Goal: Information Seeking & Learning: Compare options

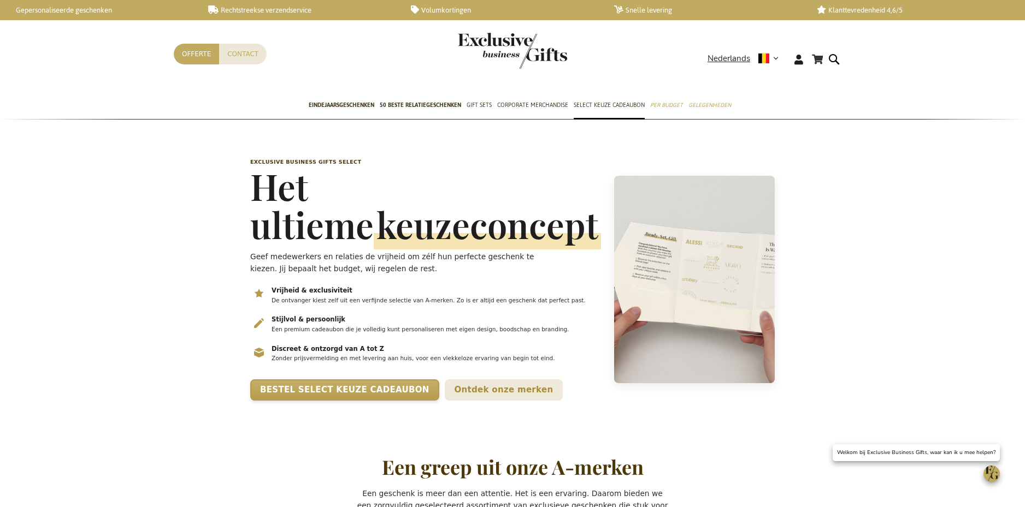
scroll to position [0, 4]
drag, startPoint x: 493, startPoint y: 66, endPoint x: 490, endPoint y: 75, distance: 9.3
click at [493, 66] on img "store logo" at bounding box center [512, 51] width 109 height 36
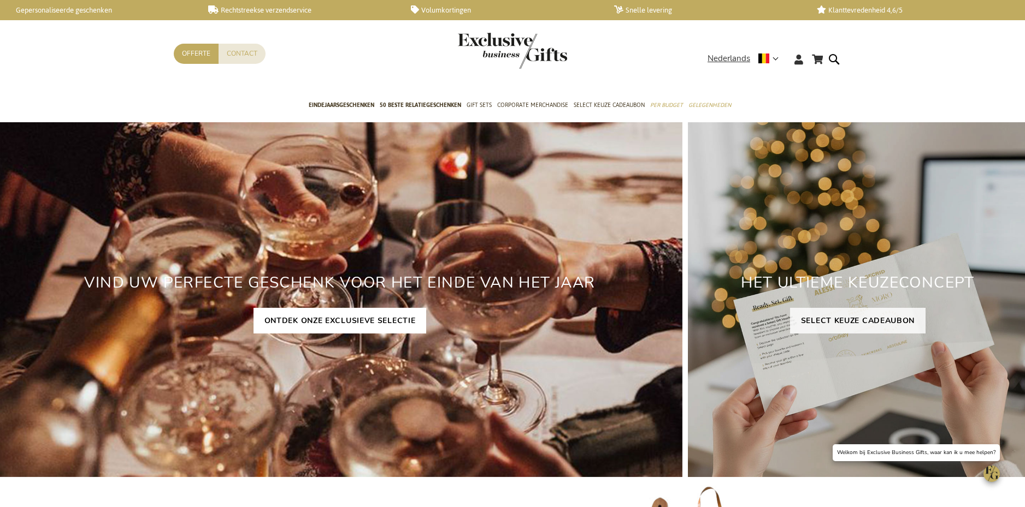
click at [367, 329] on link "ONTDEK ONZE EXCLUSIEVE SELECTIE" at bounding box center [339, 321] width 173 height 26
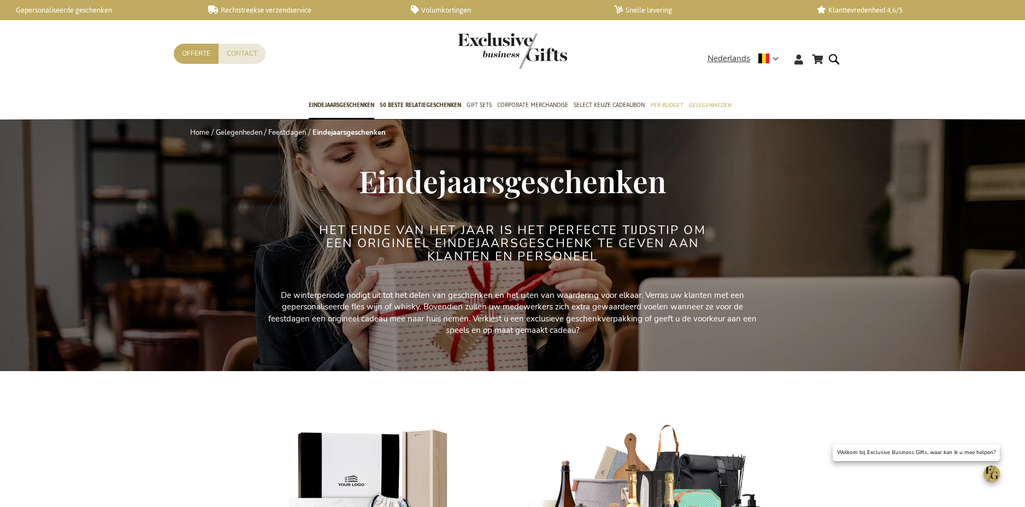
click at [469, 51] on img "store logo" at bounding box center [512, 51] width 109 height 36
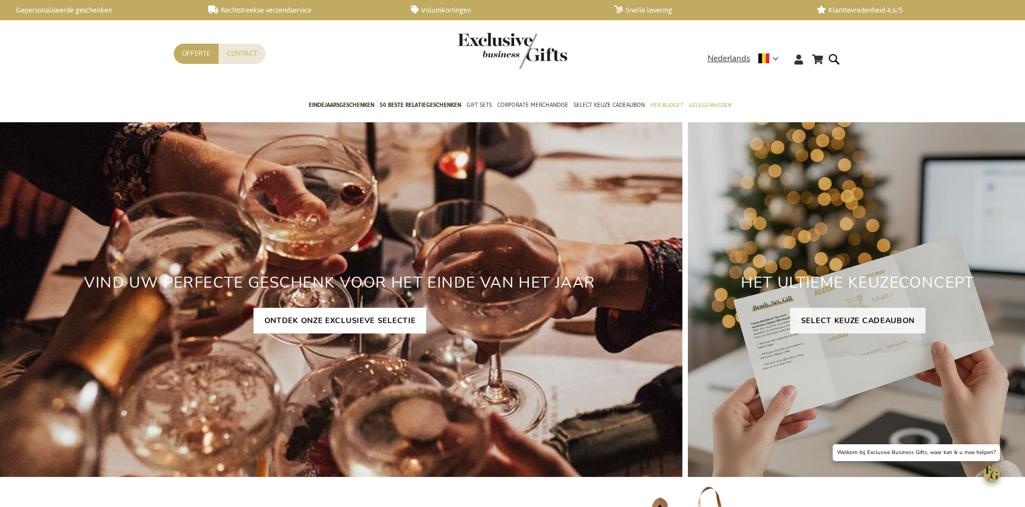
click at [364, 327] on link "ONTDEK ONZE EXCLUSIEVE SELECTIE" at bounding box center [339, 321] width 173 height 26
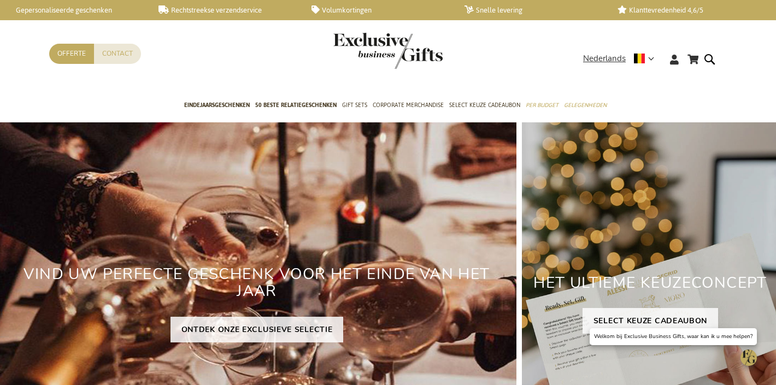
click at [644, 285] on h2 "HET ULTIEME KEUZECONCEPT" at bounding box center [650, 283] width 257 height 34
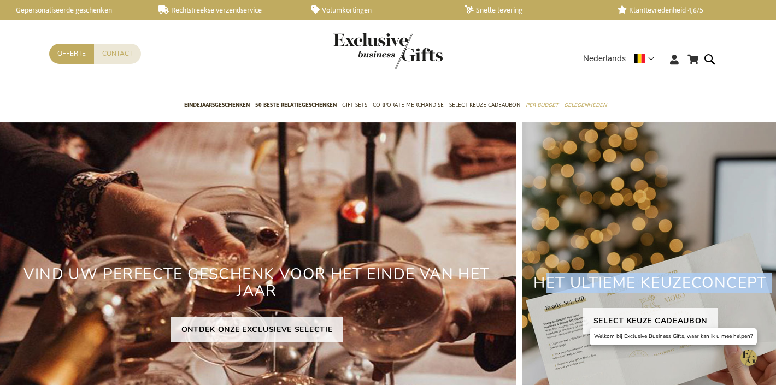
click at [644, 285] on h2 "HET ULTIEME KEUZECONCEPT" at bounding box center [650, 283] width 257 height 34
copy div "HET ULTIEME KEUZECONCEPT SELECT KEUZE CADEAUBON"
click at [491, 106] on span "Select Keuze Cadeaubon" at bounding box center [484, 104] width 71 height 11
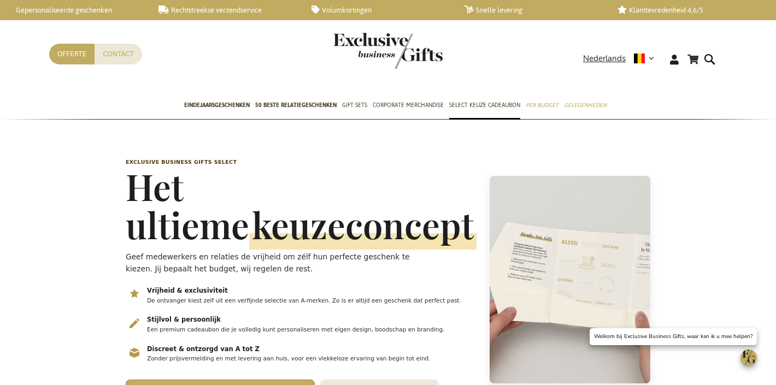
scroll to position [0, 4]
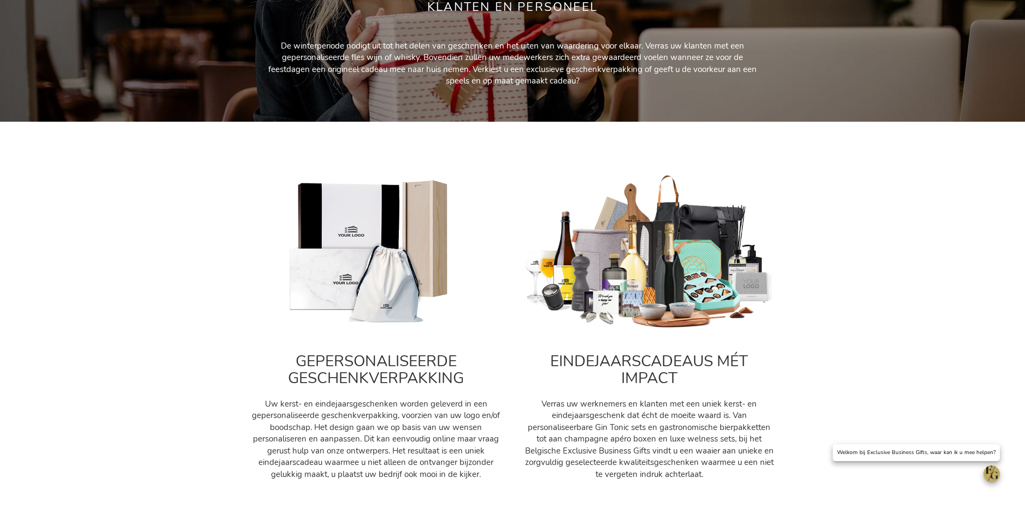
scroll to position [306, 0]
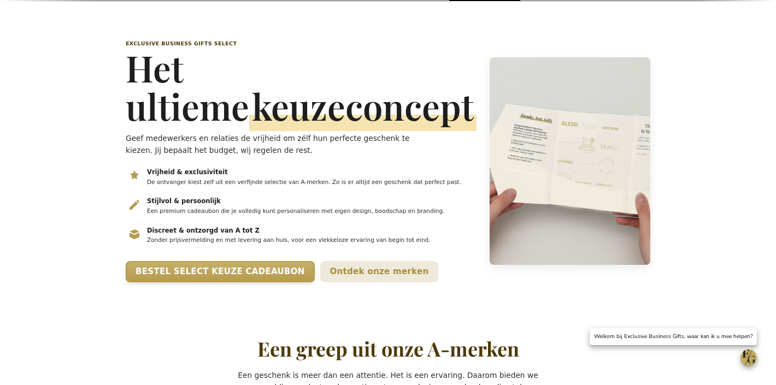
scroll to position [115, 0]
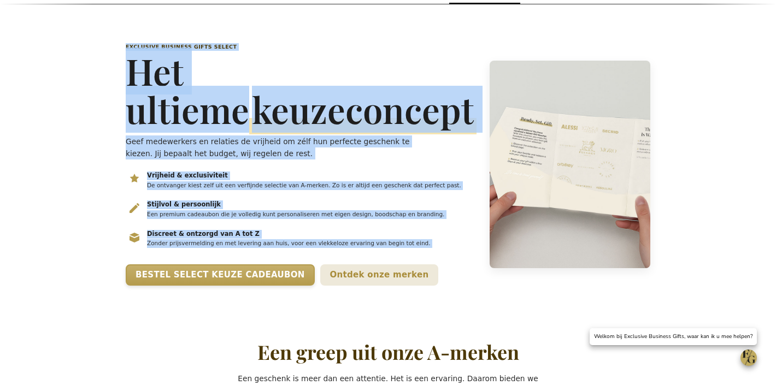
drag, startPoint x: 126, startPoint y: 45, endPoint x: 316, endPoint y: 290, distance: 309.1
click at [316, 286] on div "Exclusive Business Gifts Select Het ultieme keuzeconcept Geef medewerkers en re…" at bounding box center [301, 164] width 351 height 243
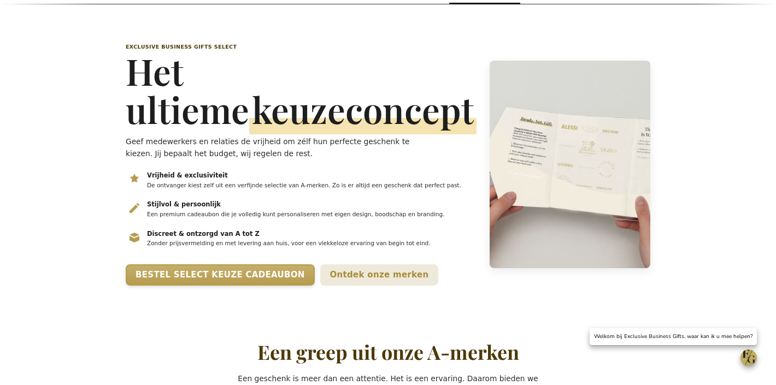
click at [381, 128] on div "Exclusive Business Gifts Select Het ultieme keuzeconcept Geef medewerkers en re…" at bounding box center [301, 164] width 351 height 243
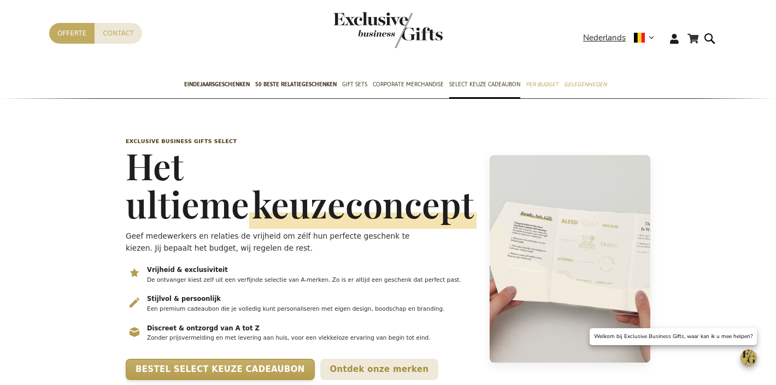
scroll to position [21, 0]
click at [181, 172] on h1 "Het ultieme keuzeconcept" at bounding box center [301, 184] width 351 height 76
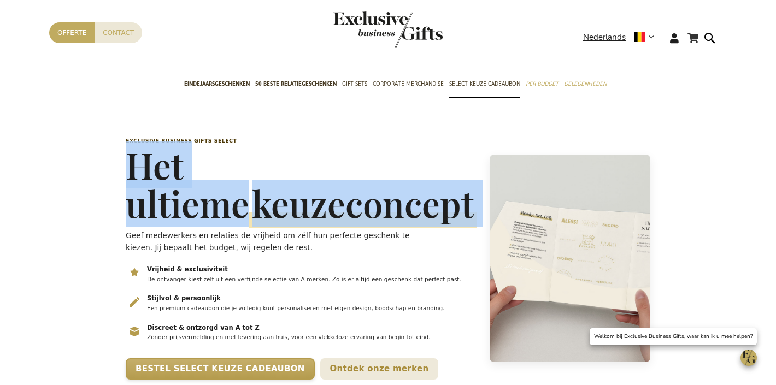
click at [181, 172] on h1 "Het ultieme keuzeconcept" at bounding box center [301, 184] width 351 height 76
copy h1 "Het ultieme keuzeconcept"
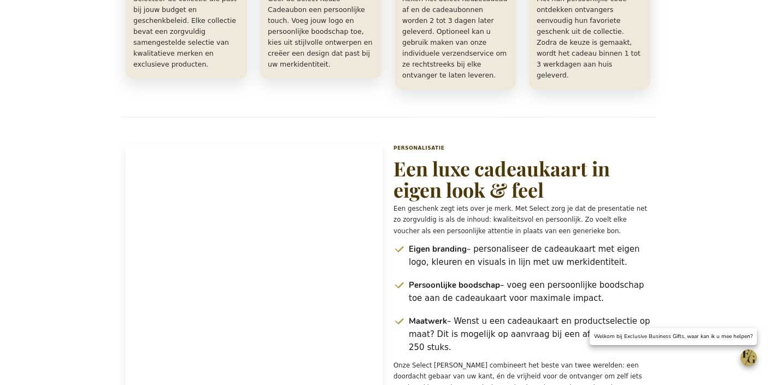
scroll to position [1050, 0]
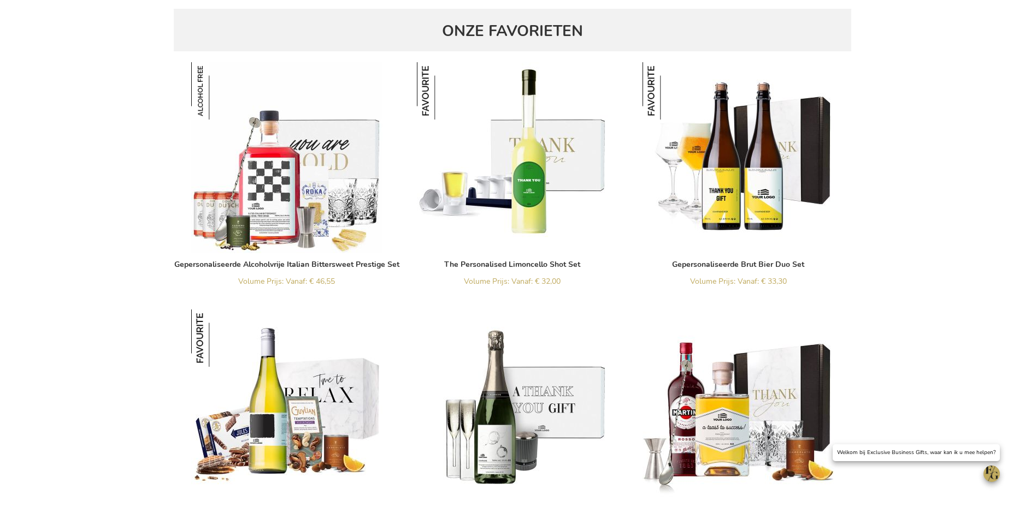
scroll to position [3106, 0]
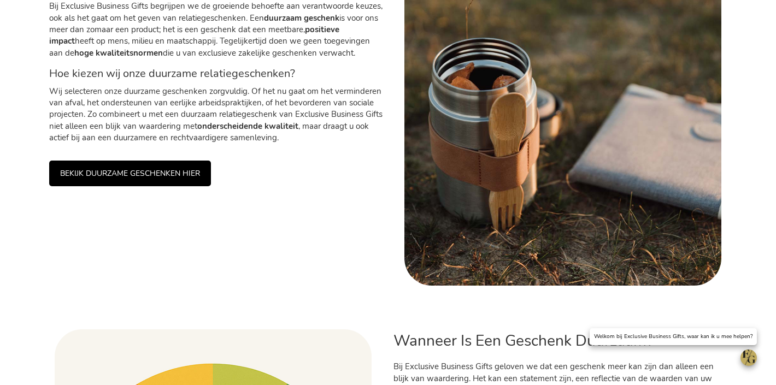
scroll to position [399, 0]
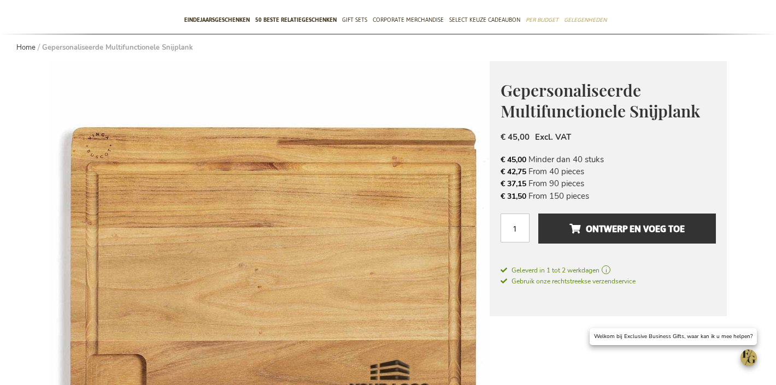
scroll to position [151, 0]
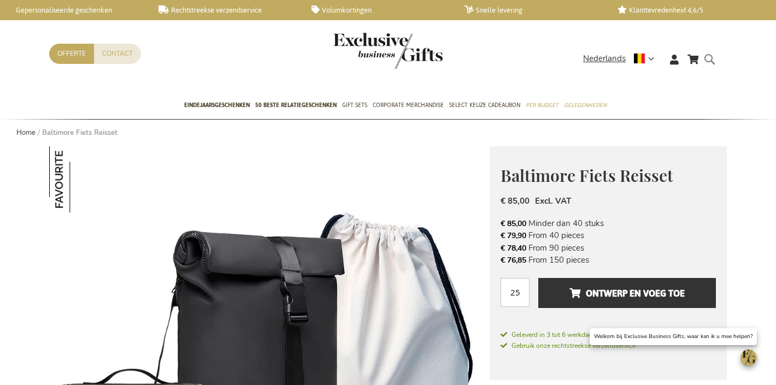
click at [711, 58] on form "Search Search" at bounding box center [712, 67] width 11 height 31
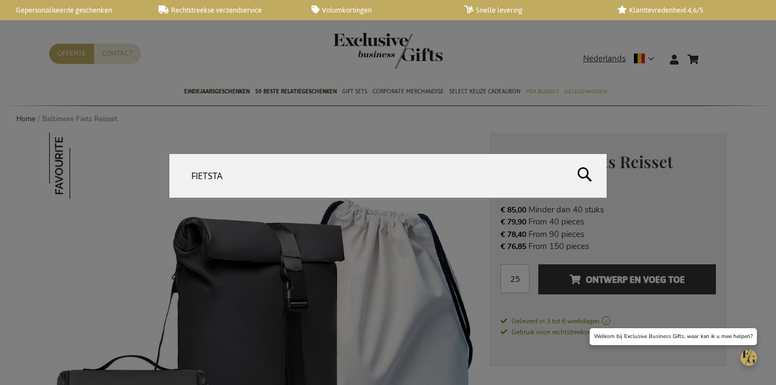
type input "FIETSTAS"
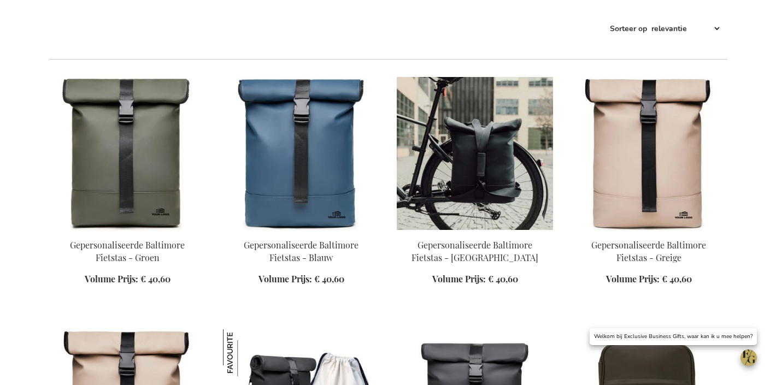
drag, startPoint x: 484, startPoint y: 161, endPoint x: 472, endPoint y: 169, distance: 14.9
click at [483, 161] on img at bounding box center [475, 153] width 156 height 153
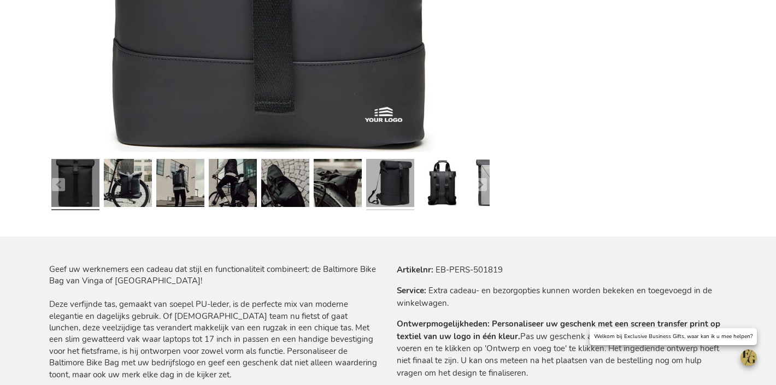
click at [397, 168] on link at bounding box center [390, 185] width 48 height 60
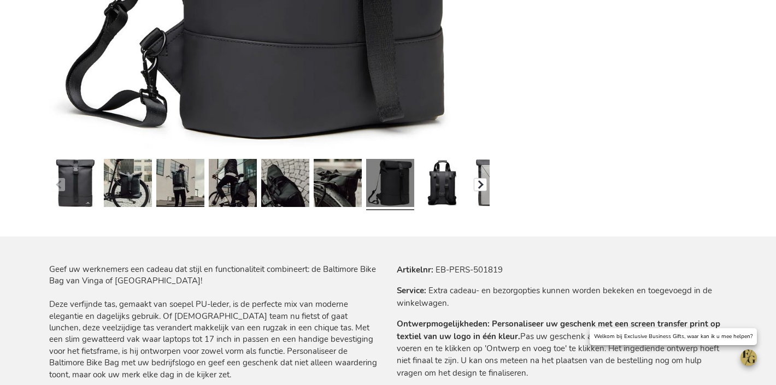
click at [477, 182] on button "button" at bounding box center [480, 184] width 13 height 13
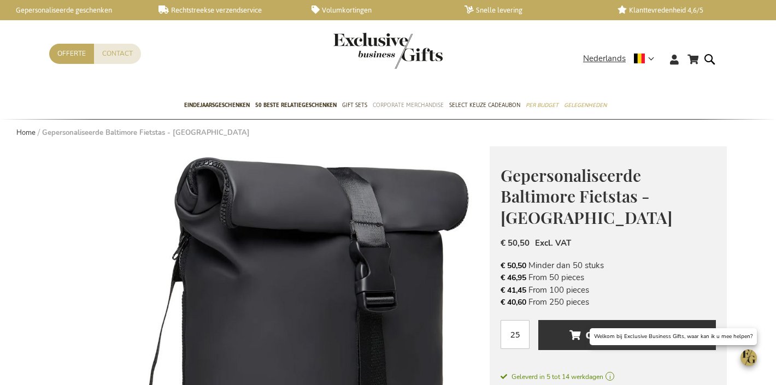
click at [405, 103] on span "Corporate Merchandise" at bounding box center [408, 104] width 71 height 11
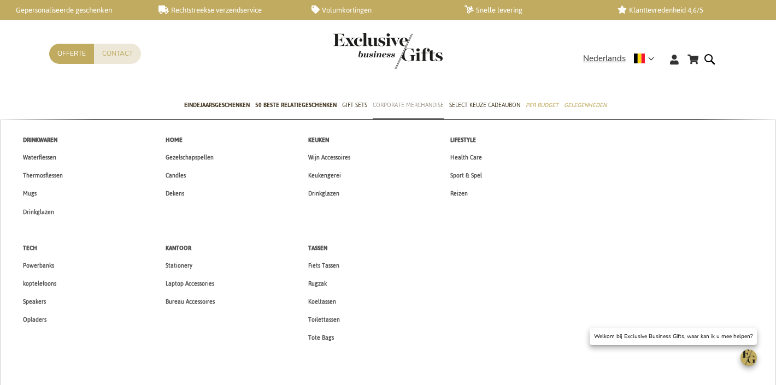
click at [405, 103] on span "Corporate Merchandise" at bounding box center [408, 104] width 71 height 11
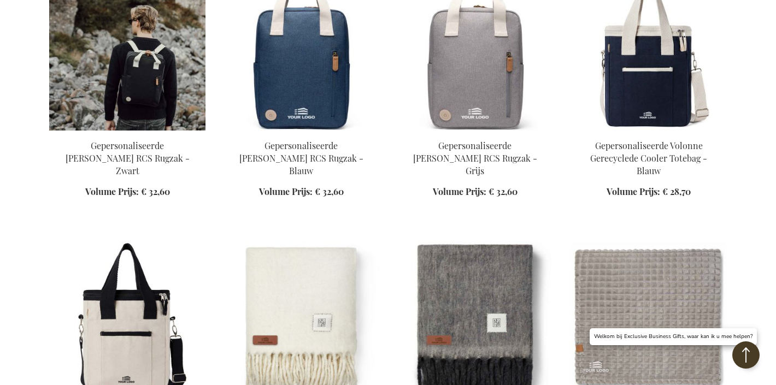
scroll to position [1931, 0]
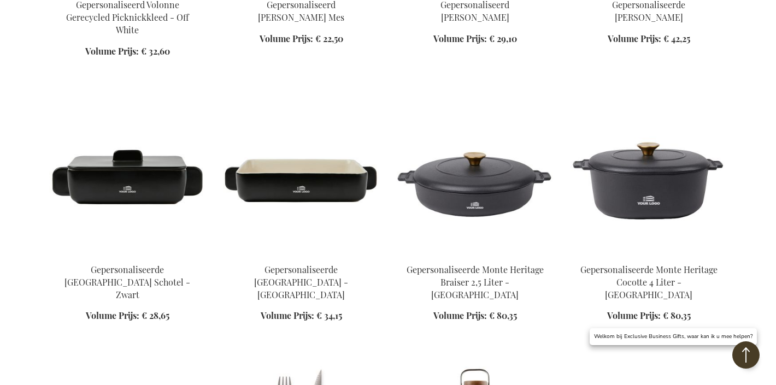
scroll to position [2909, 0]
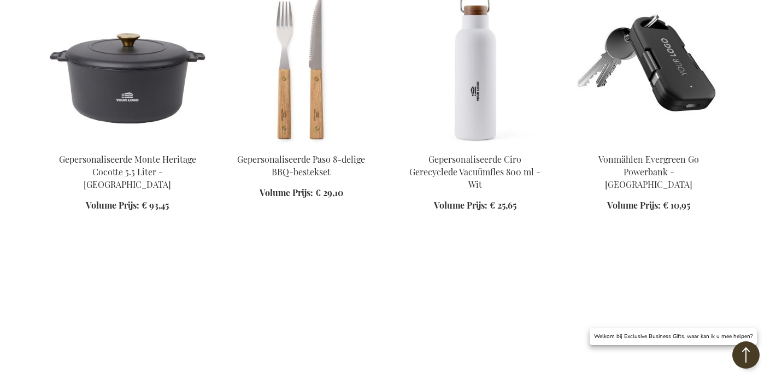
scroll to position [3195, 0]
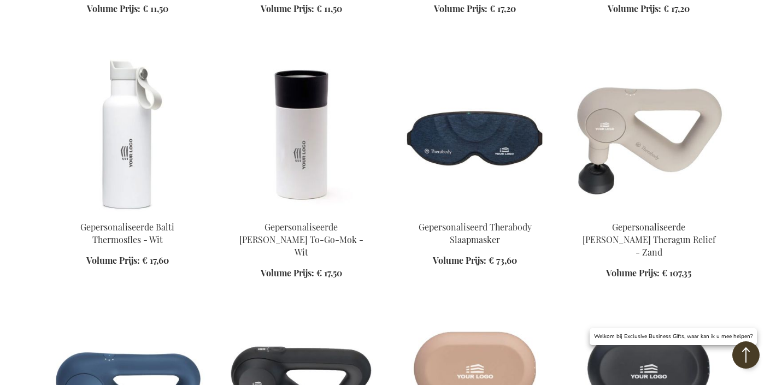
scroll to position [4349, 0]
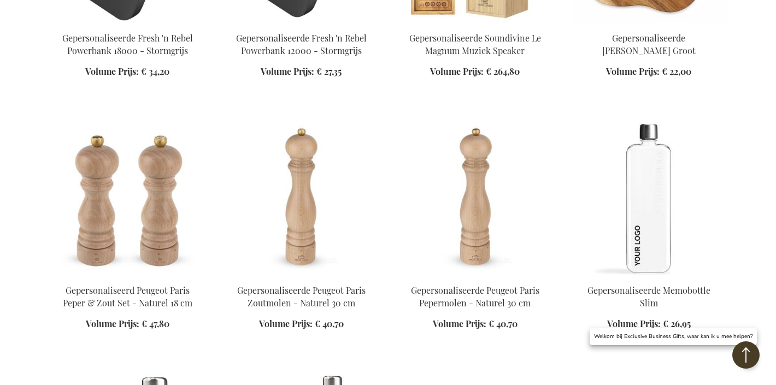
scroll to position [7823, 0]
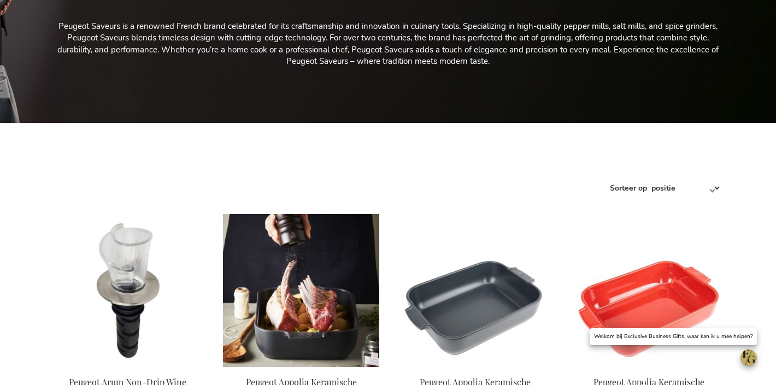
scroll to position [375, 0]
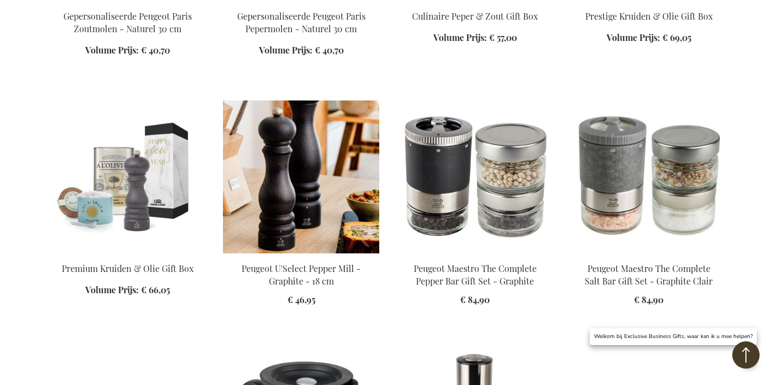
scroll to position [2374, 0]
click at [333, 161] on img at bounding box center [301, 176] width 156 height 153
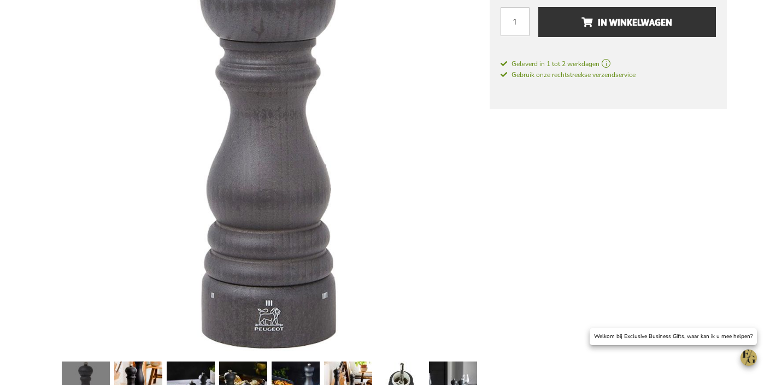
scroll to position [233, 0]
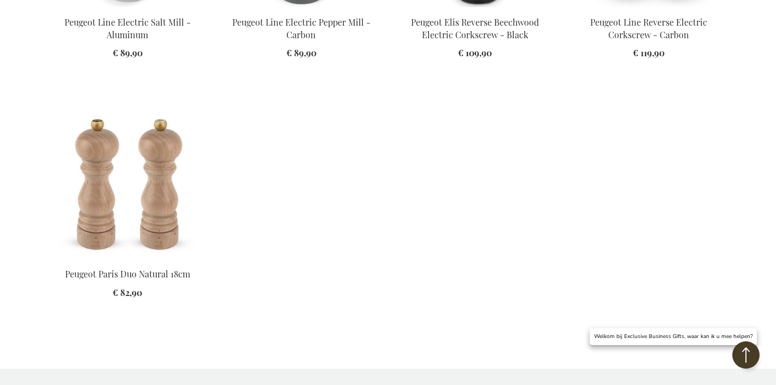
scroll to position [2024, 0]
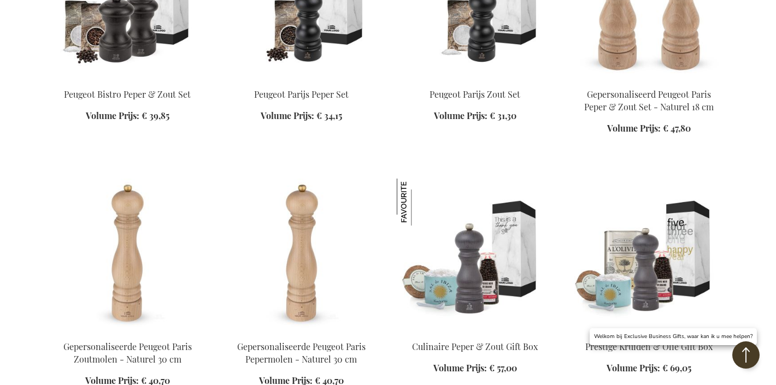
scroll to position [113, 0]
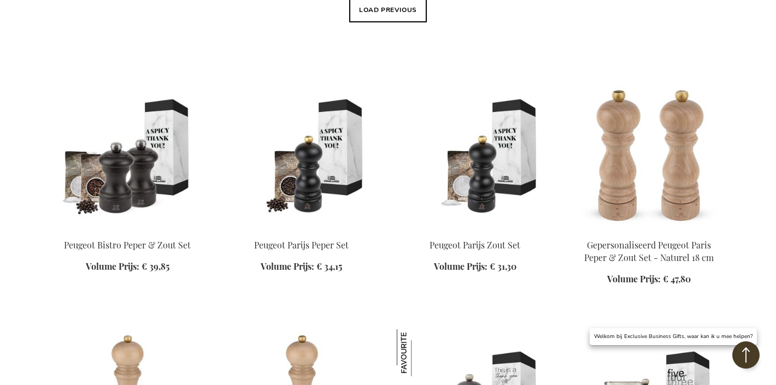
scroll to position [469, 0]
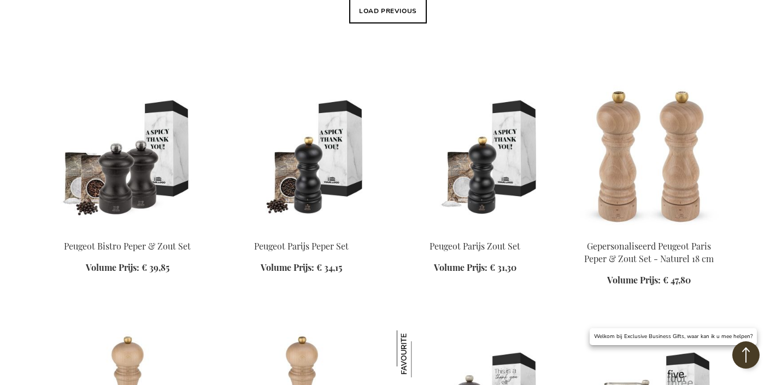
drag, startPoint x: 361, startPoint y: 19, endPoint x: 341, endPoint y: 22, distance: 19.9
click at [361, 19] on button "Load previous" at bounding box center [388, 10] width 78 height 25
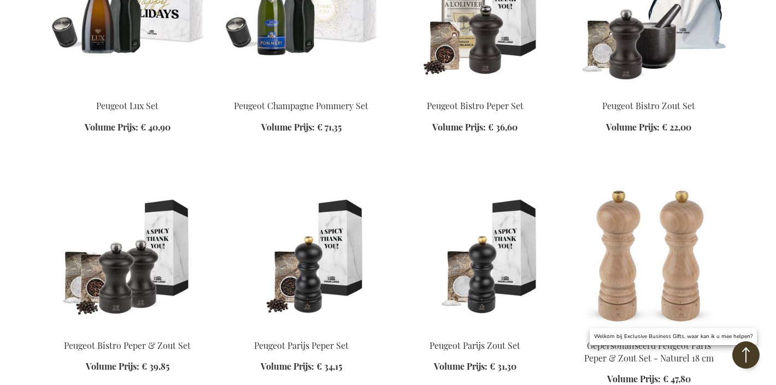
scroll to position [1238, 0]
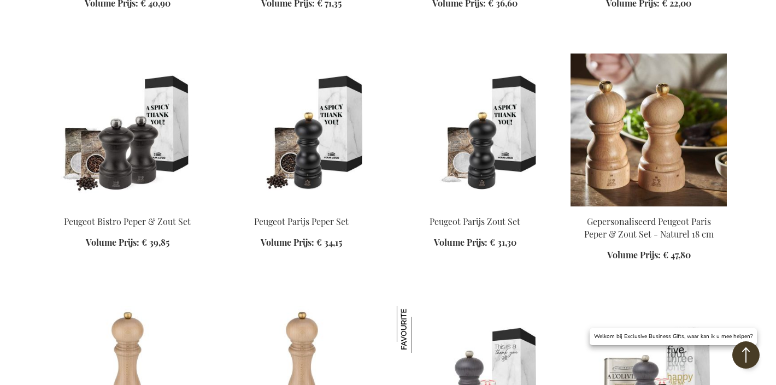
click at [630, 95] on img at bounding box center [648, 130] width 156 height 153
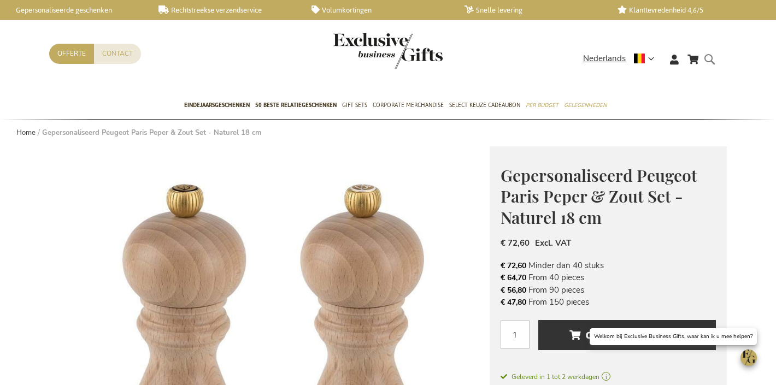
click at [707, 60] on form "Search Search" at bounding box center [712, 67] width 11 height 31
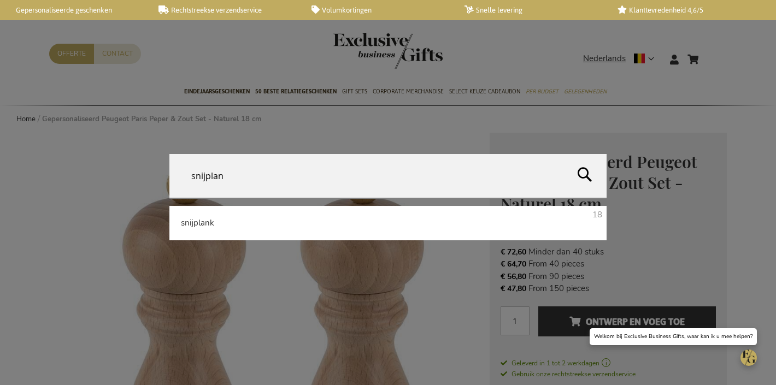
type input "snijplank"
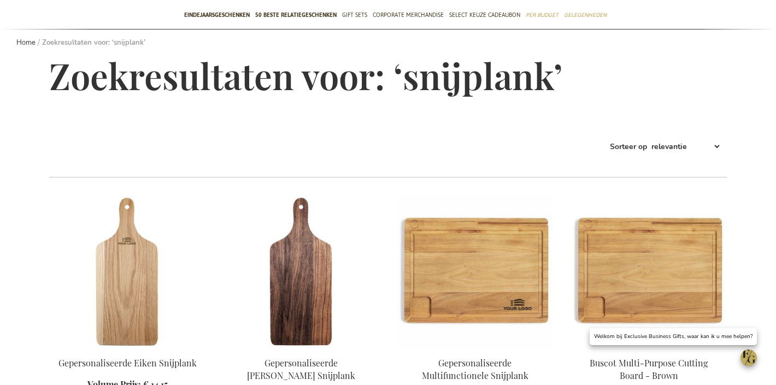
scroll to position [271, 0]
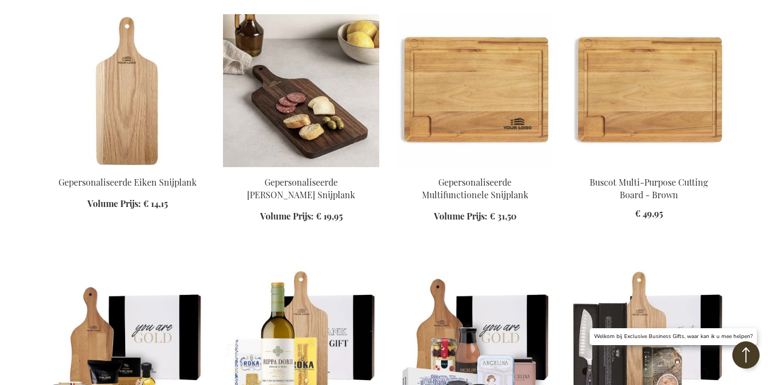
click at [279, 127] on img at bounding box center [301, 90] width 156 height 153
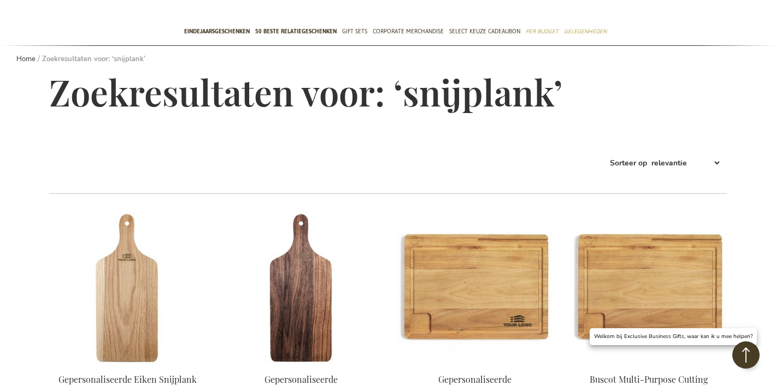
scroll to position [10, 0]
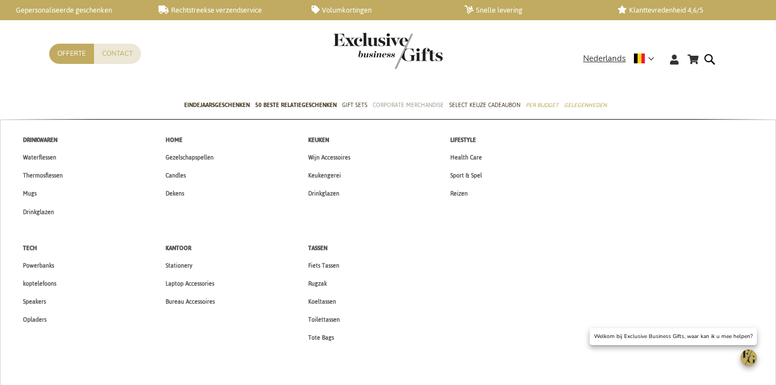
click at [400, 99] on span "Corporate Merchandise" at bounding box center [408, 104] width 71 height 11
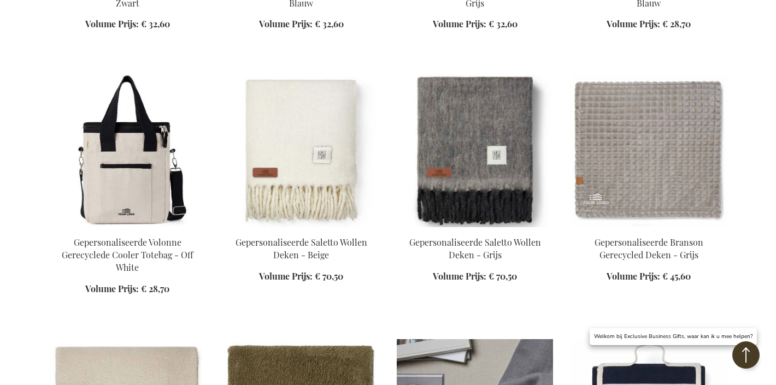
scroll to position [2111, 0]
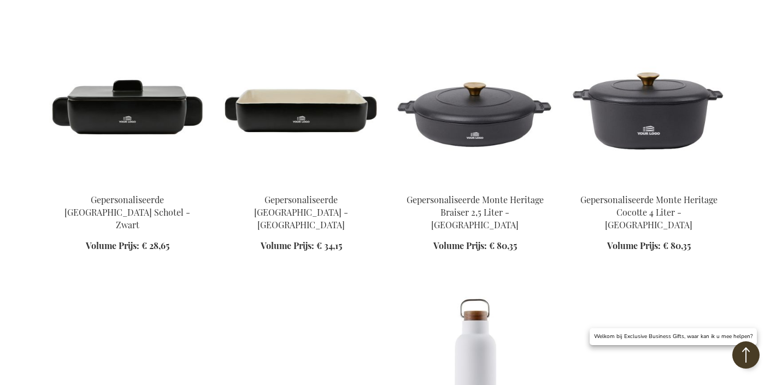
scroll to position [2972, 0]
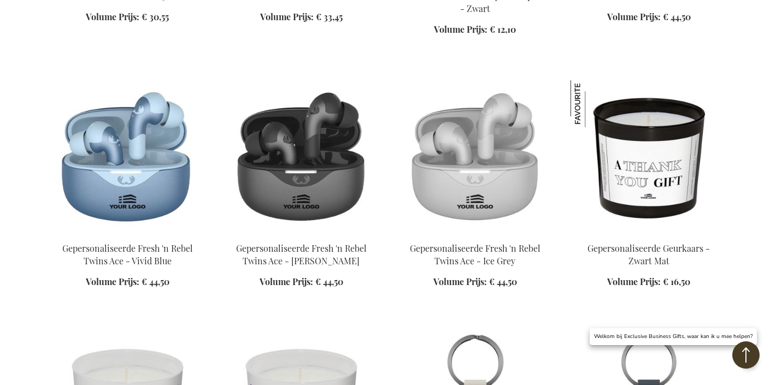
scroll to position [6382, 0]
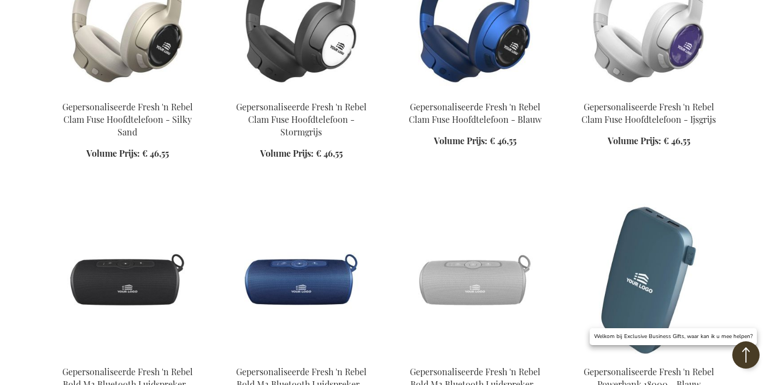
scroll to position [6997, 0]
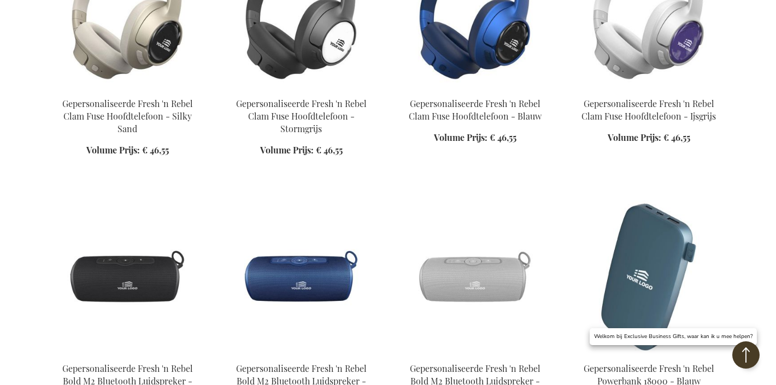
click at [302, 200] on img at bounding box center [301, 276] width 156 height 153
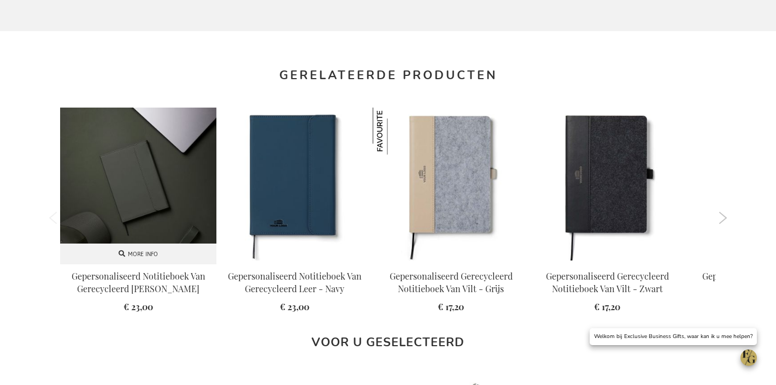
scroll to position [990, 0]
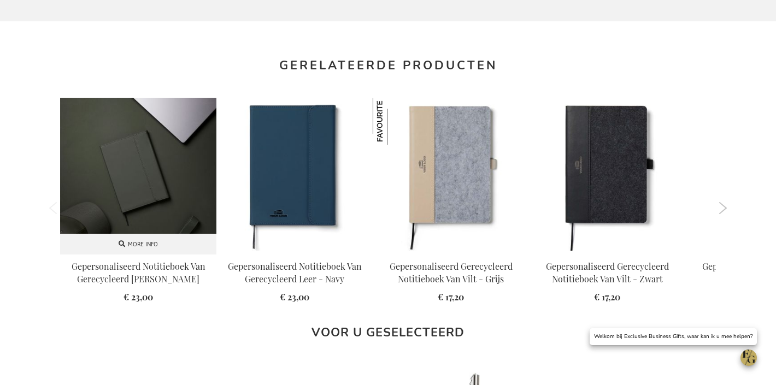
click at [186, 209] on img at bounding box center [138, 176] width 156 height 156
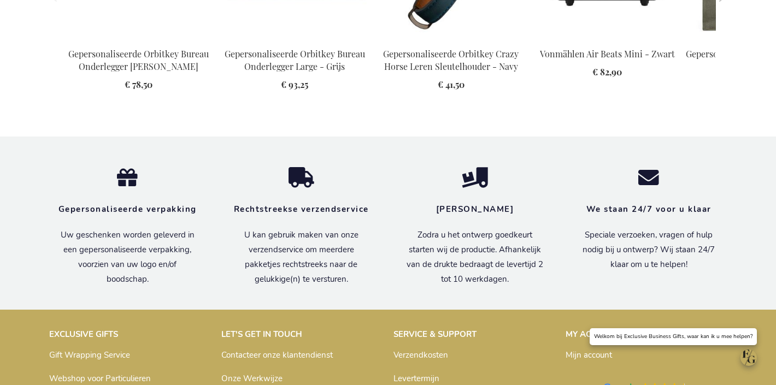
scroll to position [1699, 0]
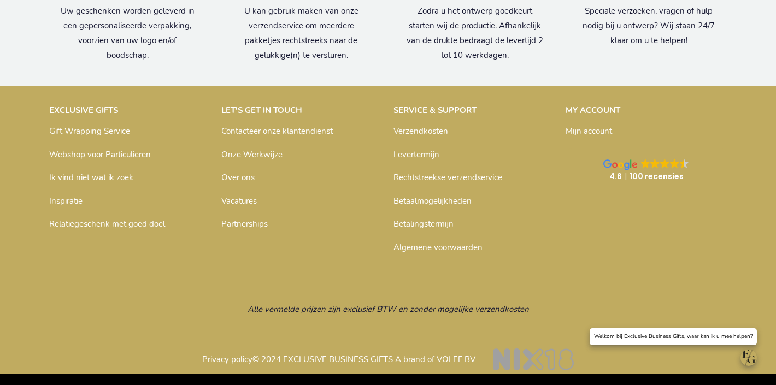
click at [428, 181] on link "Rechtstreekse verzendservice" at bounding box center [447, 177] width 109 height 11
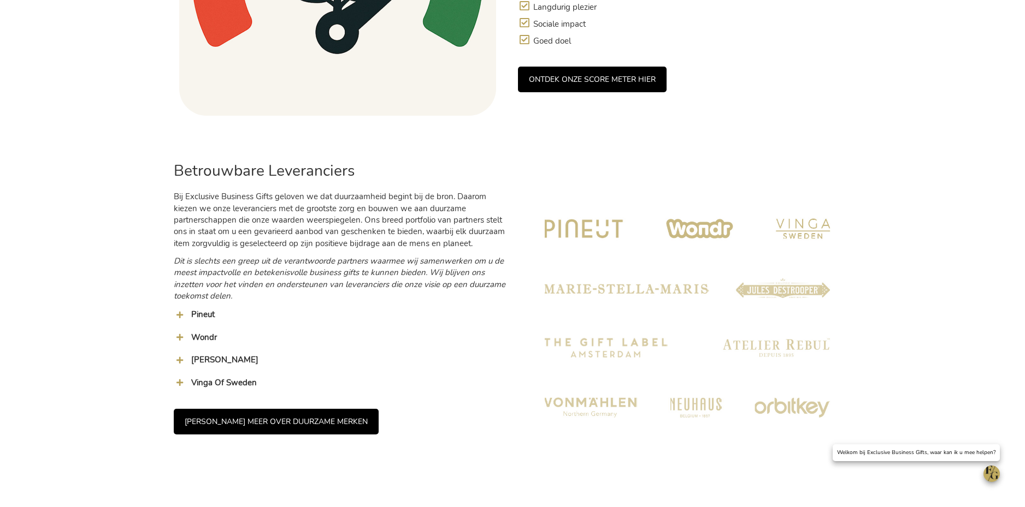
scroll to position [987, 0]
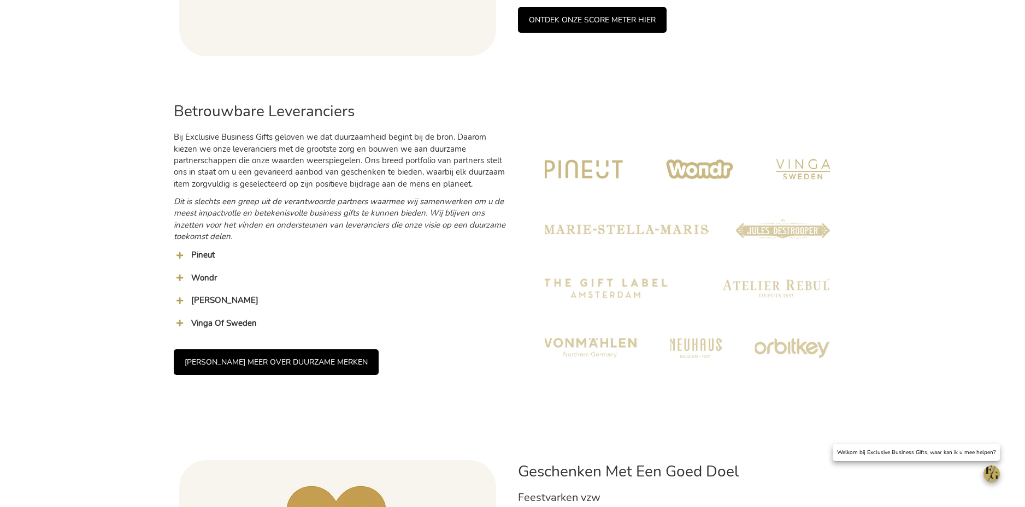
click at [196, 258] on span "Pineut" at bounding box center [202, 255] width 23 height 11
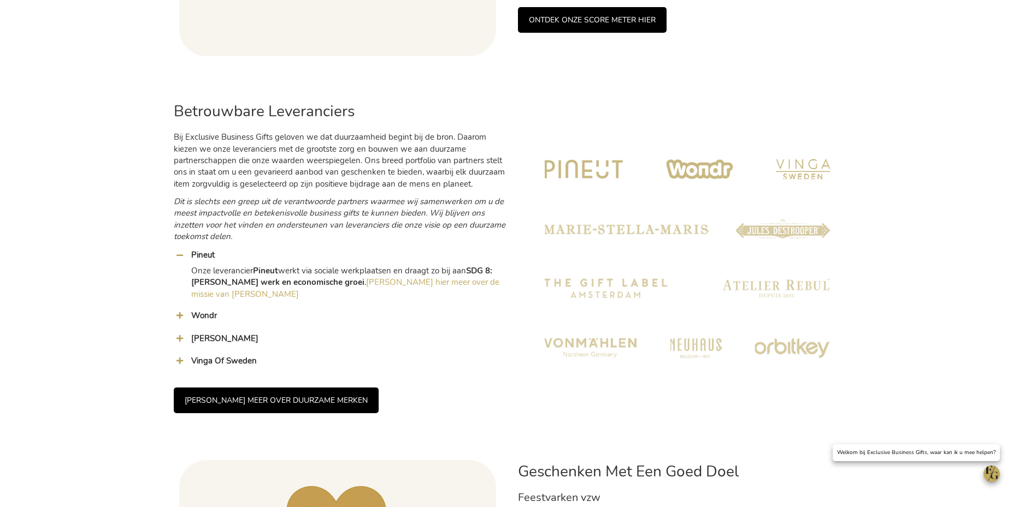
click at [200, 310] on span "Wondr" at bounding box center [204, 315] width 26 height 11
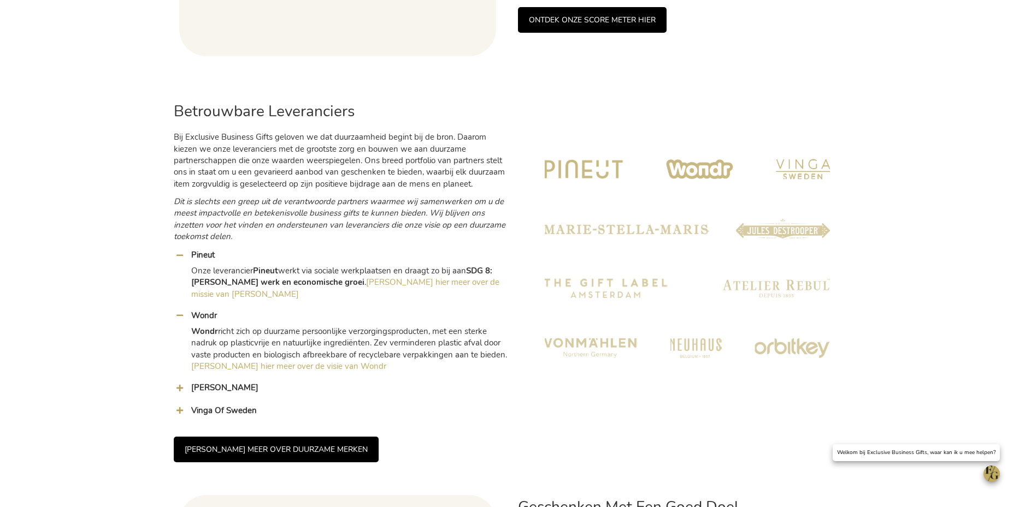
click at [179, 382] on span at bounding box center [180, 388] width 12 height 12
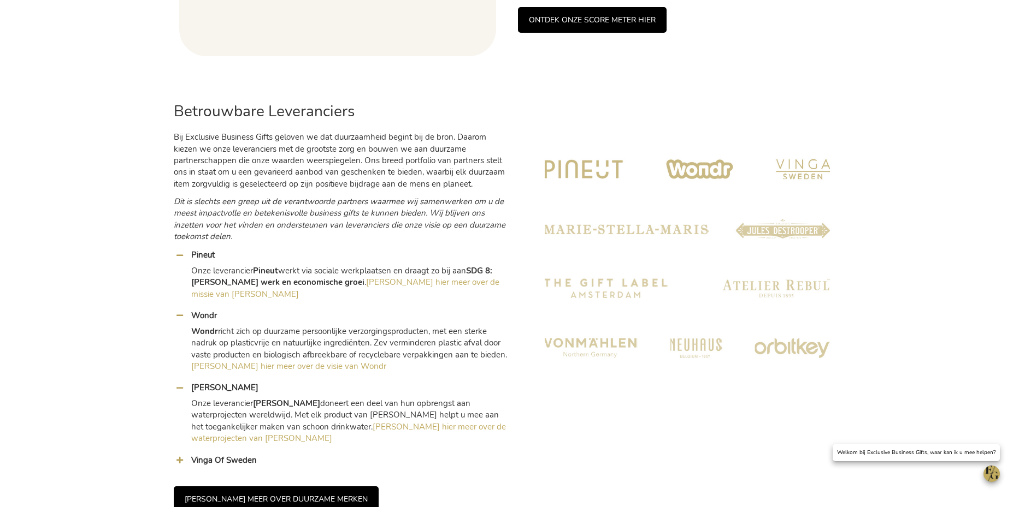
click at [179, 455] on span at bounding box center [180, 461] width 12 height 12
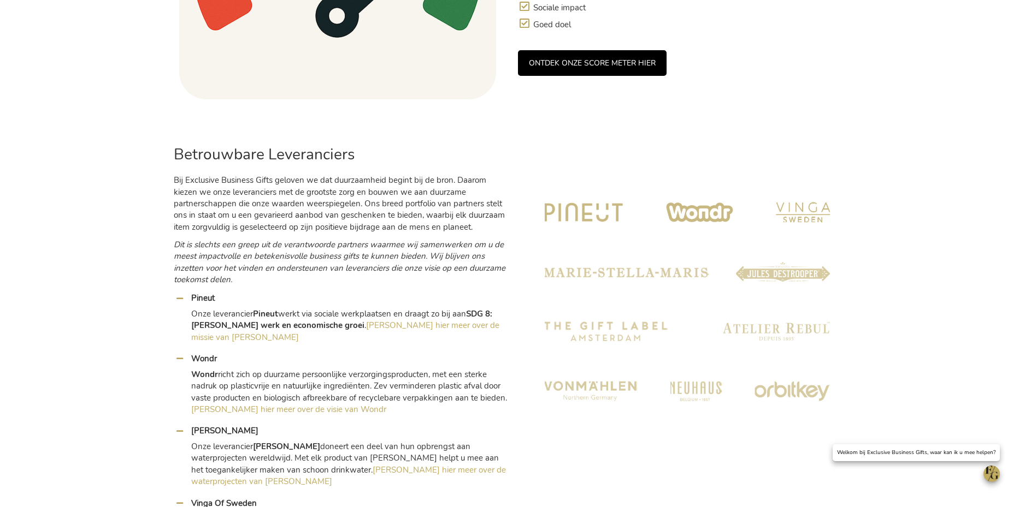
scroll to position [0, 0]
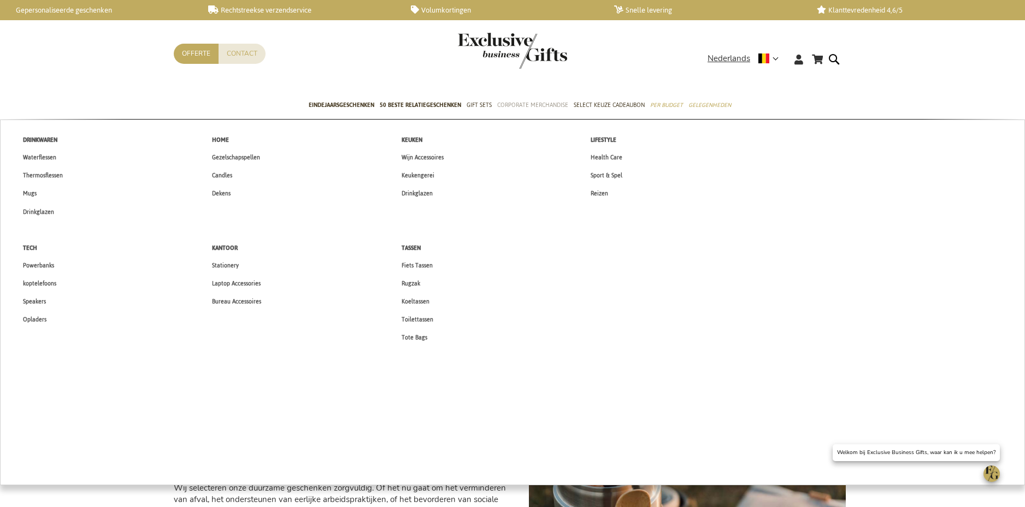
click at [538, 104] on span "Corporate Merchandise" at bounding box center [532, 104] width 71 height 11
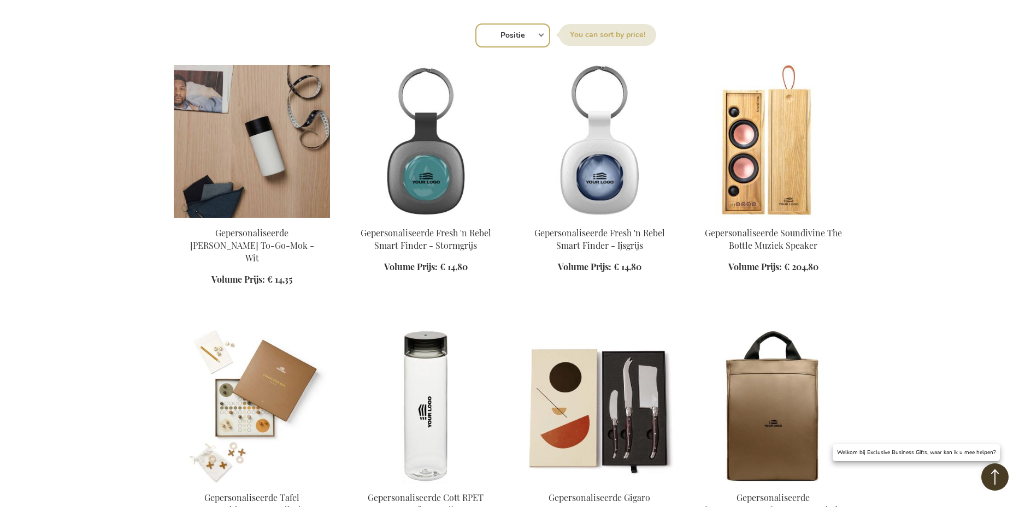
scroll to position [540, 0]
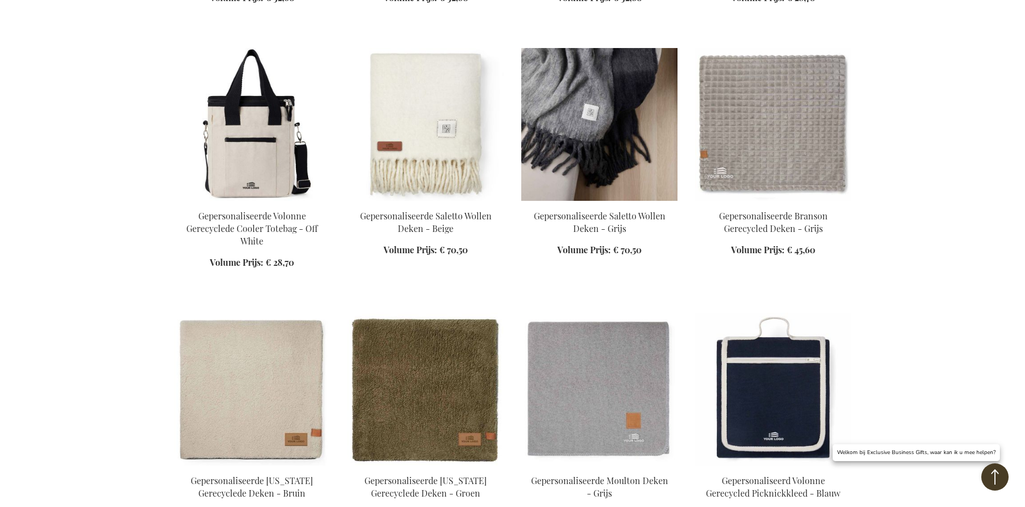
scroll to position [1977, 0]
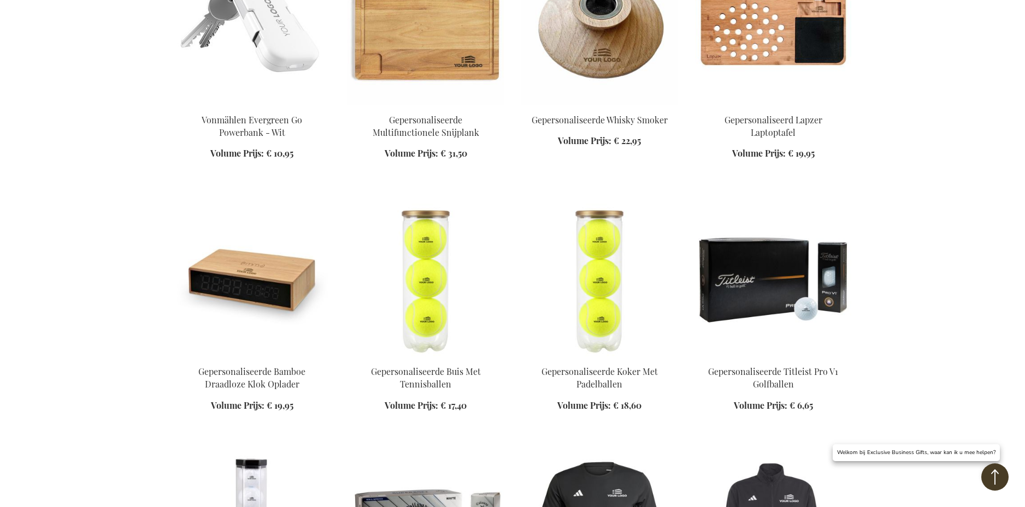
scroll to position [3428, 0]
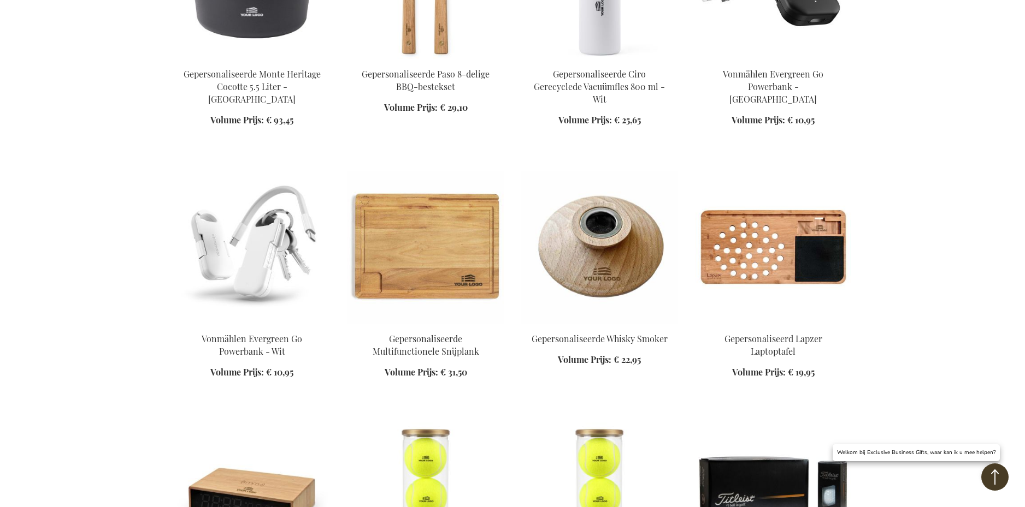
scroll to position [3117, 0]
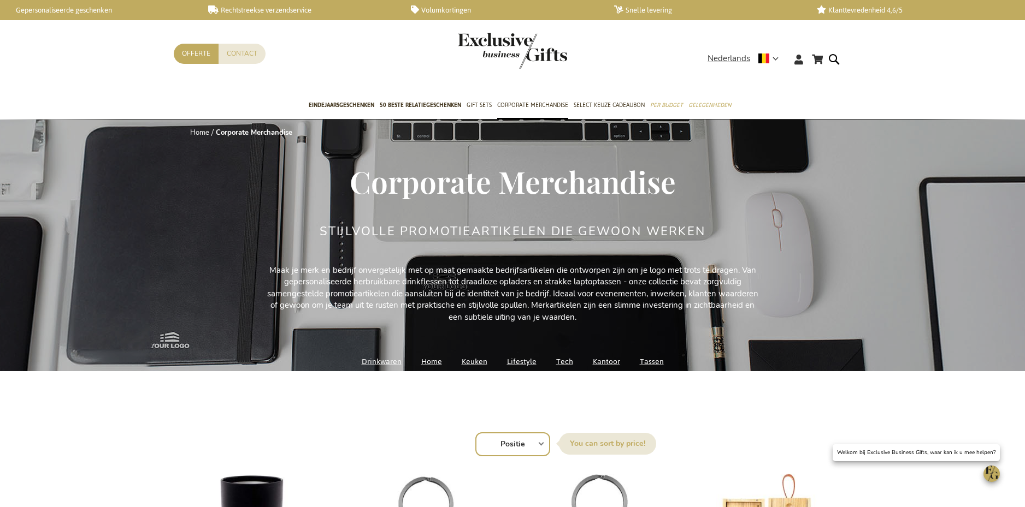
click at [439, 359] on link "Home" at bounding box center [431, 362] width 21 height 15
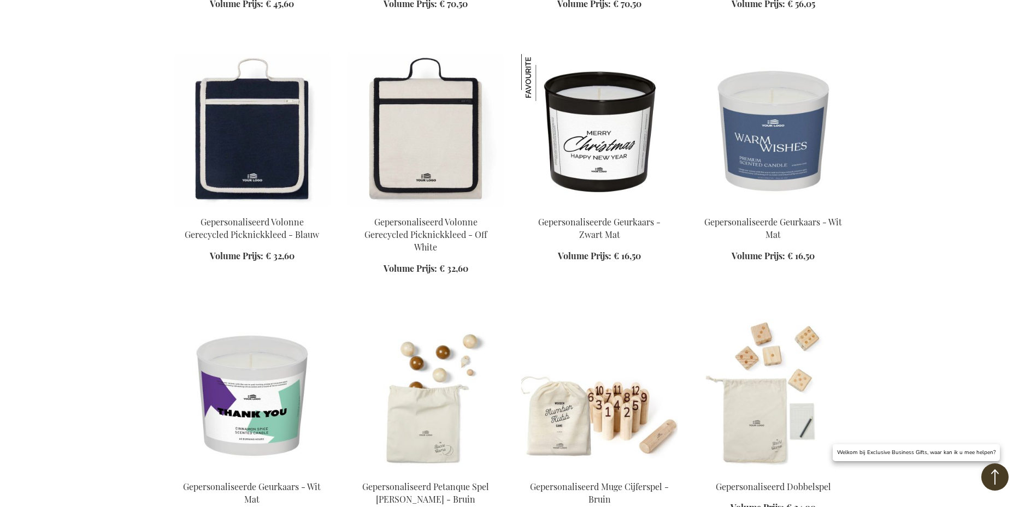
scroll to position [847, 0]
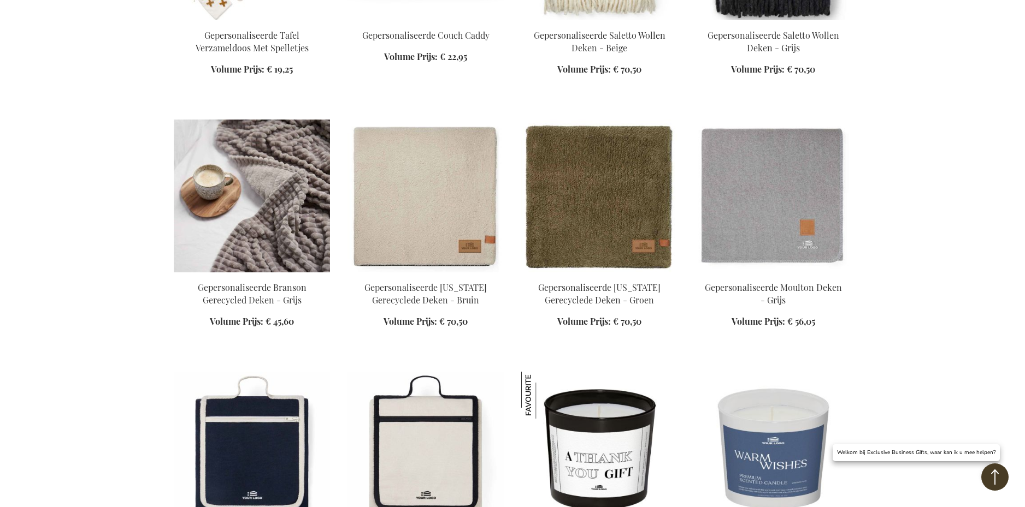
scroll to position [586, 0]
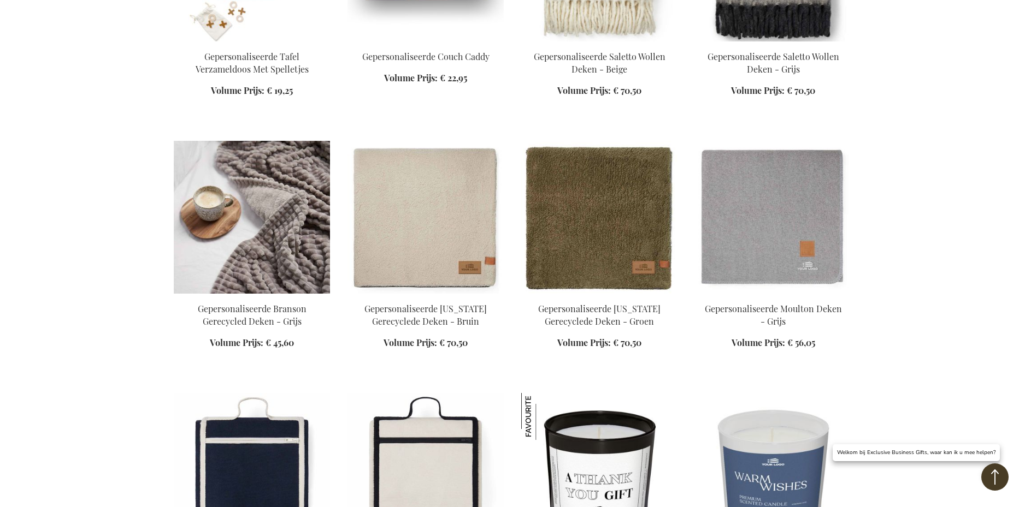
click at [286, 197] on img at bounding box center [252, 217] width 156 height 153
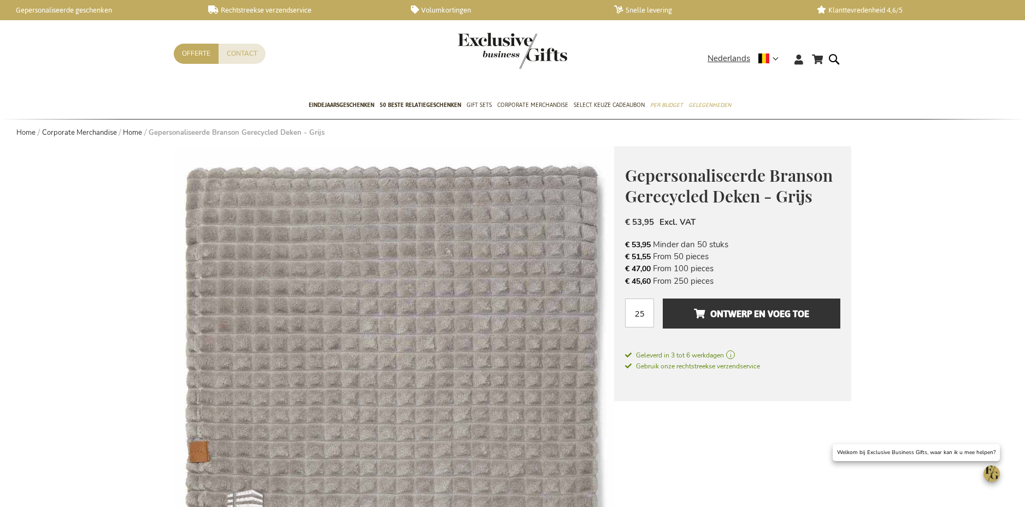
scroll to position [1, 0]
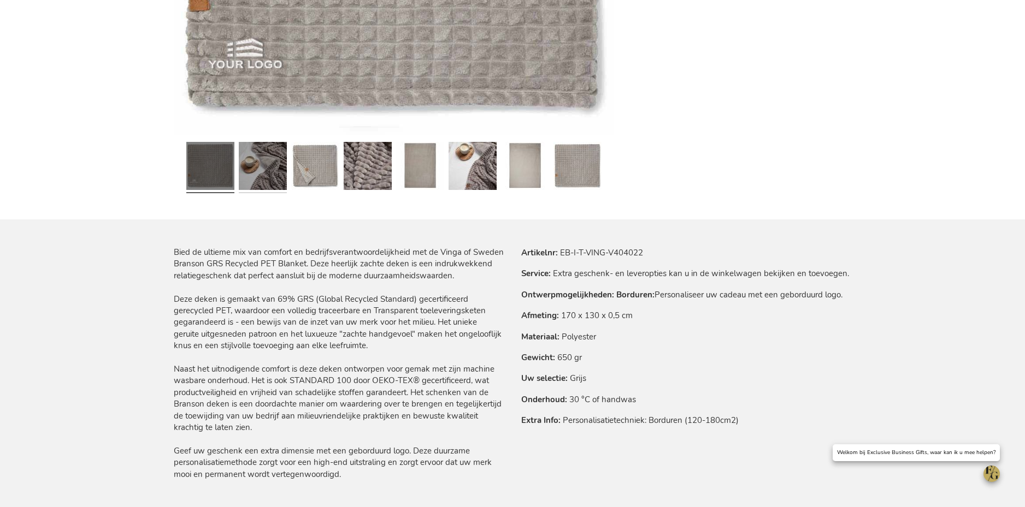
click at [270, 179] on link at bounding box center [263, 168] width 48 height 60
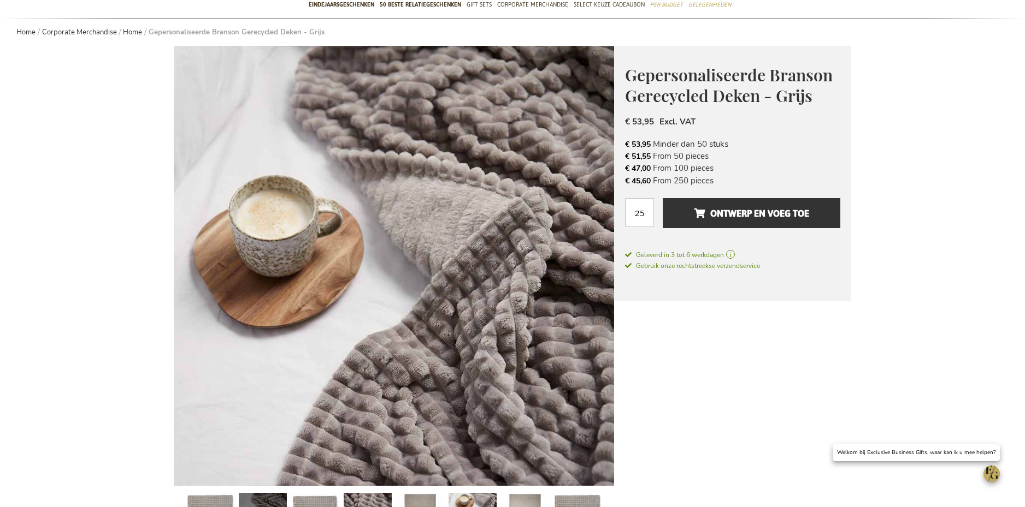
scroll to position [0, 0]
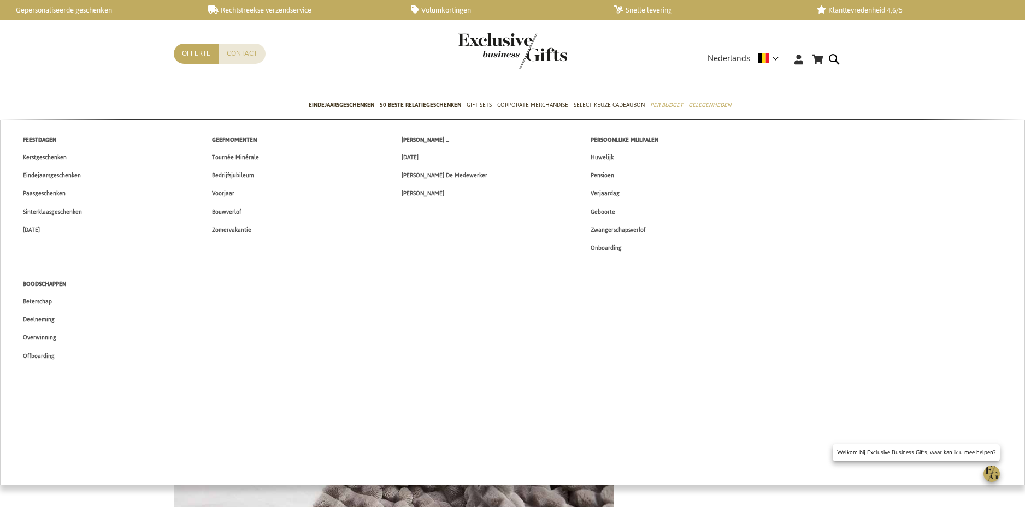
click at [54, 176] on span "Eindejaarsgeschenken" at bounding box center [52, 175] width 58 height 11
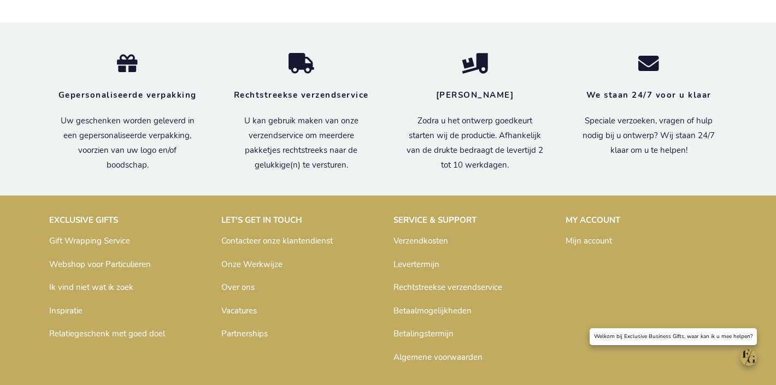
scroll to position [1407, 0]
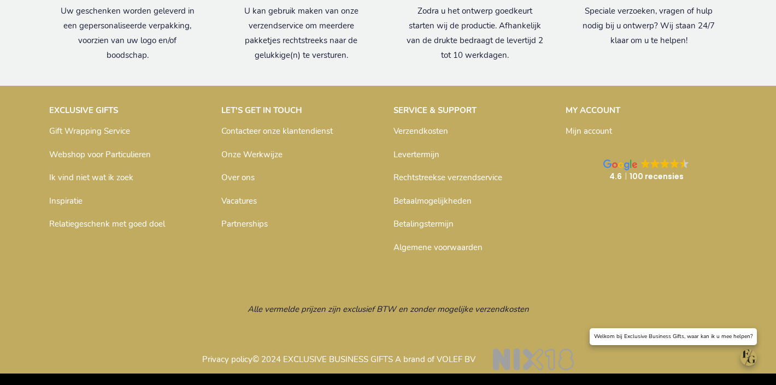
click at [114, 133] on link "Gift Wrapping Service" at bounding box center [89, 131] width 81 height 11
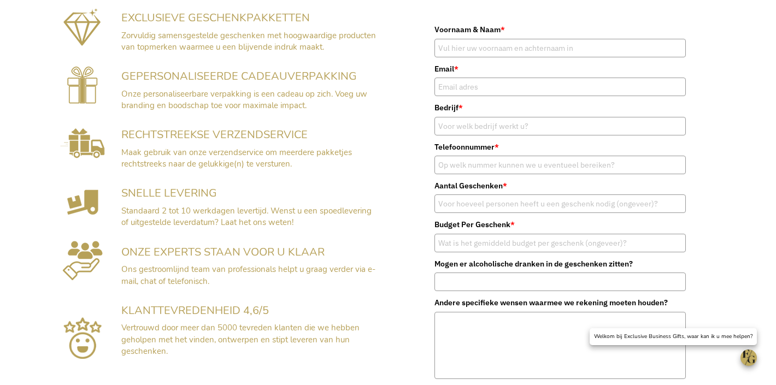
scroll to position [262, 0]
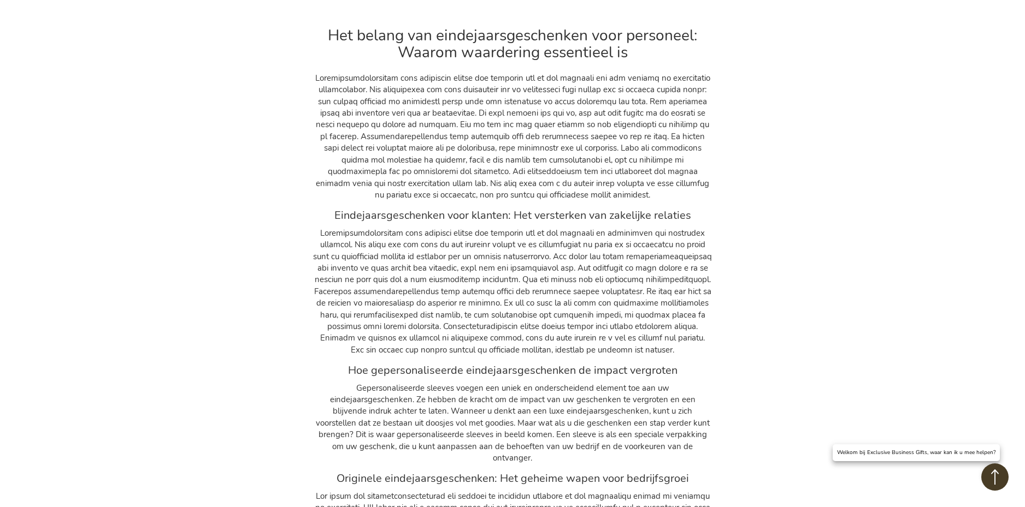
scroll to position [15251, 0]
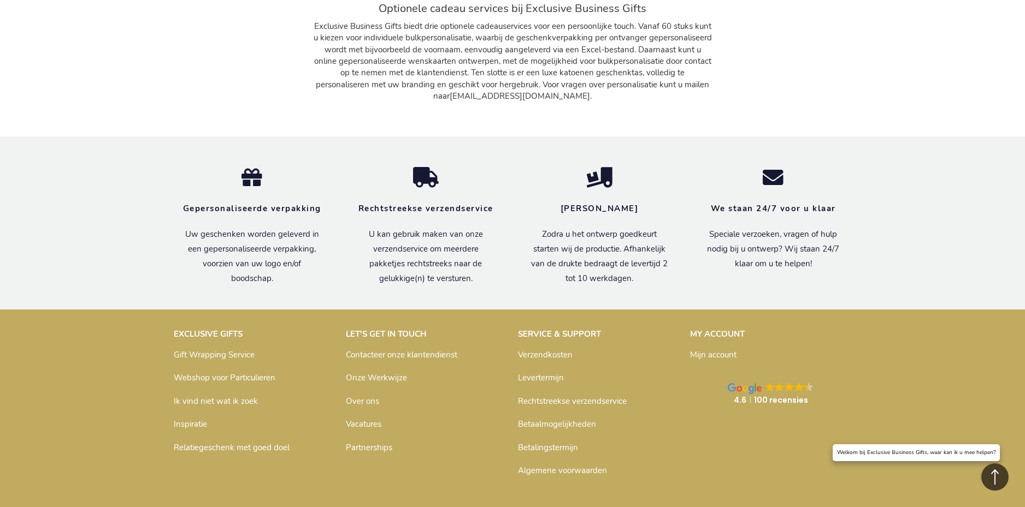
click at [236, 350] on link "Gift Wrapping Service" at bounding box center [214, 355] width 81 height 11
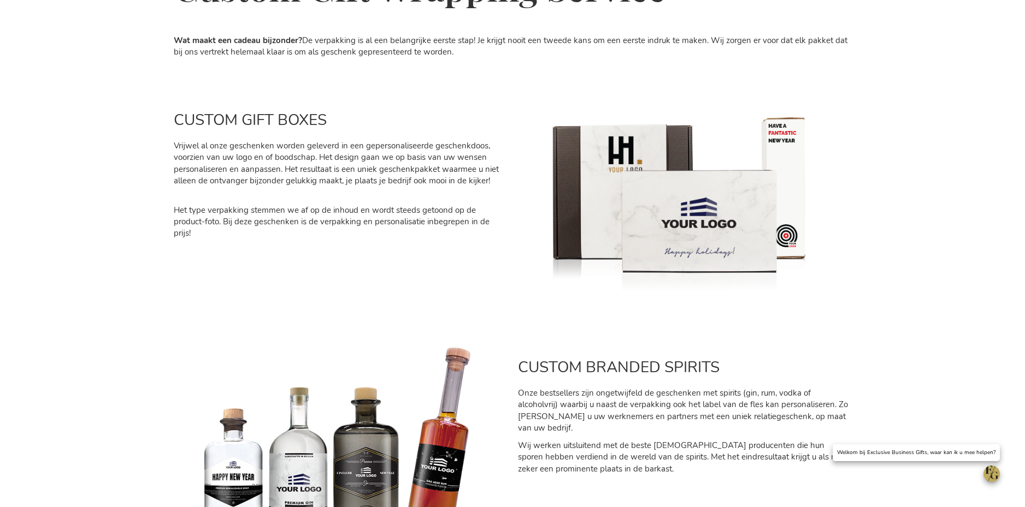
scroll to position [177, 0]
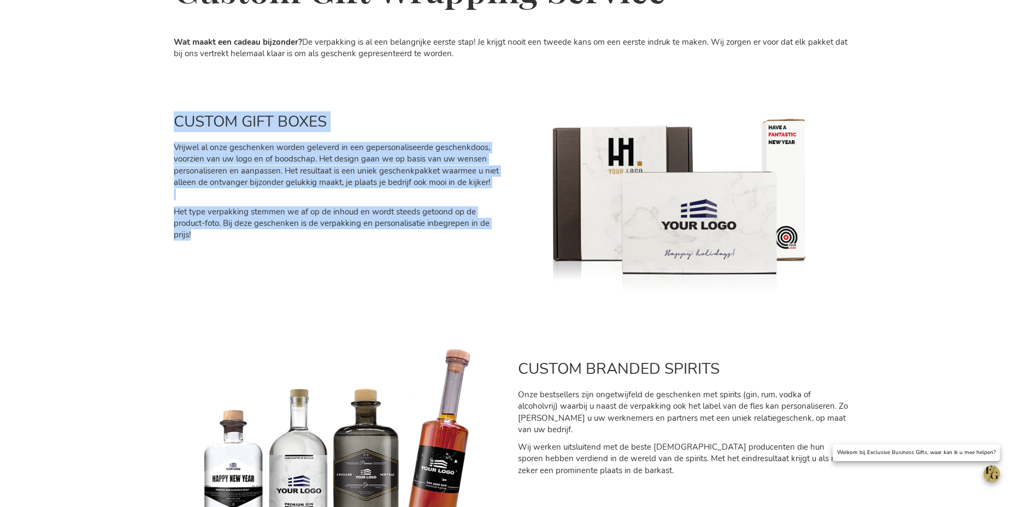
drag, startPoint x: 180, startPoint y: 120, endPoint x: 258, endPoint y: 237, distance: 140.6
click at [258, 237] on div "CUSTOM GIFT BOXES Vrijwel al onze geschenken worden geleverd in een gepersonali…" at bounding box center [340, 170] width 344 height 153
copy div "CUSTOM GIFT BOXES Vrijwel al onze geschenken worden geleverd in een gepersonali…"
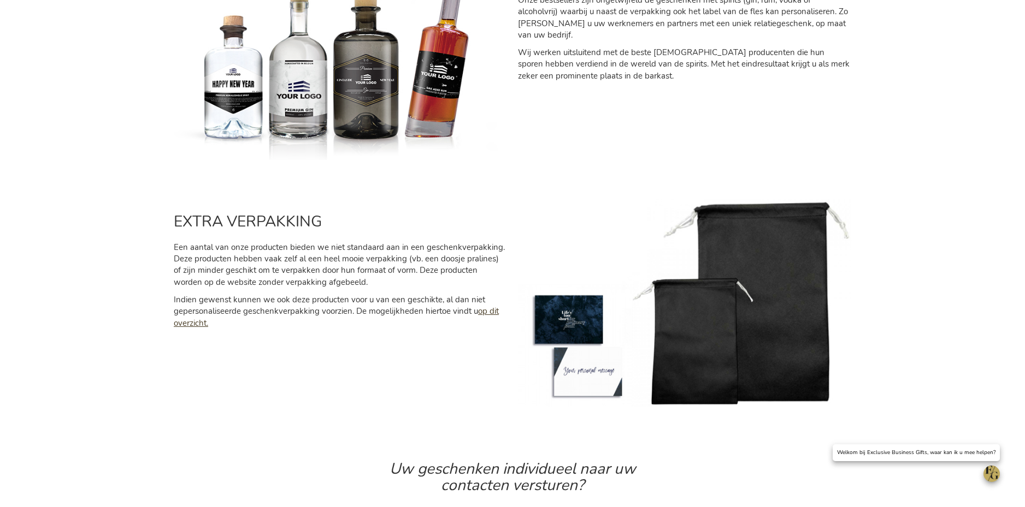
scroll to position [573, 0]
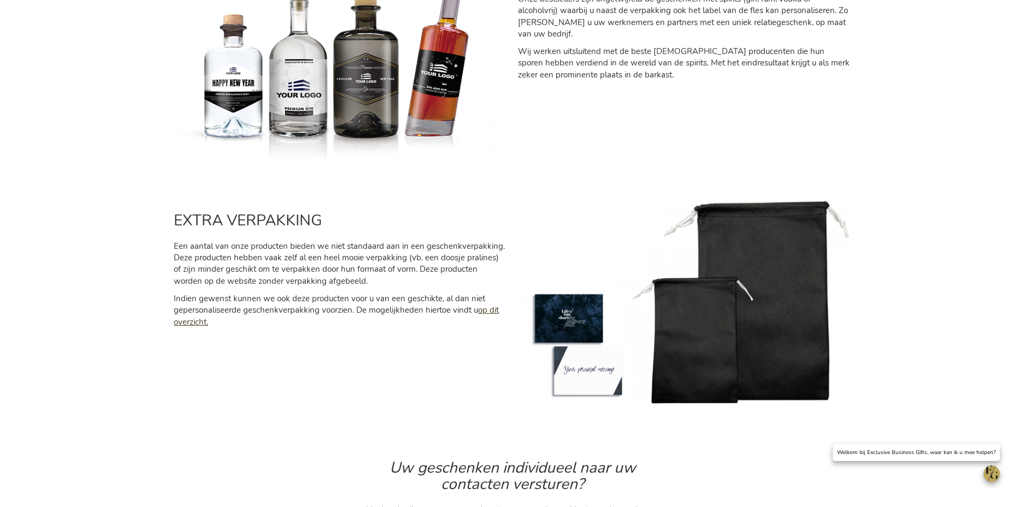
click at [483, 315] on span "op dit overzicht." at bounding box center [336, 316] width 325 height 22
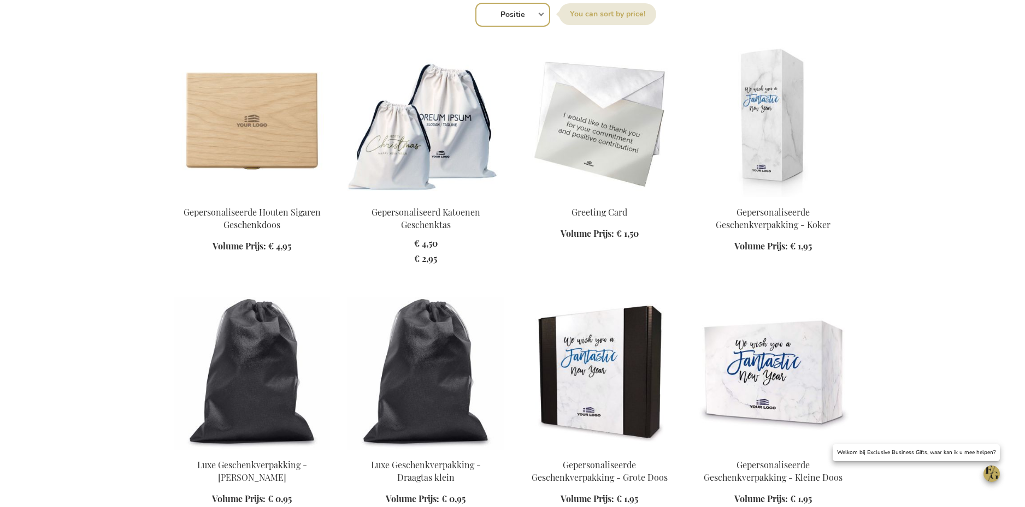
scroll to position [374, 0]
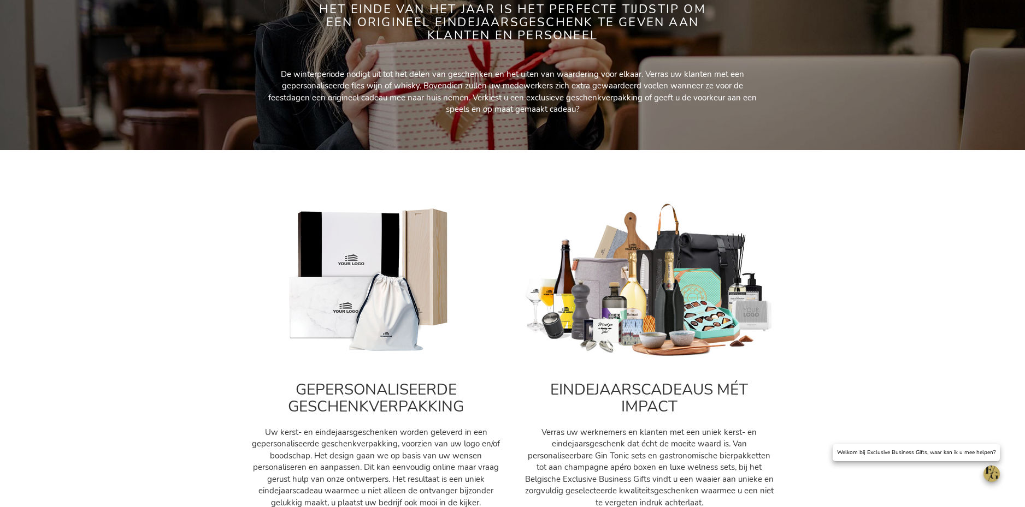
scroll to position [311, 0]
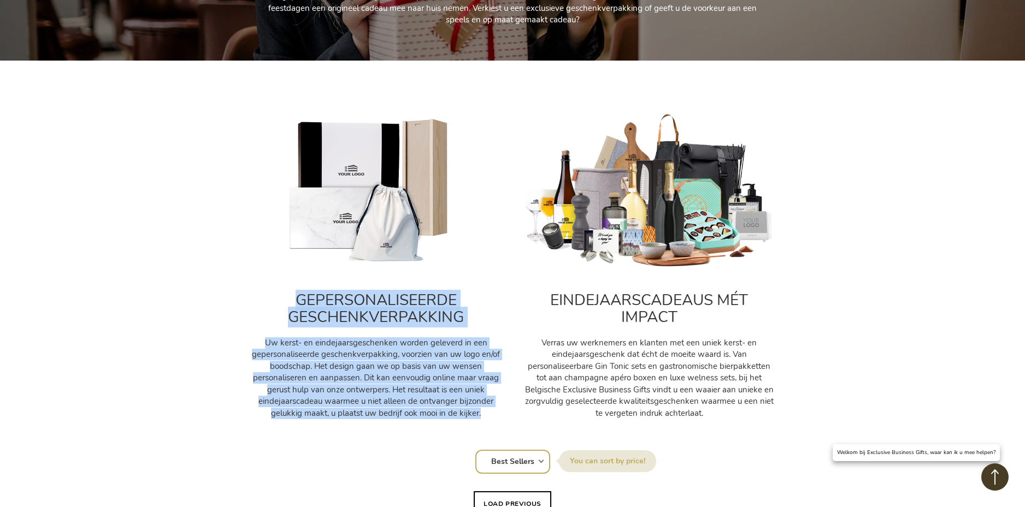
drag, startPoint x: 388, startPoint y: 339, endPoint x: 494, endPoint y: 433, distance: 141.6
click at [494, 422] on div "GEPERSONALISEERDE GESCHENKVERPAKKING Uw kerst- en eindejaarsgeschenken worden g…" at bounding box center [375, 266] width 273 height 328
copy div "GEPERSONALISEERDE GESCHENKVERPAKKING Uw kerst- en eindejaarsgeschenken worden g…"
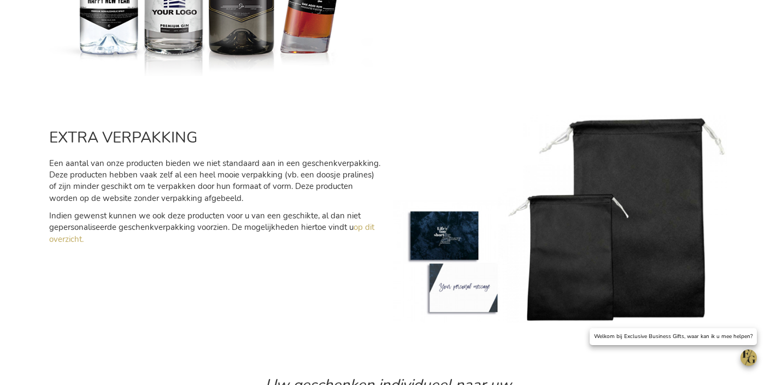
scroll to position [723, 0]
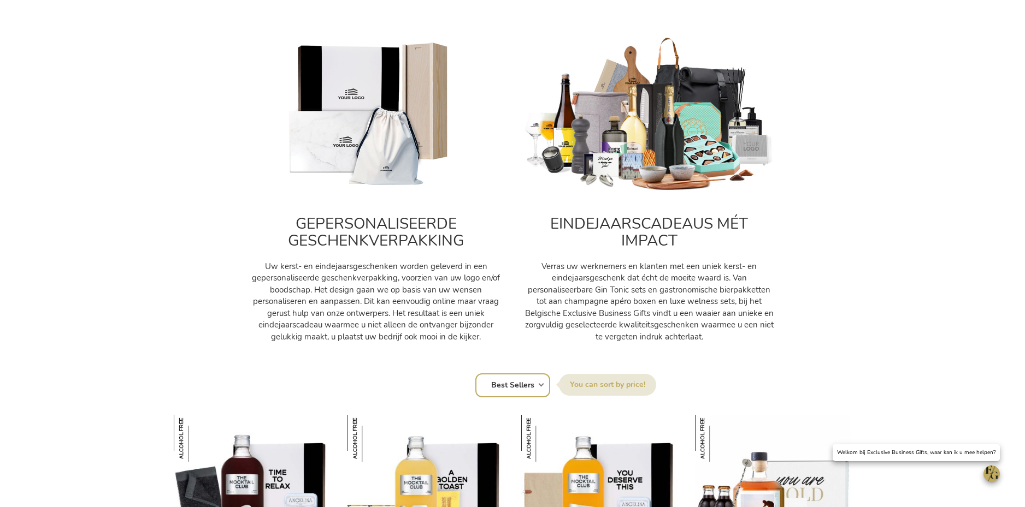
scroll to position [389, 0]
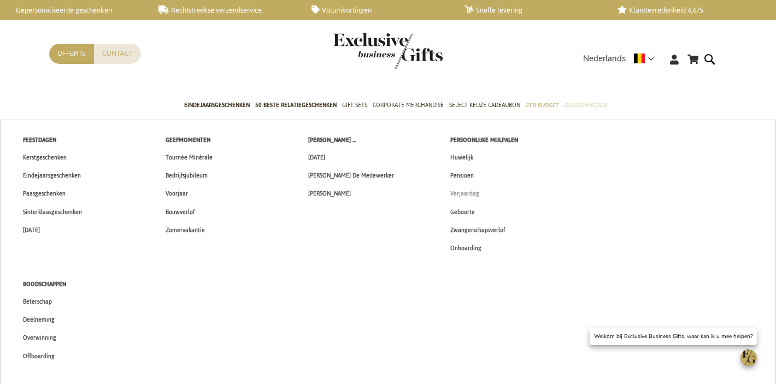
click at [464, 194] on span "Verjaardag" at bounding box center [464, 193] width 29 height 11
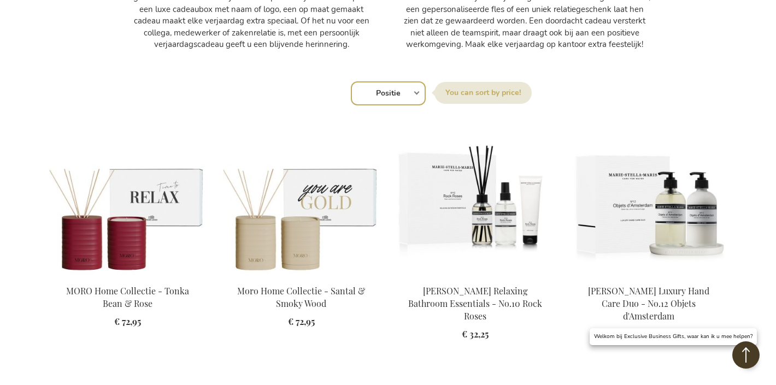
scroll to position [781, 0]
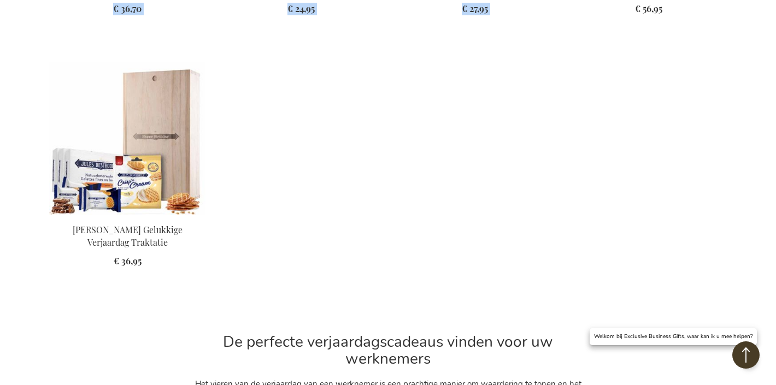
scroll to position [3300, 0]
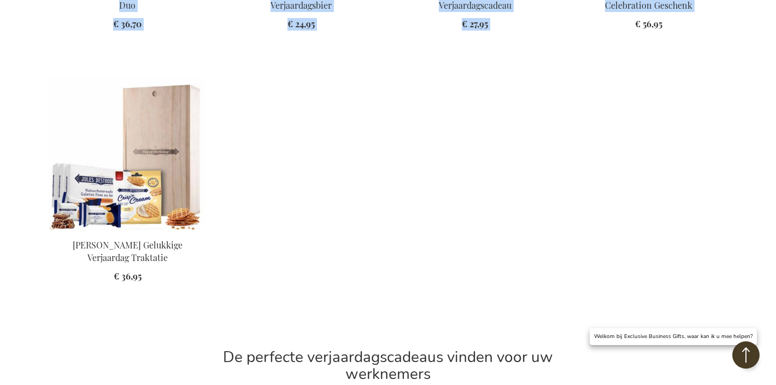
drag, startPoint x: 37, startPoint y: 173, endPoint x: 266, endPoint y: 235, distance: 237.9
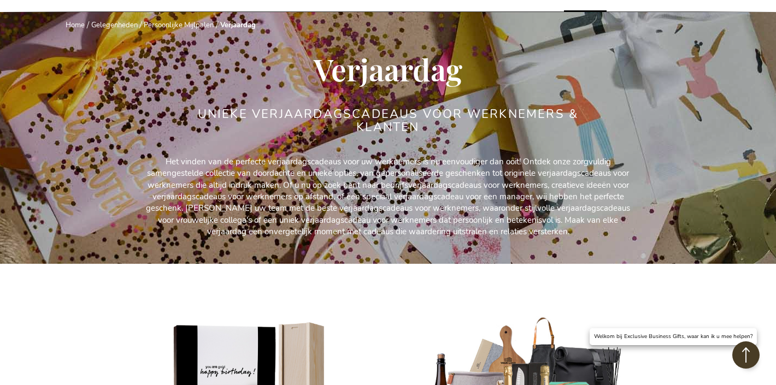
scroll to position [0, 0]
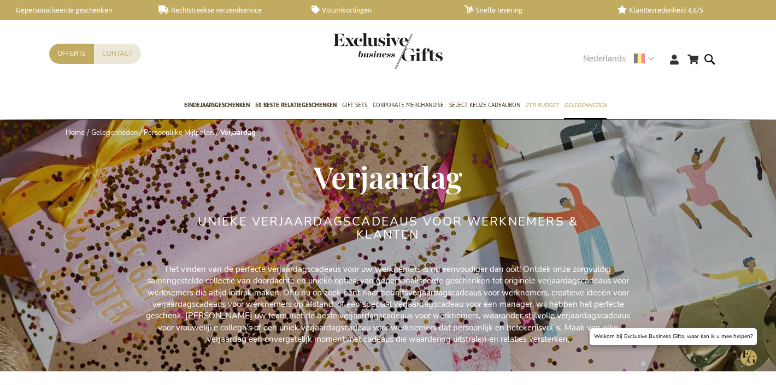
click at [598, 56] on span "Nederlands" at bounding box center [604, 58] width 43 height 13
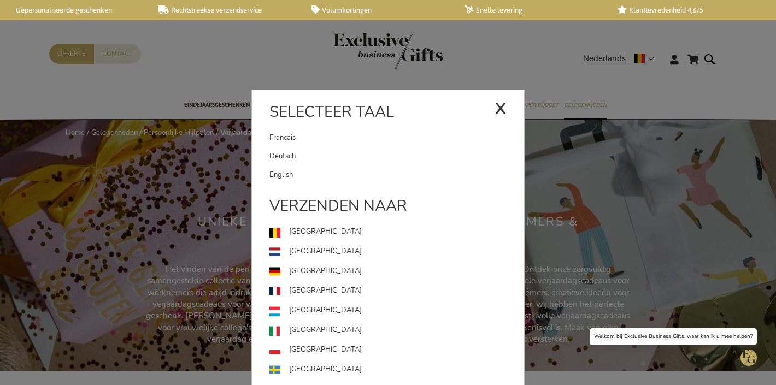
click at [283, 175] on link "English" at bounding box center [396, 175] width 255 height 19
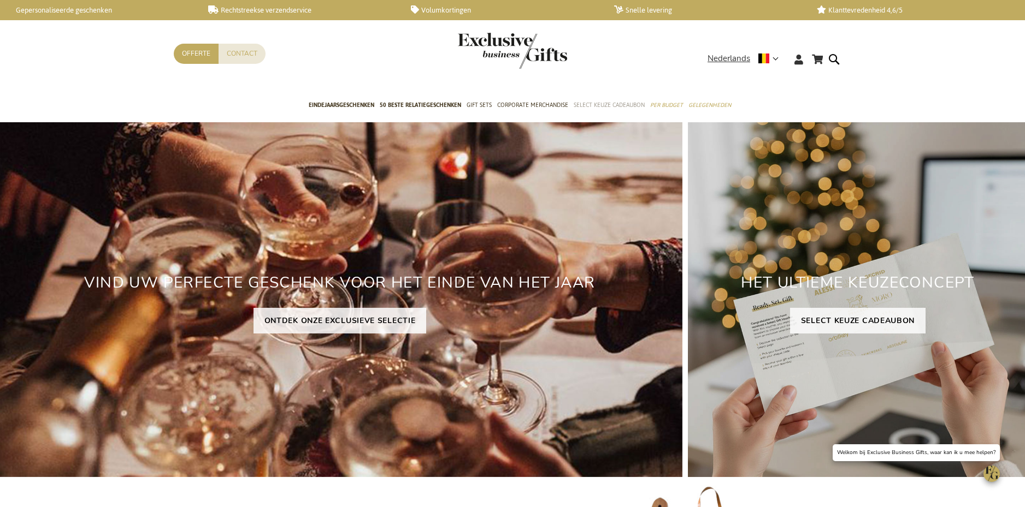
click at [593, 102] on span "Select Keuze Cadeaubon" at bounding box center [609, 104] width 71 height 11
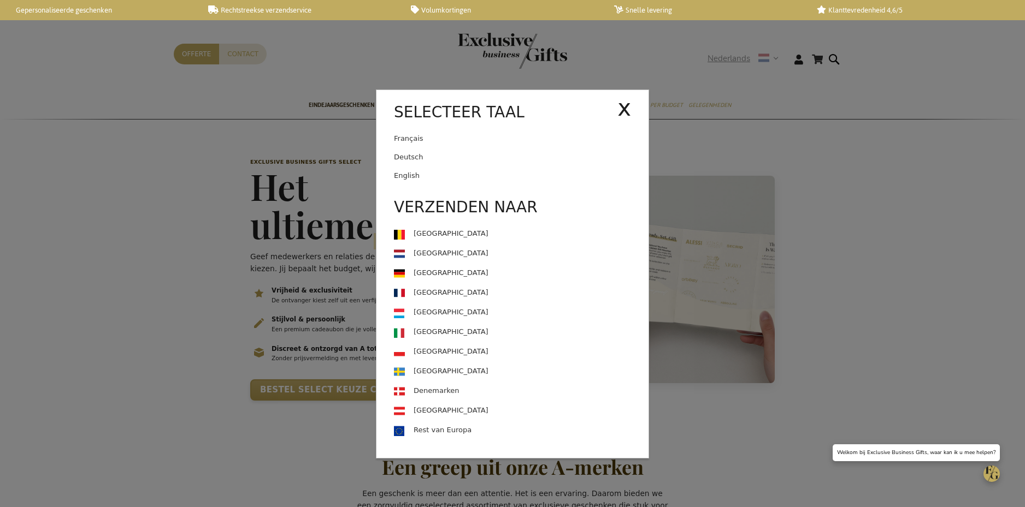
scroll to position [0, 4]
click at [510, 177] on link "English" at bounding box center [521, 176] width 255 height 19
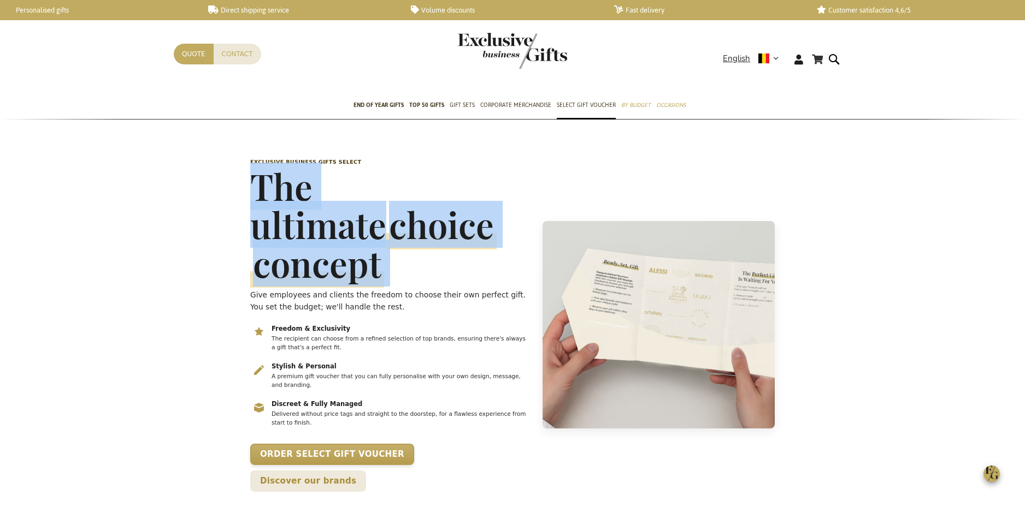
scroll to position [0, 4]
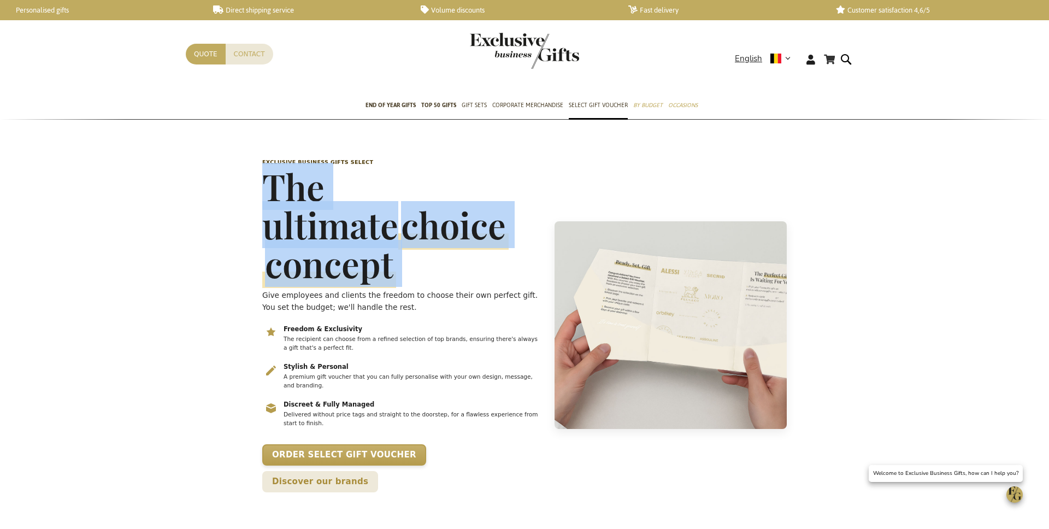
drag, startPoint x: 184, startPoint y: 188, endPoint x: 203, endPoint y: 164, distance: 31.1
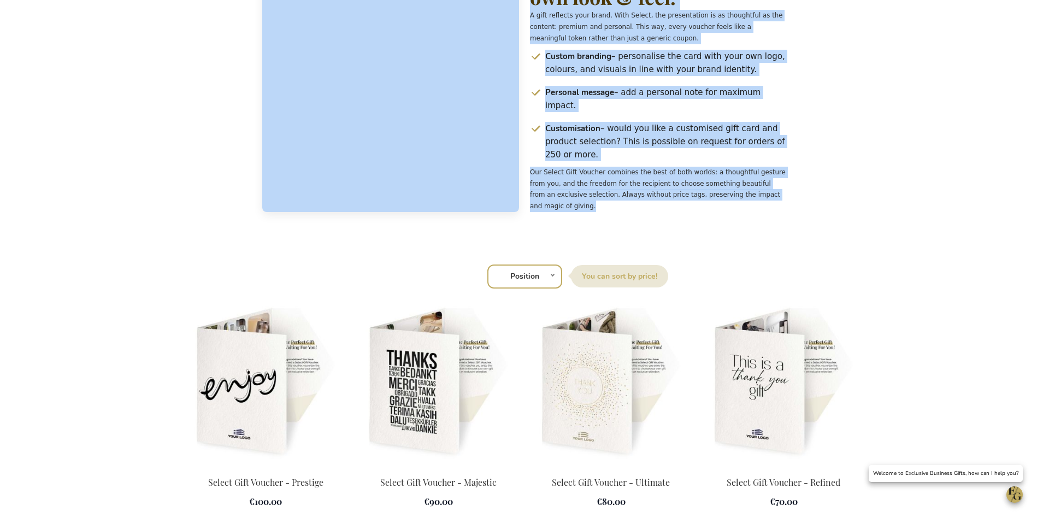
drag, startPoint x: 272, startPoint y: 163, endPoint x: 623, endPoint y: 142, distance: 351.9
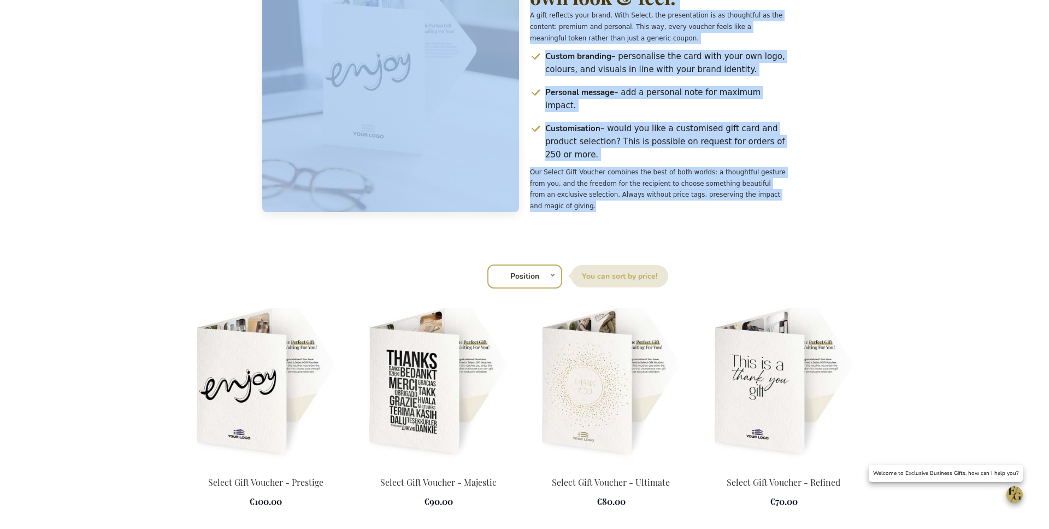
copy div "Exclusive Business Gifts Select The ultimate choice concept Give employees and …"
drag, startPoint x: 265, startPoint y: 290, endPoint x: 268, endPoint y: 284, distance: 6.6
click at [265, 305] on img at bounding box center [266, 381] width 160 height 153
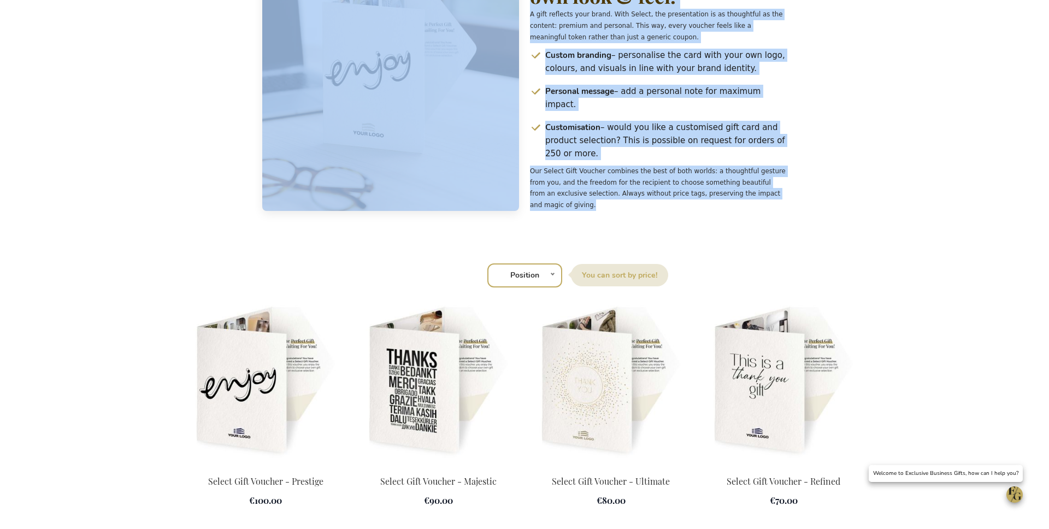
scroll to position [1294, 0]
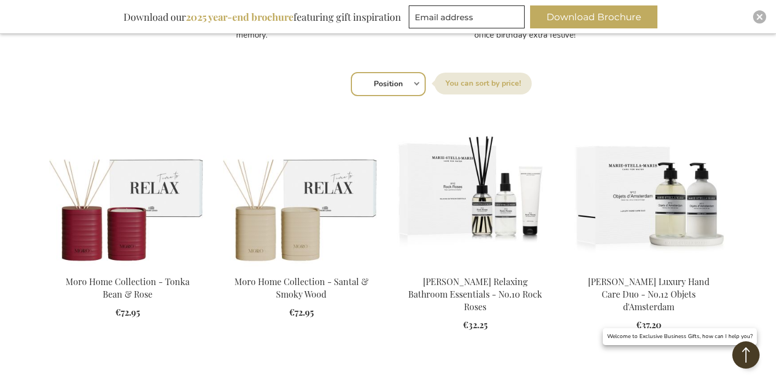
scroll to position [685, 0]
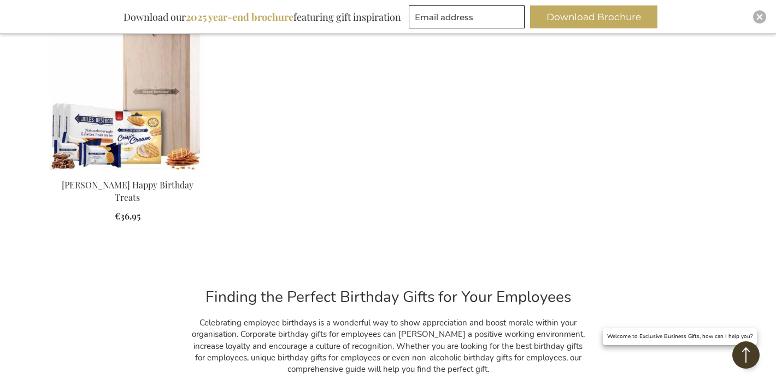
scroll to position [3398, 0]
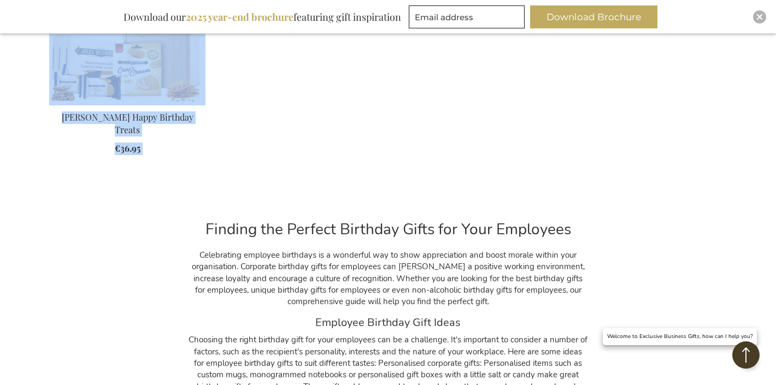
drag, startPoint x: 40, startPoint y: 254, endPoint x: 147, endPoint y: 120, distance: 171.4
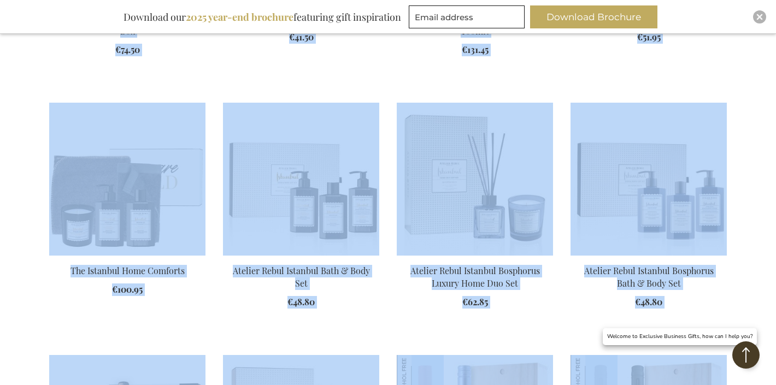
scroll to position [1682, 0]
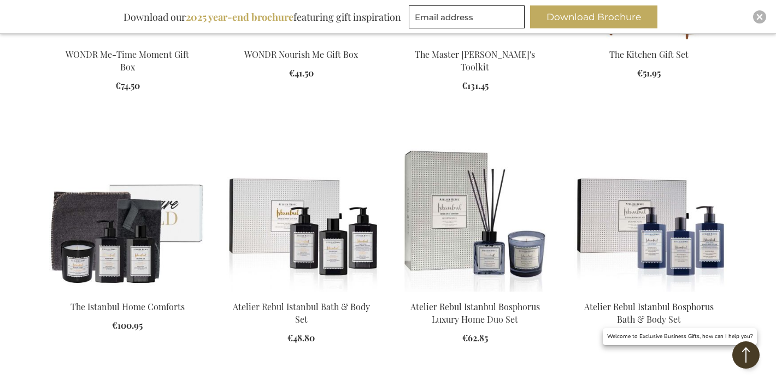
drag, startPoint x: 52, startPoint y: 101, endPoint x: 39, endPoint y: 103, distance: 12.7
click at [52, 101] on div "Add to Cart" at bounding box center [127, 101] width 156 height 11
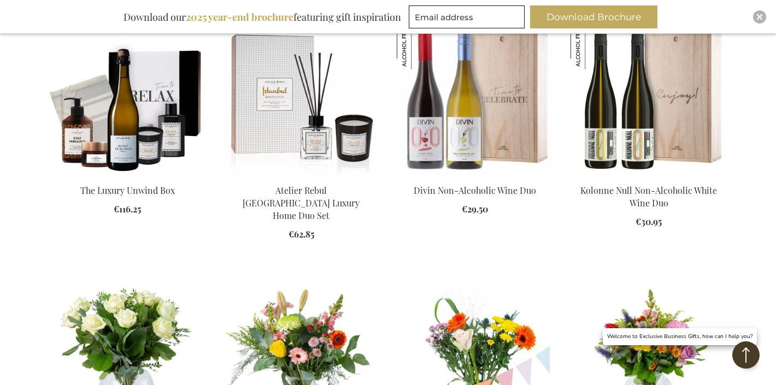
click at [42, 50] on main "Home Occasions Personal Milestones Birthday Gifts Birthday Gifts UNIQUE BIRTHDA…" at bounding box center [387, 53] width 695 height 3968
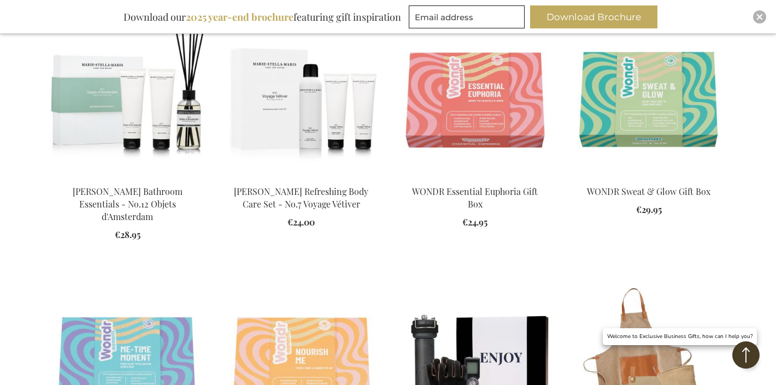
scroll to position [1545, 0]
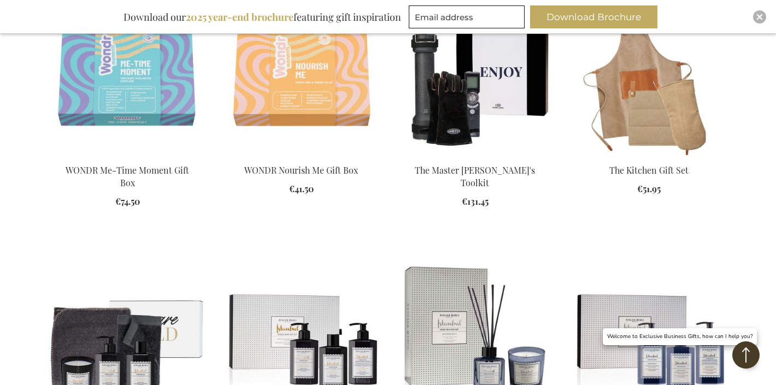
scroll to position [1566, 0]
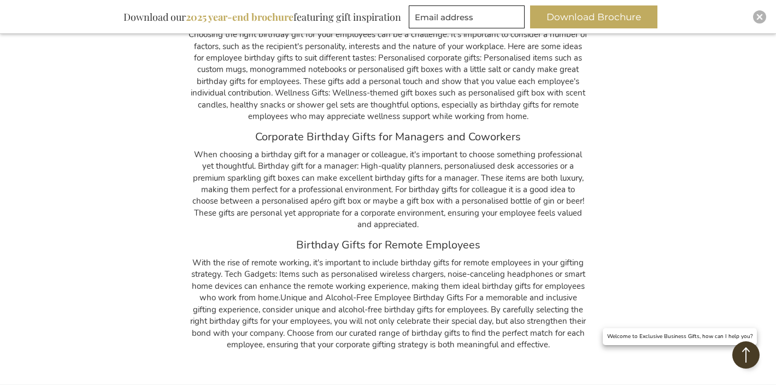
scroll to position [2556, 0]
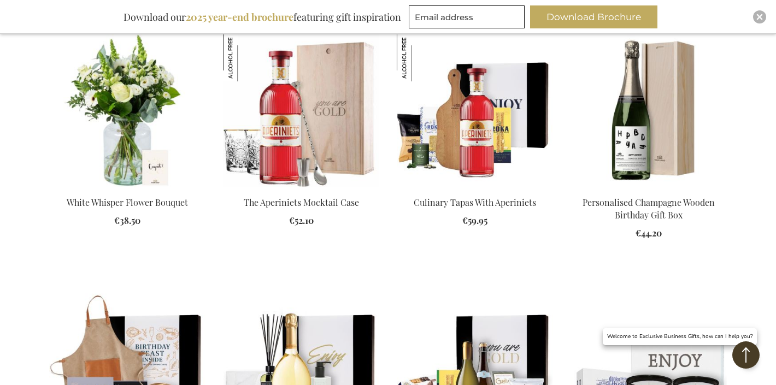
scroll to position [2051, 0]
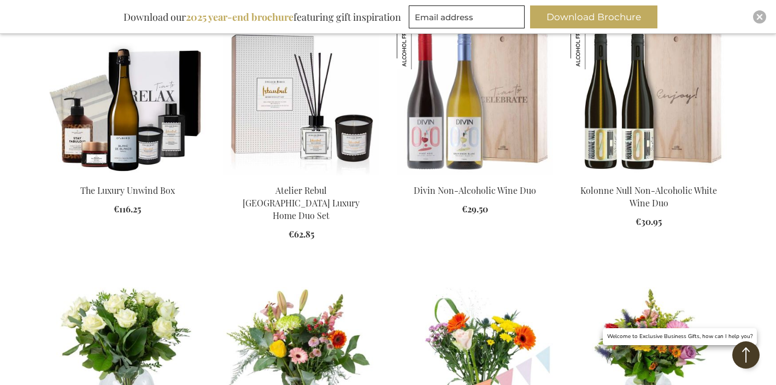
click at [30, 123] on div "My Cart My Cart 0 Close You have no items in your shopping cart. Skip to Conten…" at bounding box center [388, 219] width 776 height 4540
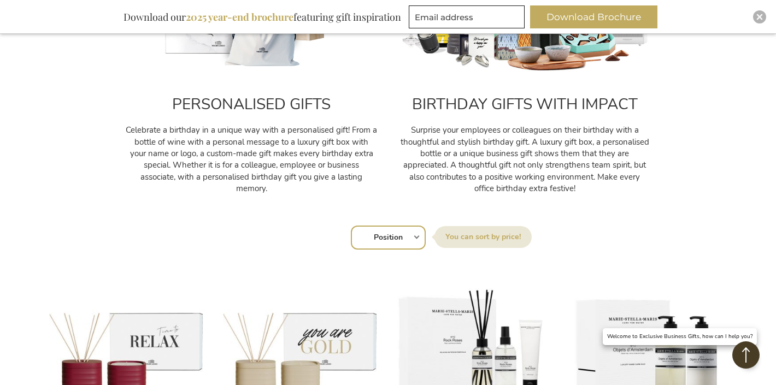
scroll to position [133, 0]
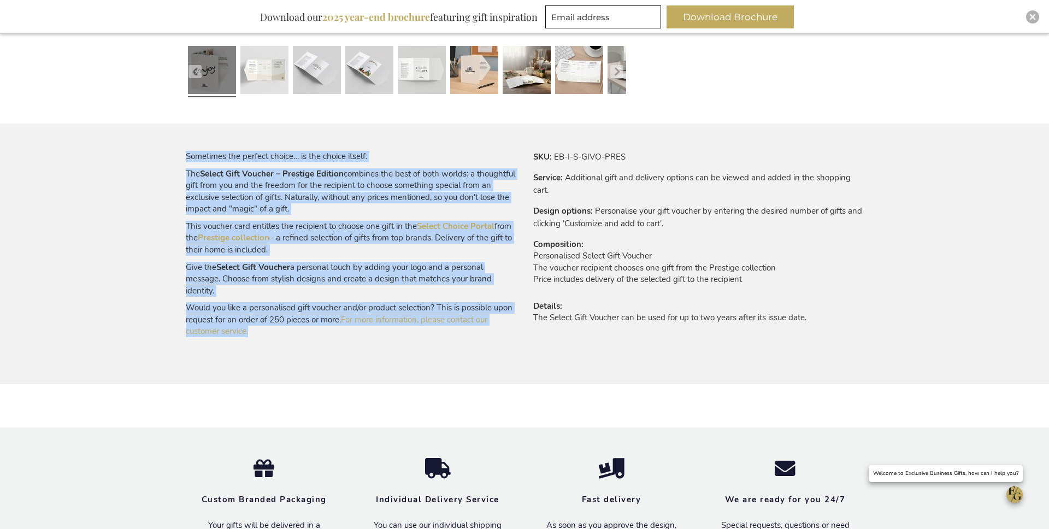
drag, startPoint x: 179, startPoint y: 152, endPoint x: 304, endPoint y: 336, distance: 222.6
click at [304, 336] on main "Skip to the end of the images gallery Skip to the beginning of the images galle…" at bounding box center [524, 12] width 695 height 829
copy div "Sometimes the perfect choice… is the choice itself. The Select Gift Voucher – P…"
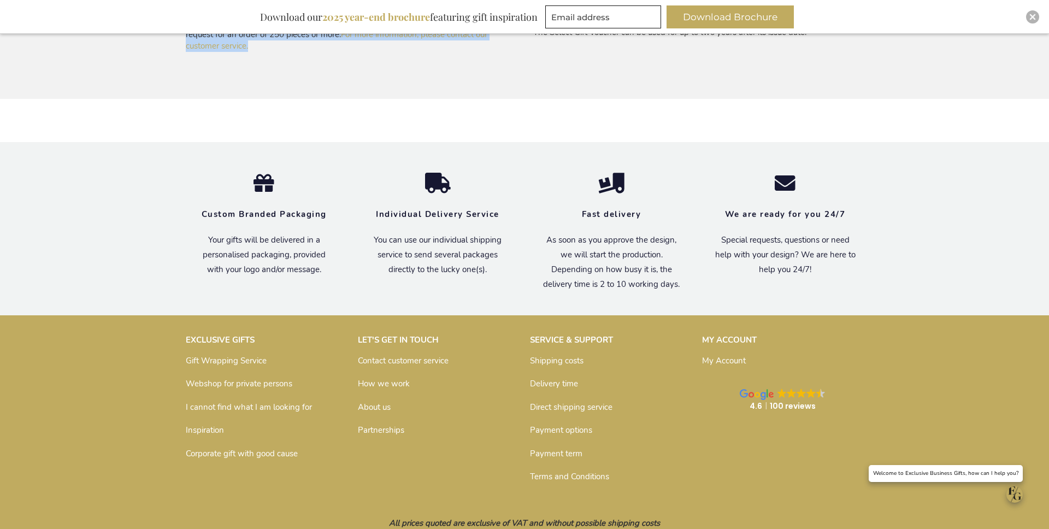
scroll to position [933, 0]
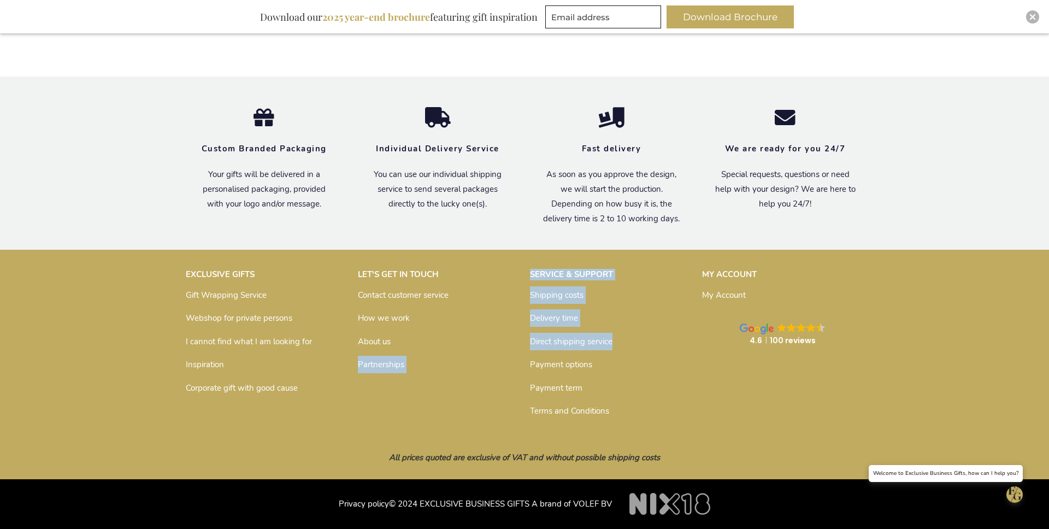
drag, startPoint x: 505, startPoint y: 341, endPoint x: 666, endPoint y: 353, distance: 161.6
click at [664, 344] on div "EXCLUSIVE GIFTS Gift Wrapping Service Webshop for private persons I cannot find…" at bounding box center [524, 344] width 688 height 162
click at [597, 346] on link "Direct shipping service" at bounding box center [571, 341] width 82 height 11
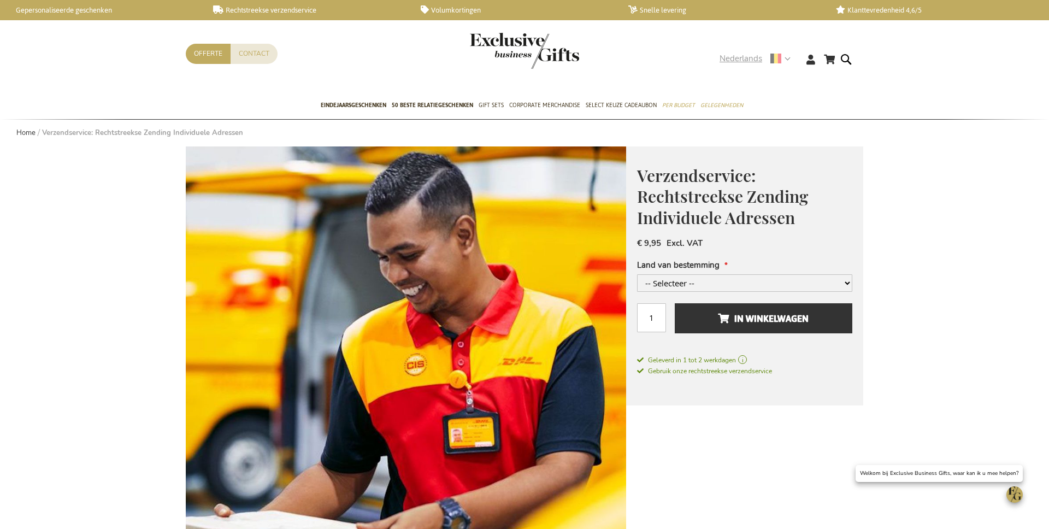
click at [729, 57] on span "Nederlands" at bounding box center [740, 58] width 43 height 13
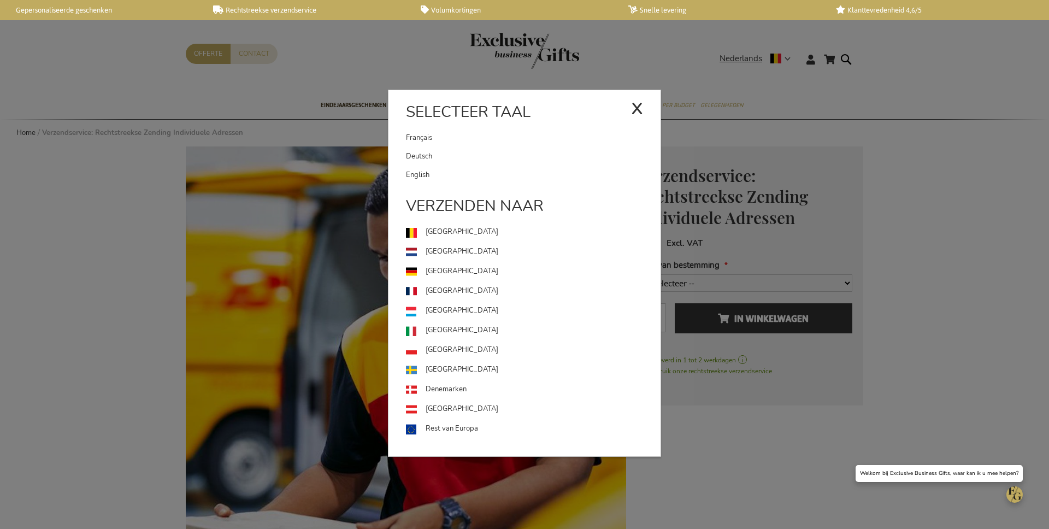
click at [499, 175] on link "English" at bounding box center [533, 175] width 255 height 19
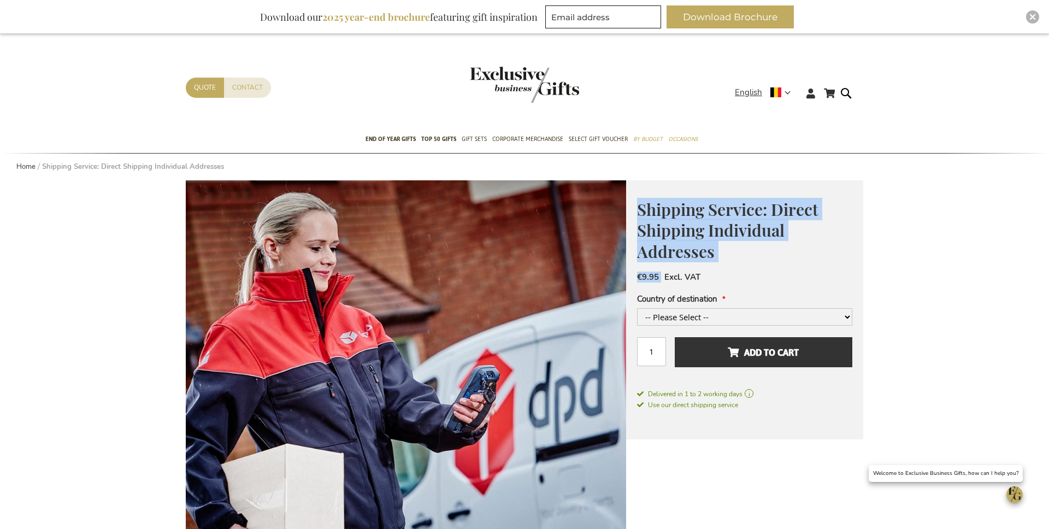
drag, startPoint x: 647, startPoint y: 213, endPoint x: 781, endPoint y: 245, distance: 137.8
click at [780, 264] on div "Shipping Service: Direct Shipping Individual Addresses €9.95 Excl. VAT Country …" at bounding box center [744, 309] width 237 height 259
copy div "Shipping Service: Direct Shipping Individual Addresses €9.95"
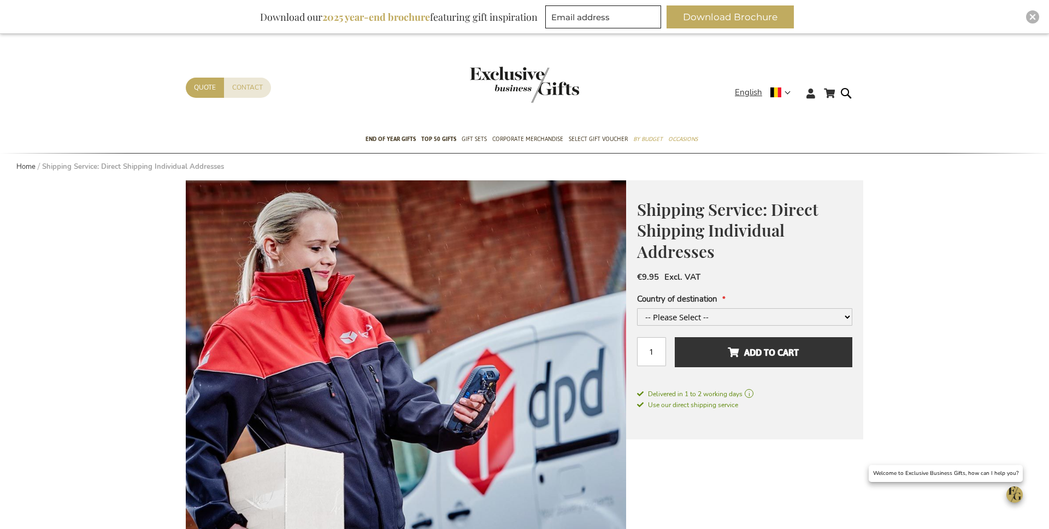
click at [717, 238] on span "Shipping Service: Direct Shipping Individual Addresses" at bounding box center [727, 230] width 181 height 64
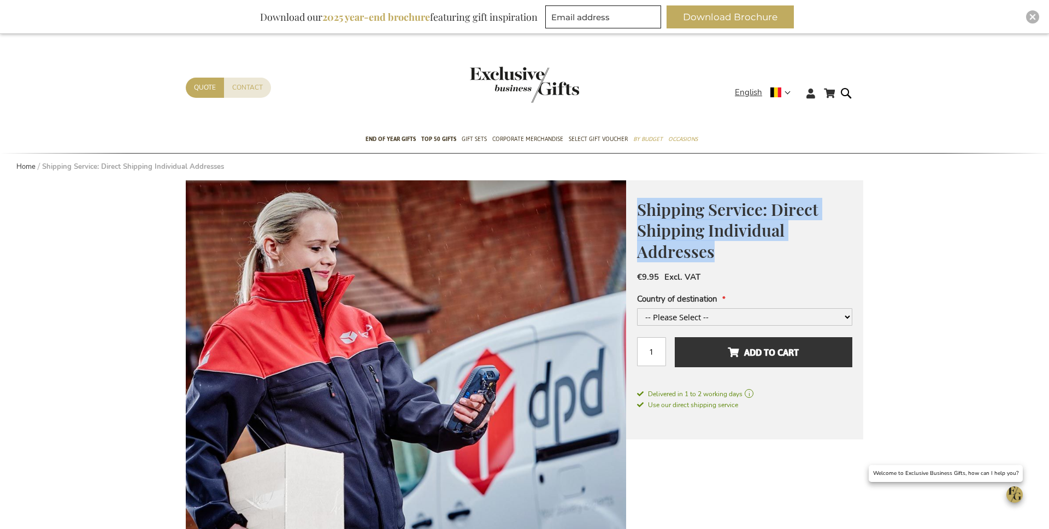
drag, startPoint x: 715, startPoint y: 253, endPoint x: 638, endPoint y: 202, distance: 92.3
click at [638, 202] on h1 "Shipping Service: Direct Shipping Individual Addresses" at bounding box center [744, 229] width 215 height 63
copy span "Shipping Service: Direct Shipping Individual Addresses"
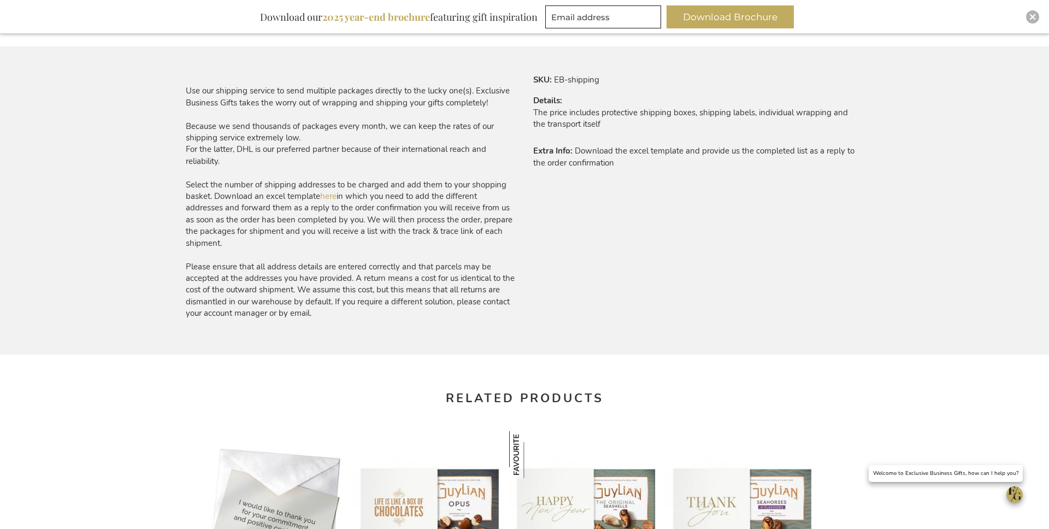
scroll to position [658, 0]
click at [191, 103] on div "Use our shipping service to send multiple packages directly to the lucky one(s)…" at bounding box center [351, 197] width 330 height 246
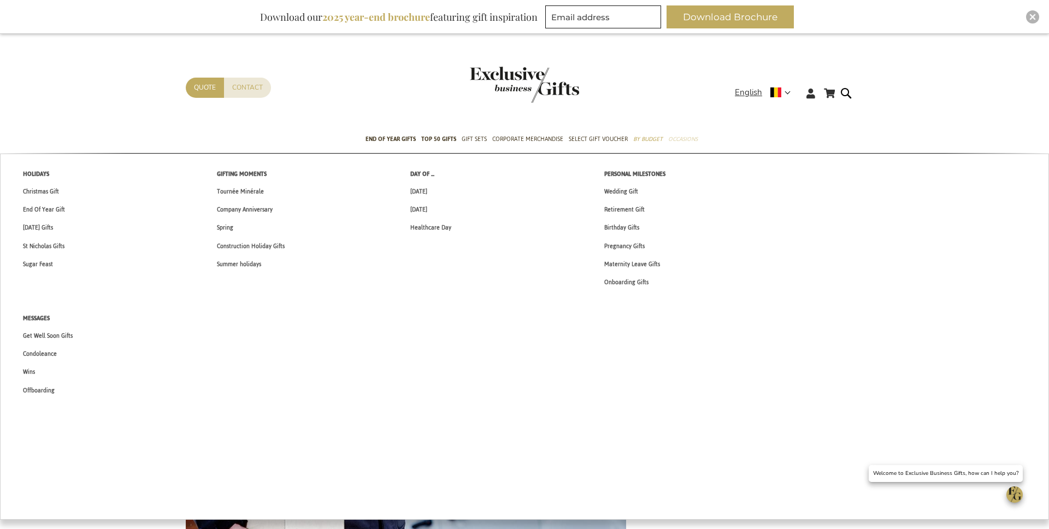
click at [689, 142] on span "Occasions" at bounding box center [682, 138] width 29 height 11
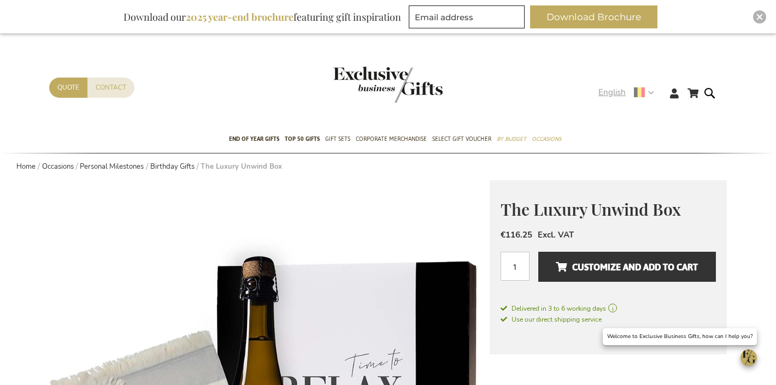
click at [620, 95] on span "English" at bounding box center [611, 92] width 27 height 13
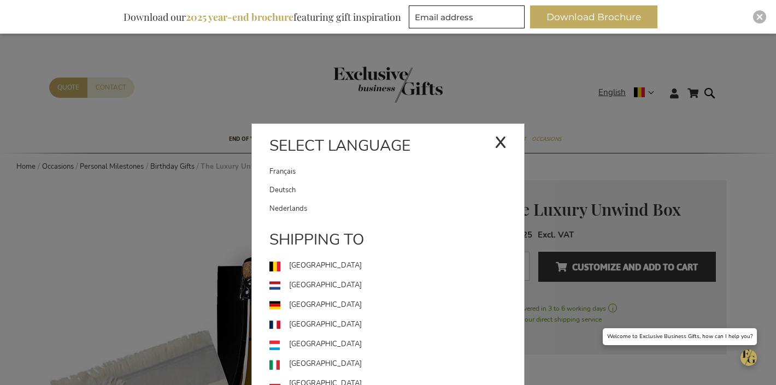
click at [306, 208] on link "Nederlands" at bounding box center [396, 208] width 255 height 19
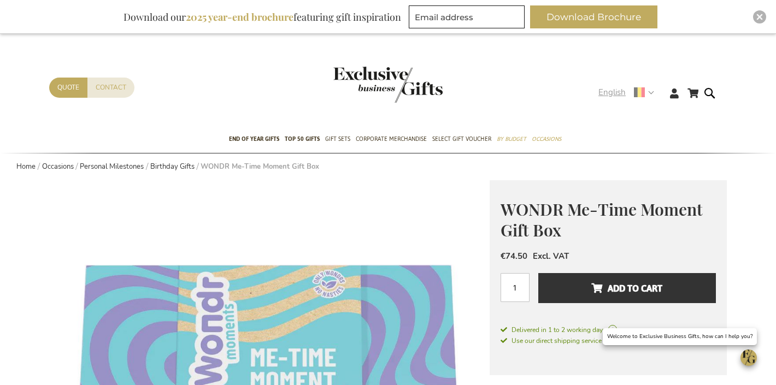
drag, startPoint x: 616, startPoint y: 95, endPoint x: 504, endPoint y: 150, distance: 124.6
click at [616, 95] on span "English" at bounding box center [611, 92] width 27 height 13
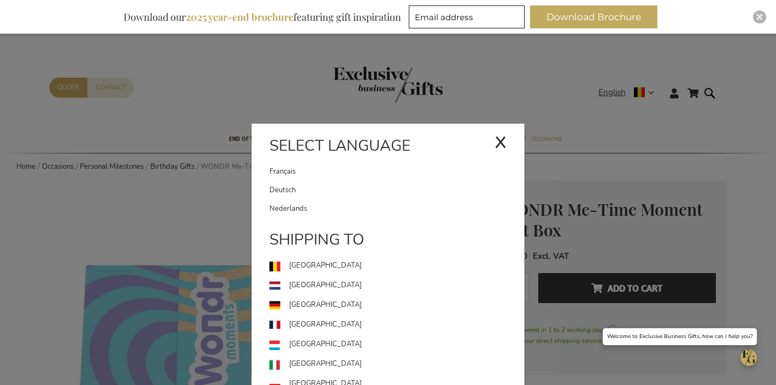
click at [304, 208] on link "Nederlands" at bounding box center [396, 208] width 255 height 19
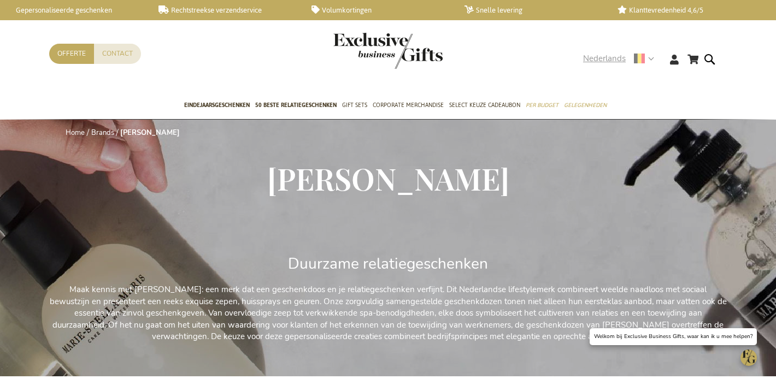
click at [600, 62] on span "Nederlands" at bounding box center [604, 58] width 43 height 13
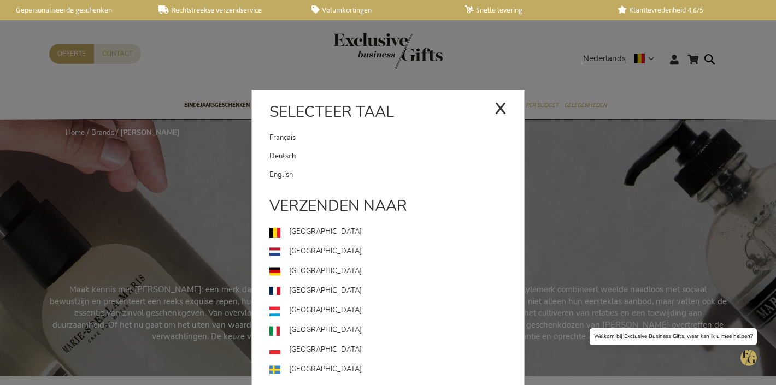
click at [345, 170] on link "English" at bounding box center [396, 175] width 255 height 19
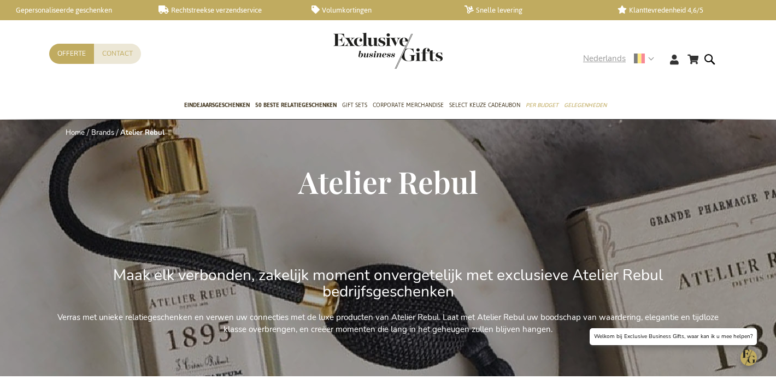
click at [592, 61] on span "Nederlands" at bounding box center [604, 58] width 43 height 13
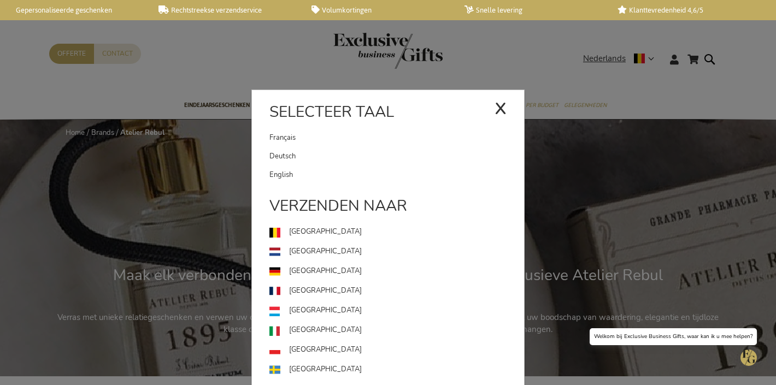
click at [372, 170] on link "English" at bounding box center [396, 175] width 255 height 19
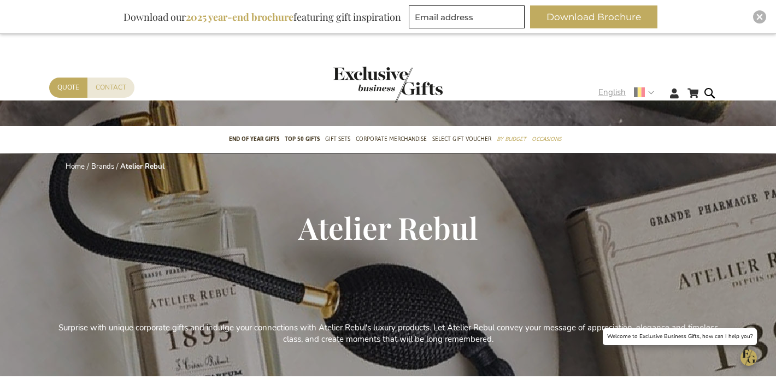
drag, startPoint x: 603, startPoint y: 92, endPoint x: 597, endPoint y: 96, distance: 7.9
click at [603, 92] on span "English" at bounding box center [611, 92] width 27 height 13
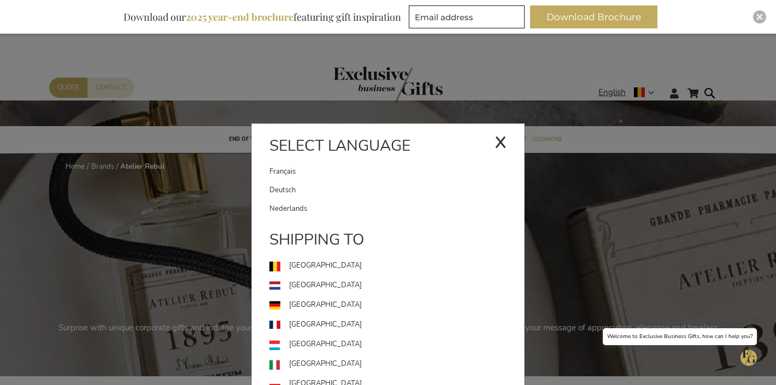
click at [319, 213] on link "Nederlands" at bounding box center [396, 208] width 255 height 19
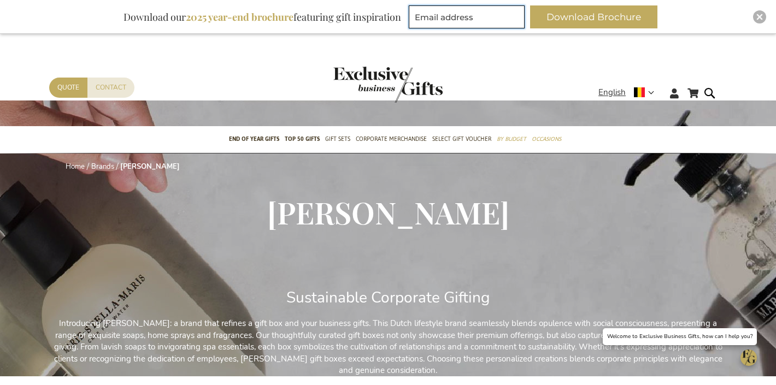
click at [451, 19] on input "Email address" at bounding box center [467, 16] width 116 height 23
click at [625, 98] on span "English" at bounding box center [611, 92] width 27 height 13
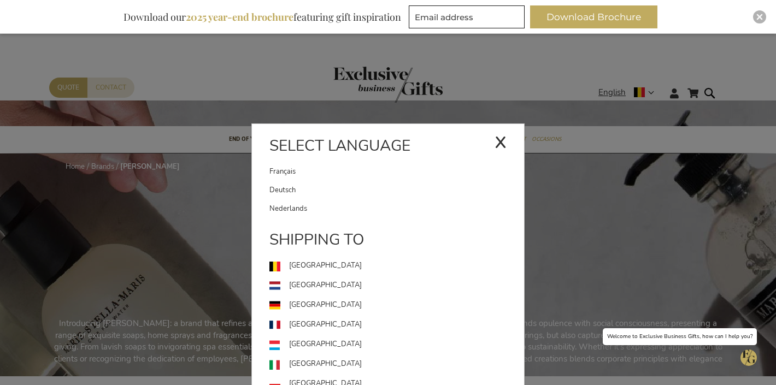
click at [359, 216] on link "Nederlands" at bounding box center [396, 208] width 255 height 19
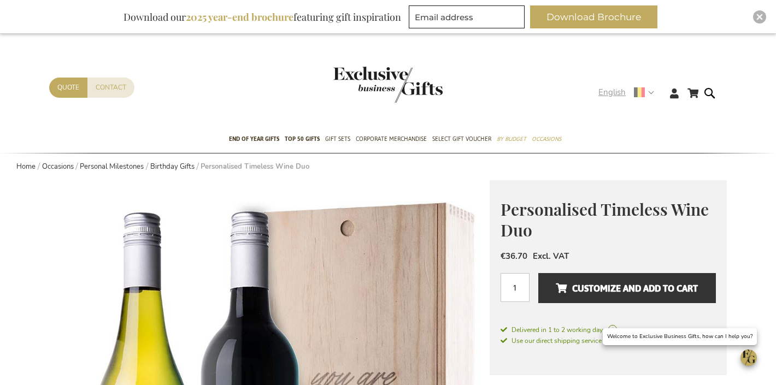
click at [612, 88] on span "English" at bounding box center [611, 92] width 27 height 13
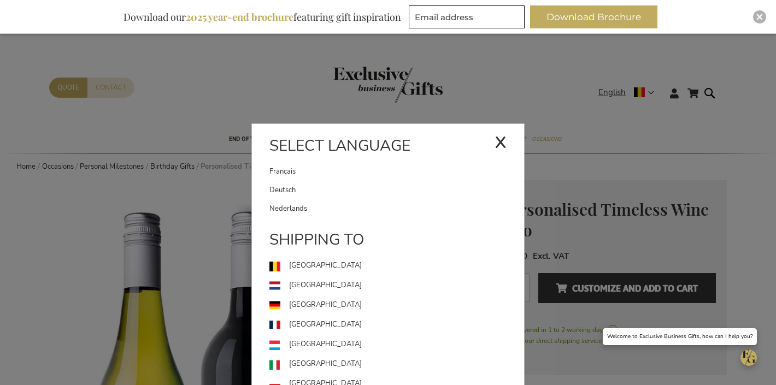
click at [353, 204] on link "Nederlands" at bounding box center [396, 208] width 255 height 19
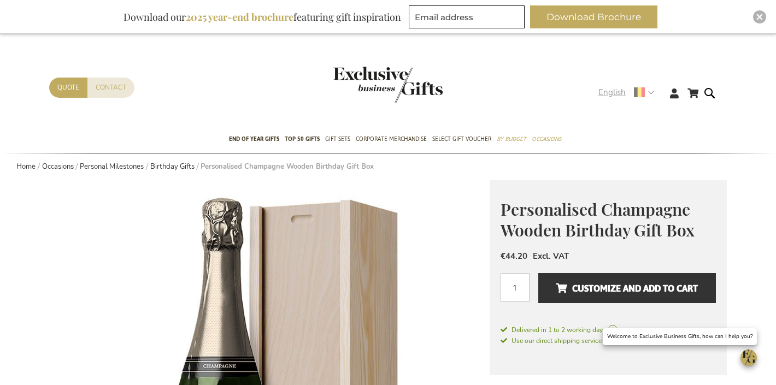
drag, startPoint x: 611, startPoint y: 91, endPoint x: 610, endPoint y: 98, distance: 7.3
click at [611, 91] on span "English" at bounding box center [611, 92] width 27 height 13
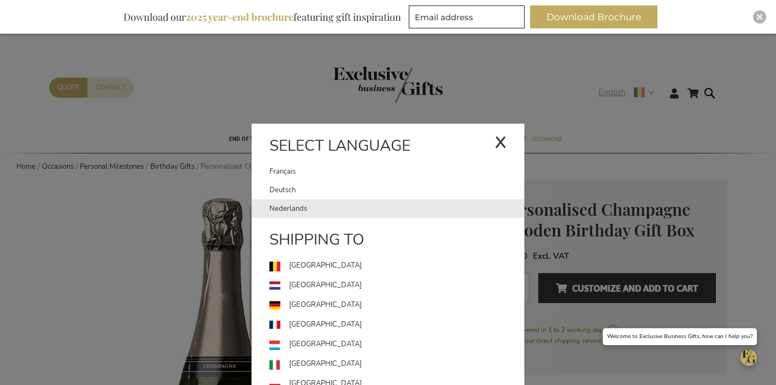
click at [376, 211] on link "Nederlands" at bounding box center [396, 208] width 255 height 19
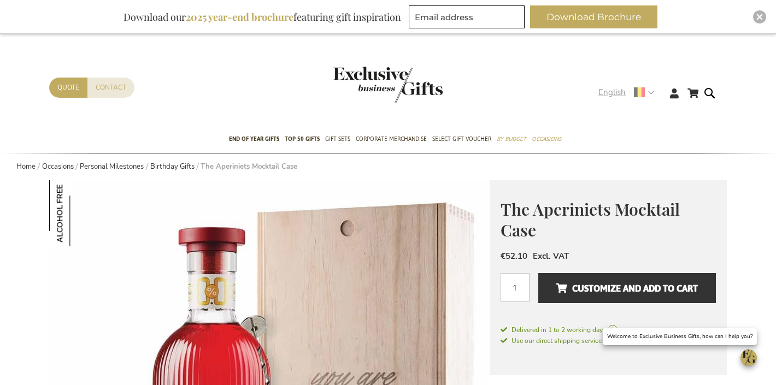
click at [617, 98] on div "English x Select language [DEMOGRAPHIC_DATA] Deutsch Nederlands" at bounding box center [629, 94] width 63 height 16
click at [615, 93] on span "English" at bounding box center [611, 92] width 27 height 13
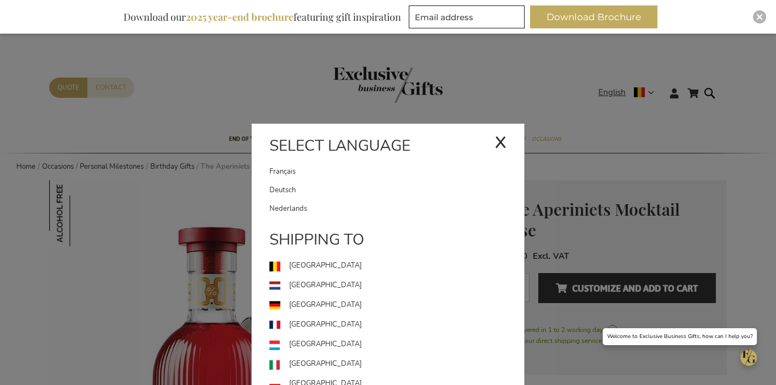
click at [351, 199] on ul "Français Deutsch Nederlands" at bounding box center [388, 190] width 272 height 56
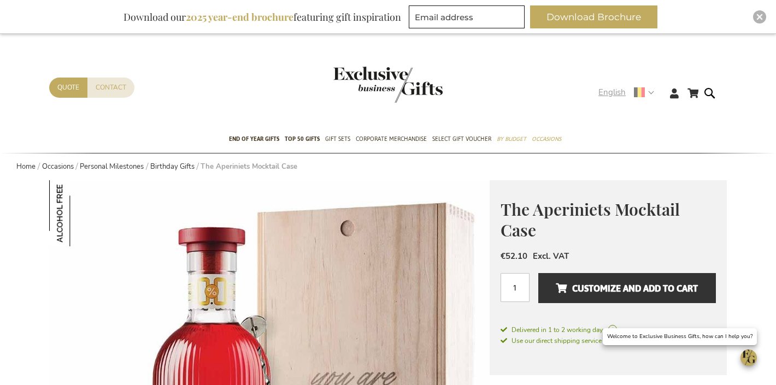
click at [612, 91] on span "English" at bounding box center [611, 92] width 27 height 13
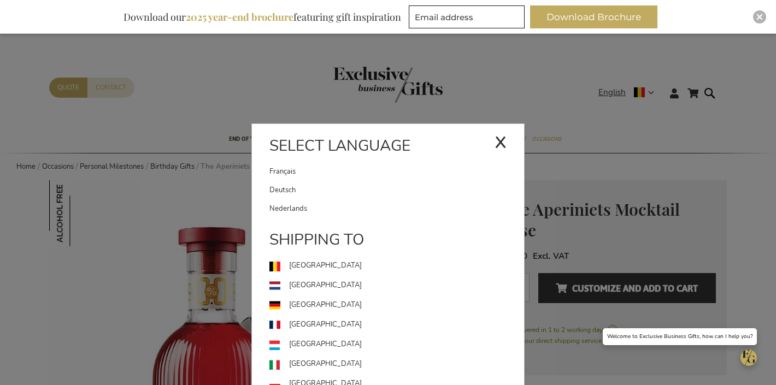
click at [385, 204] on link "Nederlands" at bounding box center [396, 208] width 255 height 19
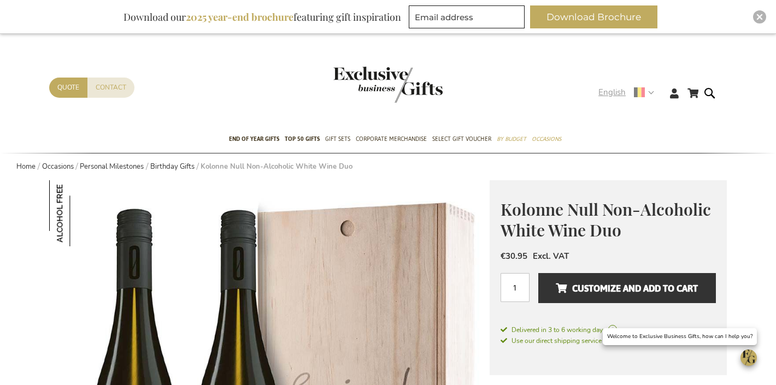
click at [609, 93] on span "English" at bounding box center [611, 92] width 27 height 13
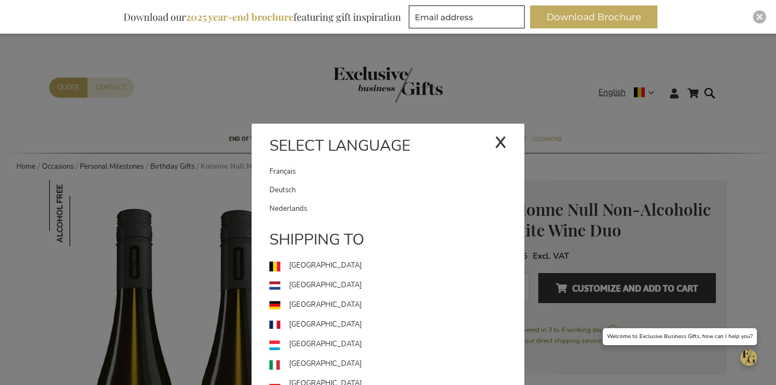
click at [360, 211] on link "Nederlands" at bounding box center [396, 208] width 255 height 19
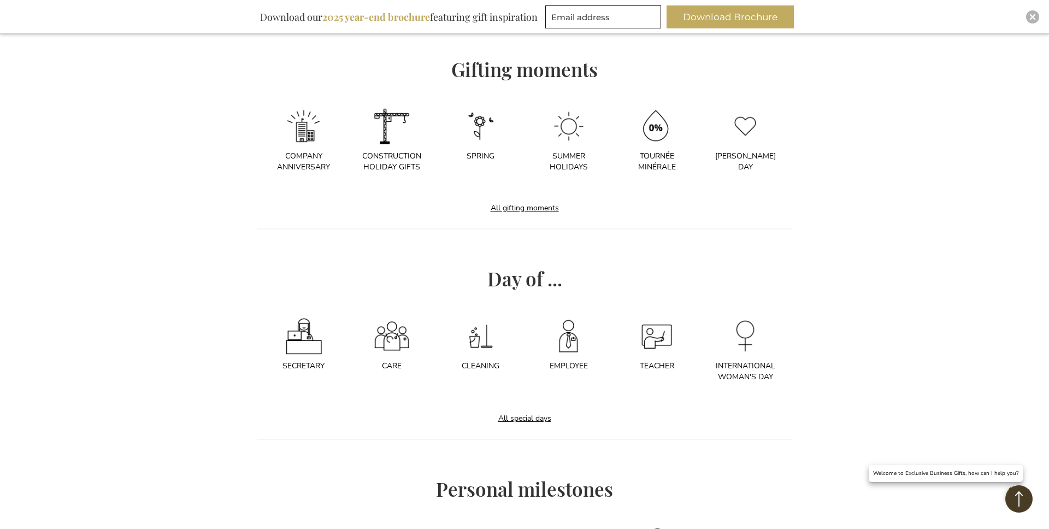
scroll to position [510, 0]
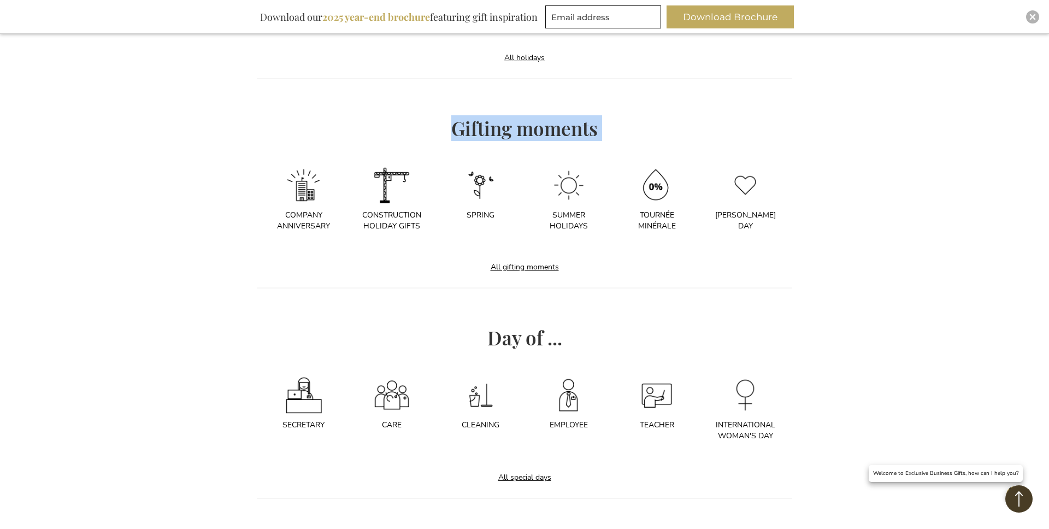
drag, startPoint x: 452, startPoint y: 126, endPoint x: 772, endPoint y: 235, distance: 338.8
click at [758, 234] on div "Holidays En Of Year Gifts Christmas Gifts Easter Gifts St Nicholas Gifts Sugar …" at bounding box center [524, 322] width 546 height 839
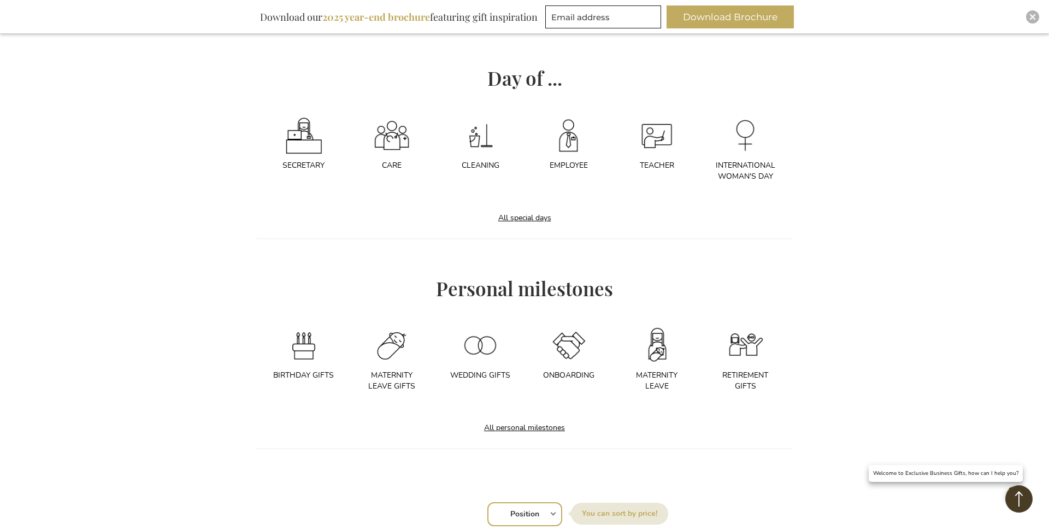
scroll to position [831, 0]
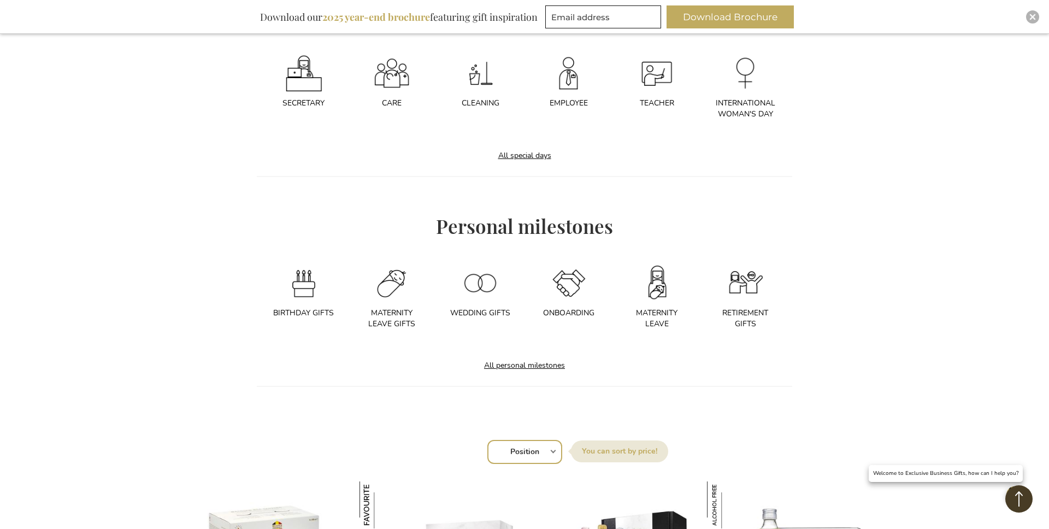
click at [436, 233] on h2 "Personal milestones" at bounding box center [524, 226] width 535 height 21
drag, startPoint x: 432, startPoint y: 228, endPoint x: 765, endPoint y: 343, distance: 352.6
click at [772, 344] on div "Holidays En Of Year Gifts Christmas Gifts Easter Gifts St Nicholas Gifts Sugar …" at bounding box center [524, 1] width 546 height 839
click at [552, 362] on link "All personal milestones" at bounding box center [524, 365] width 103 height 26
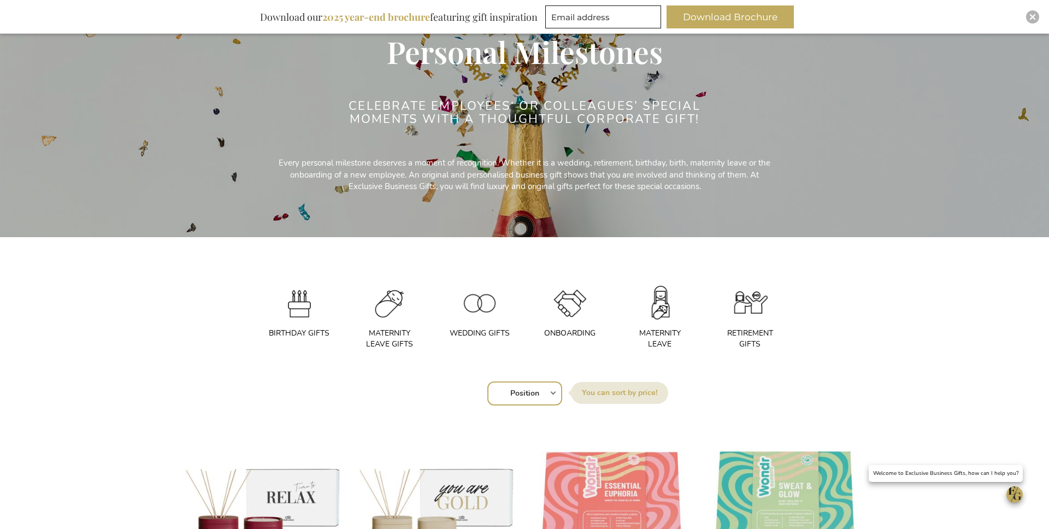
scroll to position [134, 0]
drag, startPoint x: 235, startPoint y: 346, endPoint x: 524, endPoint y: 343, distance: 289.5
drag, startPoint x: 306, startPoint y: 302, endPoint x: 325, endPoint y: 295, distance: 19.9
click at [306, 302] on img at bounding box center [299, 303] width 38 height 38
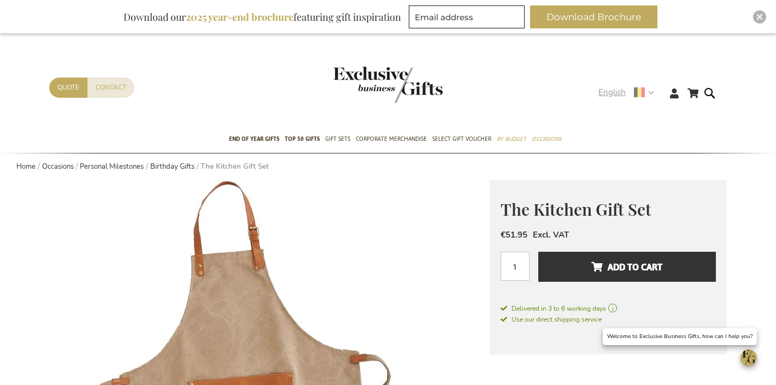
click at [618, 95] on span "English" at bounding box center [611, 92] width 27 height 13
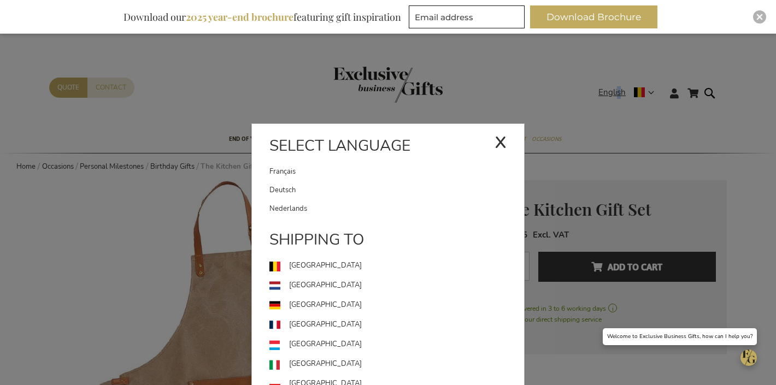
drag, startPoint x: 355, startPoint y: 203, endPoint x: 355, endPoint y: 175, distance: 28.4
click at [355, 203] on link "Nederlands" at bounding box center [396, 208] width 255 height 19
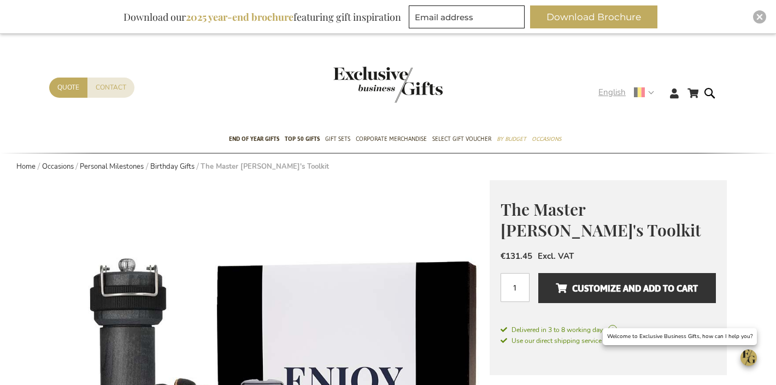
click at [622, 96] on span "English" at bounding box center [611, 92] width 27 height 13
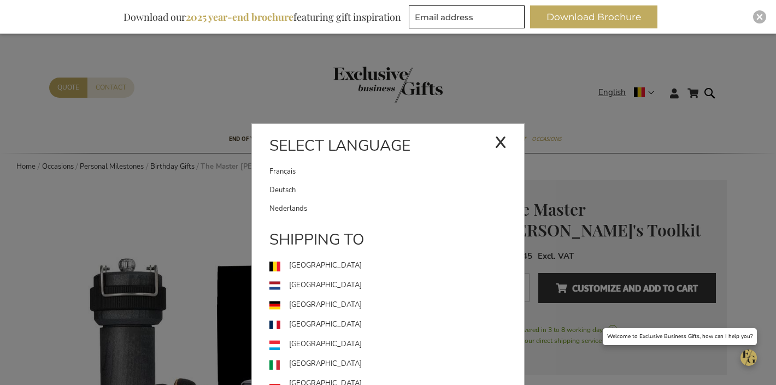
drag, startPoint x: 385, startPoint y: 204, endPoint x: 389, endPoint y: 176, distance: 27.7
click at [385, 203] on link "Nederlands" at bounding box center [396, 208] width 255 height 19
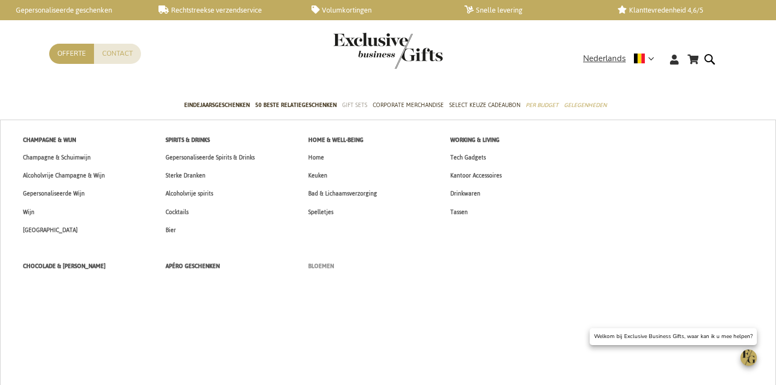
click at [322, 262] on span "Bloemen" at bounding box center [321, 266] width 26 height 11
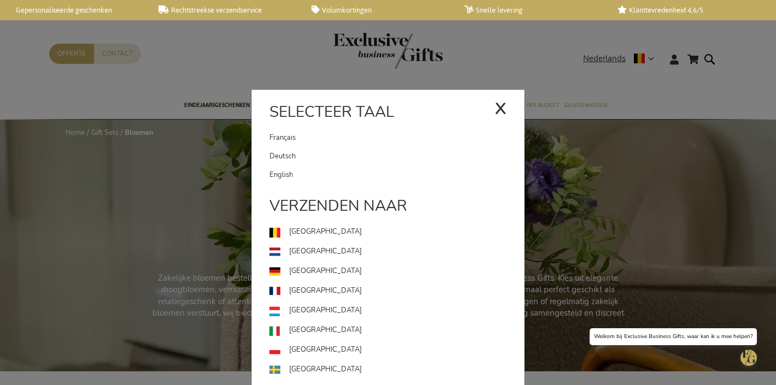
click at [367, 173] on link "English" at bounding box center [396, 175] width 255 height 19
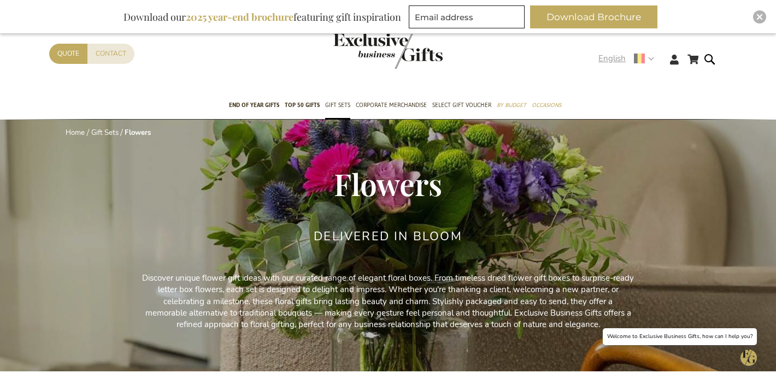
click at [609, 54] on span "English" at bounding box center [611, 58] width 27 height 13
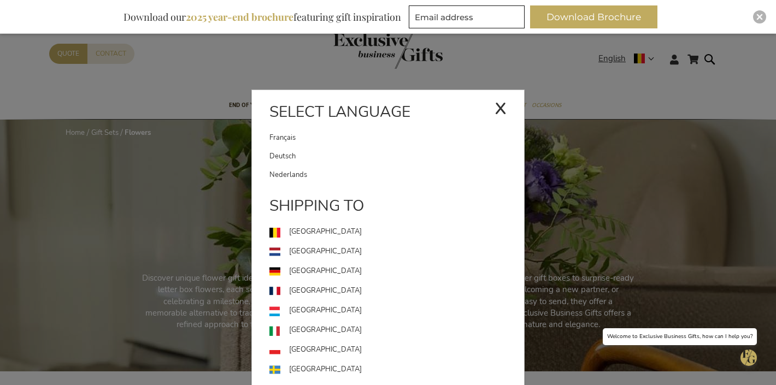
click at [394, 167] on link "Nederlands" at bounding box center [396, 175] width 255 height 19
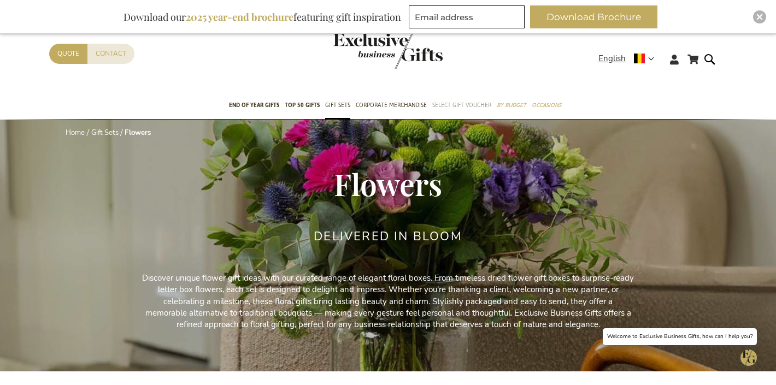
click at [475, 107] on span "Select Gift Voucher" at bounding box center [461, 104] width 59 height 11
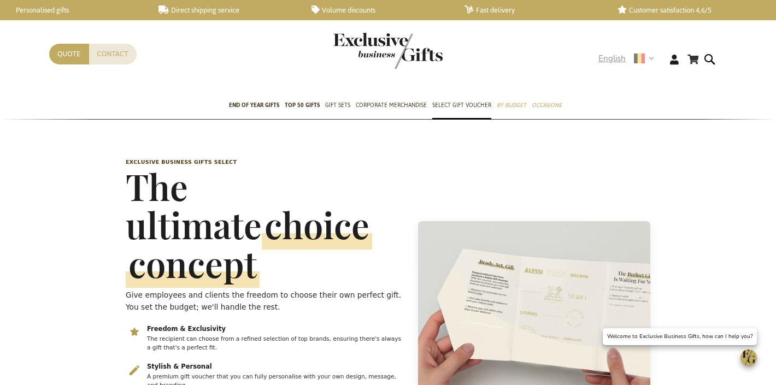
scroll to position [0, 4]
click at [618, 62] on span "English" at bounding box center [611, 58] width 27 height 13
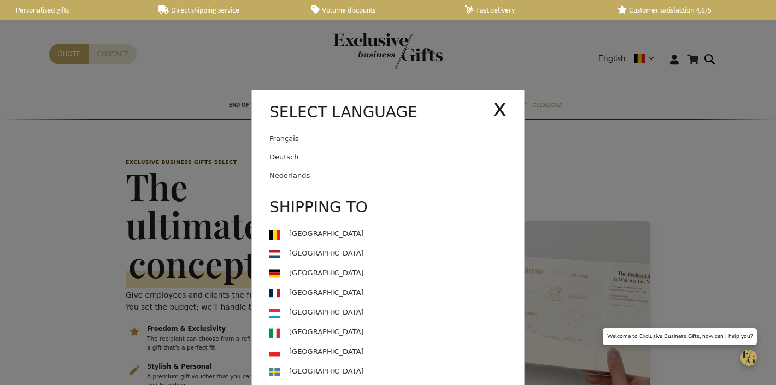
click at [313, 178] on link "Nederlands" at bounding box center [396, 176] width 255 height 19
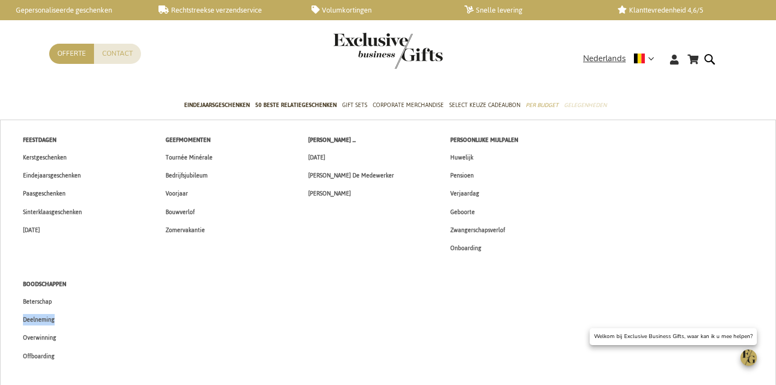
click at [593, 109] on span "Gelegenheden" at bounding box center [585, 104] width 43 height 11
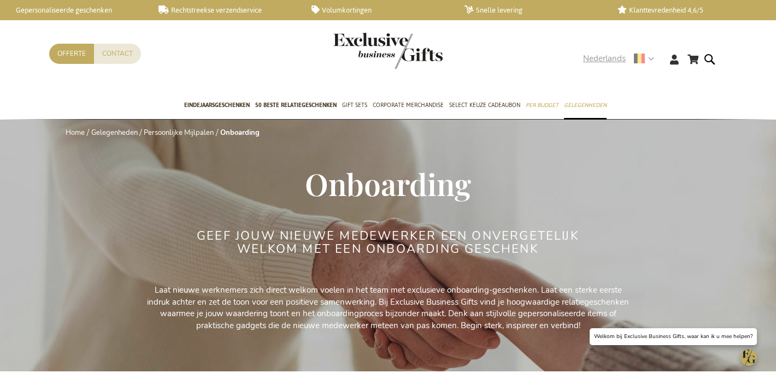
click at [597, 60] on span "Nederlands" at bounding box center [604, 58] width 43 height 13
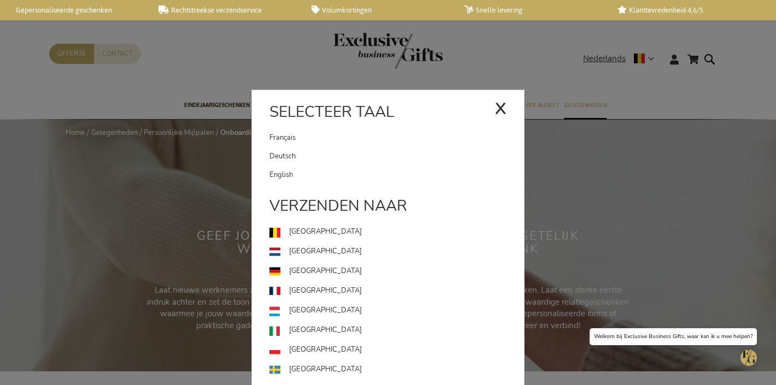
click at [411, 168] on link "English" at bounding box center [396, 175] width 255 height 19
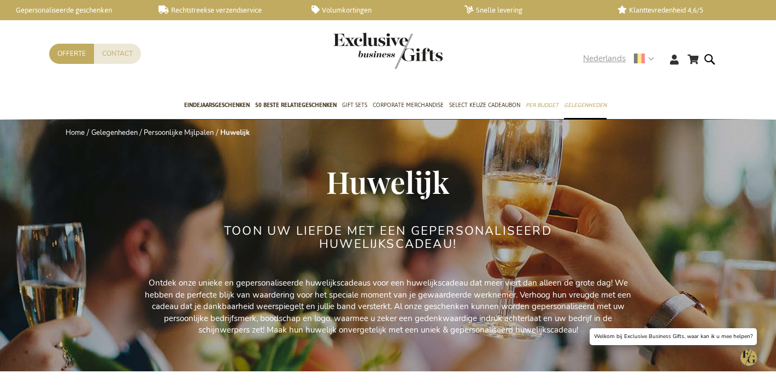
click at [598, 57] on span "Nederlands" at bounding box center [604, 58] width 43 height 13
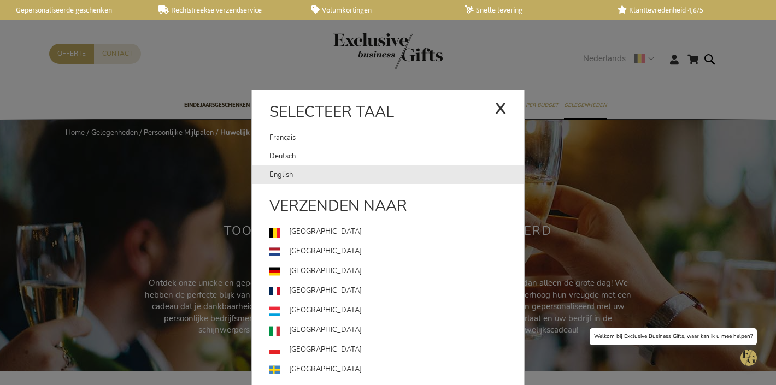
drag, startPoint x: 313, startPoint y: 174, endPoint x: 438, endPoint y: 135, distance: 131.1
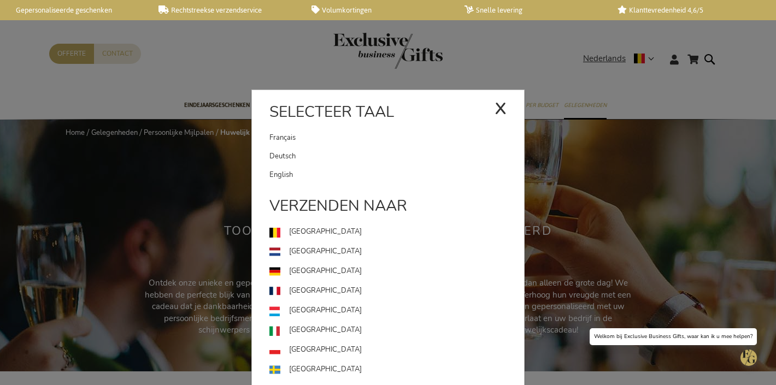
click at [312, 174] on link "English" at bounding box center [396, 175] width 255 height 19
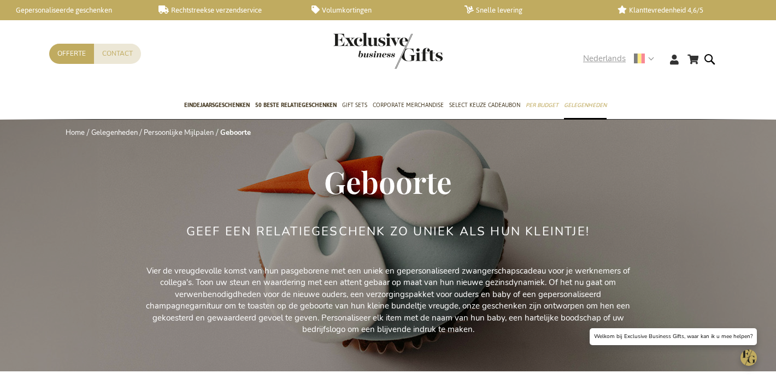
click at [616, 56] on span "Nederlands" at bounding box center [604, 58] width 43 height 13
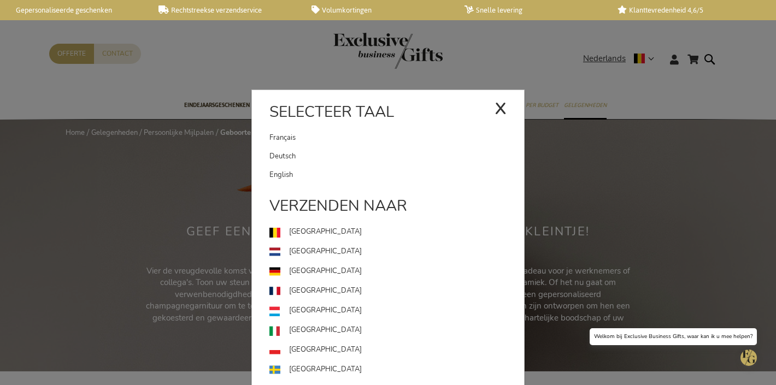
drag, startPoint x: 369, startPoint y: 171, endPoint x: 380, endPoint y: 159, distance: 16.2
click at [369, 171] on link "English" at bounding box center [396, 175] width 255 height 19
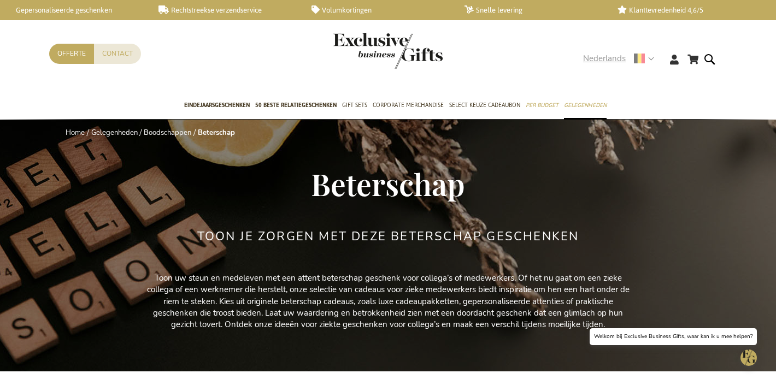
drag, startPoint x: 598, startPoint y: 58, endPoint x: 528, endPoint y: 133, distance: 102.8
click at [598, 58] on span "Nederlands" at bounding box center [604, 58] width 43 height 13
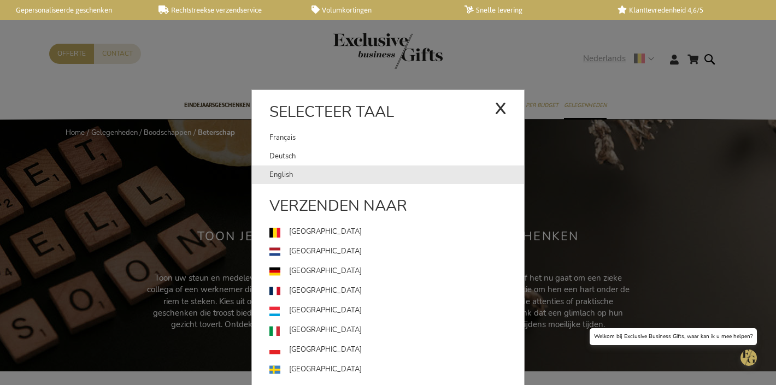
click at [381, 175] on link "English" at bounding box center [396, 175] width 255 height 19
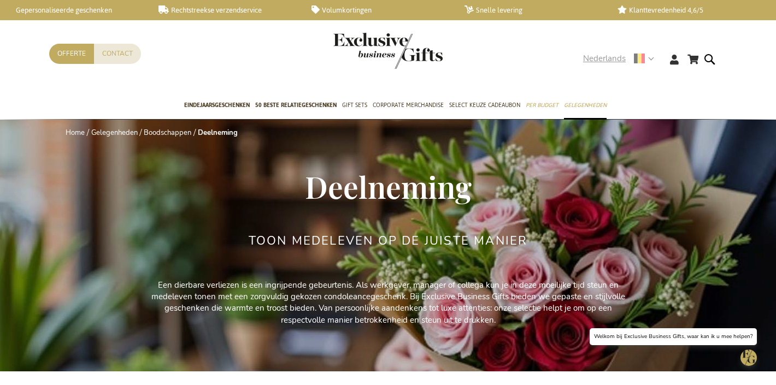
click at [599, 54] on span "Nederlands" at bounding box center [604, 58] width 43 height 13
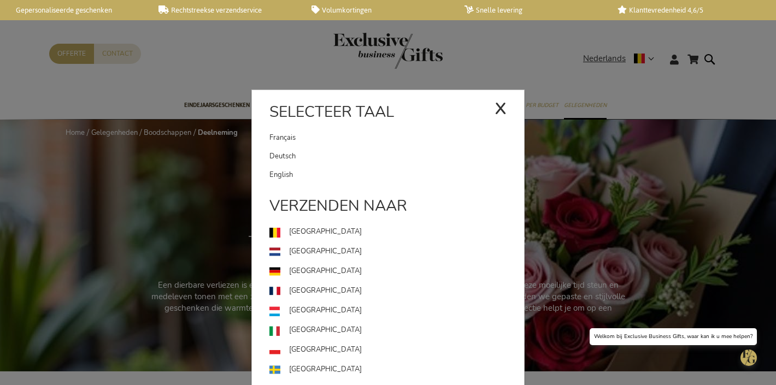
click at [389, 166] on link "English" at bounding box center [396, 175] width 255 height 19
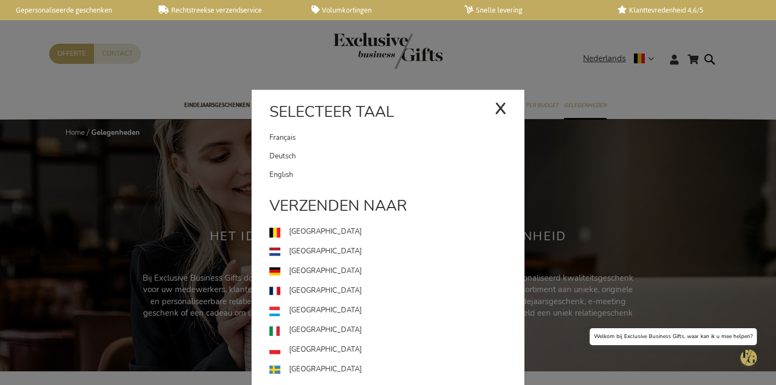
drag, startPoint x: 356, startPoint y: 170, endPoint x: 365, endPoint y: 165, distance: 10.5
click at [356, 169] on link "English" at bounding box center [396, 175] width 255 height 19
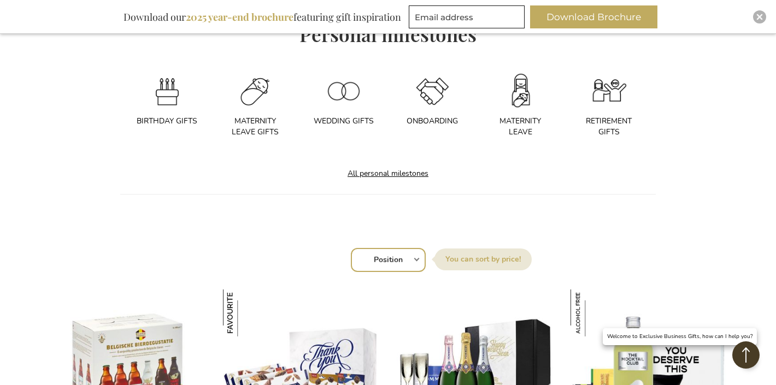
click at [391, 168] on link "All personal milestones" at bounding box center [388, 174] width 103 height 26
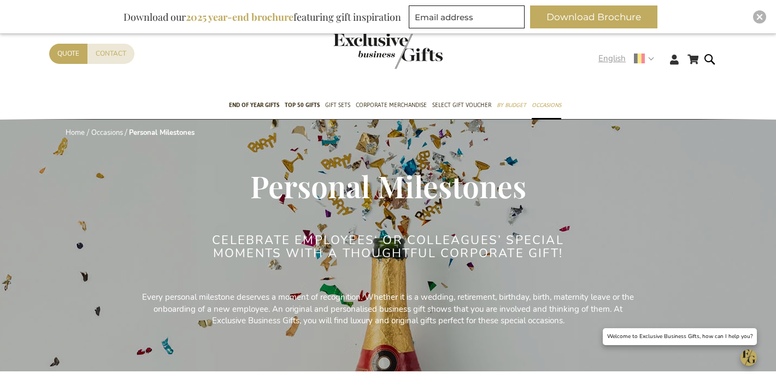
click at [617, 60] on span "English" at bounding box center [611, 58] width 27 height 13
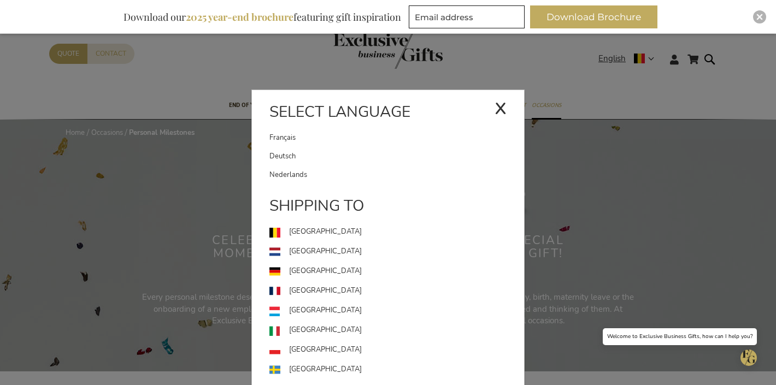
drag, startPoint x: 375, startPoint y: 176, endPoint x: 386, endPoint y: 58, distance: 118.0
click at [375, 176] on link "Nederlands" at bounding box center [396, 175] width 255 height 19
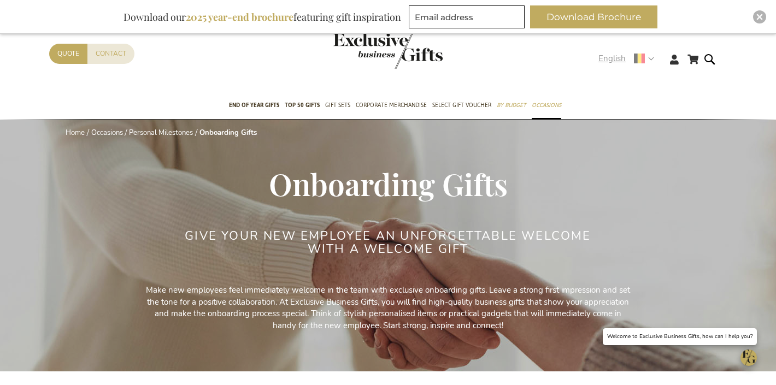
drag, startPoint x: 621, startPoint y: 58, endPoint x: 589, endPoint y: 88, distance: 44.1
click at [621, 58] on span "English" at bounding box center [611, 58] width 27 height 13
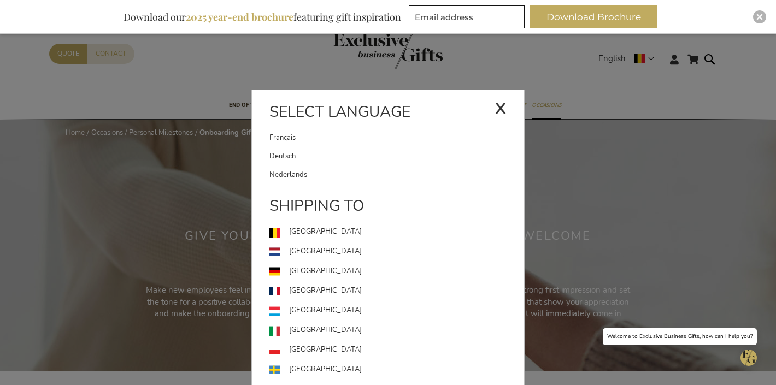
drag, startPoint x: 342, startPoint y: 181, endPoint x: 351, endPoint y: 167, distance: 16.7
click at [342, 181] on link "Nederlands" at bounding box center [396, 175] width 255 height 19
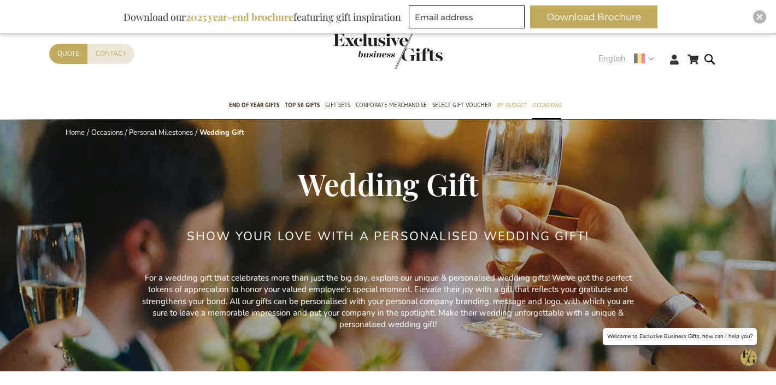
click at [603, 54] on span "English" at bounding box center [611, 58] width 27 height 13
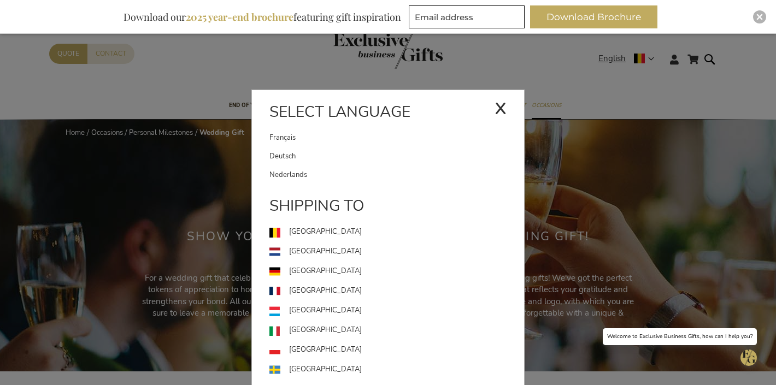
drag, startPoint x: 308, startPoint y: 174, endPoint x: 404, endPoint y: 73, distance: 139.5
click at [308, 173] on link "Nederlands" at bounding box center [396, 175] width 255 height 19
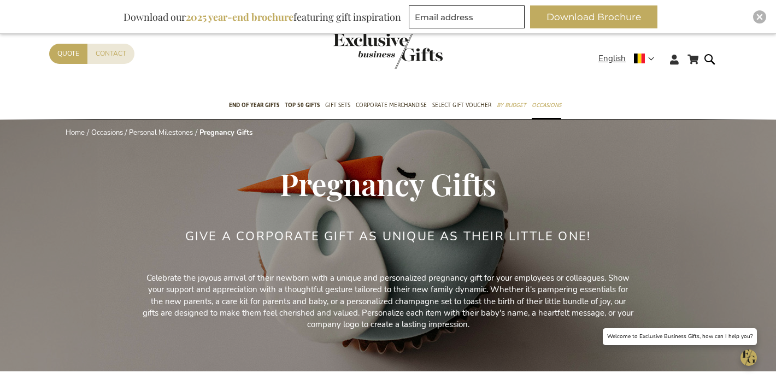
click at [616, 52] on div "My Cart My Cart 0 Close You have no items in your shopping cart. Skip to Conten…" at bounding box center [387, 68] width 695 height 49
click at [610, 58] on span "English" at bounding box center [611, 58] width 27 height 13
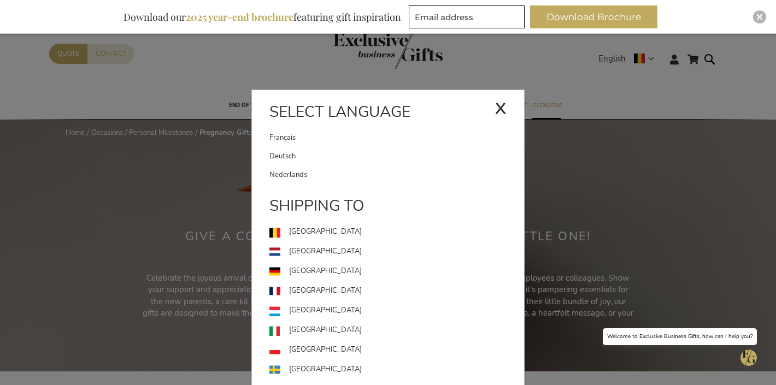
drag, startPoint x: 384, startPoint y: 172, endPoint x: 397, endPoint y: 160, distance: 17.0
click at [385, 172] on link "Nederlands" at bounding box center [396, 175] width 255 height 19
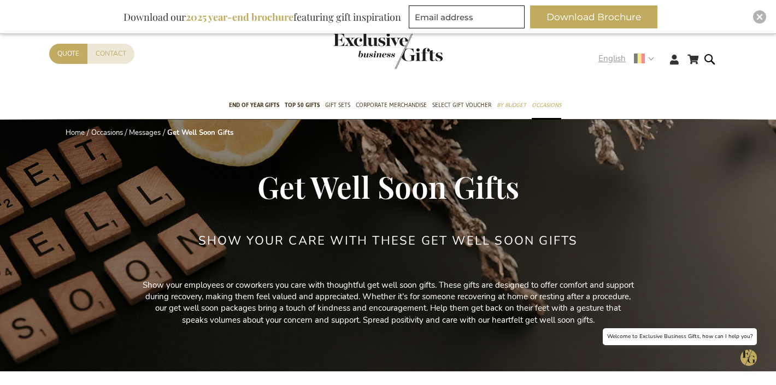
click at [608, 59] on span "English" at bounding box center [611, 58] width 27 height 13
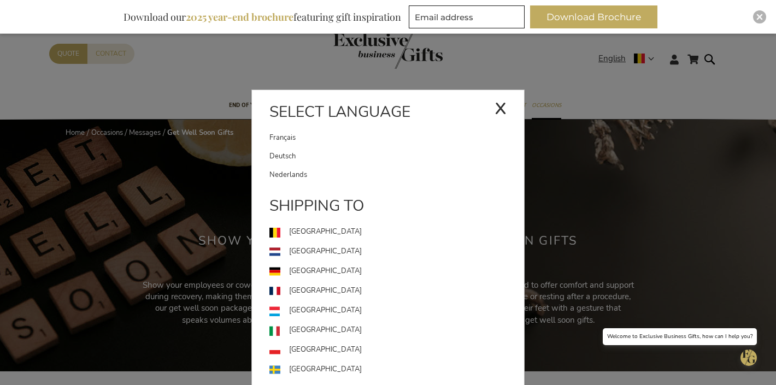
click at [382, 169] on link "Nederlands" at bounding box center [396, 175] width 255 height 19
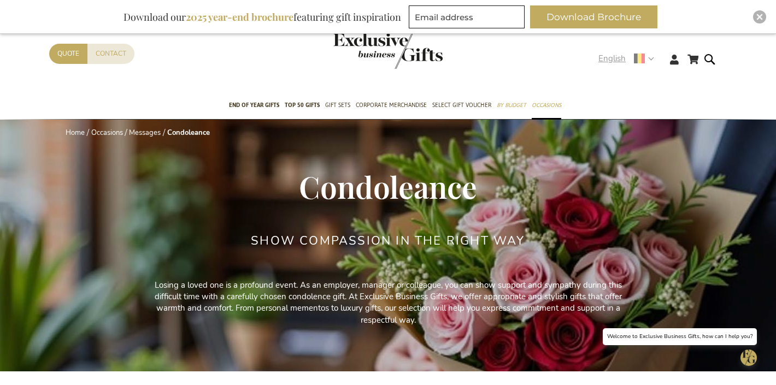
click at [617, 57] on span "English" at bounding box center [611, 58] width 27 height 13
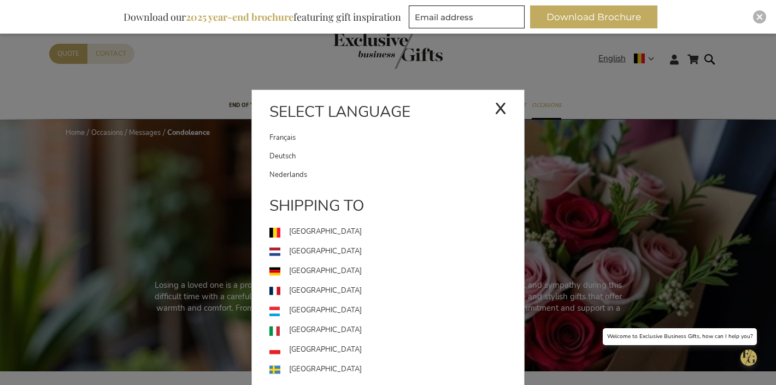
click at [374, 173] on link "Nederlands" at bounding box center [396, 175] width 255 height 19
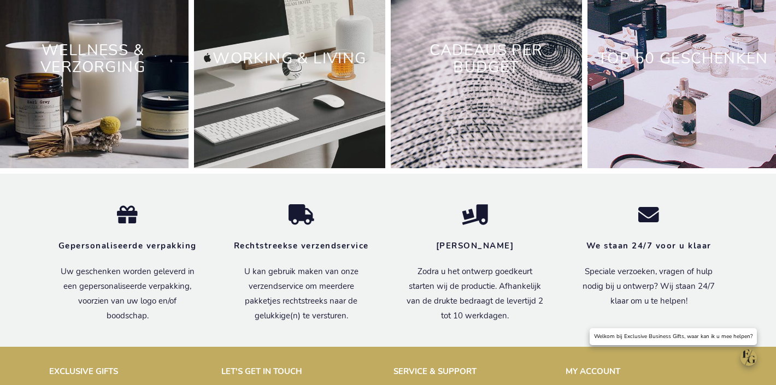
scroll to position [3723, 0]
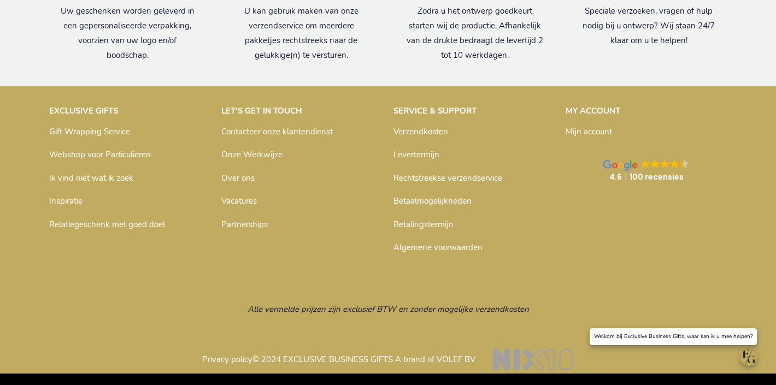
click at [314, 129] on link "Contacteer onze klantendienst" at bounding box center [276, 131] width 111 height 11
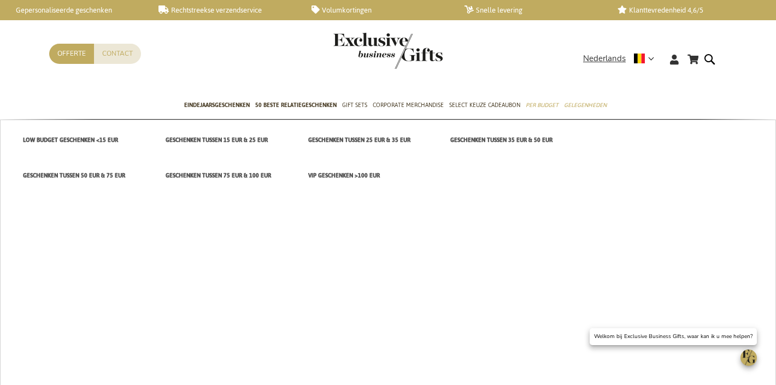
scroll to position [1034, 0]
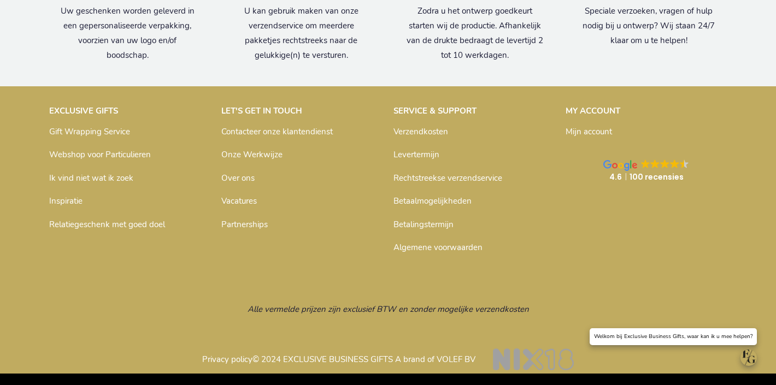
click at [105, 179] on link "Ik vind niet wat ik zoek" at bounding box center [91, 178] width 84 height 11
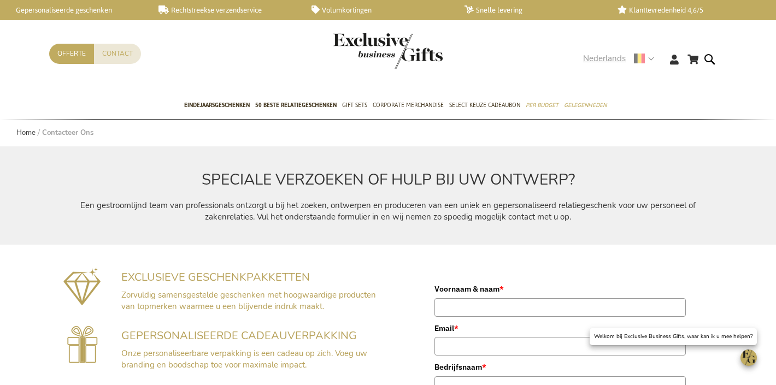
click at [614, 60] on span "Nederlands" at bounding box center [604, 58] width 43 height 13
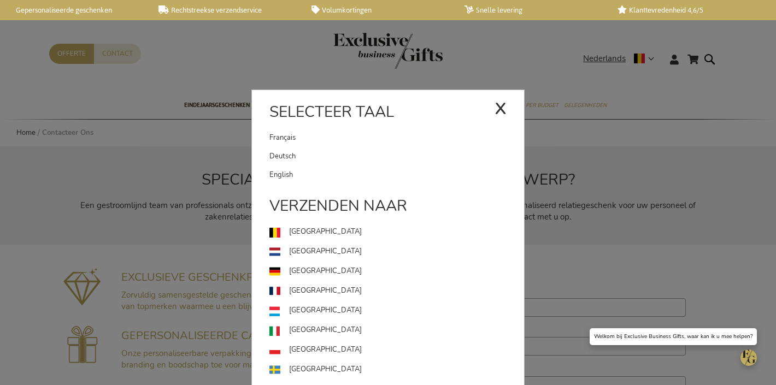
click at [358, 172] on link "English" at bounding box center [396, 175] width 255 height 19
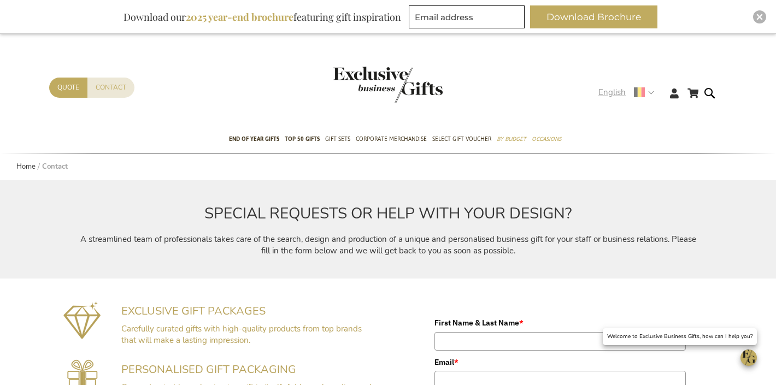
click at [622, 93] on span "English" at bounding box center [611, 92] width 27 height 13
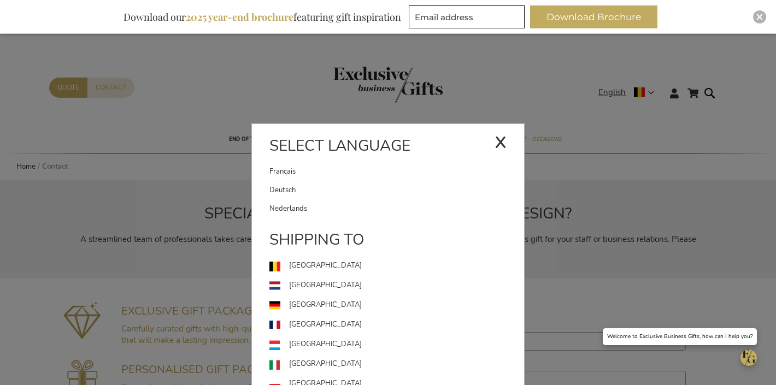
click at [382, 200] on link "Nederlands" at bounding box center [396, 208] width 255 height 19
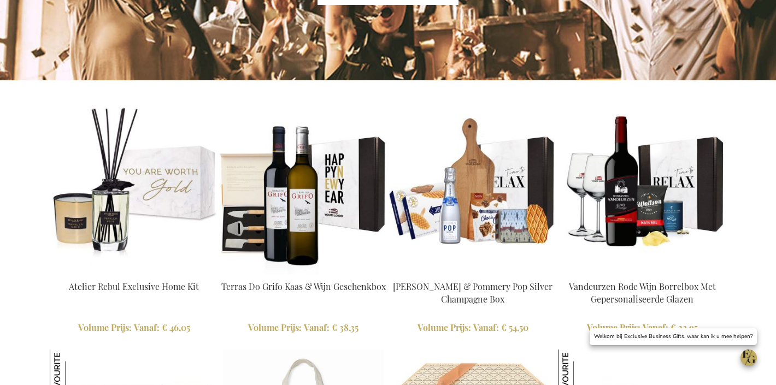
scroll to position [811, 0]
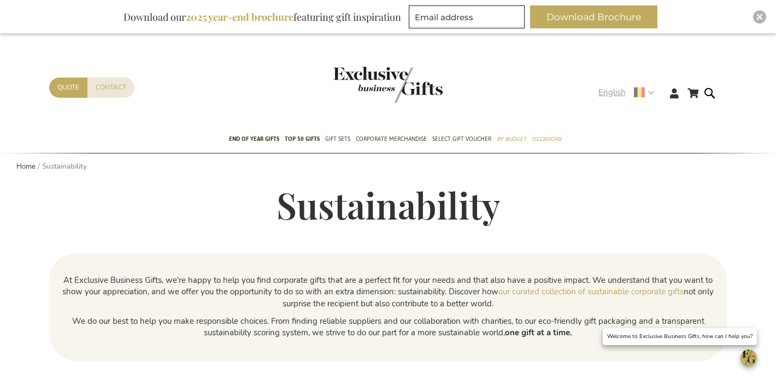
click at [628, 94] on strong "English" at bounding box center [625, 92] width 55 height 13
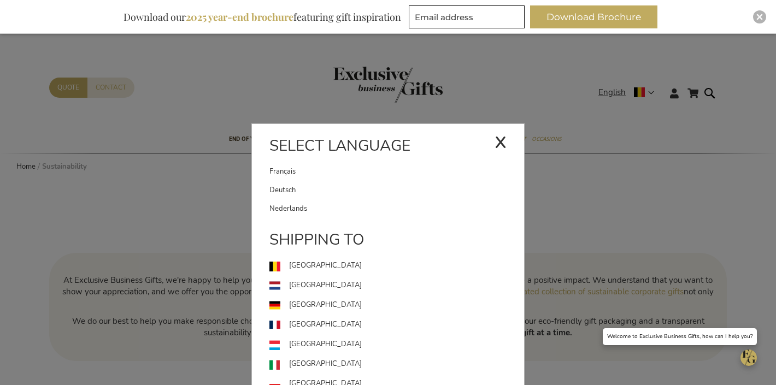
click at [379, 204] on link "Nederlands" at bounding box center [396, 208] width 255 height 19
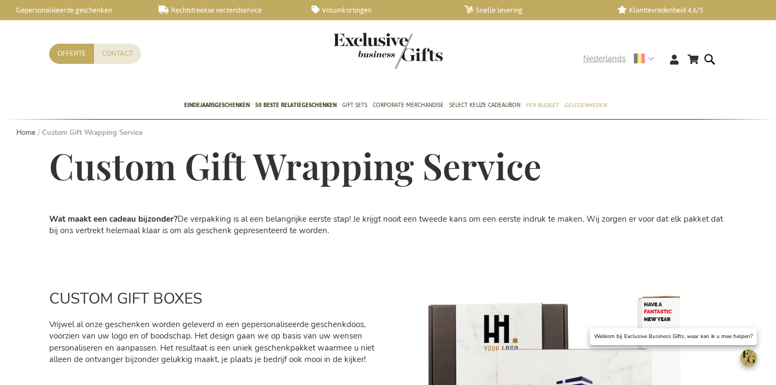
drag, startPoint x: 605, startPoint y: 57, endPoint x: 570, endPoint y: 74, distance: 38.4
click at [605, 57] on span "Nederlands" at bounding box center [604, 58] width 43 height 13
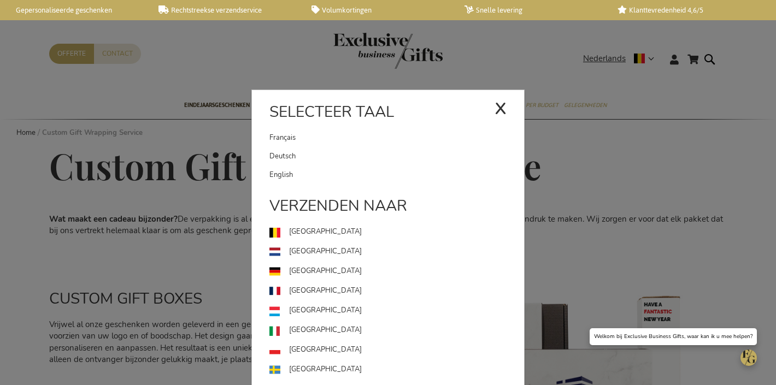
click at [293, 172] on link "English" at bounding box center [396, 175] width 255 height 19
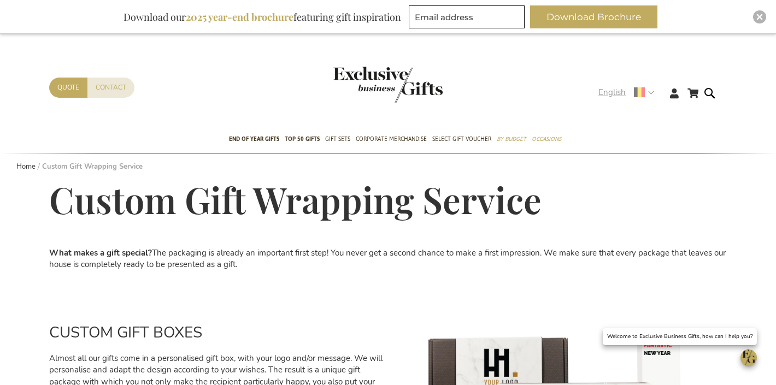
click at [616, 98] on span "English" at bounding box center [611, 92] width 27 height 13
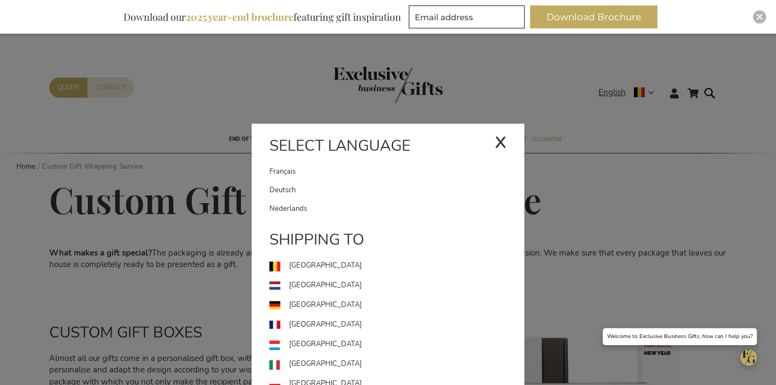
click at [362, 213] on link "Nederlands" at bounding box center [396, 208] width 255 height 19
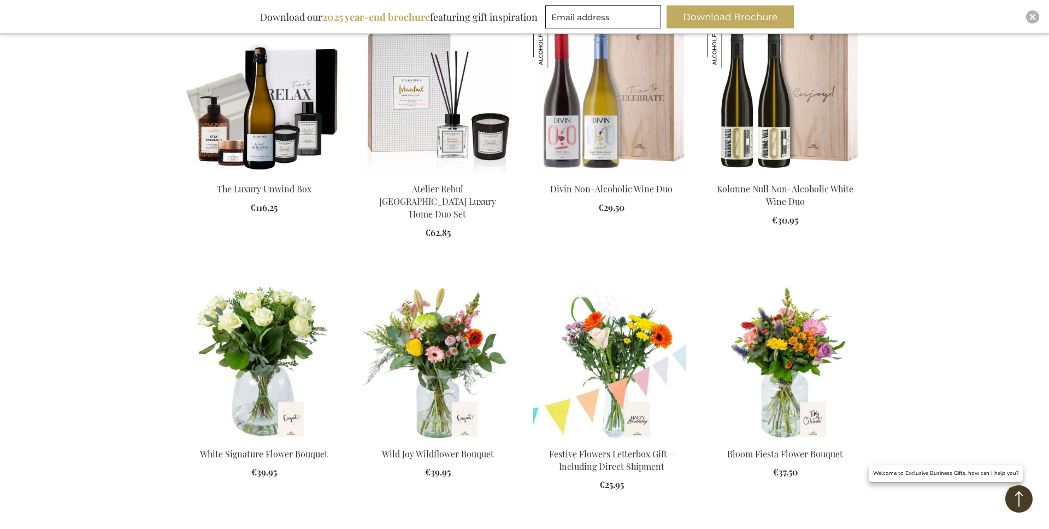
scroll to position [2322, 0]
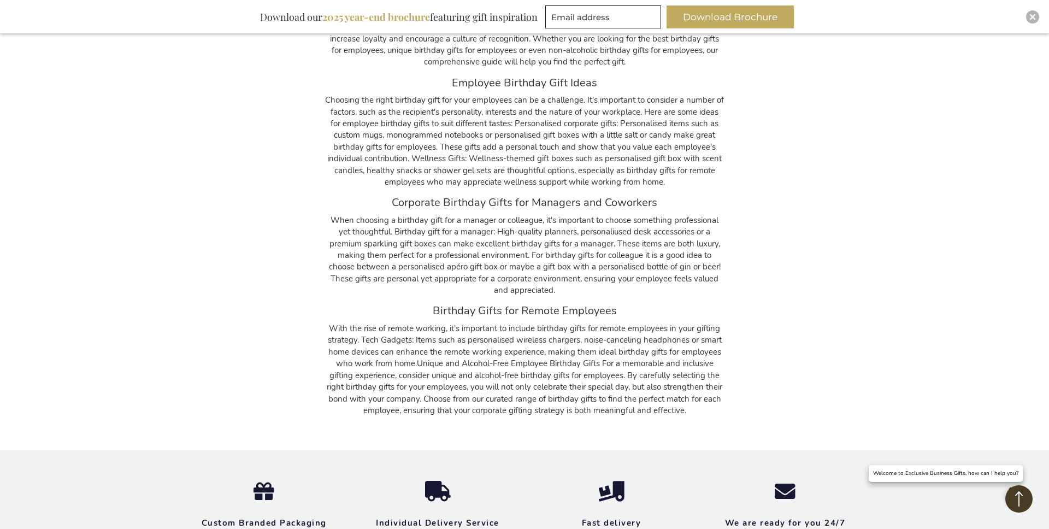
scroll to position [3616, 0]
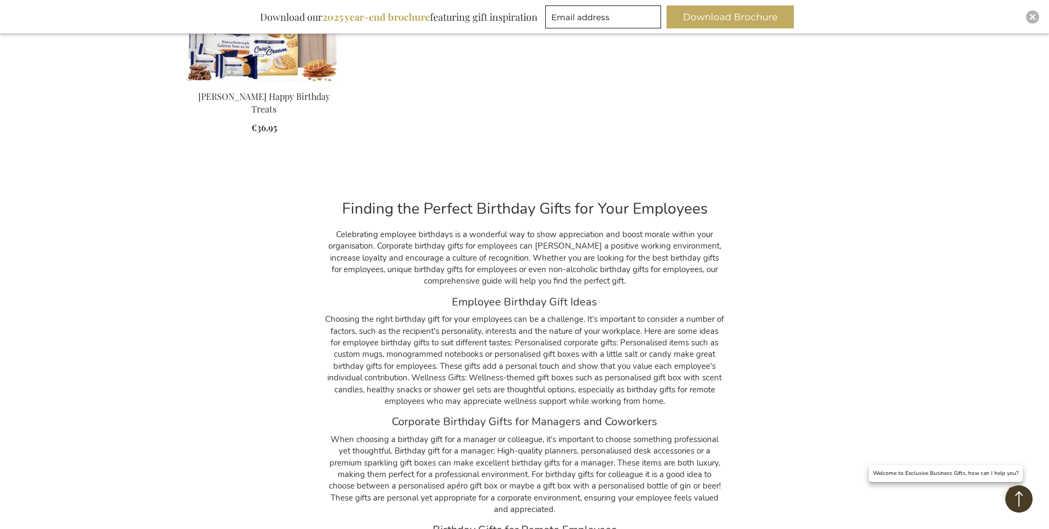
scroll to position [3424, 0]
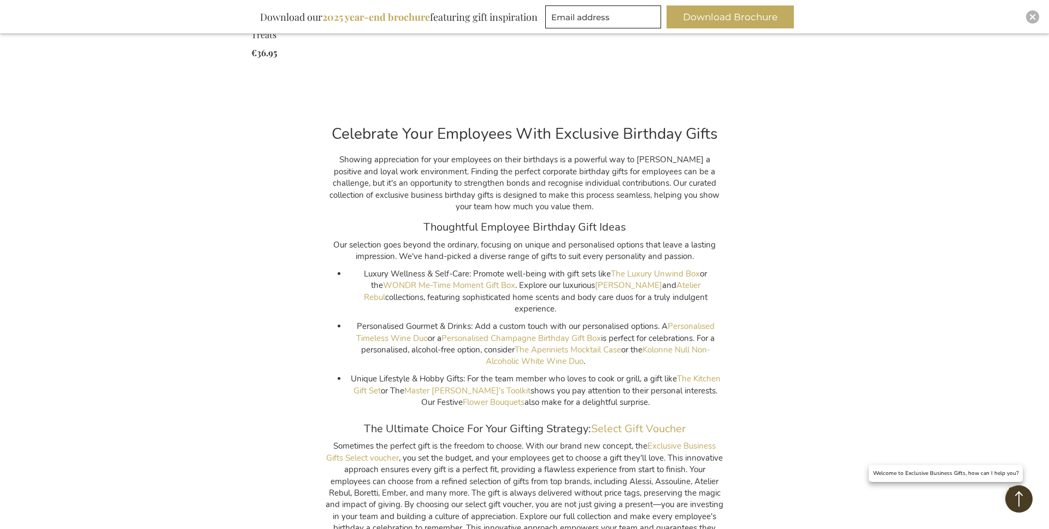
scroll to position [1240, 0]
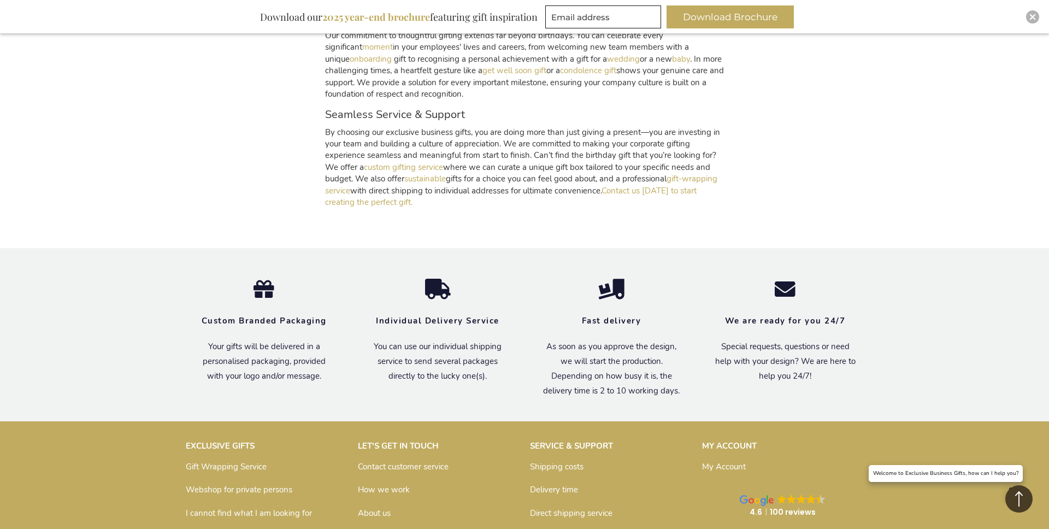
scroll to position [4191, 0]
drag, startPoint x: 528, startPoint y: 166, endPoint x: 522, endPoint y: 170, distance: 7.1
click at [528, 166] on p "By choosing our exclusive business gifts, you are doing more than just giving a…" at bounding box center [524, 167] width 399 height 82
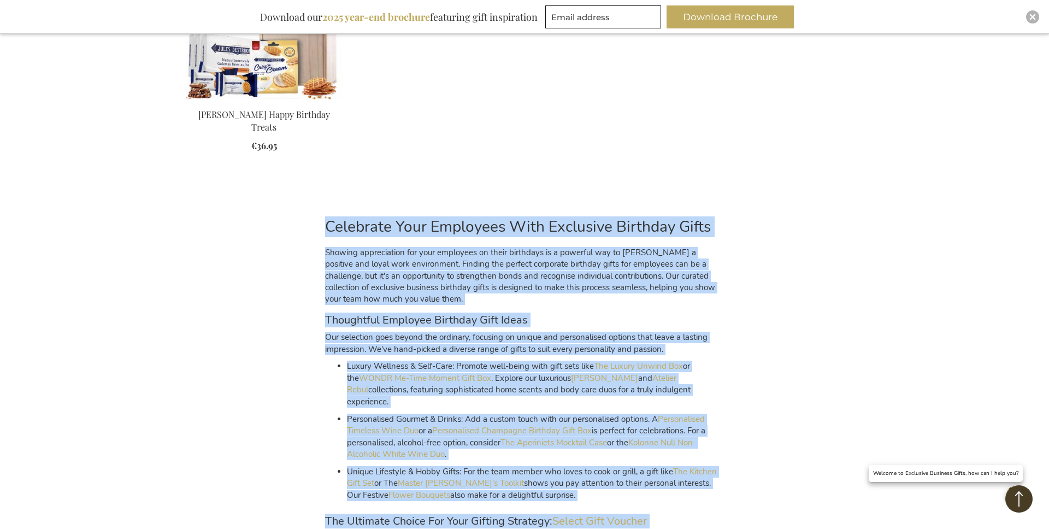
drag, startPoint x: 456, startPoint y: 190, endPoint x: 275, endPoint y: 193, distance: 181.4
copy div "Celebrate Your Employees With Exclusive Birthday Gifts Showing appreciation for…"
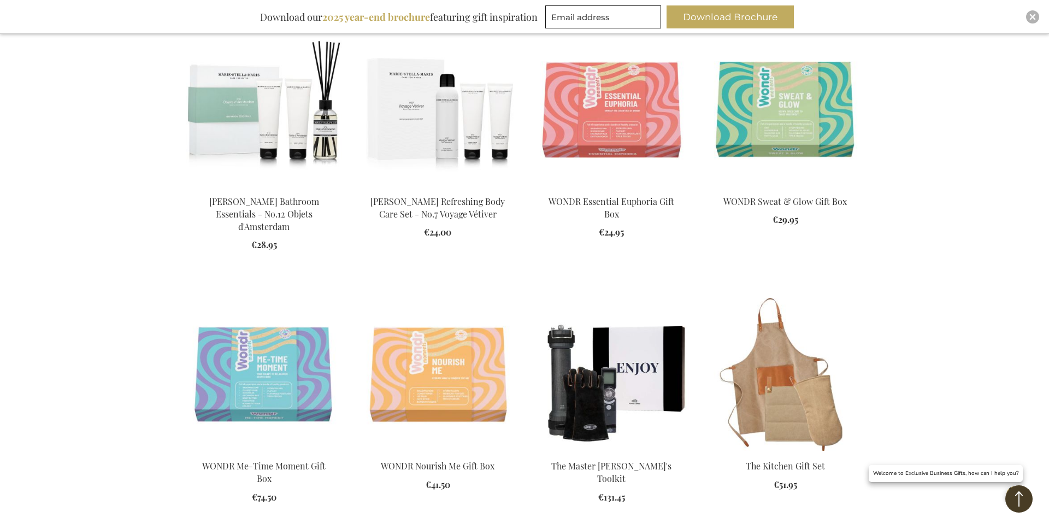
scroll to position [198, 0]
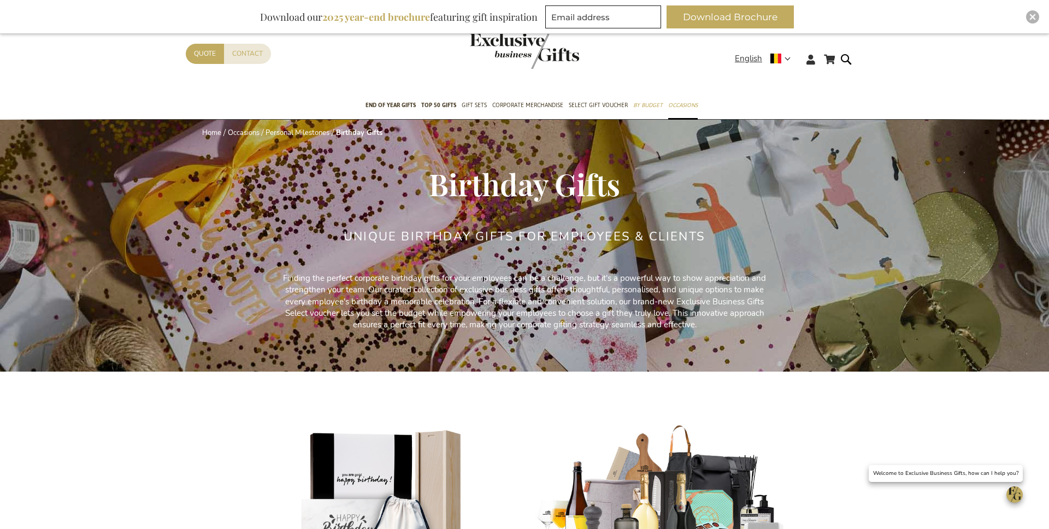
click at [733, 62] on div "Contact Quote" at bounding box center [460, 68] width 549 height 49
drag, startPoint x: 743, startPoint y: 57, endPoint x: 724, endPoint y: 78, distance: 28.2
click at [743, 57] on span "English" at bounding box center [748, 58] width 27 height 13
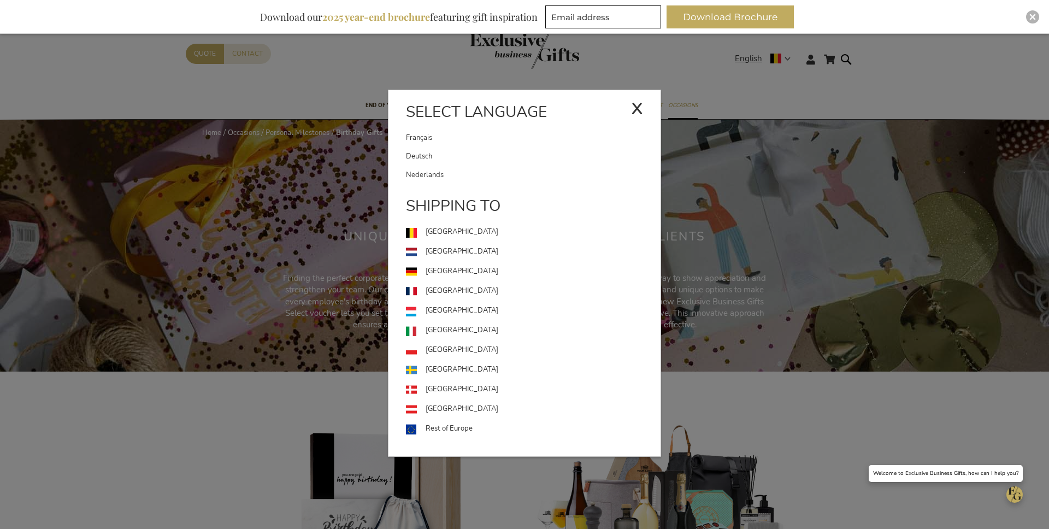
drag, startPoint x: 458, startPoint y: 187, endPoint x: 458, endPoint y: 181, distance: 6.6
click at [458, 187] on li "x Select language Français Deutsch Nederlands" at bounding box center [524, 142] width 272 height 105
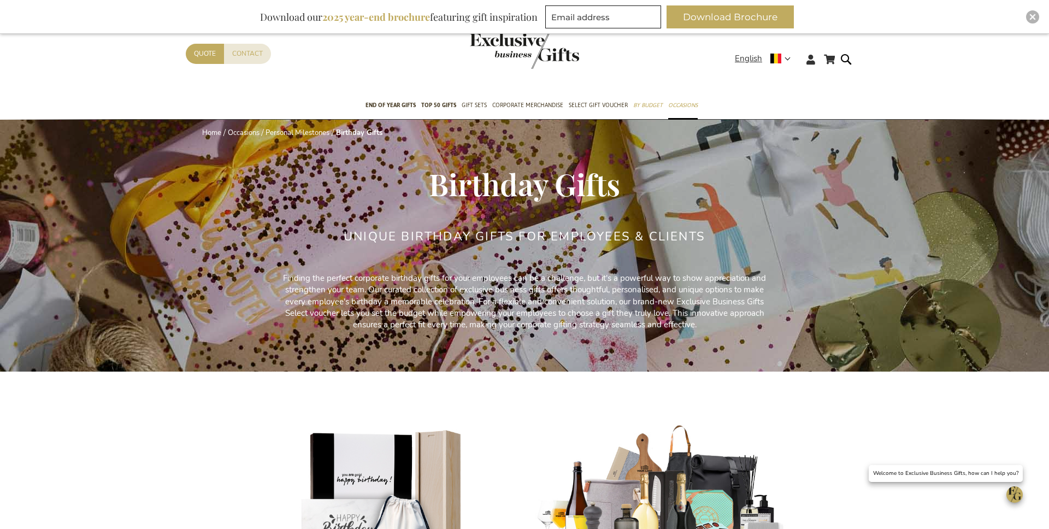
click at [457, 175] on span "Birthday Gifts" at bounding box center [524, 183] width 191 height 40
drag, startPoint x: 758, startPoint y: 56, endPoint x: 757, endPoint y: 68, distance: 11.6
click at [758, 56] on span "English" at bounding box center [748, 58] width 27 height 13
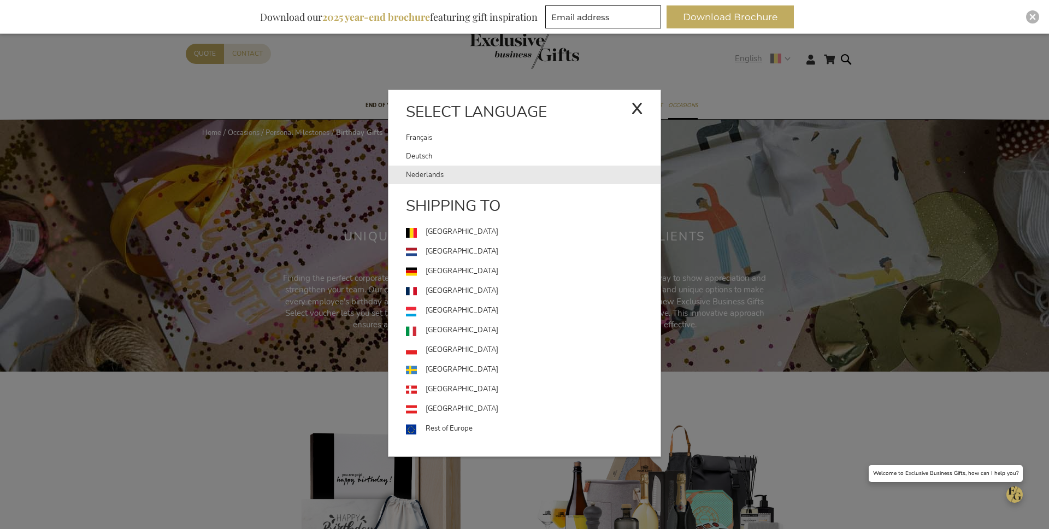
click at [504, 173] on link "Nederlands" at bounding box center [533, 175] width 255 height 19
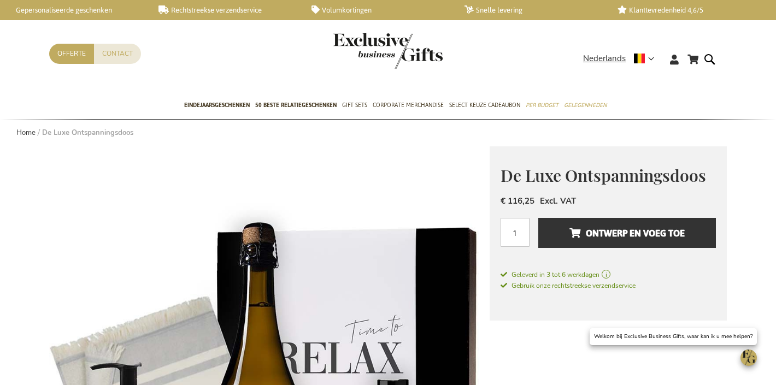
click at [554, 180] on span "De Luxe Ontspanningsdoos" at bounding box center [602, 175] width 205 height 22
click at [553, 181] on span "De Luxe Ontspanningsdoos" at bounding box center [602, 175] width 205 height 22
click at [606, 173] on span "De Luxe Ontspanningsdoos" at bounding box center [602, 175] width 205 height 22
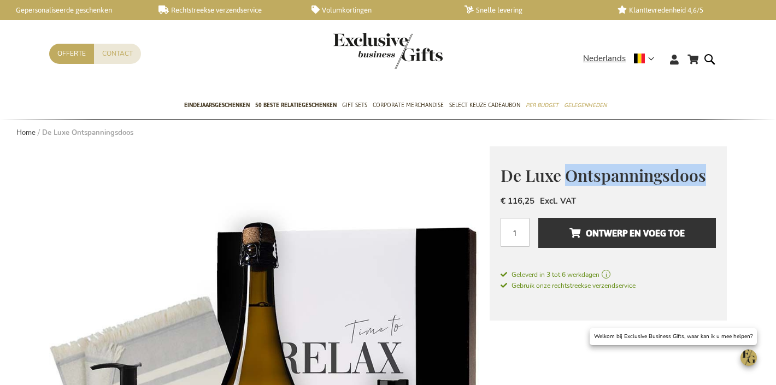
click at [606, 173] on span "De Luxe Ontspanningsdoos" at bounding box center [602, 175] width 205 height 22
copy div "De Luxe Ontspanningsdoos"
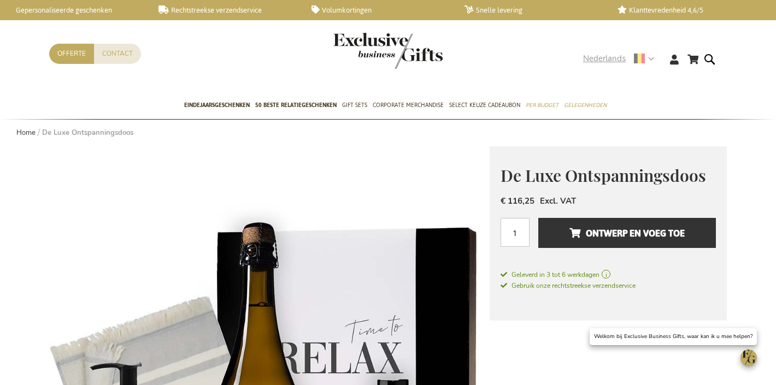
drag, startPoint x: 607, startPoint y: 58, endPoint x: 599, endPoint y: 65, distance: 10.9
click at [607, 58] on span "Nederlands" at bounding box center [604, 58] width 43 height 13
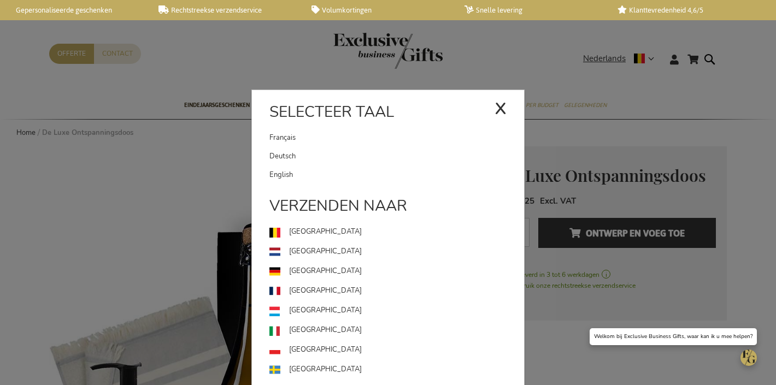
click at [355, 150] on link "Deutsch" at bounding box center [396, 156] width 255 height 19
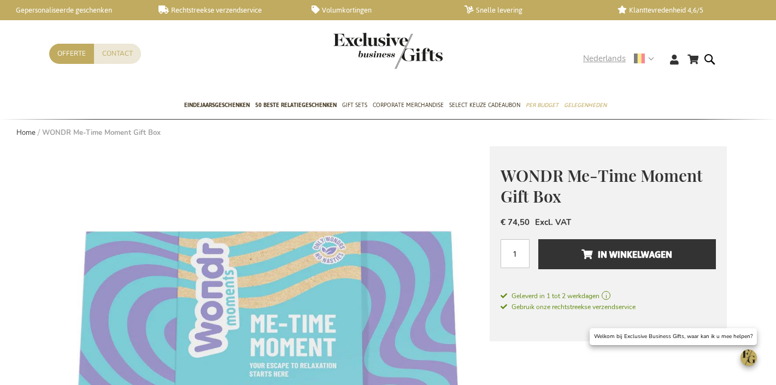
drag, startPoint x: 601, startPoint y: 57, endPoint x: 574, endPoint y: 72, distance: 31.3
click at [600, 57] on span "Nederlands" at bounding box center [604, 58] width 43 height 13
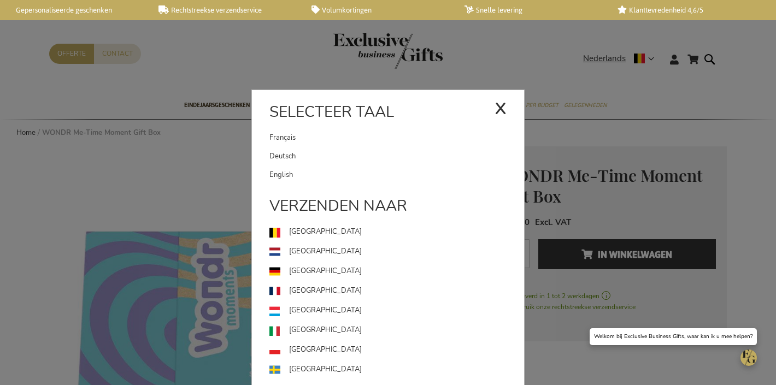
click at [340, 157] on link "Deutsch" at bounding box center [396, 156] width 255 height 19
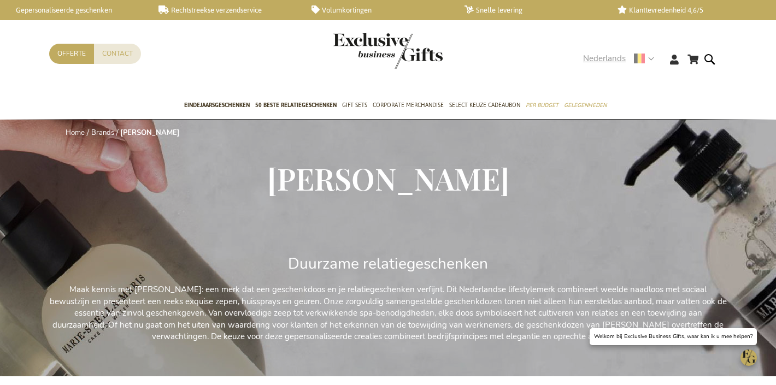
click at [612, 56] on span "Nederlands" at bounding box center [604, 58] width 43 height 13
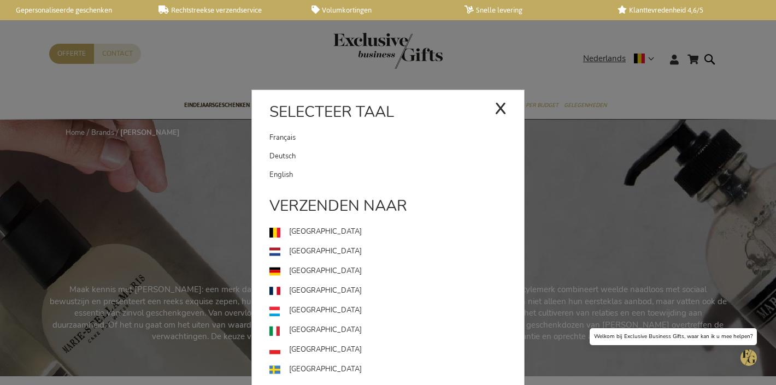
click at [346, 162] on link "Deutsch" at bounding box center [396, 156] width 255 height 19
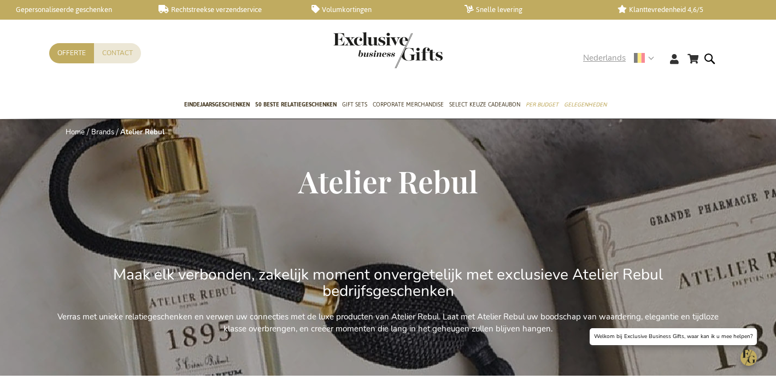
click at [603, 62] on span "Nederlands" at bounding box center [604, 58] width 43 height 13
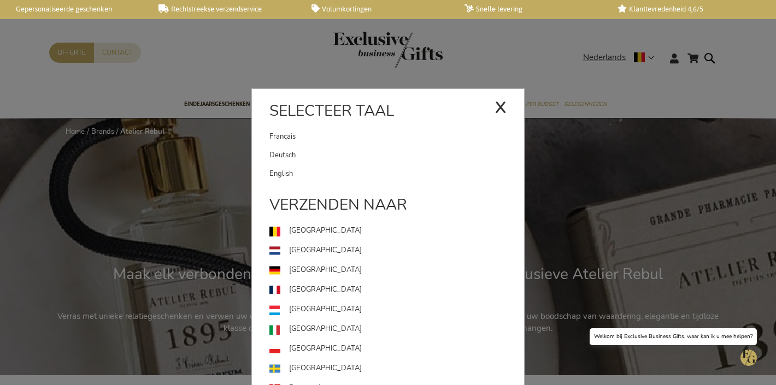
click at [380, 157] on link "Deutsch" at bounding box center [396, 155] width 255 height 19
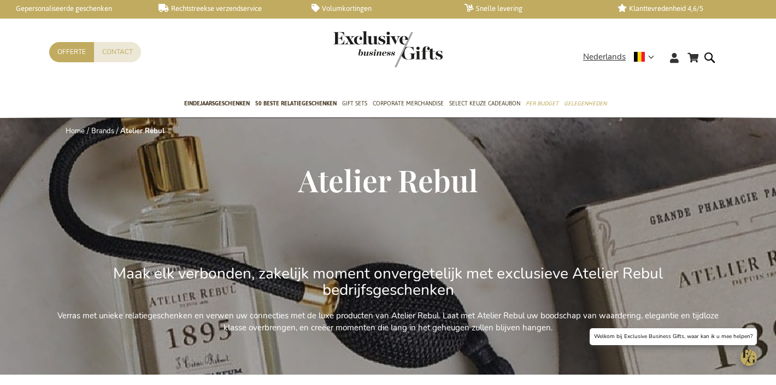
scroll to position [0, 0]
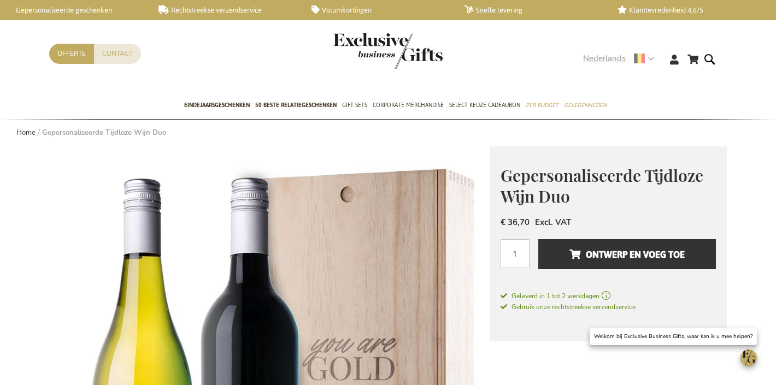
click at [600, 59] on span "Nederlands" at bounding box center [604, 58] width 43 height 13
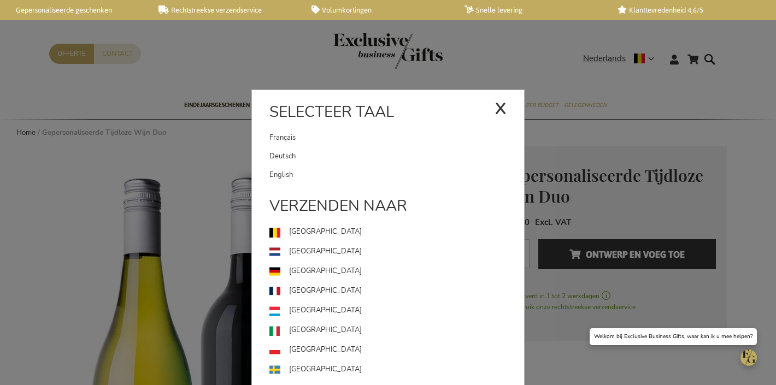
click at [287, 161] on link "Deutsch" at bounding box center [396, 156] width 255 height 19
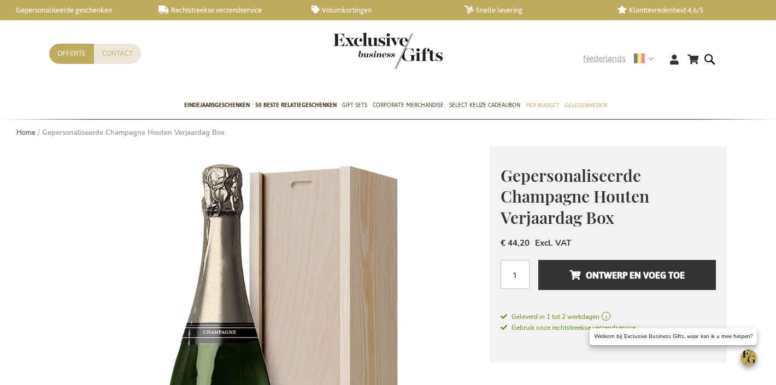
drag, startPoint x: 605, startPoint y: 56, endPoint x: 594, endPoint y: 68, distance: 16.6
click at [605, 56] on span "Nederlands" at bounding box center [604, 58] width 43 height 13
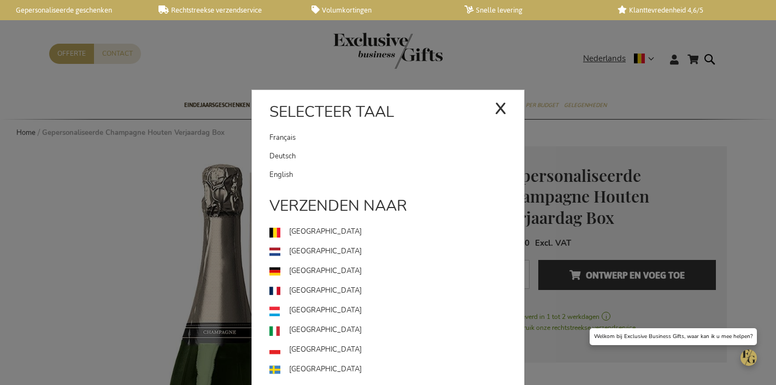
click at [346, 150] on link "Deutsch" at bounding box center [396, 156] width 255 height 19
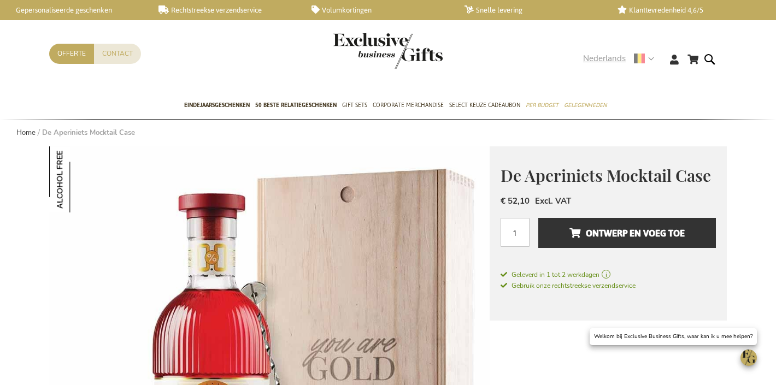
drag, startPoint x: 619, startPoint y: 49, endPoint x: 615, endPoint y: 53, distance: 6.2
click at [619, 49] on div "Winkelwagen Winkelwagen 0 Sluiten U heeft geen product(en) in uw winkelwagen. G…" at bounding box center [387, 68] width 695 height 49
drag, startPoint x: 611, startPoint y: 56, endPoint x: 604, endPoint y: 66, distance: 12.1
click at [611, 56] on span "Nederlands" at bounding box center [604, 58] width 43 height 13
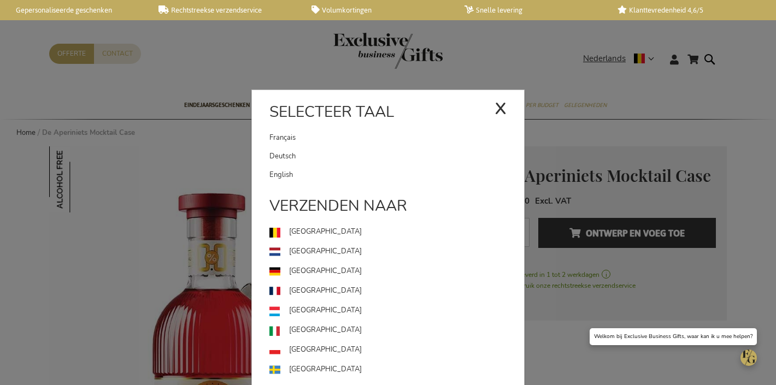
click at [358, 155] on link "Deutsch" at bounding box center [396, 156] width 255 height 19
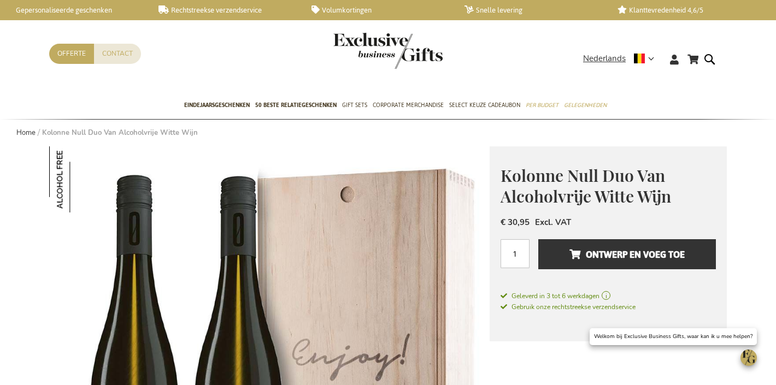
click at [569, 185] on span "Kolonne Null Duo Van Alcoholvrije Witte Wijn" at bounding box center [585, 185] width 170 height 43
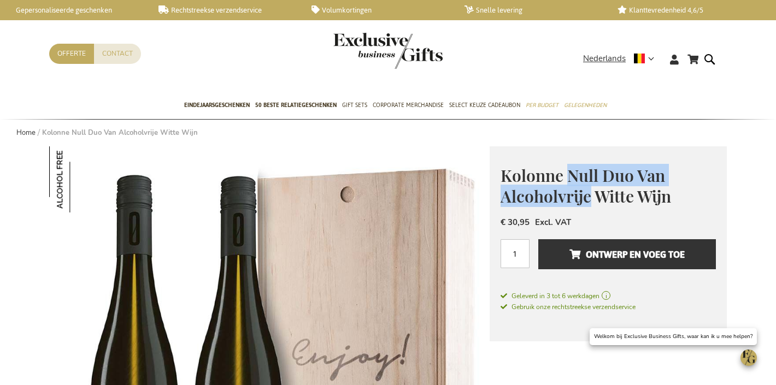
click at [569, 185] on span "Kolonne Null Duo Van Alcoholvrije Witte Wijn" at bounding box center [585, 185] width 170 height 43
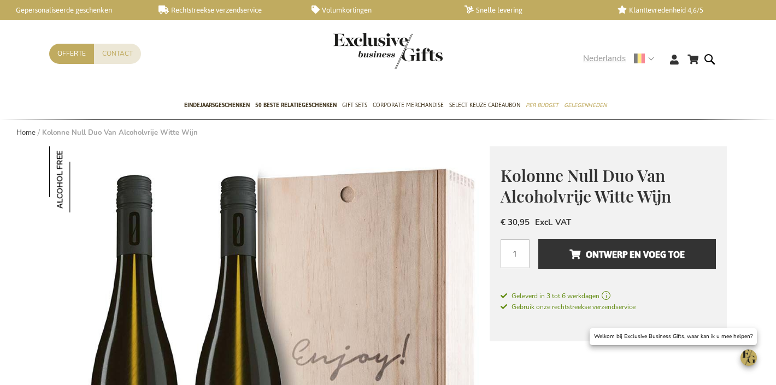
drag, startPoint x: 605, startPoint y: 63, endPoint x: 599, endPoint y: 69, distance: 8.5
click at [605, 63] on span "Nederlands" at bounding box center [604, 58] width 43 height 13
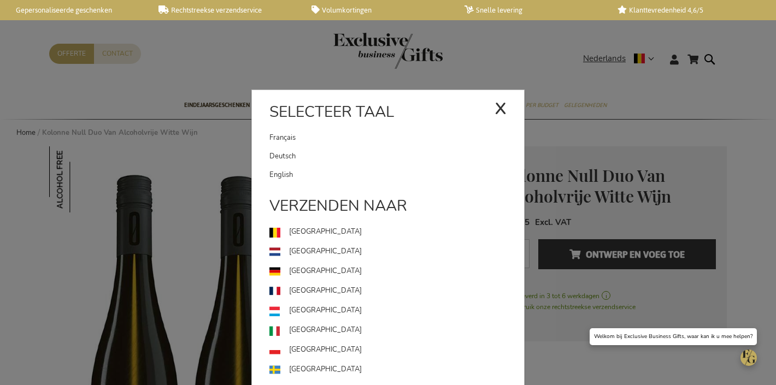
click at [293, 160] on link "Deutsch" at bounding box center [396, 156] width 255 height 19
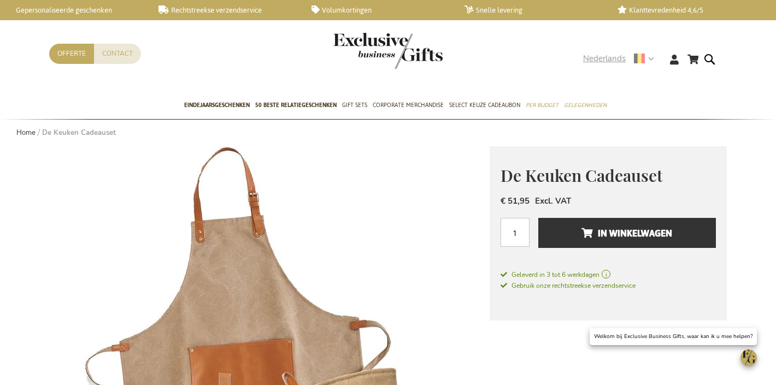
click at [589, 54] on span "Nederlands" at bounding box center [604, 58] width 43 height 13
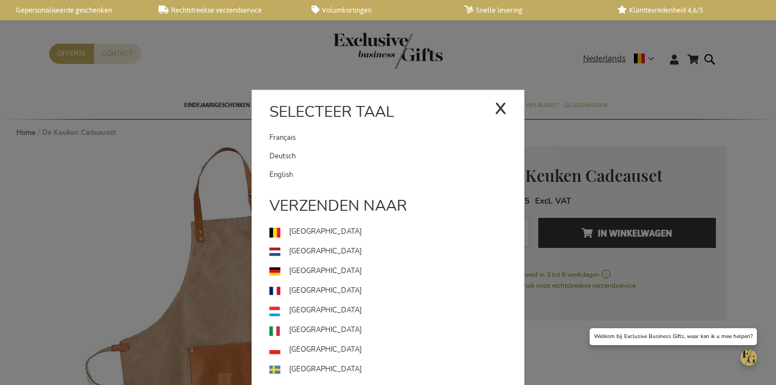
click at [322, 158] on link "Deutsch" at bounding box center [396, 156] width 255 height 19
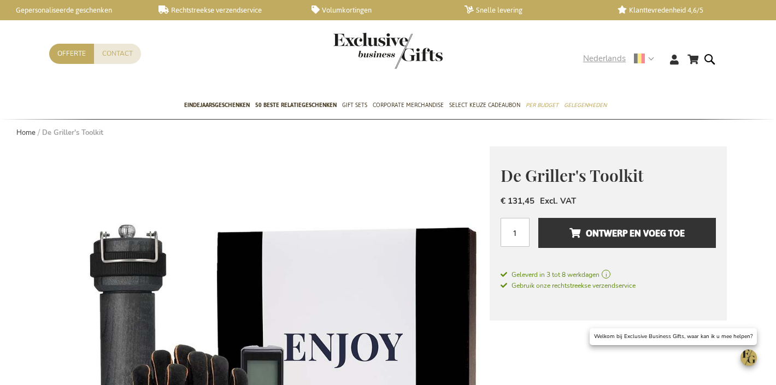
click at [600, 58] on span "Nederlands" at bounding box center [604, 58] width 43 height 13
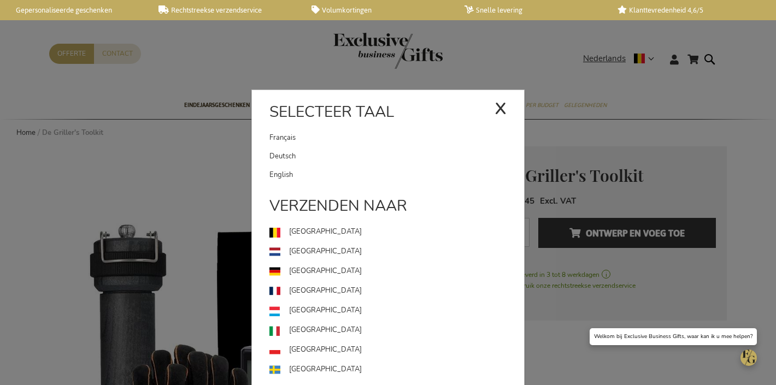
drag, startPoint x: 337, startPoint y: 151, endPoint x: 339, endPoint y: 133, distance: 18.7
click at [337, 151] on link "Deutsch" at bounding box center [396, 156] width 255 height 19
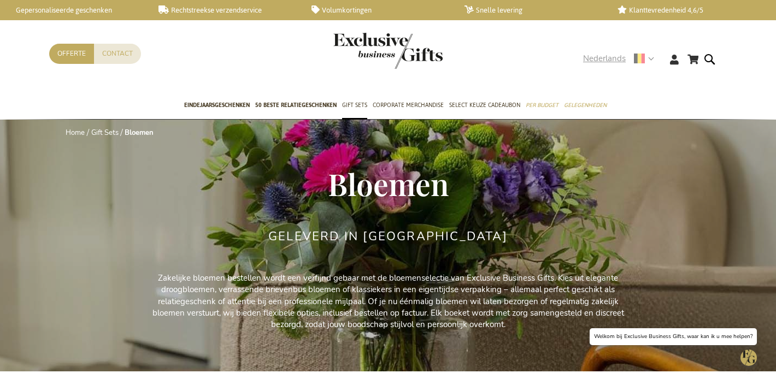
drag, startPoint x: 595, startPoint y: 61, endPoint x: 593, endPoint y: 69, distance: 8.5
click at [595, 61] on span "Nederlands" at bounding box center [604, 58] width 43 height 13
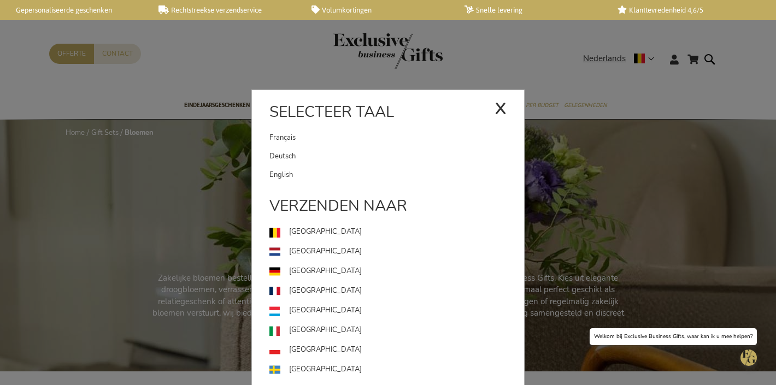
click at [369, 150] on link "Deutsch" at bounding box center [396, 156] width 255 height 19
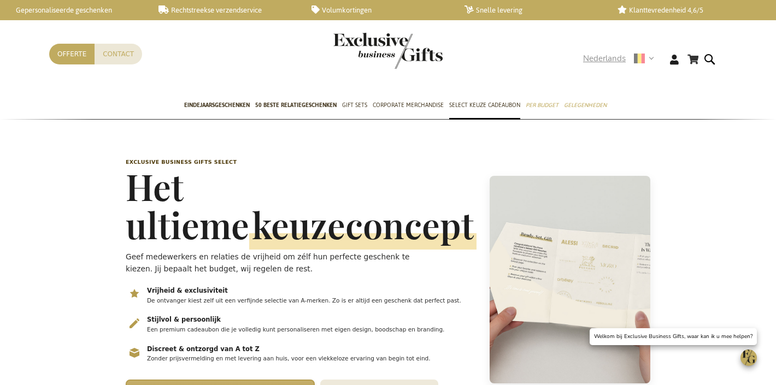
click at [595, 62] on span "Nederlands" at bounding box center [604, 58] width 43 height 13
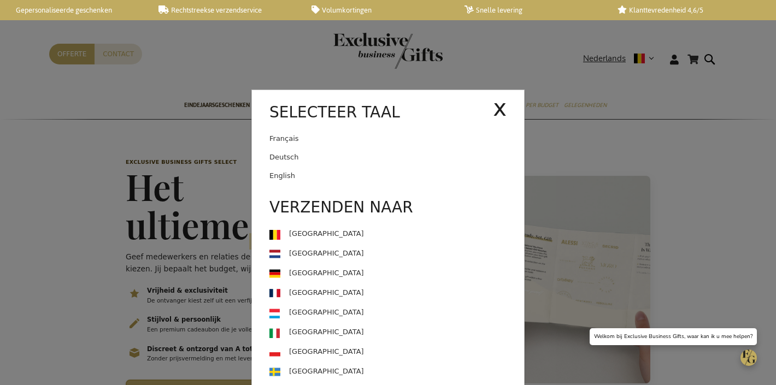
click at [367, 160] on link "Deutsch" at bounding box center [396, 157] width 255 height 19
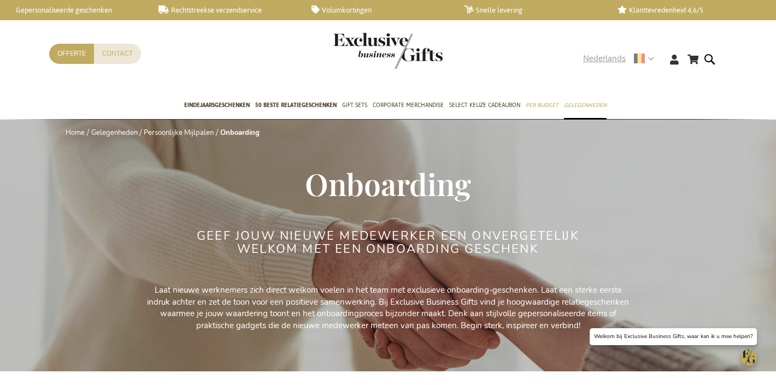
click at [595, 67] on div "Nederlands x Selecteer taal [DEMOGRAPHIC_DATA] Deutsch" at bounding box center [622, 60] width 78 height 16
click at [596, 61] on span "Nederlands" at bounding box center [604, 58] width 43 height 13
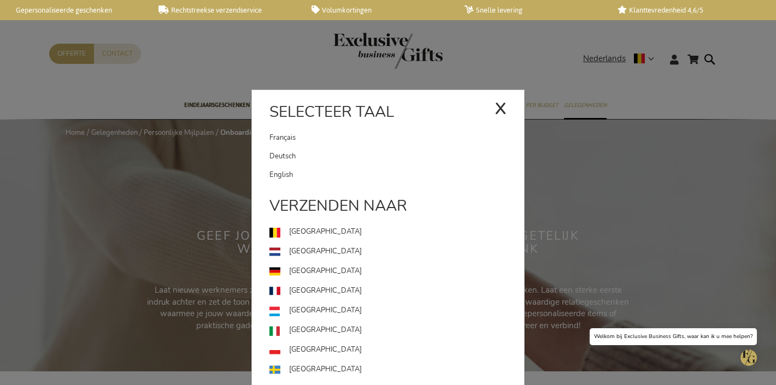
click at [352, 158] on link "Deutsch" at bounding box center [396, 156] width 255 height 19
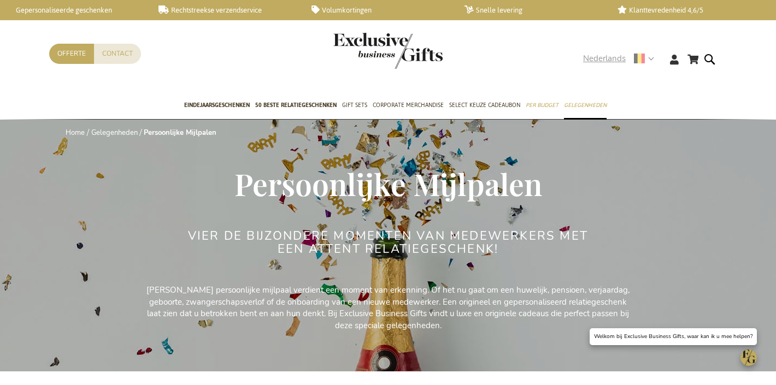
click at [608, 60] on span "Nederlands" at bounding box center [604, 58] width 43 height 13
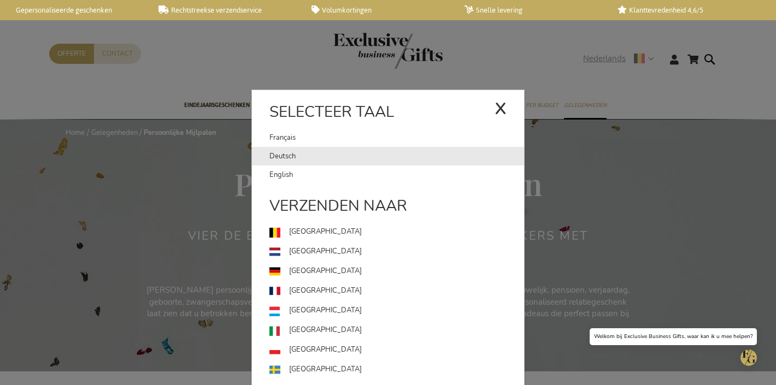
click at [379, 152] on link "Deutsch" at bounding box center [396, 156] width 255 height 19
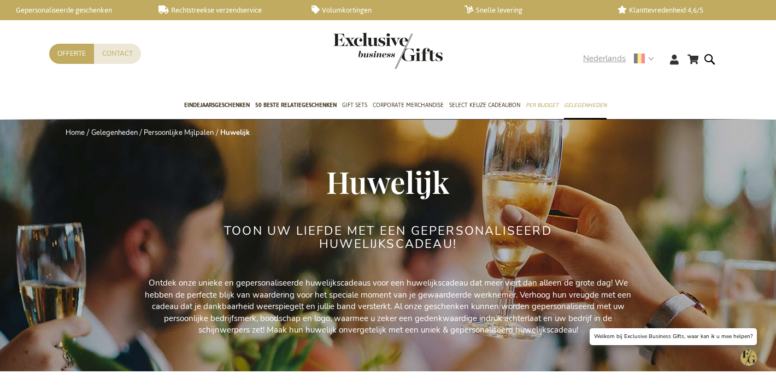
click at [598, 60] on span "Nederlands" at bounding box center [604, 58] width 43 height 13
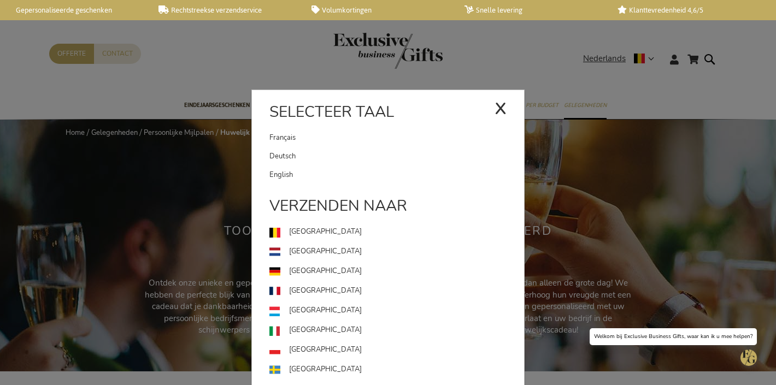
drag, startPoint x: 309, startPoint y: 159, endPoint x: 334, endPoint y: 127, distance: 40.9
click at [309, 159] on link "Deutsch" at bounding box center [396, 156] width 255 height 19
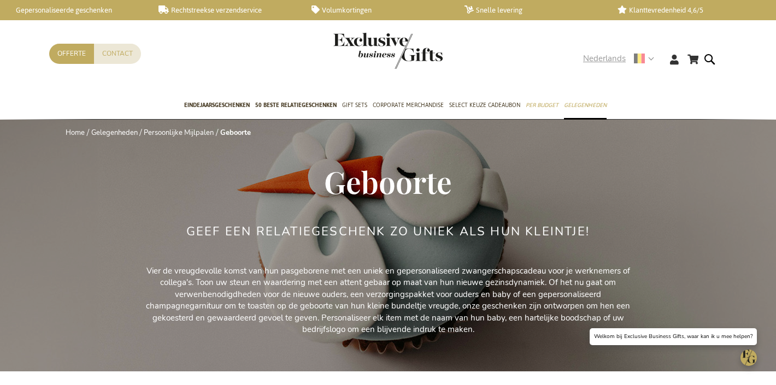
click at [605, 56] on span "Nederlands" at bounding box center [604, 58] width 43 height 13
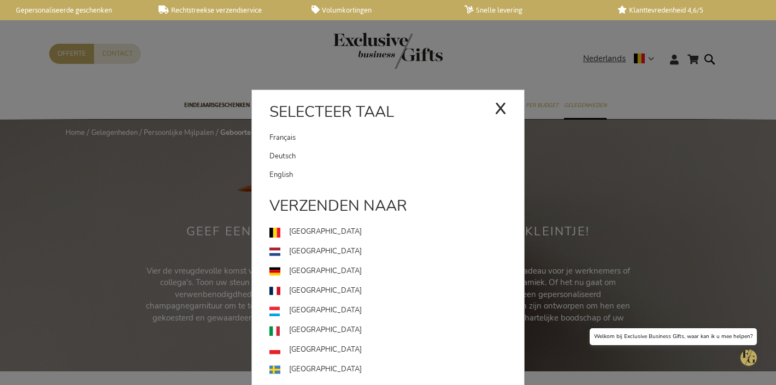
click at [314, 150] on link "Deutsch" at bounding box center [396, 156] width 255 height 19
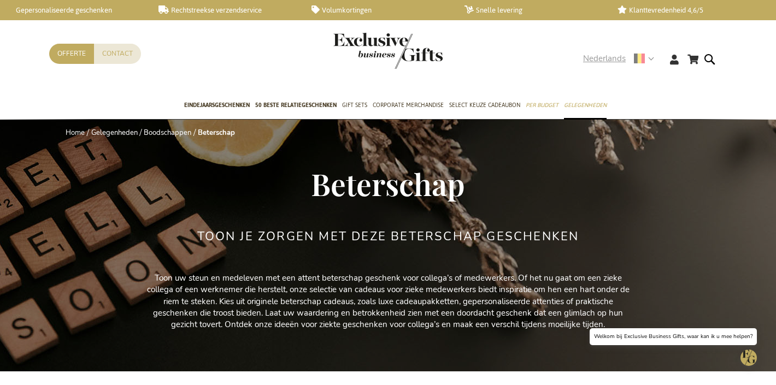
click at [613, 63] on span "Nederlands" at bounding box center [604, 58] width 43 height 13
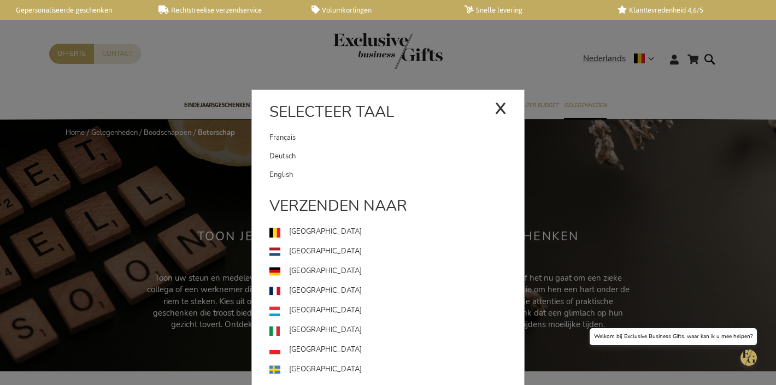
drag, startPoint x: 372, startPoint y: 156, endPoint x: 480, endPoint y: 73, distance: 136.7
click at [372, 156] on link "Deutsch" at bounding box center [396, 156] width 255 height 19
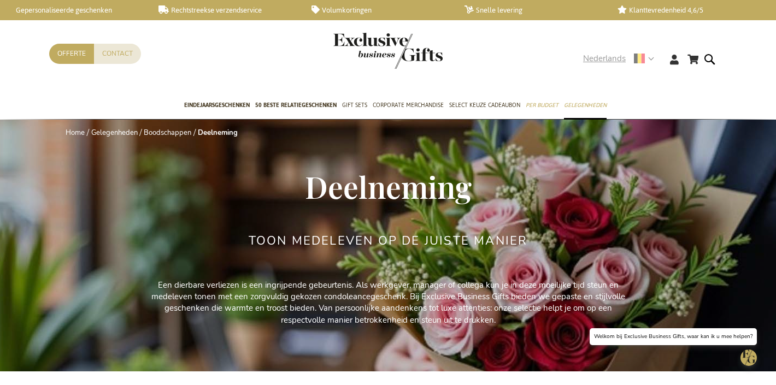
click at [601, 55] on span "Nederlands" at bounding box center [604, 58] width 43 height 13
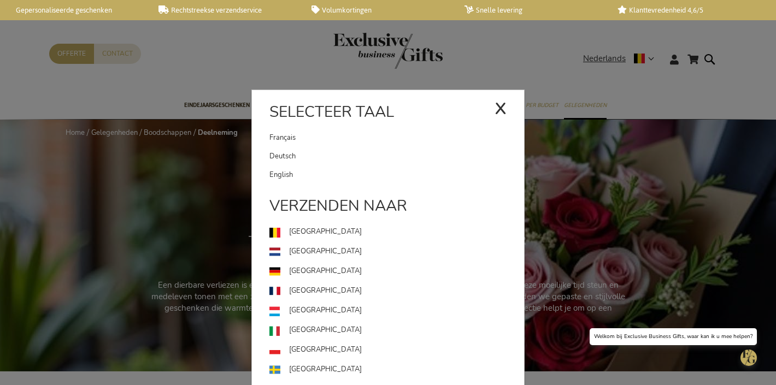
click at [309, 155] on link "Deutsch" at bounding box center [396, 156] width 255 height 19
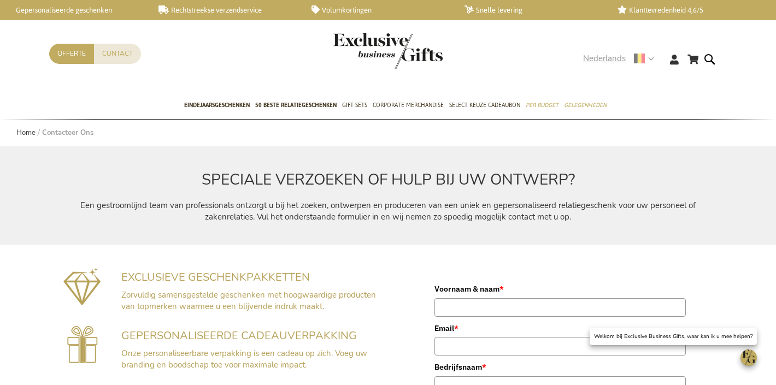
drag, startPoint x: 599, startPoint y: 56, endPoint x: 578, endPoint y: 72, distance: 26.1
click at [599, 56] on span "Nederlands" at bounding box center [604, 58] width 43 height 13
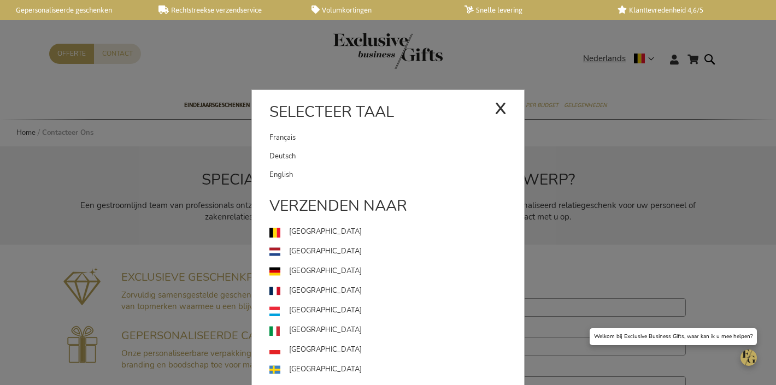
drag, startPoint x: 358, startPoint y: 159, endPoint x: 368, endPoint y: 149, distance: 13.9
click at [358, 158] on link "Deutsch" at bounding box center [396, 156] width 255 height 19
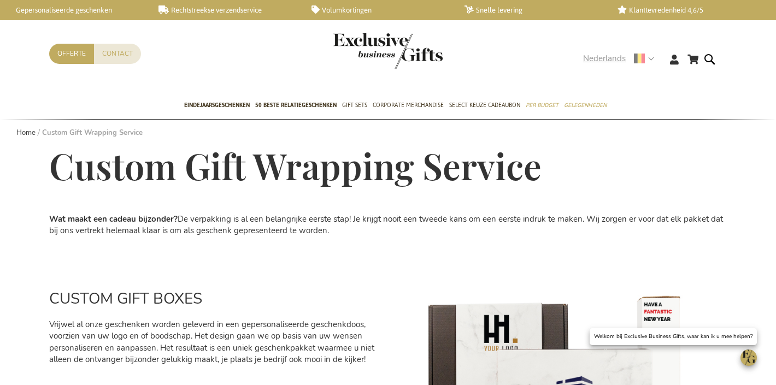
drag, startPoint x: 587, startPoint y: 42, endPoint x: 594, endPoint y: 55, distance: 14.7
click at [587, 43] on div "Winkelwagen Winkelwagen 0 Sluiten U heeft geen product(en) in uw winkelwagen. G…" at bounding box center [388, 63] width 776 height 60
click at [602, 62] on span "Nederlands" at bounding box center [604, 58] width 43 height 13
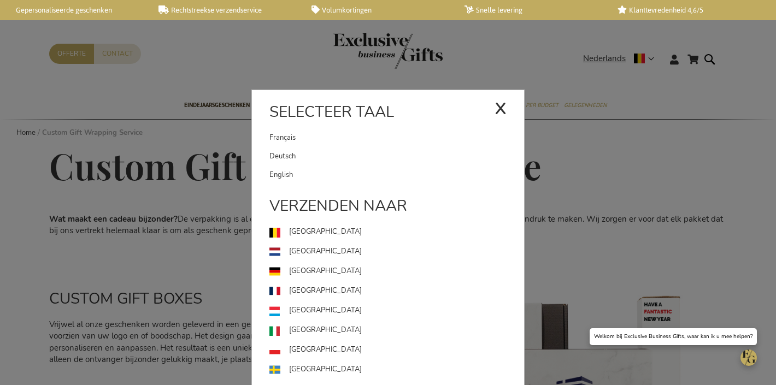
click at [282, 152] on link "Deutsch" at bounding box center [396, 156] width 255 height 19
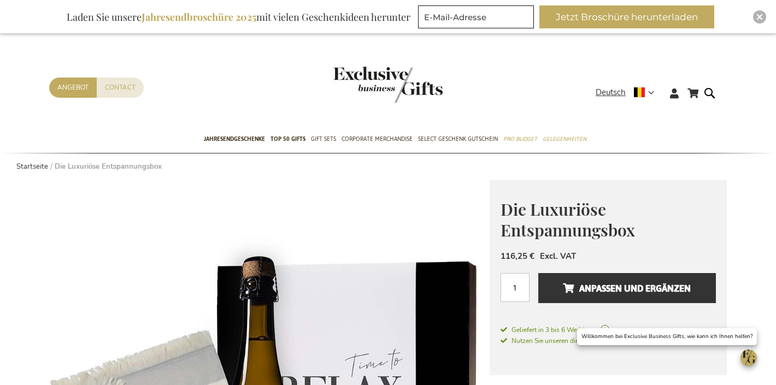
click at [558, 213] on span "Die Luxuriöse Entspannungsbox" at bounding box center [567, 219] width 134 height 43
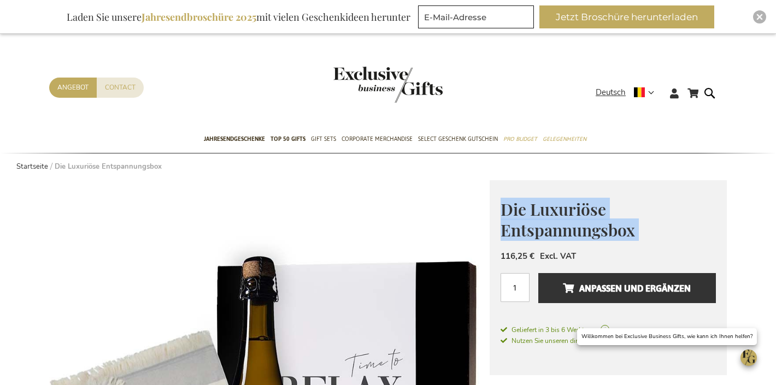
click at [558, 213] on span "Die Luxuriöse Entspannungsbox" at bounding box center [567, 219] width 134 height 43
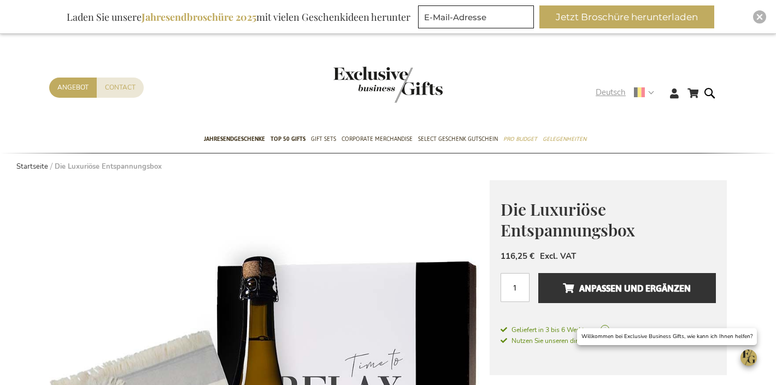
click at [611, 89] on span "Deutsch" at bounding box center [610, 92] width 30 height 13
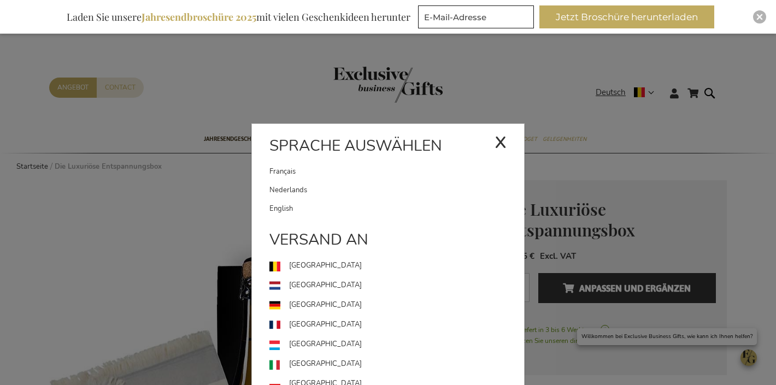
drag, startPoint x: 305, startPoint y: 178, endPoint x: 246, endPoint y: 108, distance: 91.4
click at [305, 178] on link "Français" at bounding box center [381, 171] width 225 height 19
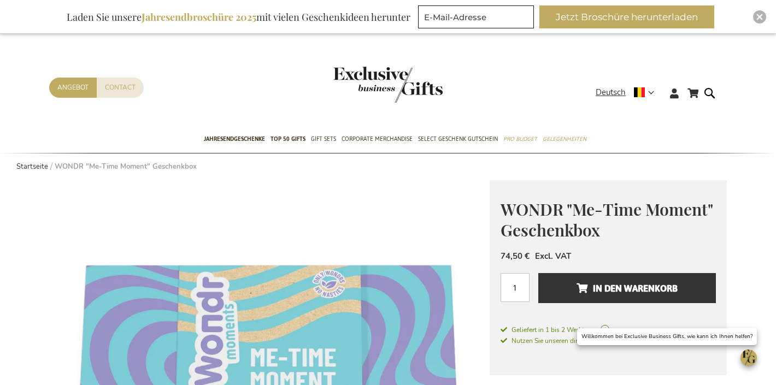
click at [570, 213] on span "WONDR "Me-Time Moment" Geschenkbox" at bounding box center [606, 219] width 212 height 43
click at [570, 214] on span "WONDR "Me-Time Moment" Geschenkbox" at bounding box center [606, 219] width 212 height 43
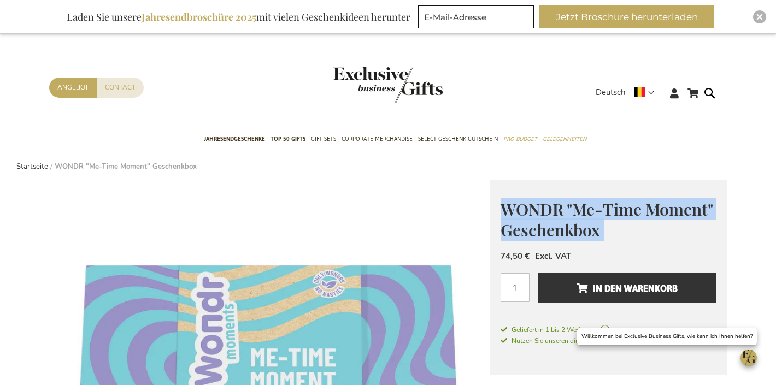
click at [569, 214] on span "WONDR "Me-Time Moment" Geschenkbox" at bounding box center [606, 219] width 212 height 43
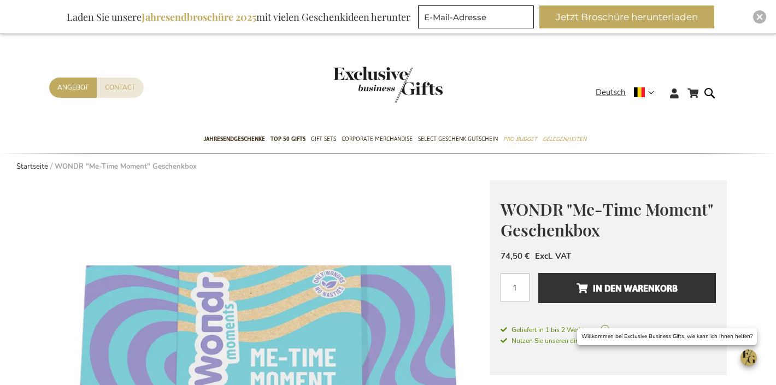
click at [623, 84] on div "Mein Warenkorb Mein Warenkorb 0 Schließen Sie haben keine Artikel in Ihrem Ware…" at bounding box center [387, 102] width 695 height 49
click at [615, 101] on div "Deutsch x Sprache auswählen Français Nederlands" at bounding box center [628, 94] width 66 height 16
click at [610, 95] on span "Deutsch" at bounding box center [610, 92] width 30 height 13
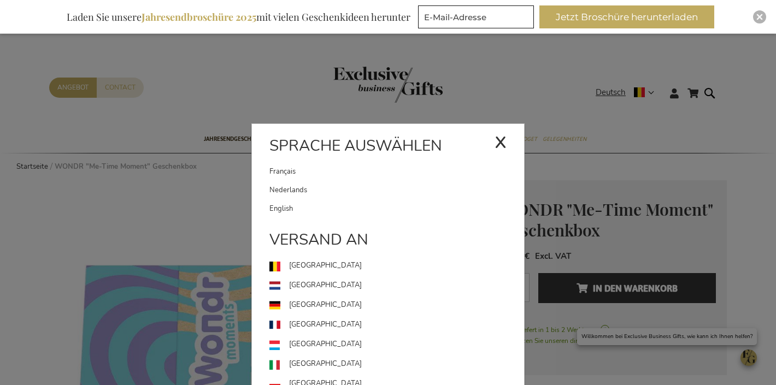
click at [359, 173] on link "Français" at bounding box center [381, 171] width 225 height 19
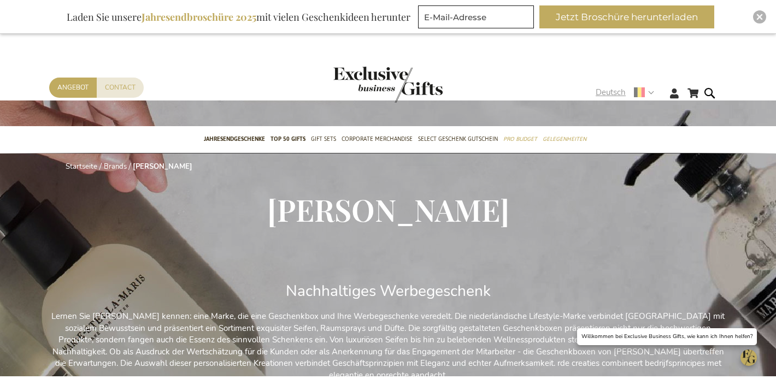
click at [609, 91] on span "Deutsch" at bounding box center [610, 92] width 30 height 13
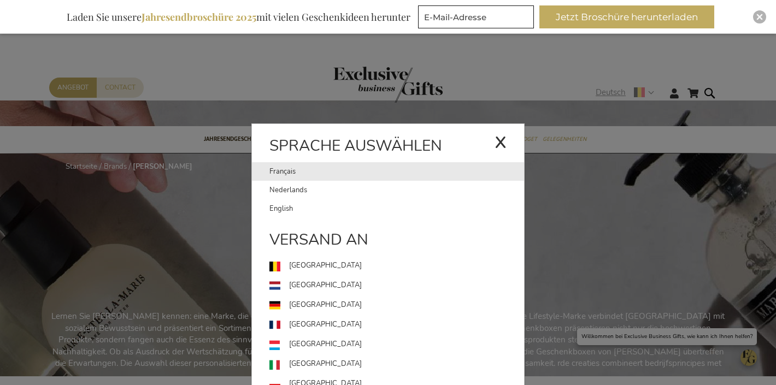
drag, startPoint x: 363, startPoint y: 171, endPoint x: 347, endPoint y: 154, distance: 23.2
click at [363, 171] on link "Français" at bounding box center [381, 171] width 225 height 19
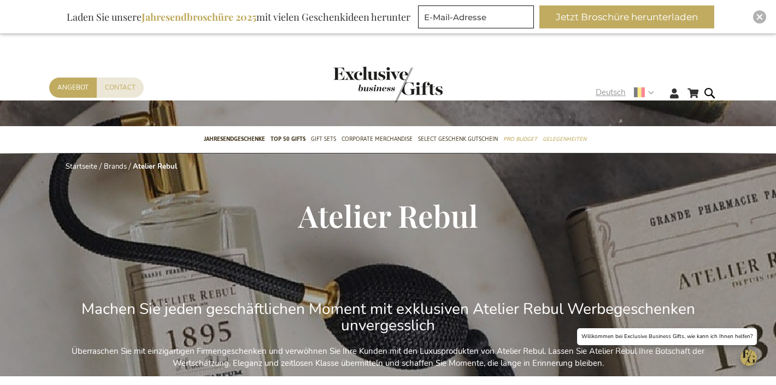
click at [601, 91] on span "Deutsch" at bounding box center [610, 92] width 30 height 13
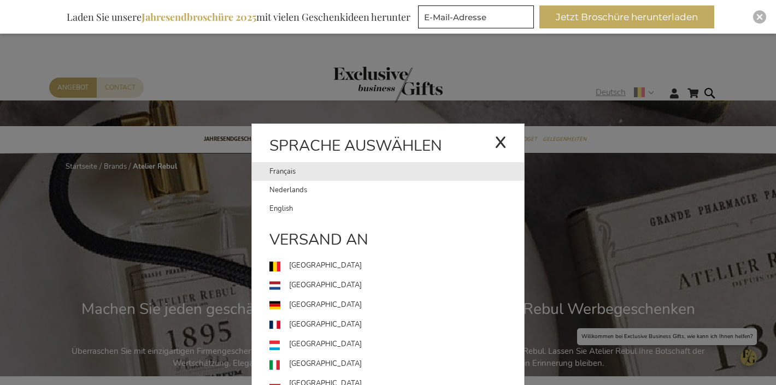
drag, startPoint x: 316, startPoint y: 177, endPoint x: 293, endPoint y: 141, distance: 42.7
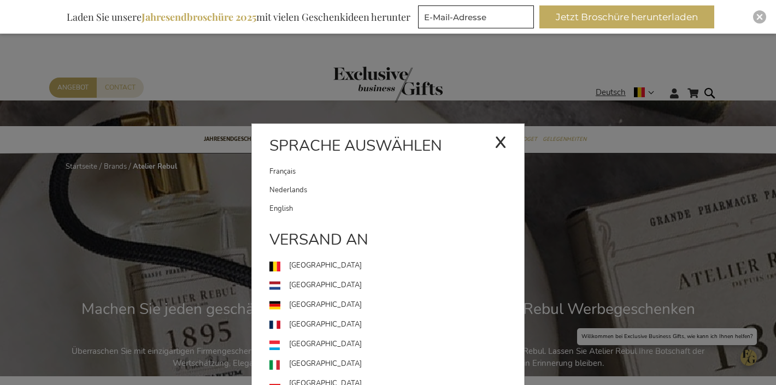
click at [316, 177] on link "Français" at bounding box center [381, 171] width 225 height 19
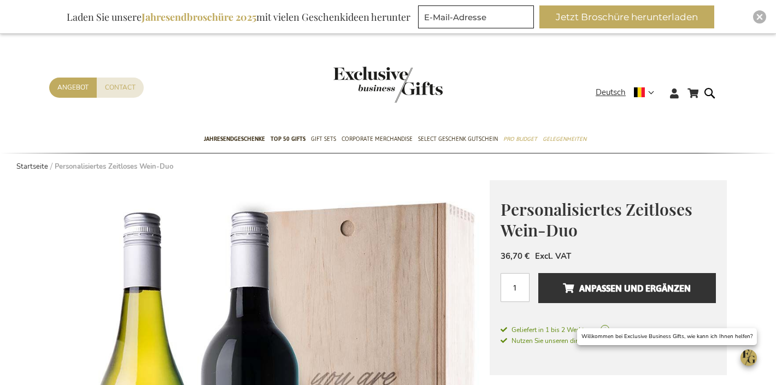
click at [595, 210] on span "Personalisiertes Zeitloses Wein-Duo" at bounding box center [596, 219] width 192 height 43
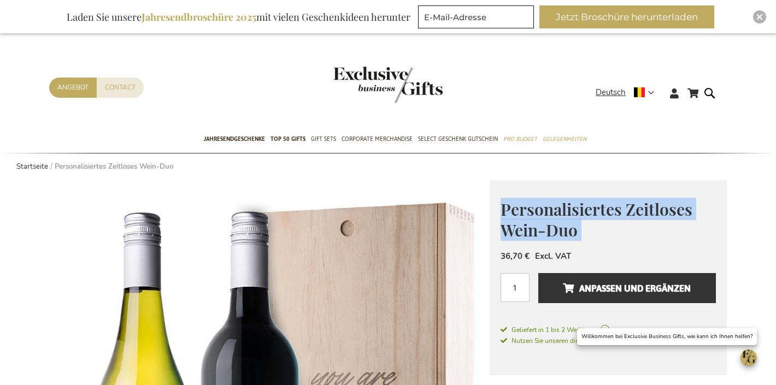
click at [594, 210] on span "Personalisiertes Zeitloses Wein-Duo" at bounding box center [596, 219] width 192 height 43
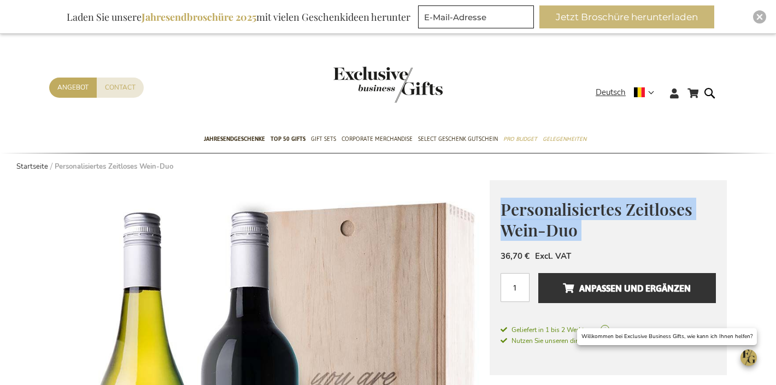
copy div "Personalisiertes Zeitloses Wein-Duo Ein Geschäftsgeschenk jenseits des Gewöhnli…"
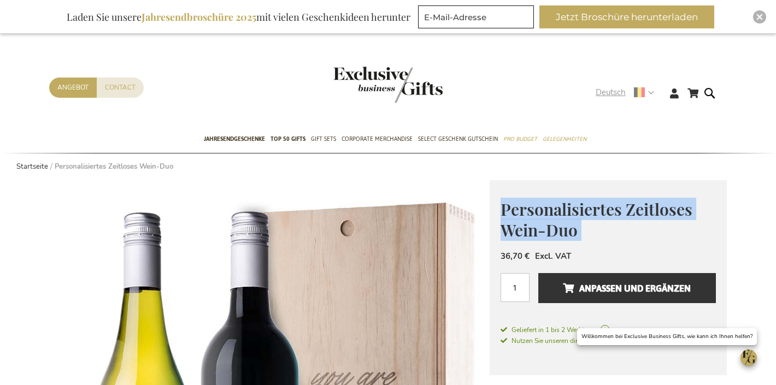
scroll to position [1, 0]
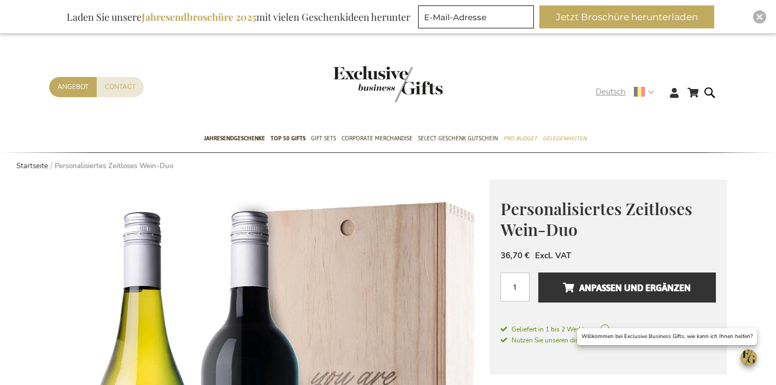
click at [612, 87] on span "Deutsch" at bounding box center [610, 92] width 30 height 13
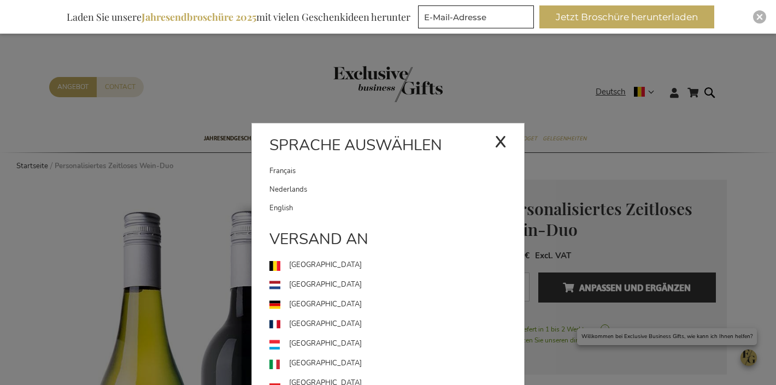
click at [345, 172] on link "Français" at bounding box center [381, 171] width 225 height 19
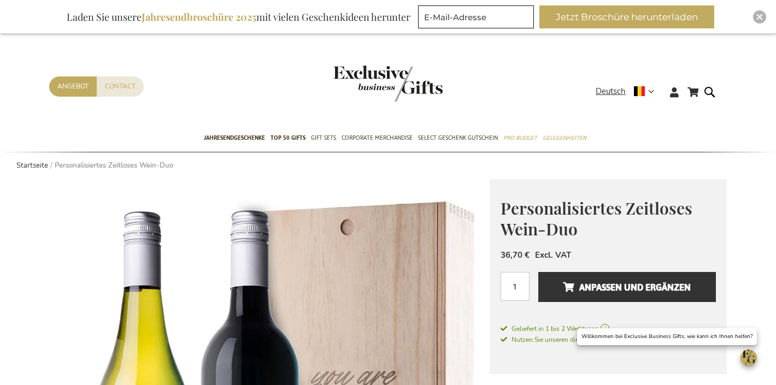
scroll to position [2, 0]
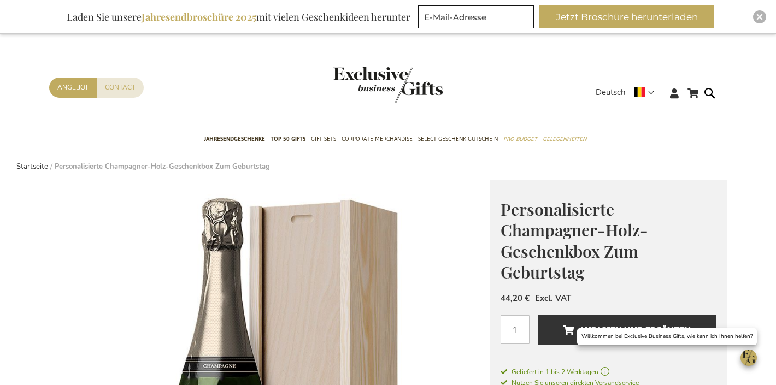
click at [539, 253] on span "Personalisierte Champagner-Holz-Geschenkbox Zum Geburtstag" at bounding box center [573, 240] width 147 height 85
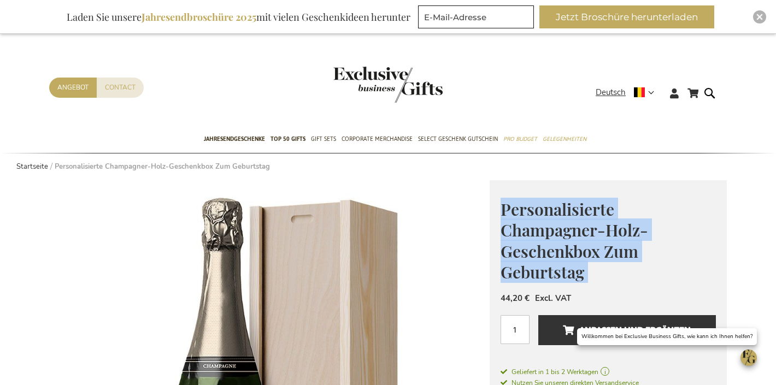
click at [539, 253] on span "Personalisierte Champagner-Holz-Geschenkbox Zum Geburtstag" at bounding box center [573, 240] width 147 height 85
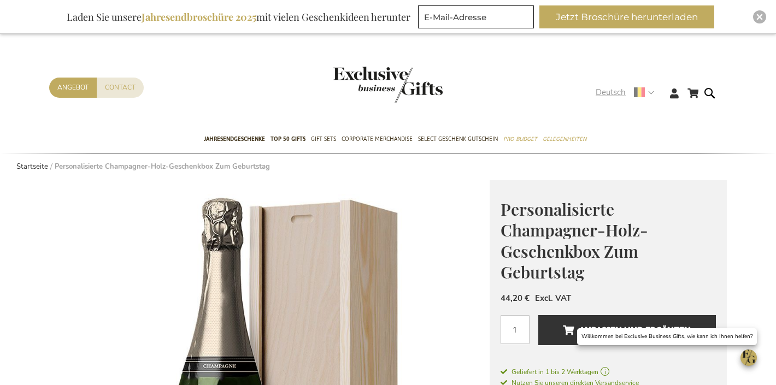
click at [612, 89] on span "Deutsch" at bounding box center [610, 92] width 30 height 13
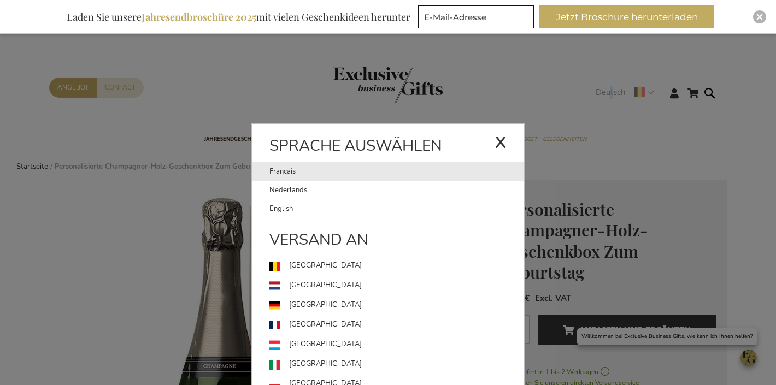
click at [333, 171] on link "Français" at bounding box center [381, 171] width 225 height 19
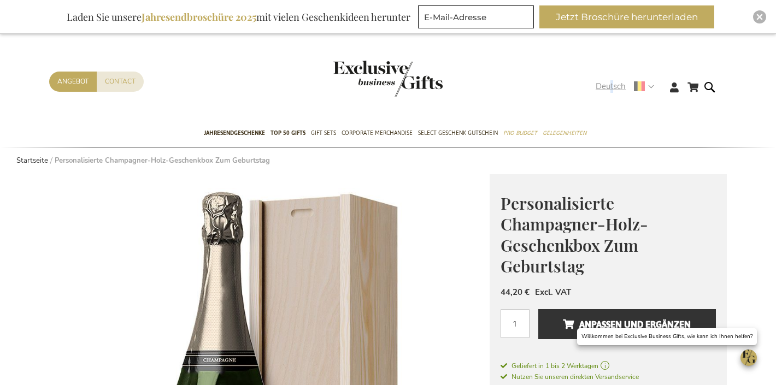
scroll to position [7, 0]
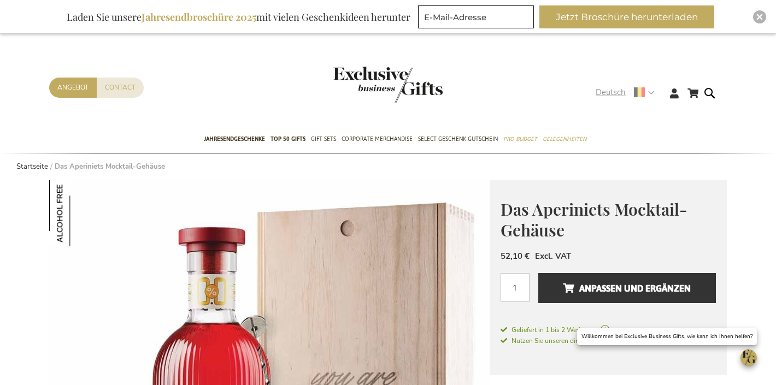
click at [610, 90] on span "Deutsch" at bounding box center [610, 92] width 30 height 13
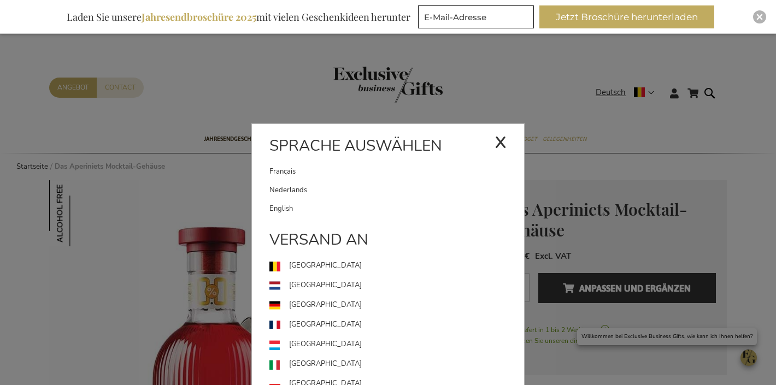
click at [351, 174] on link "Français" at bounding box center [381, 171] width 225 height 19
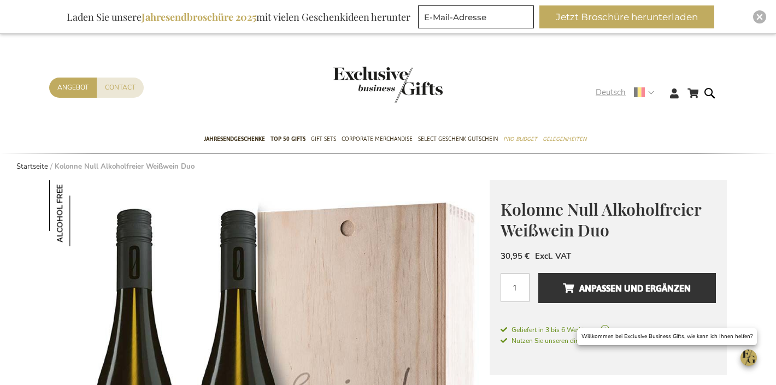
click at [606, 92] on span "Deutsch" at bounding box center [610, 92] width 30 height 13
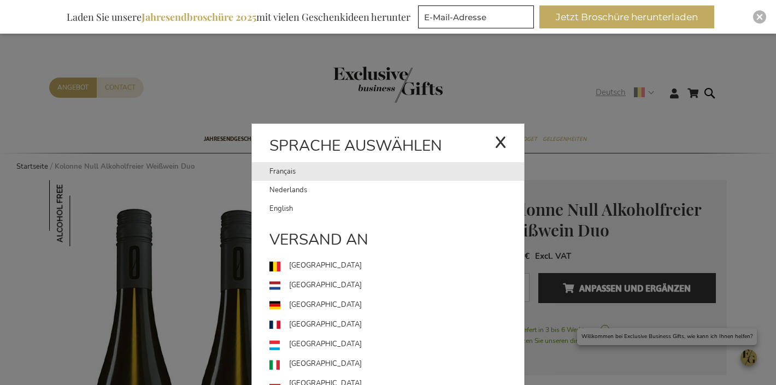
click at [307, 163] on link "Français" at bounding box center [381, 171] width 225 height 19
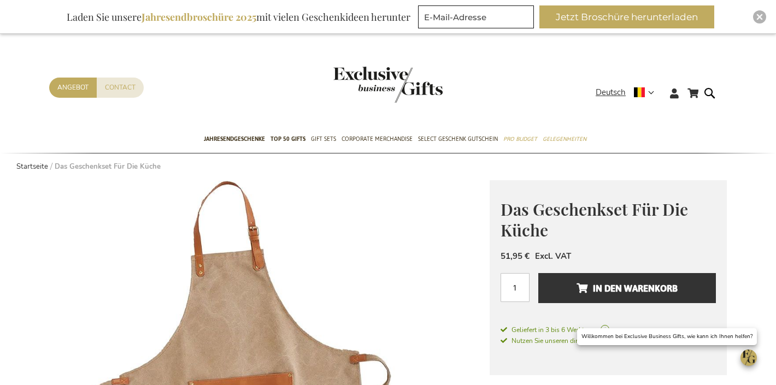
click at [570, 194] on div "Das Geschenkset Für Die Küche 51,95 € Excl. VAT Menge 1 In den Warenkorb Gelief…" at bounding box center [607, 278] width 237 height 196
click at [570, 200] on span "Das Geschenkset Für Die Küche" at bounding box center [593, 219] width 187 height 43
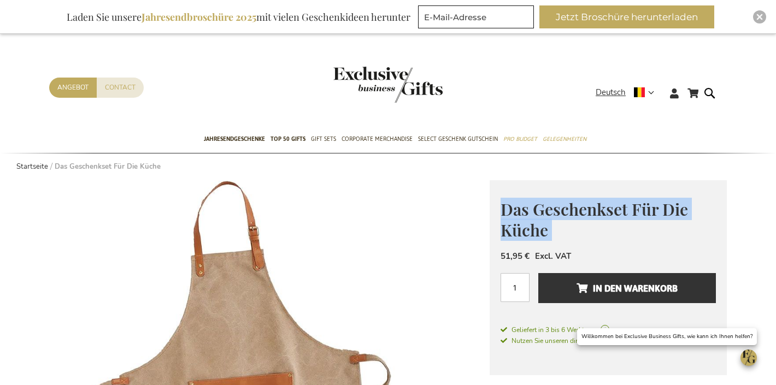
click at [570, 200] on span "Das Geschenkset Für Die Küche" at bounding box center [593, 219] width 187 height 43
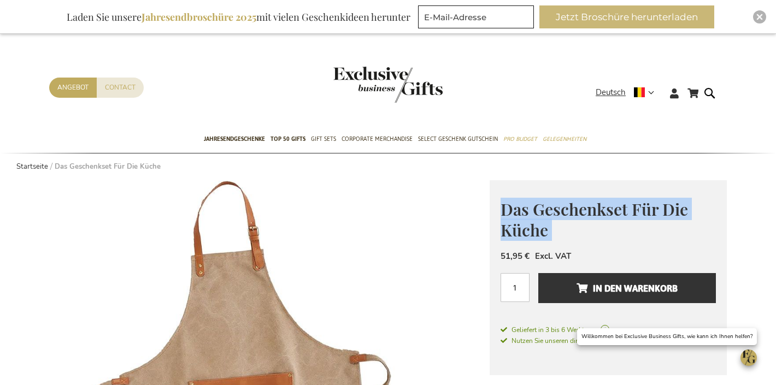
copy div "Das Geschenkset Für Die Küche"
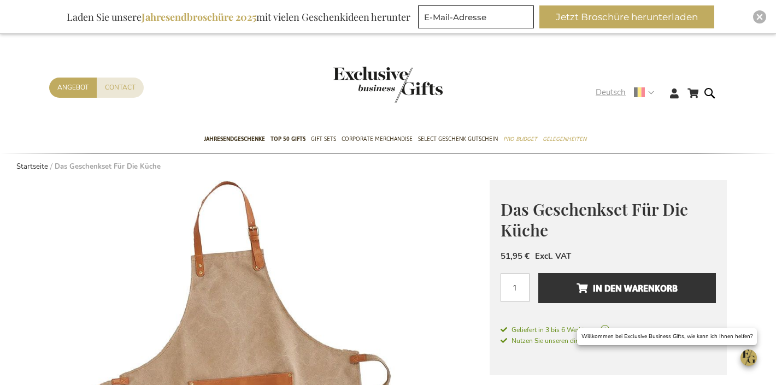
click at [609, 94] on span "Deutsch" at bounding box center [610, 92] width 30 height 13
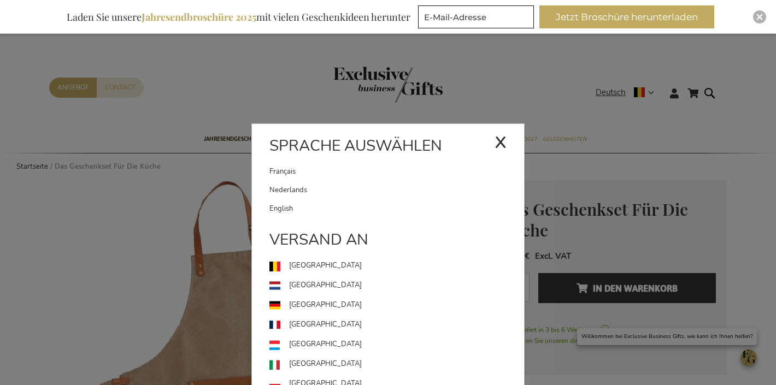
drag, startPoint x: 345, startPoint y: 166, endPoint x: 347, endPoint y: 109, distance: 57.4
click at [345, 166] on link "Français" at bounding box center [381, 171] width 225 height 19
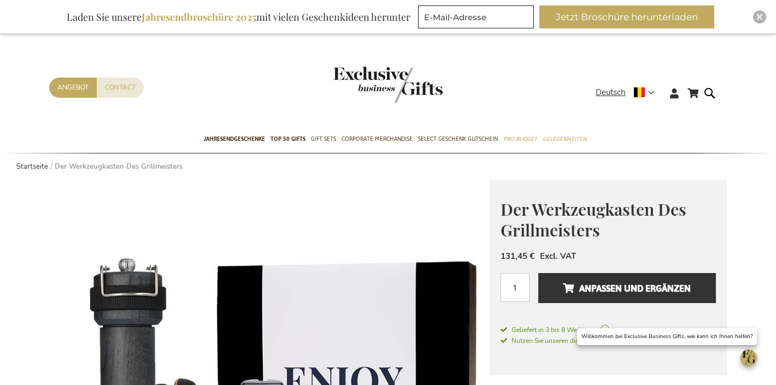
click at [588, 219] on span "Der Werkzeugkasten Des Grillmeisters" at bounding box center [593, 219] width 186 height 43
click at [588, 219] on h1 "Der Werkzeugkasten Des Grillmeisters" at bounding box center [607, 219] width 215 height 42
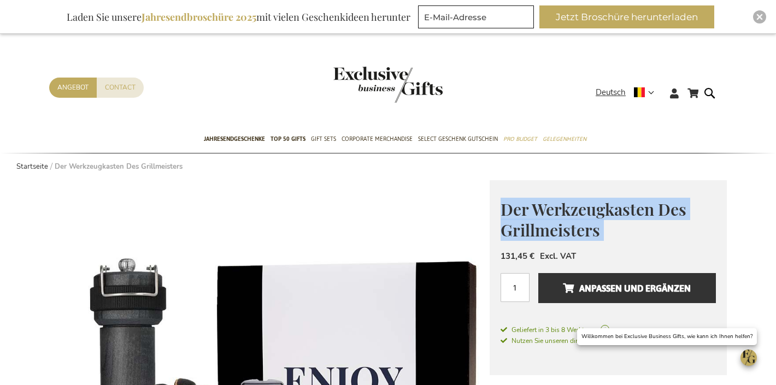
click at [588, 218] on h1 "Der Werkzeugkasten Des Grillmeisters" at bounding box center [607, 219] width 215 height 42
copy div "Der Werkzeugkasten Des Grillmeisters"
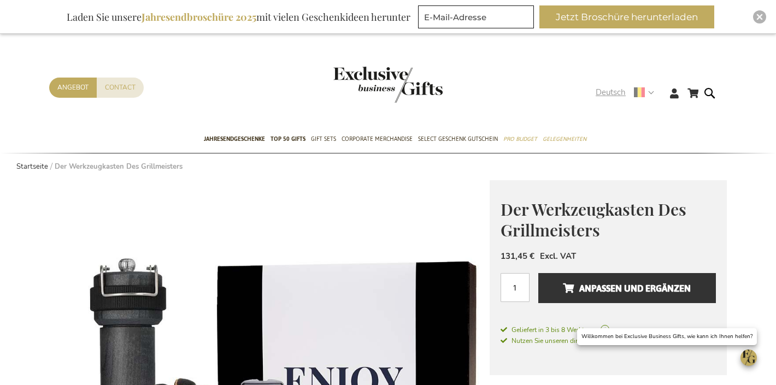
click at [616, 92] on span "Deutsch" at bounding box center [610, 92] width 30 height 13
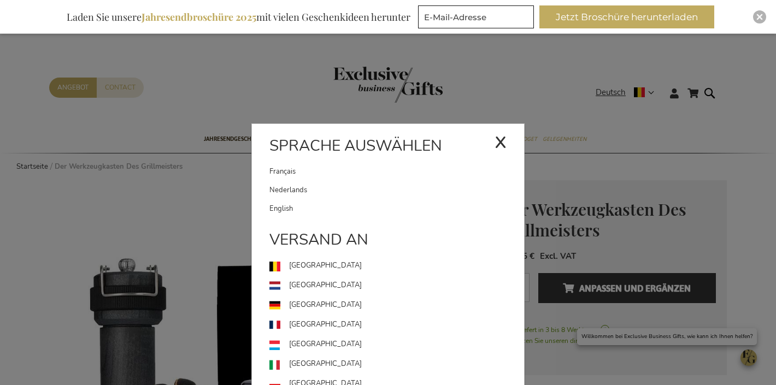
drag, startPoint x: 268, startPoint y: 173, endPoint x: 273, endPoint y: 167, distance: 7.4
click at [268, 173] on li "Français" at bounding box center [388, 171] width 272 height 19
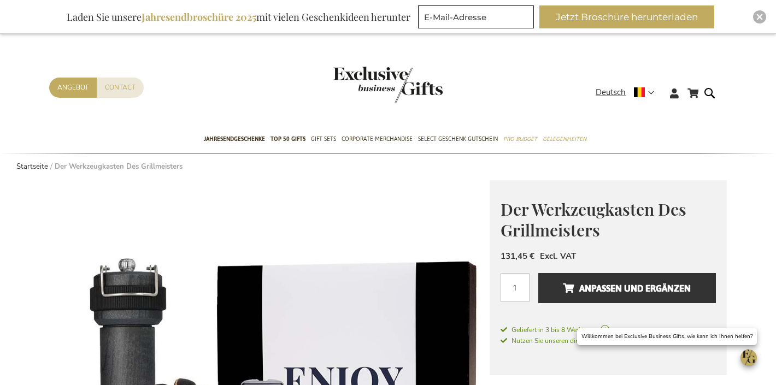
click at [587, 205] on span "Der Werkzeugkasten Des Grillmeisters" at bounding box center [593, 219] width 186 height 43
click at [615, 94] on span "Deutsch" at bounding box center [610, 92] width 30 height 13
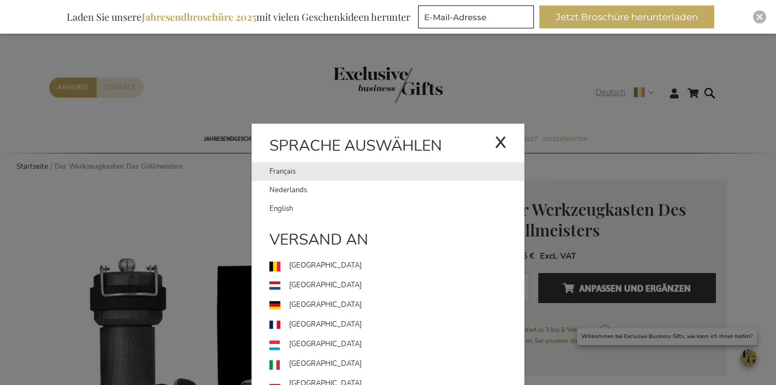
drag, startPoint x: 429, startPoint y: 172, endPoint x: 476, endPoint y: 125, distance: 66.4
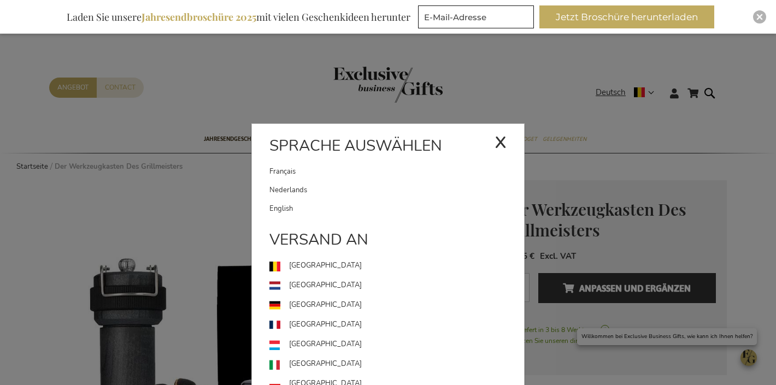
click at [429, 172] on link "Français" at bounding box center [381, 171] width 225 height 19
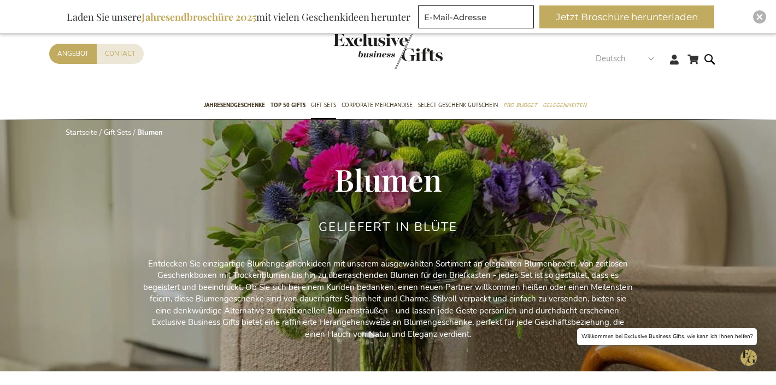
click at [611, 60] on span "Deutsch" at bounding box center [610, 58] width 30 height 13
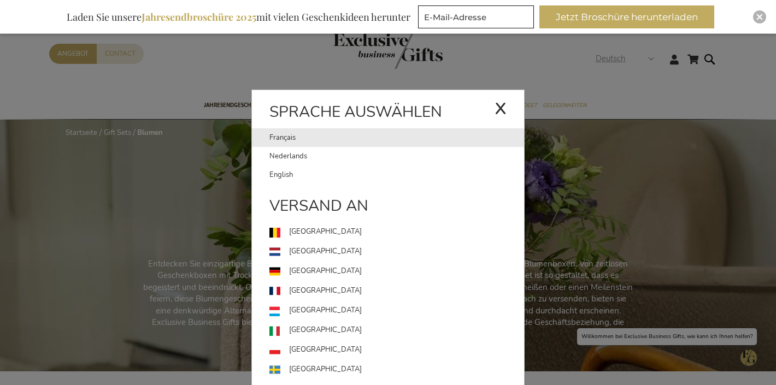
click at [300, 137] on link "Français" at bounding box center [381, 137] width 225 height 19
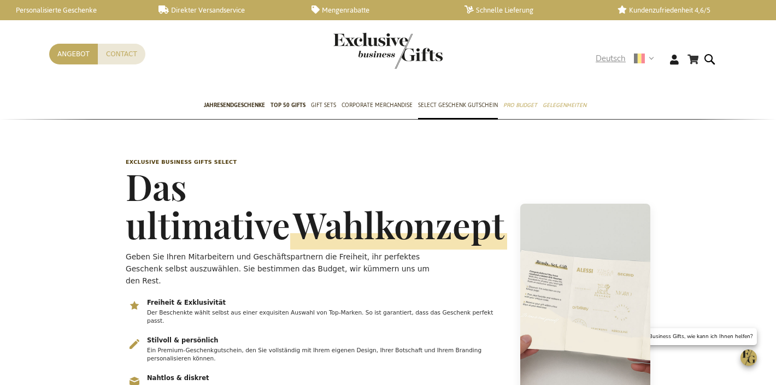
drag, startPoint x: 618, startPoint y: 70, endPoint x: 617, endPoint y: 64, distance: 6.0
click at [617, 69] on div "Sprache Deutsch x Sprache auswählen [DEMOGRAPHIC_DATA] Nederlands" at bounding box center [628, 60] width 66 height 17
drag, startPoint x: 618, startPoint y: 58, endPoint x: 561, endPoint y: 81, distance: 61.3
click at [618, 58] on span "Deutsch" at bounding box center [610, 58] width 30 height 13
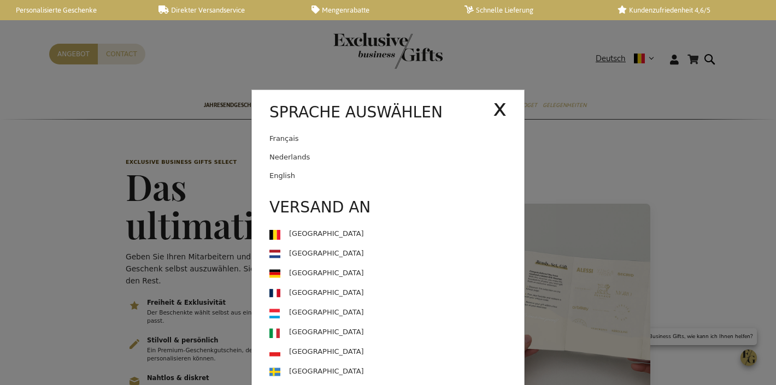
click at [383, 138] on link "Français" at bounding box center [380, 138] width 223 height 19
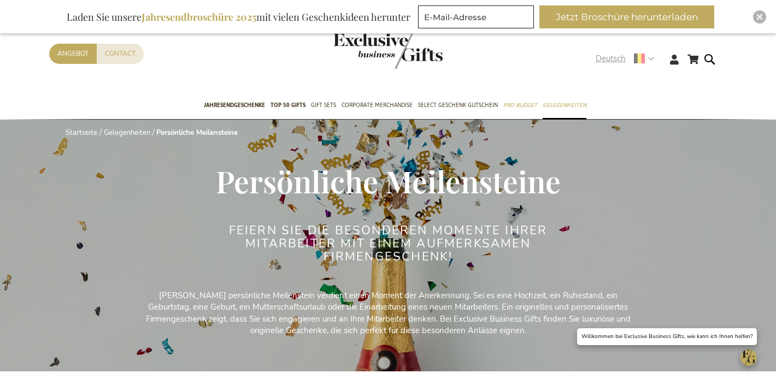
click at [601, 56] on span "Deutsch" at bounding box center [610, 58] width 30 height 13
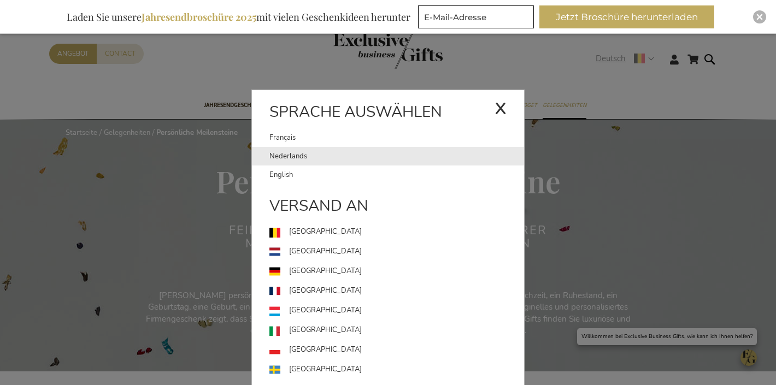
click at [309, 158] on link "Nederlands" at bounding box center [396, 156] width 255 height 19
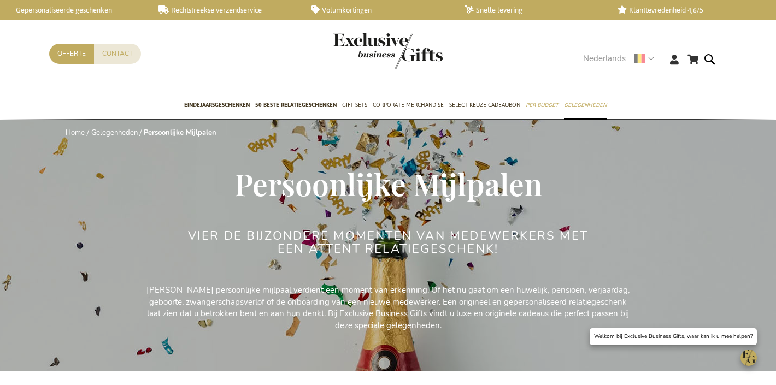
click at [601, 59] on span "Nederlands" at bounding box center [604, 58] width 43 height 13
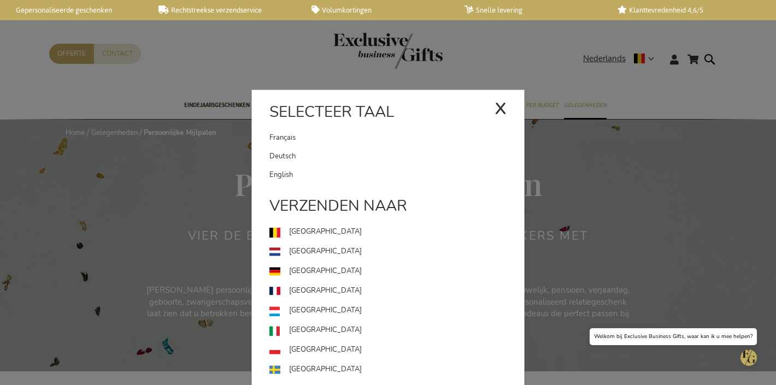
click at [302, 157] on link "Deutsch" at bounding box center [396, 156] width 255 height 19
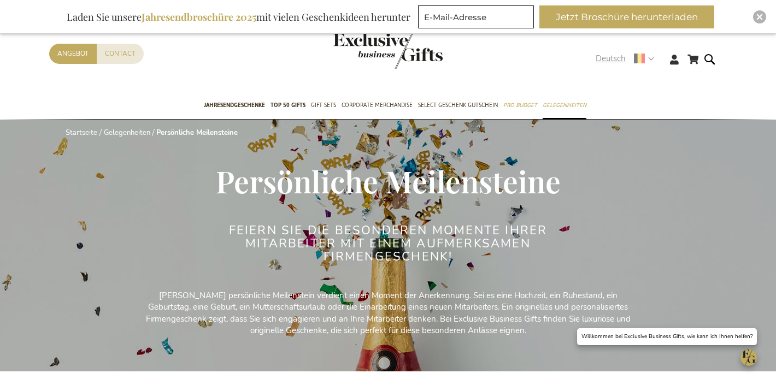
click at [611, 61] on span "Deutsch" at bounding box center [610, 58] width 30 height 13
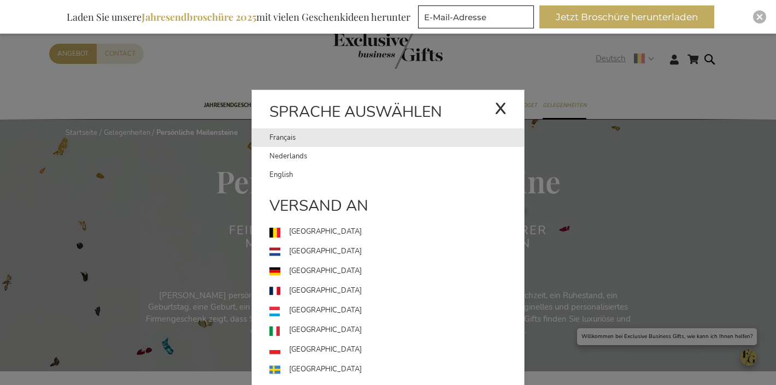
click at [340, 137] on link "Français" at bounding box center [381, 137] width 225 height 19
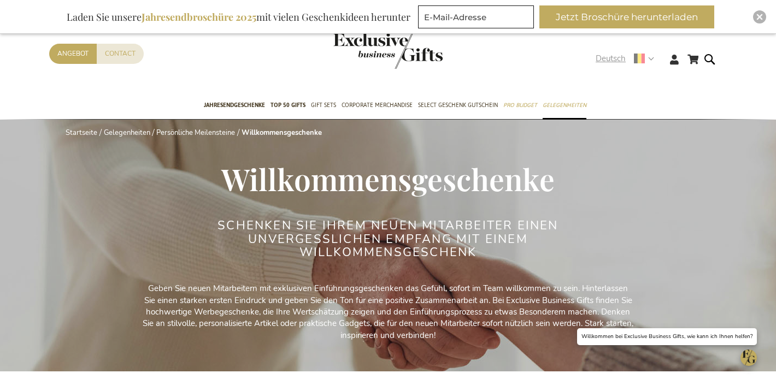
click at [606, 56] on span "Deutsch" at bounding box center [610, 58] width 30 height 13
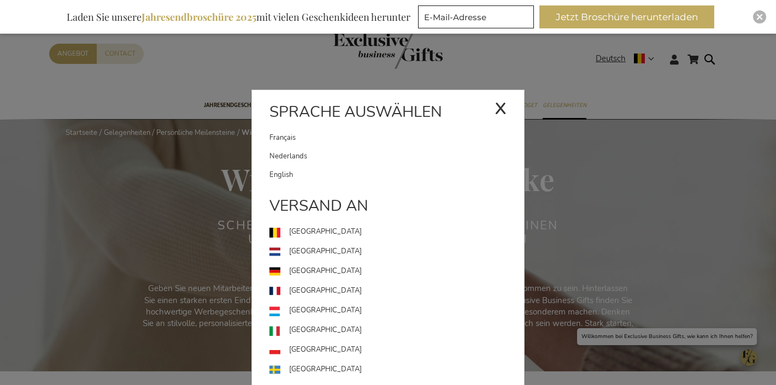
click at [410, 146] on link "Français" at bounding box center [381, 137] width 225 height 19
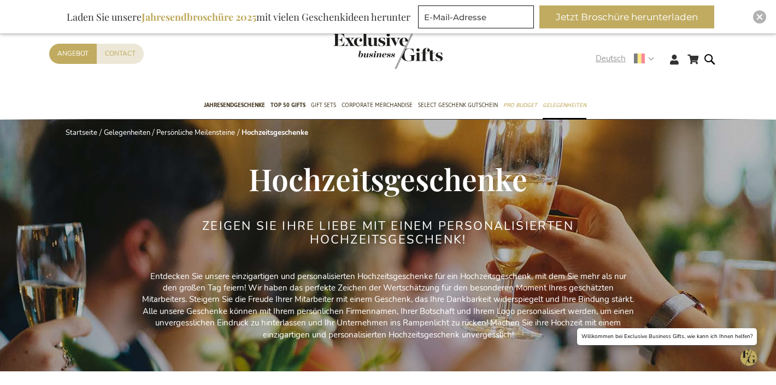
click at [606, 58] on span "Deutsch" at bounding box center [610, 58] width 30 height 13
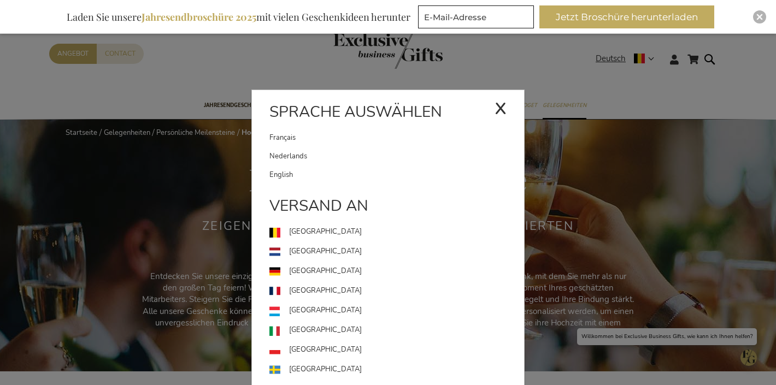
click at [322, 136] on link "Français" at bounding box center [381, 137] width 225 height 19
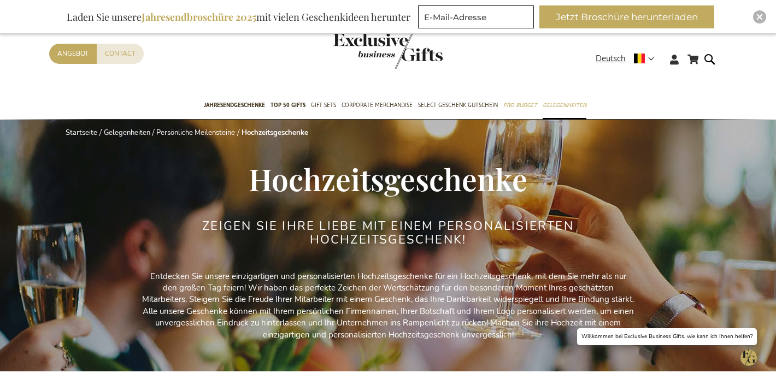
scroll to position [3, 0]
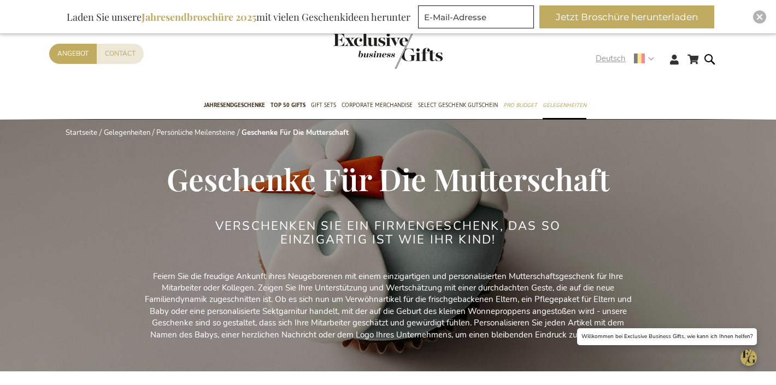
drag, startPoint x: 612, startPoint y: 59, endPoint x: 603, endPoint y: 64, distance: 10.8
click at [612, 59] on span "Deutsch" at bounding box center [610, 58] width 30 height 13
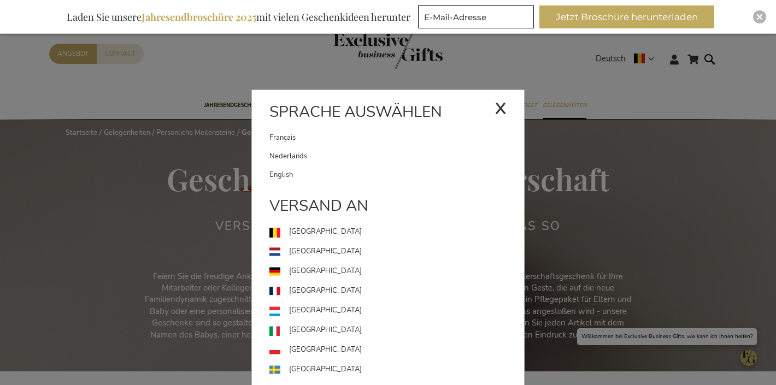
click at [274, 125] on div "Sprache auswählen" at bounding box center [388, 114] width 272 height 27
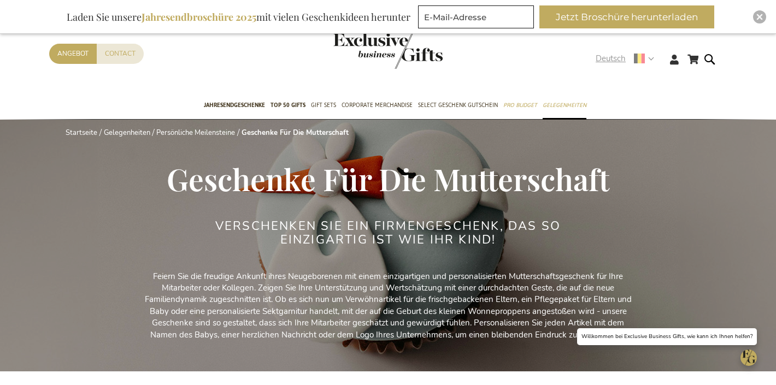
drag, startPoint x: 616, startPoint y: 58, endPoint x: 611, endPoint y: 62, distance: 5.9
click at [617, 58] on span "Deutsch" at bounding box center [610, 58] width 30 height 13
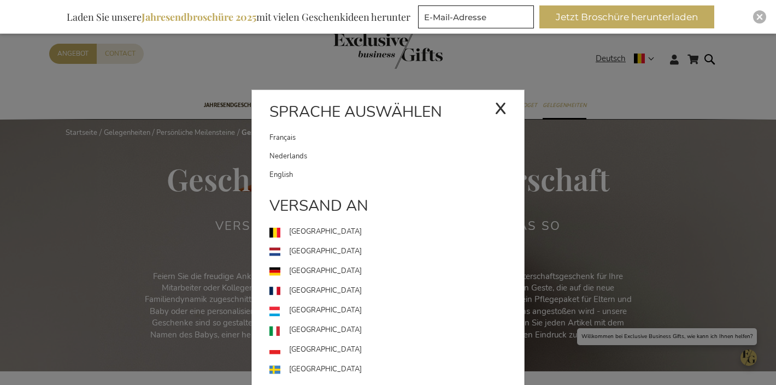
drag, startPoint x: 421, startPoint y: 133, endPoint x: 439, endPoint y: 85, distance: 51.2
click at [421, 133] on link "Français" at bounding box center [381, 137] width 225 height 19
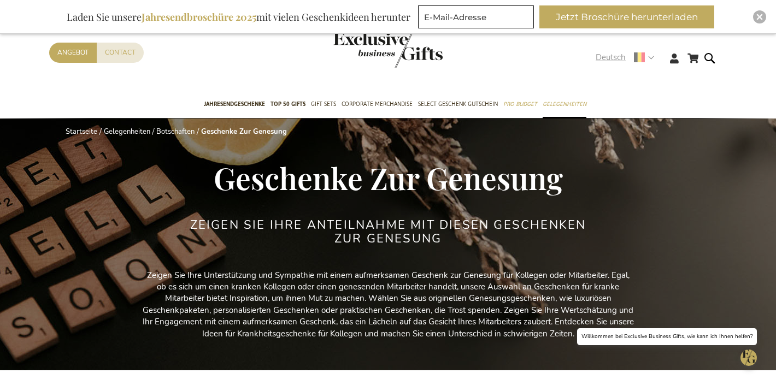
drag, startPoint x: 615, startPoint y: 60, endPoint x: 595, endPoint y: 73, distance: 23.6
click at [615, 60] on span "Deutsch" at bounding box center [610, 57] width 30 height 13
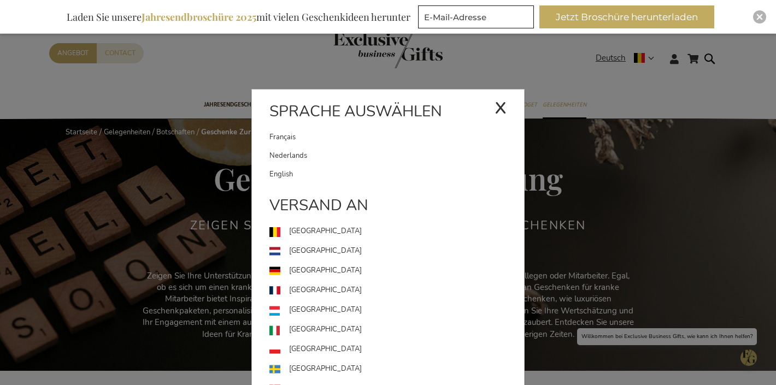
drag, startPoint x: 337, startPoint y: 139, endPoint x: 385, endPoint y: 85, distance: 72.4
click at [337, 139] on link "Français" at bounding box center [381, 137] width 225 height 19
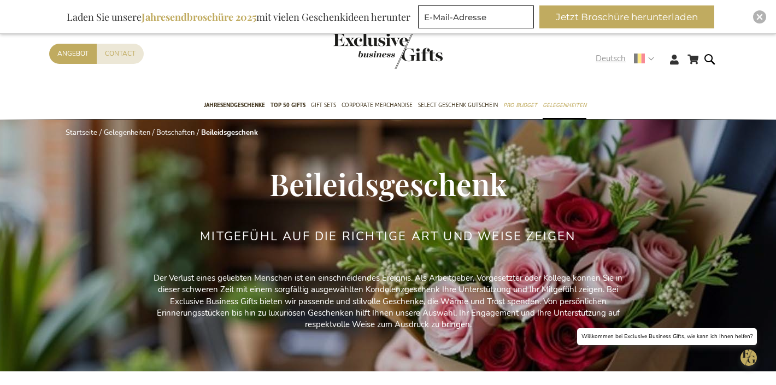
click at [594, 67] on div "Contact Angebot" at bounding box center [322, 68] width 546 height 49
drag, startPoint x: 609, startPoint y: 57, endPoint x: 606, endPoint y: 62, distance: 5.6
click at [610, 57] on span "Deutsch" at bounding box center [610, 58] width 30 height 13
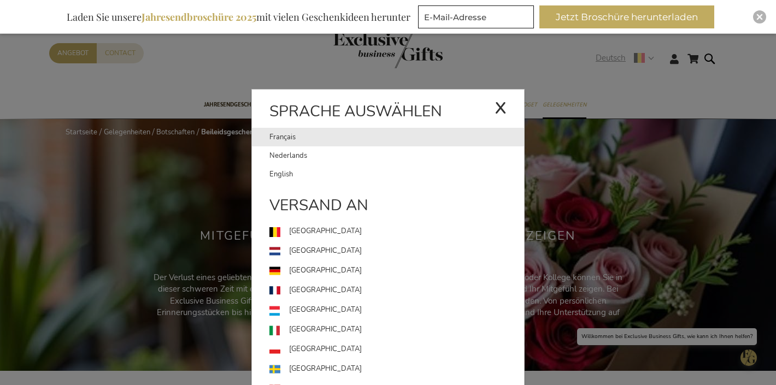
click at [392, 138] on link "Français" at bounding box center [381, 137] width 225 height 19
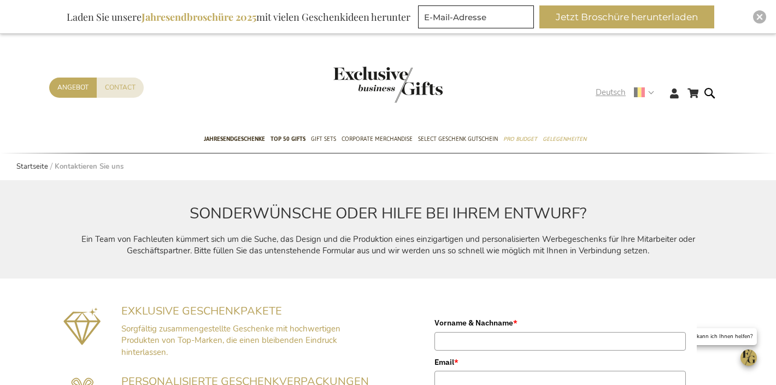
click at [611, 97] on span "Deutsch" at bounding box center [610, 92] width 30 height 13
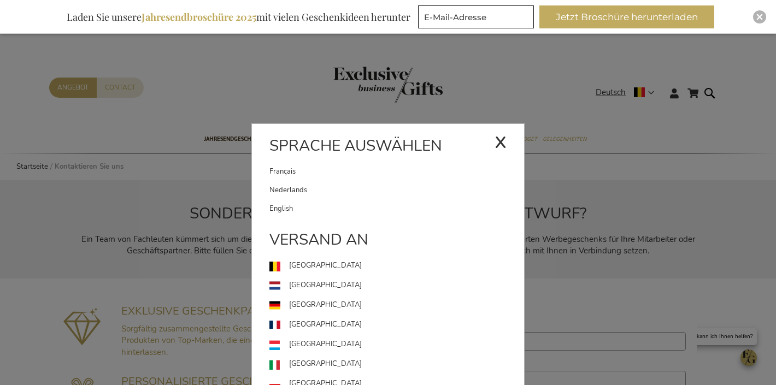
click at [286, 170] on link "Français" at bounding box center [381, 171] width 225 height 19
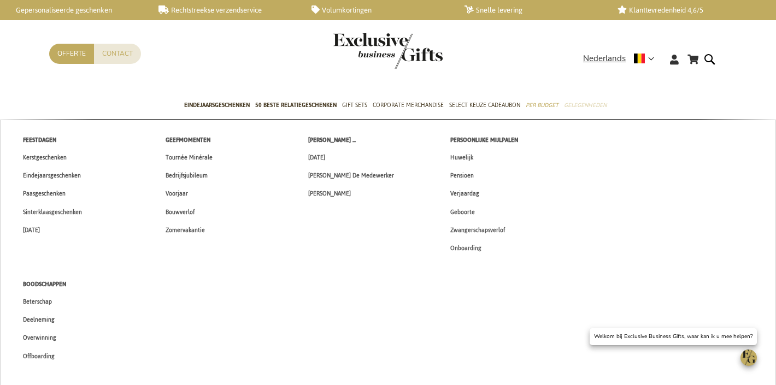
click at [584, 102] on span "Gelegenheden" at bounding box center [585, 104] width 43 height 11
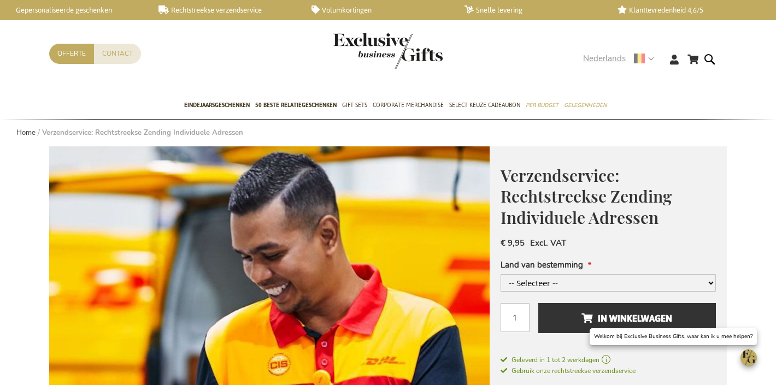
click at [598, 56] on span "Nederlands" at bounding box center [604, 58] width 43 height 13
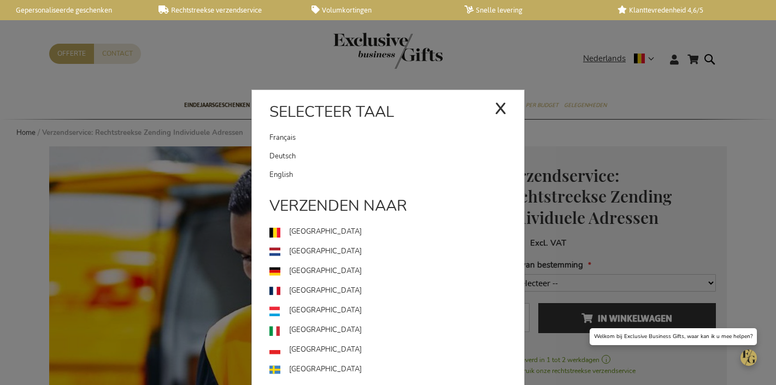
click at [364, 162] on link "Deutsch" at bounding box center [396, 156] width 255 height 19
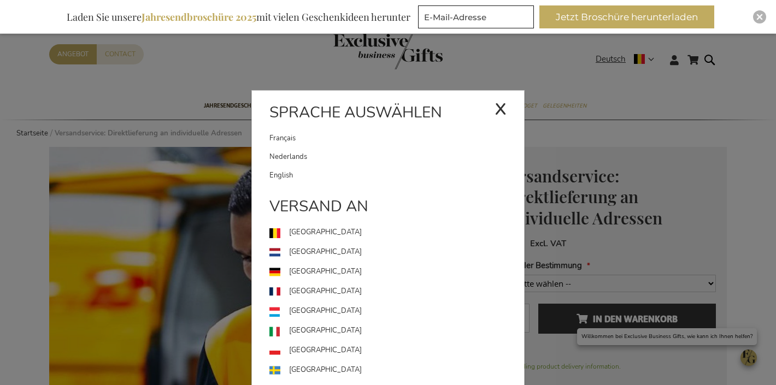
click at [408, 160] on link "Nederlands" at bounding box center [396, 156] width 255 height 19
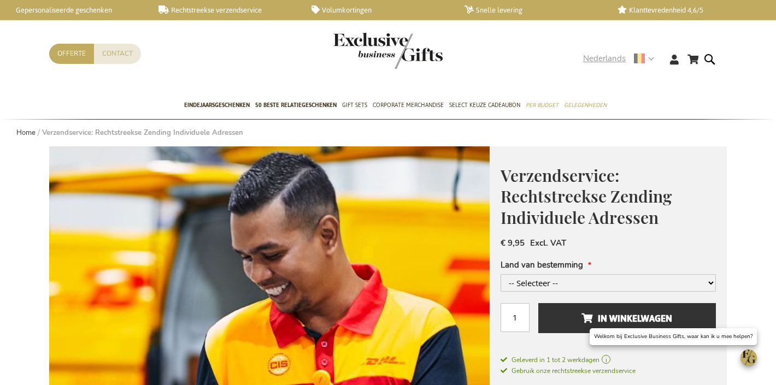
click at [607, 60] on span "Nederlands" at bounding box center [604, 58] width 43 height 13
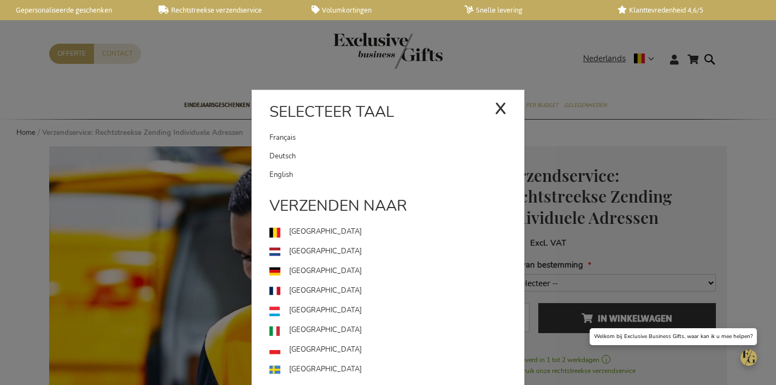
drag, startPoint x: 383, startPoint y: 169, endPoint x: 414, endPoint y: 82, distance: 91.6
click at [384, 169] on link "English" at bounding box center [396, 175] width 255 height 19
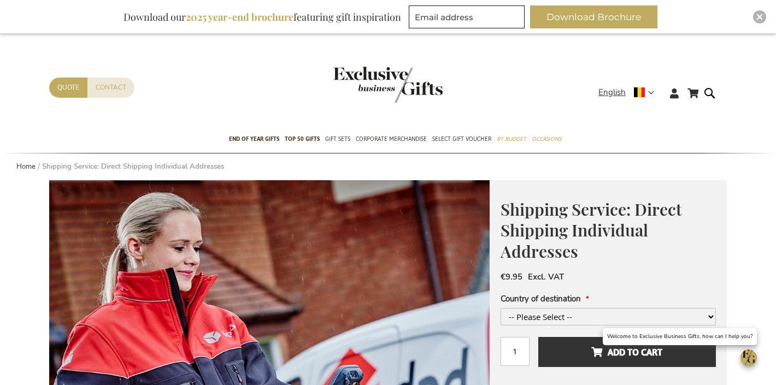
click at [595, 86] on div "Contact Quote" at bounding box center [323, 102] width 549 height 49
click at [607, 89] on span "English" at bounding box center [611, 92] width 27 height 13
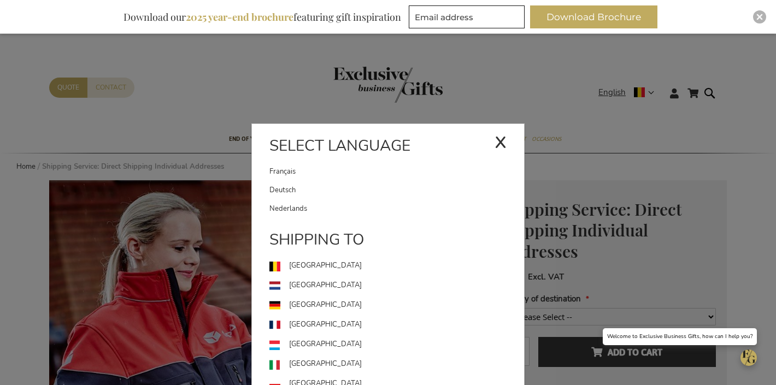
drag, startPoint x: 372, startPoint y: 190, endPoint x: 385, endPoint y: 176, distance: 18.6
click at [373, 190] on link "Deutsch" at bounding box center [396, 190] width 255 height 19
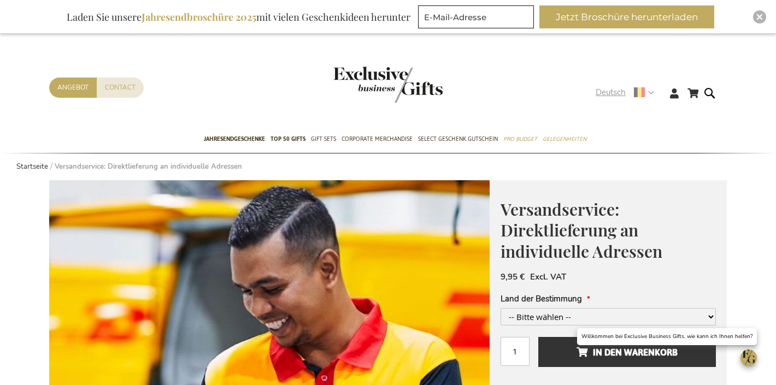
click at [601, 97] on span "Deutsch" at bounding box center [610, 92] width 30 height 13
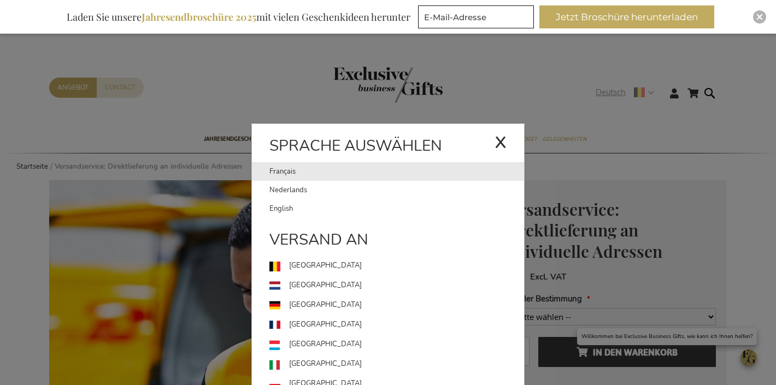
click at [377, 168] on link "Français" at bounding box center [381, 171] width 225 height 19
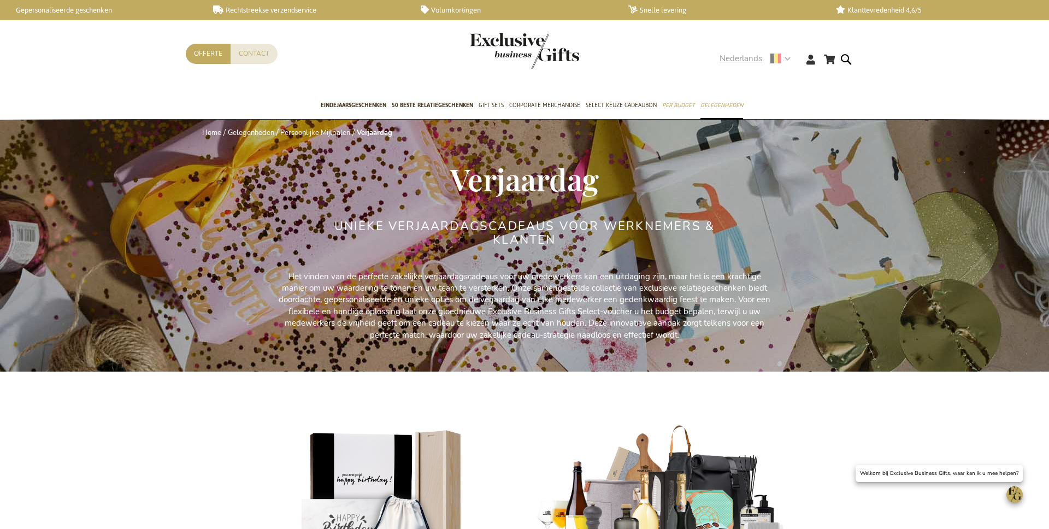
click at [742, 59] on span "Nederlands" at bounding box center [740, 58] width 43 height 13
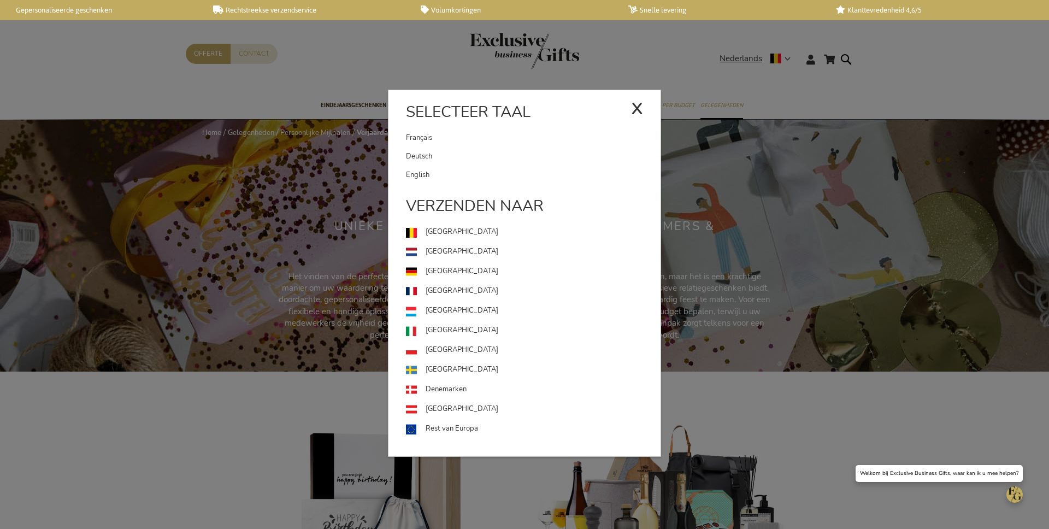
click at [534, 154] on link "Deutsch" at bounding box center [533, 156] width 255 height 19
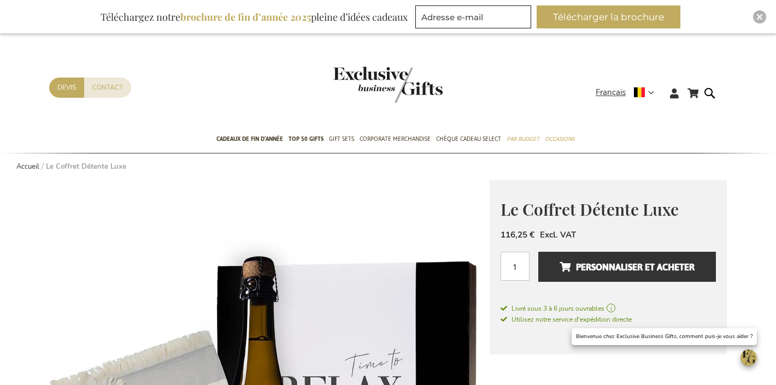
click at [548, 213] on span "Le Coffret Détente Luxe" at bounding box center [589, 209] width 178 height 22
click at [547, 213] on span "Le Coffret Détente Luxe" at bounding box center [589, 209] width 178 height 22
click at [616, 208] on span "Le Coffret Détente Luxe" at bounding box center [589, 209] width 178 height 22
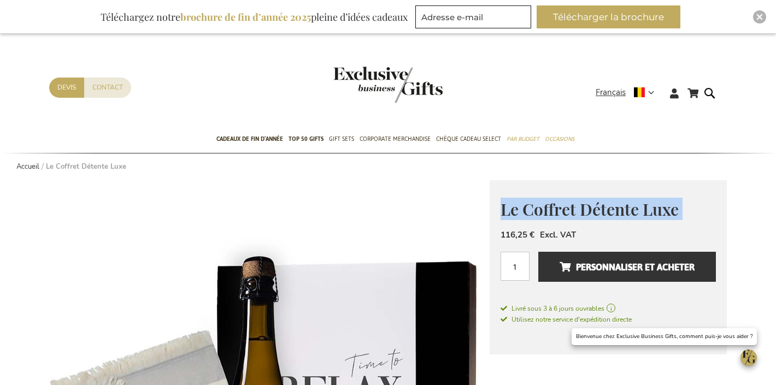
click at [616, 208] on span "Le Coffret Détente Luxe" at bounding box center [589, 209] width 178 height 22
copy div "Le Coffret Détente Luxe"
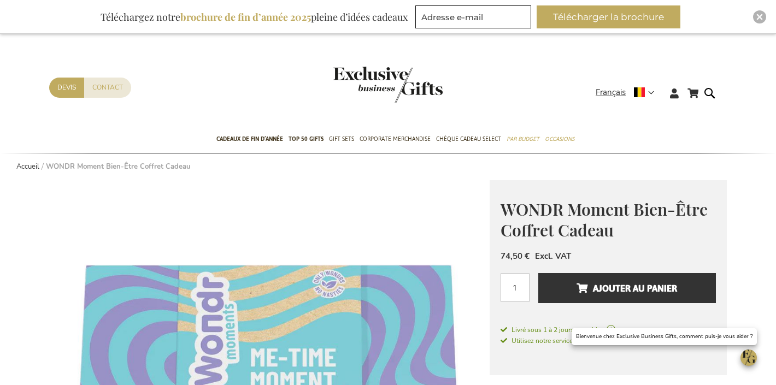
click at [594, 209] on span "WONDR Moment Bien-Être Coffret Cadeau" at bounding box center [603, 219] width 207 height 43
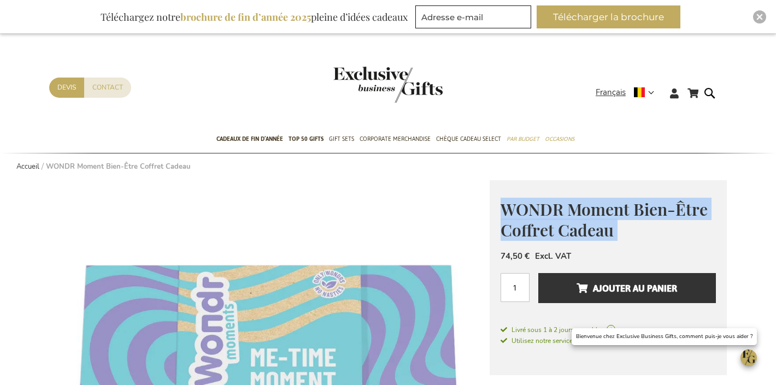
click at [594, 209] on span "WONDR Moment Bien-Être Coffret Cadeau" at bounding box center [603, 219] width 207 height 43
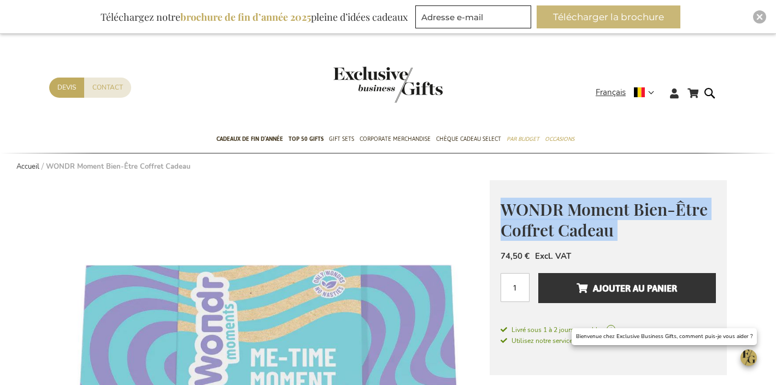
copy div "WONDR Moment Bien-Être Coffret Cadeau Good For You, Good for Our Planet Wondr C…"
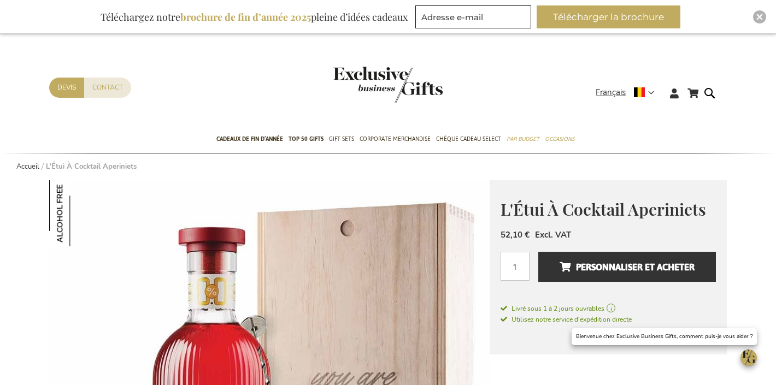
click at [580, 206] on span "L'Étui À Cocktail Aperiniets" at bounding box center [602, 209] width 205 height 22
click at [580, 205] on span "L'Étui À Cocktail Aperiniets" at bounding box center [602, 209] width 205 height 22
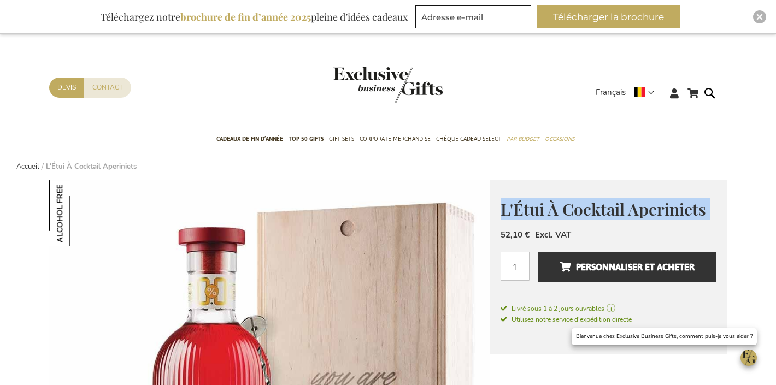
click at [579, 205] on span "L'Étui À Cocktail Aperiniets" at bounding box center [602, 209] width 205 height 22
copy div "L'Étui À Cocktail Aperiniets"
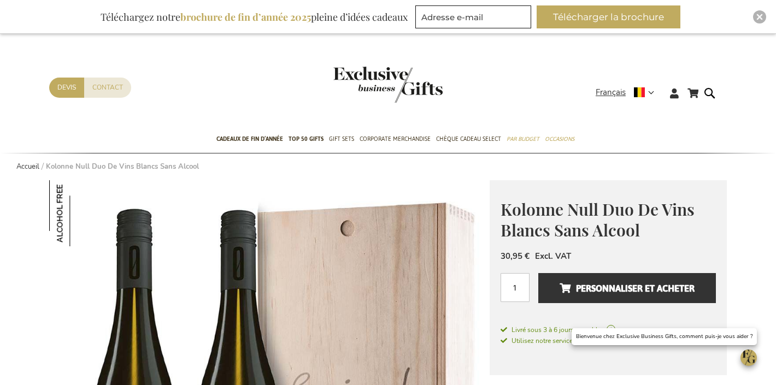
click at [610, 226] on span "Kolonne Null Duo De Vins Blancs Sans Alcool" at bounding box center [597, 219] width 194 height 43
click at [610, 225] on span "Kolonne Null Duo De Vins Blancs Sans Alcool" at bounding box center [597, 219] width 194 height 43
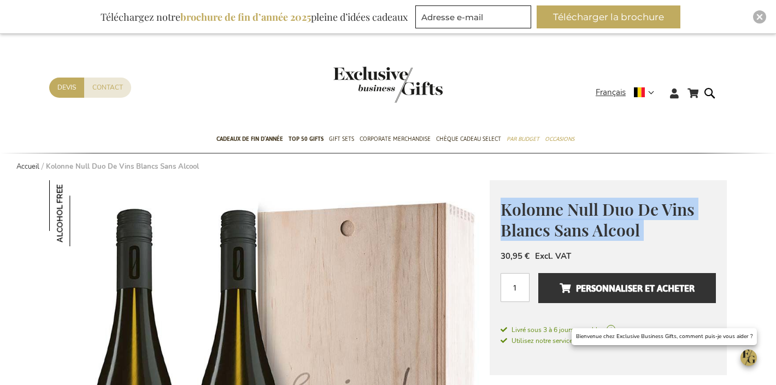
click at [610, 225] on span "Kolonne Null Duo De Vins Blancs Sans Alcool" at bounding box center [597, 219] width 194 height 43
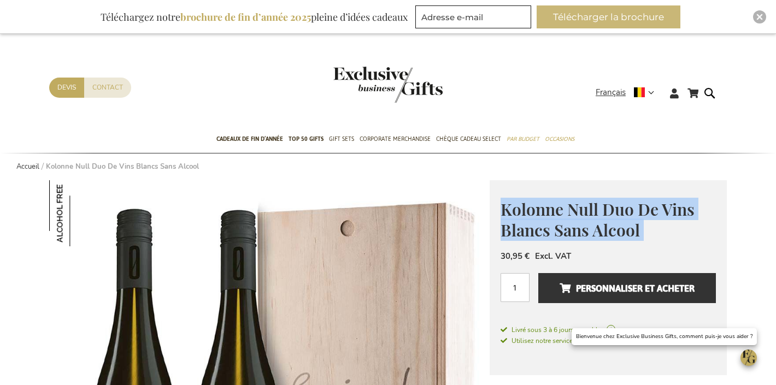
copy div "Kolonne Null Duo De Vins Blancs Sans Alcool"
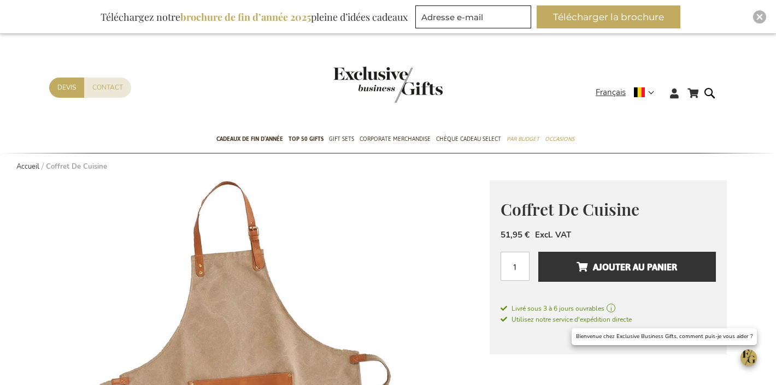
click at [558, 209] on span "Coffret De Cuisine" at bounding box center [569, 209] width 139 height 22
click at [557, 209] on span "Coffret De Cuisine" at bounding box center [569, 209] width 139 height 22
click at [565, 210] on span "Coffret De Cuisine" at bounding box center [569, 209] width 139 height 22
click at [564, 209] on span "Coffret De Cuisine" at bounding box center [569, 209] width 139 height 22
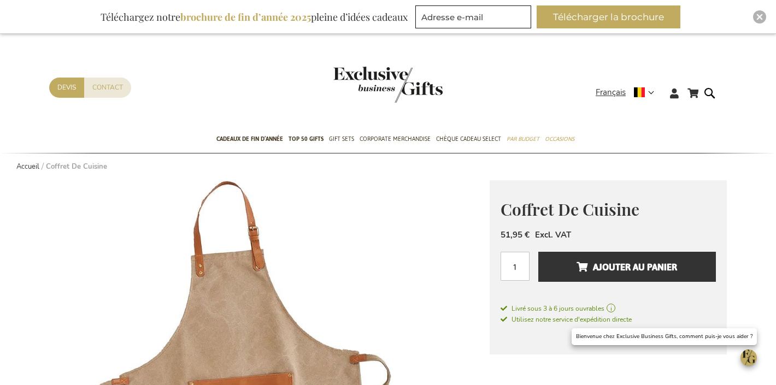
click at [563, 207] on span "Coffret De Cuisine" at bounding box center [569, 209] width 139 height 22
click at [563, 206] on span "Coffret De Cuisine" at bounding box center [569, 209] width 139 height 22
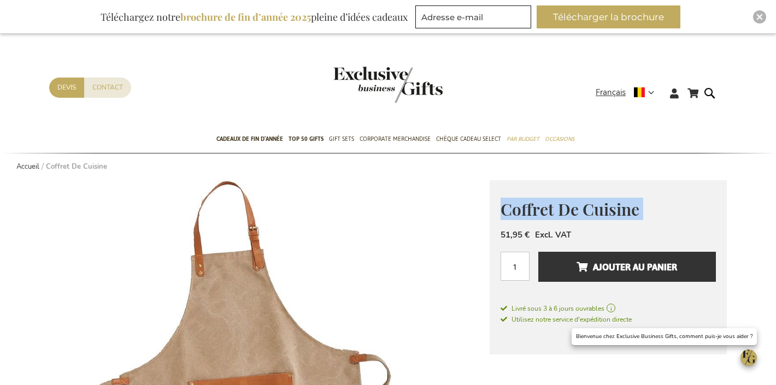
click at [563, 206] on span "Coffret De Cuisine" at bounding box center [569, 209] width 139 height 22
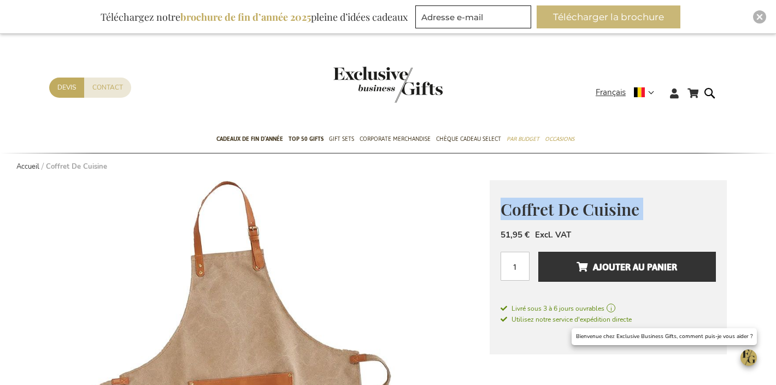
copy div "Coffret De Cuisine"
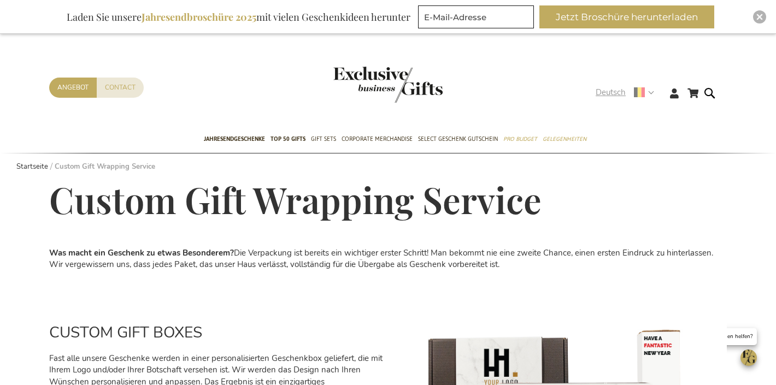
click at [607, 98] on span "Deutsch" at bounding box center [610, 92] width 30 height 13
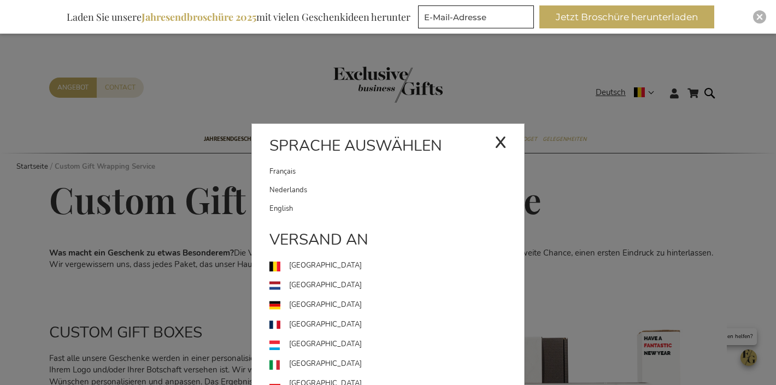
click at [393, 163] on link "Français" at bounding box center [381, 171] width 225 height 19
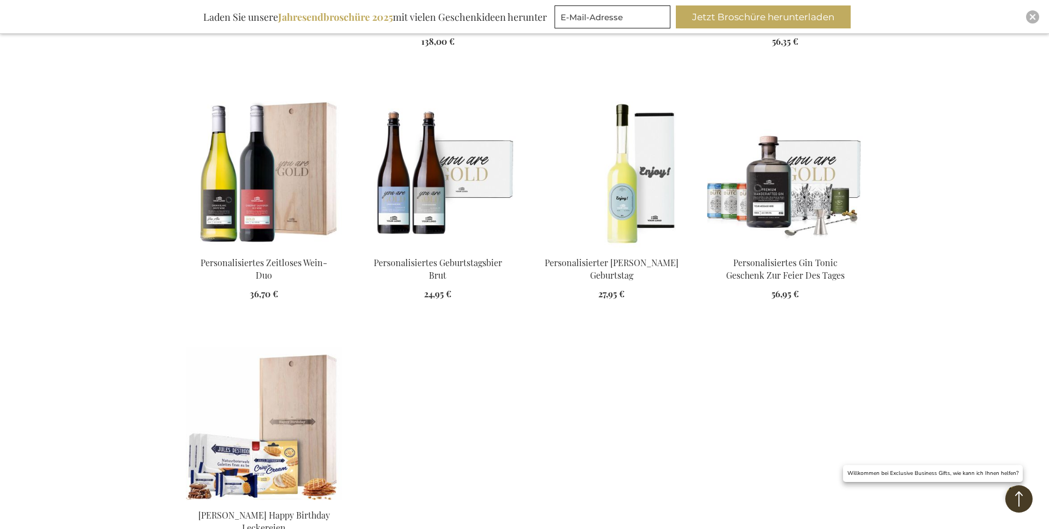
scroll to position [3114, 0]
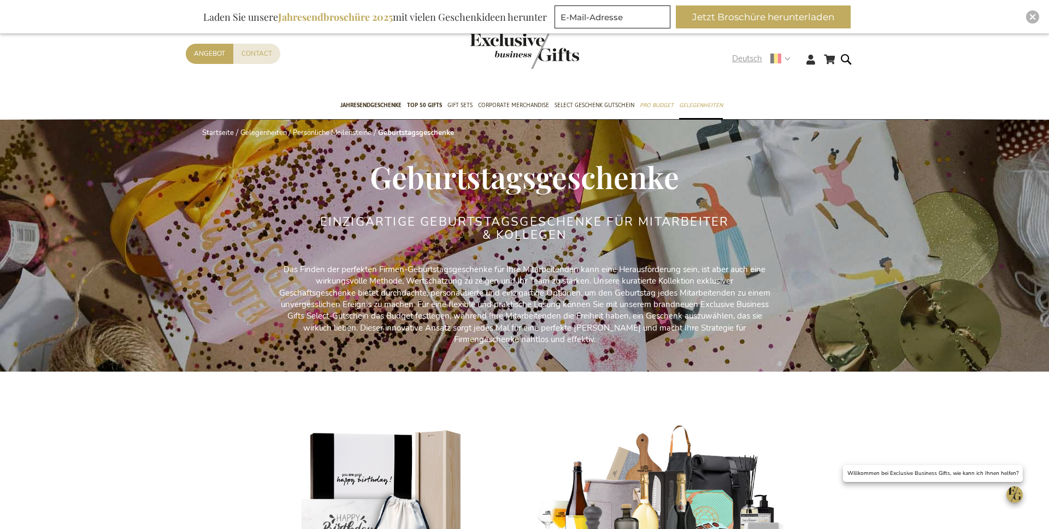
click at [746, 57] on span "Deutsch" at bounding box center [747, 58] width 30 height 13
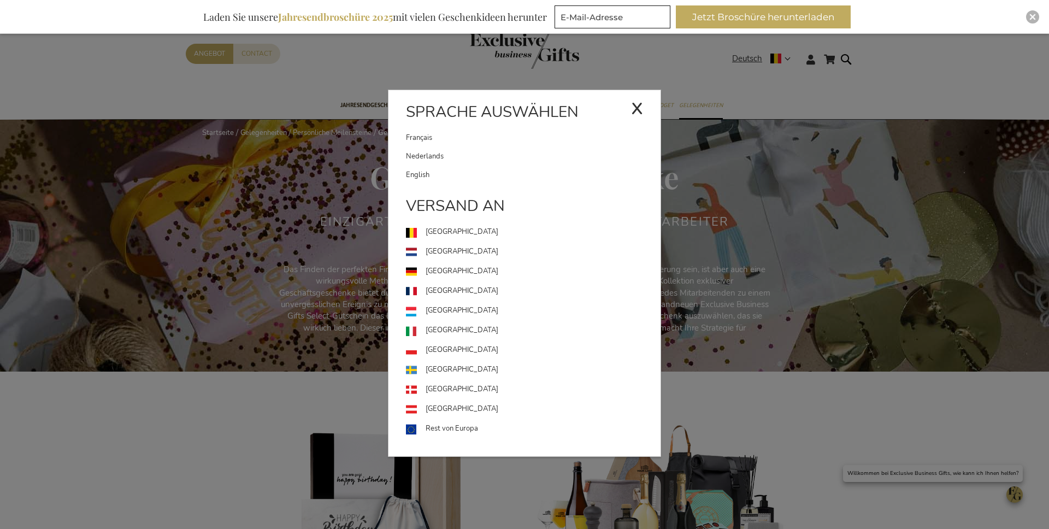
drag, startPoint x: 455, startPoint y: 155, endPoint x: 453, endPoint y: 173, distance: 18.1
click at [455, 155] on link "Nederlands" at bounding box center [533, 156] width 255 height 19
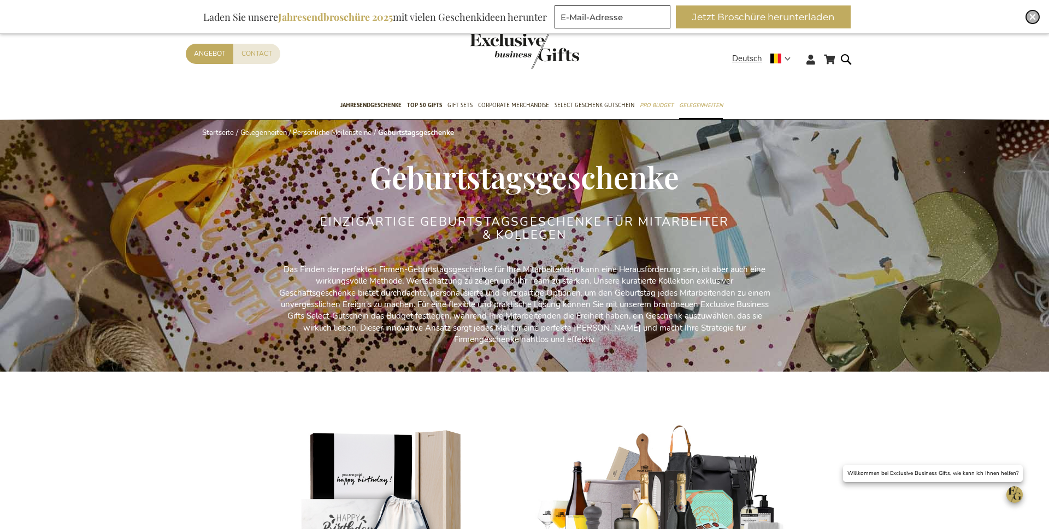
click at [1034, 16] on img "Close" at bounding box center [1032, 17] width 7 height 7
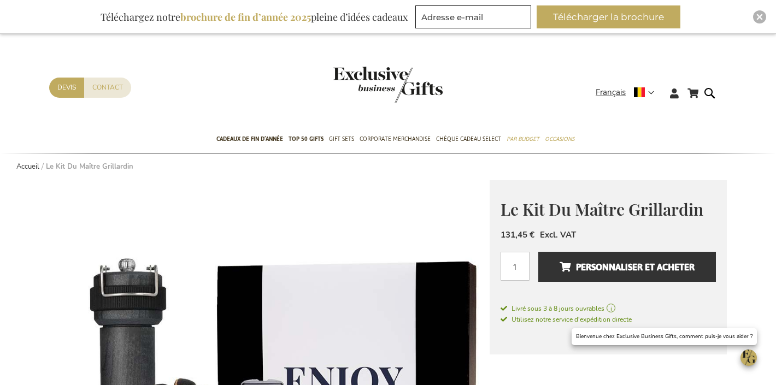
click at [615, 205] on span "Le Kit Du Maître Grillardin" at bounding box center [601, 209] width 203 height 22
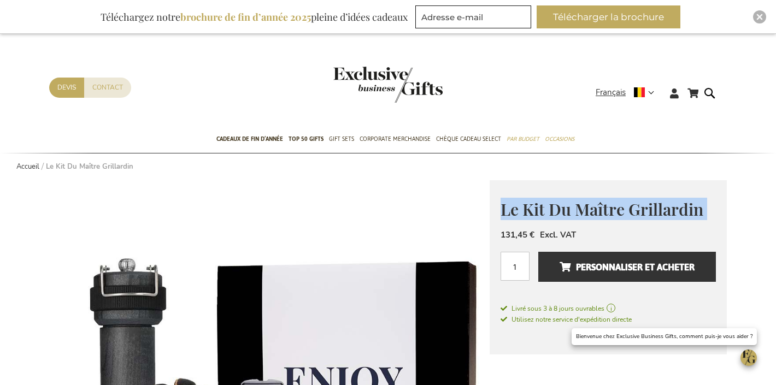
click at [615, 205] on span "Le Kit Du Maître Grillardin" at bounding box center [601, 209] width 203 height 22
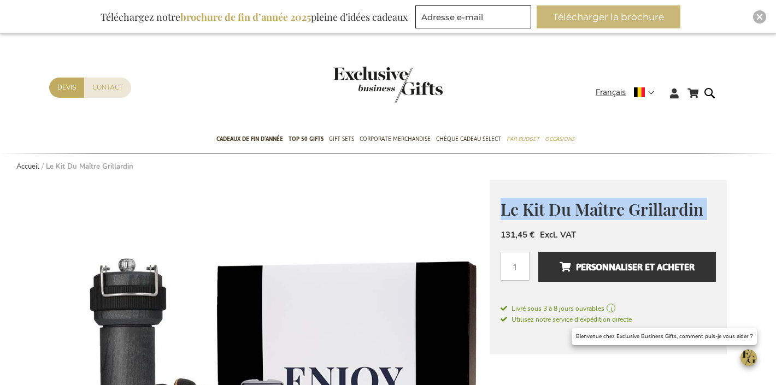
copy div "Le Kit Du Maître Grillardin"
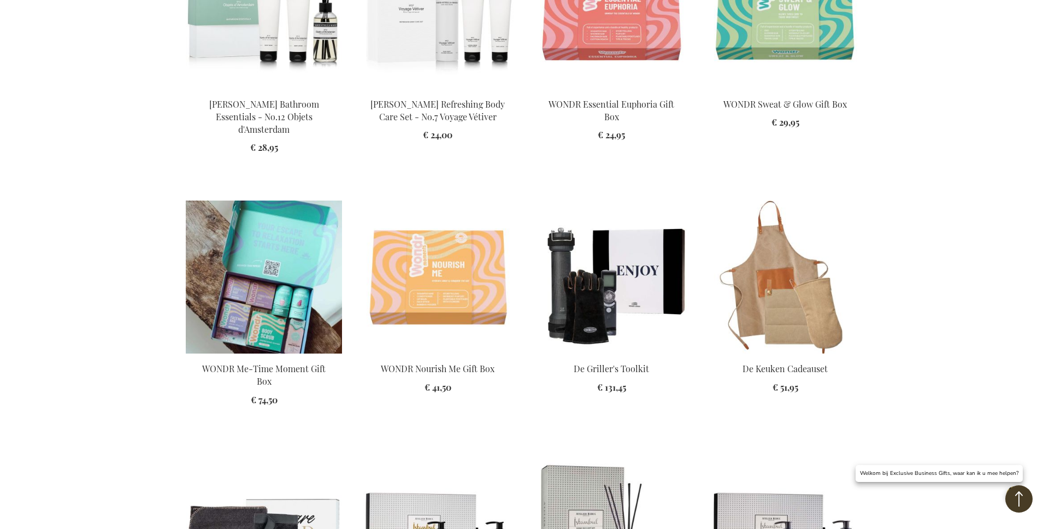
scroll to position [1567, 0]
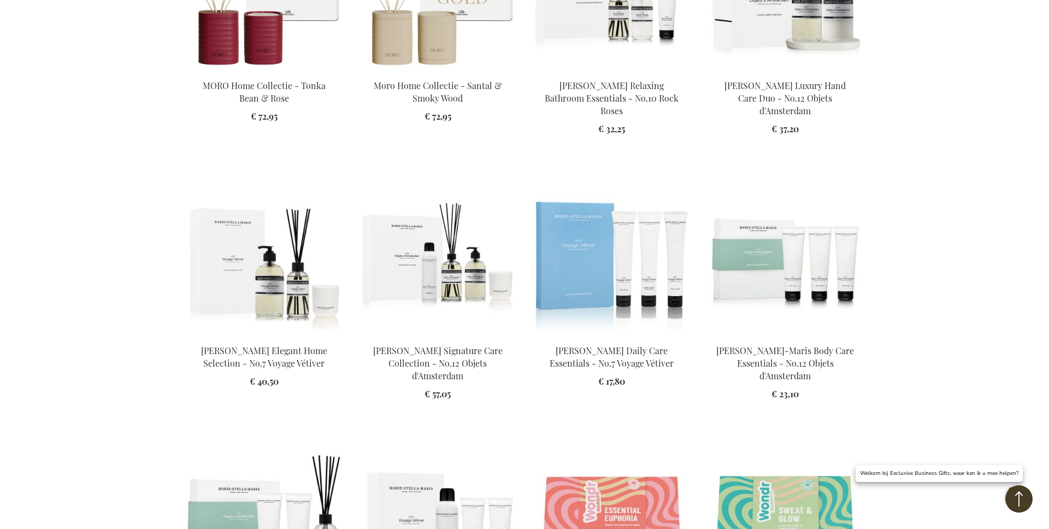
scroll to position [872, 0]
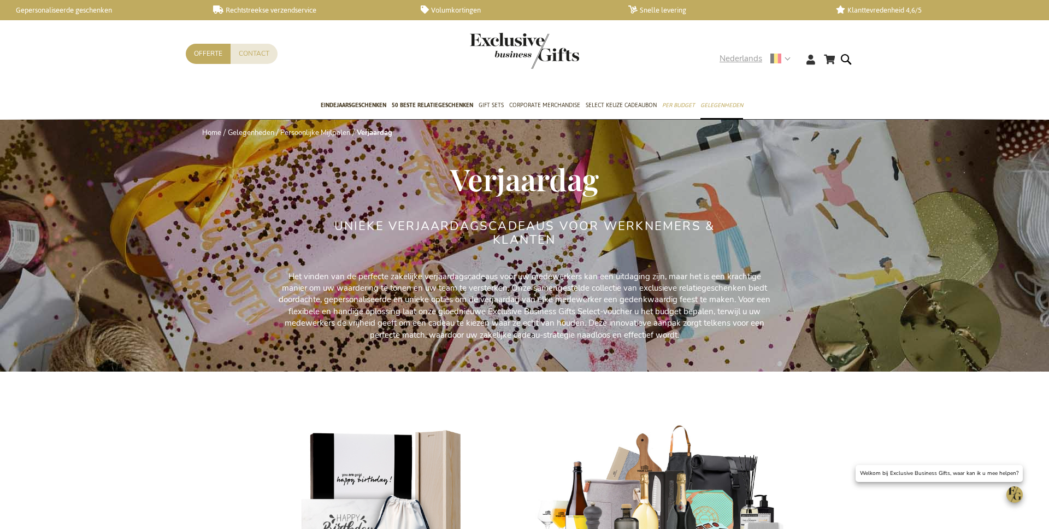
click at [751, 58] on span "Nederlands" at bounding box center [740, 58] width 43 height 13
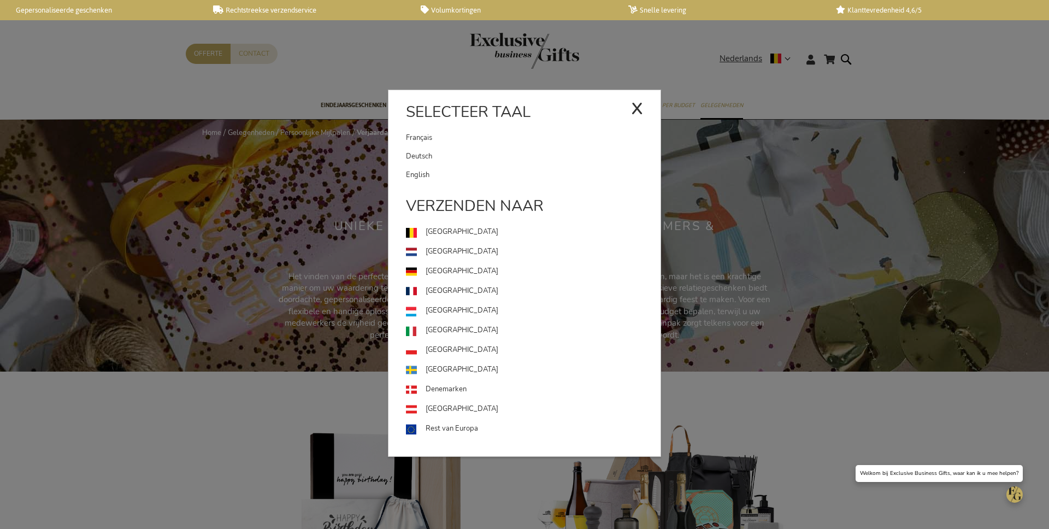
click at [634, 103] on div "x" at bounding box center [637, 107] width 12 height 33
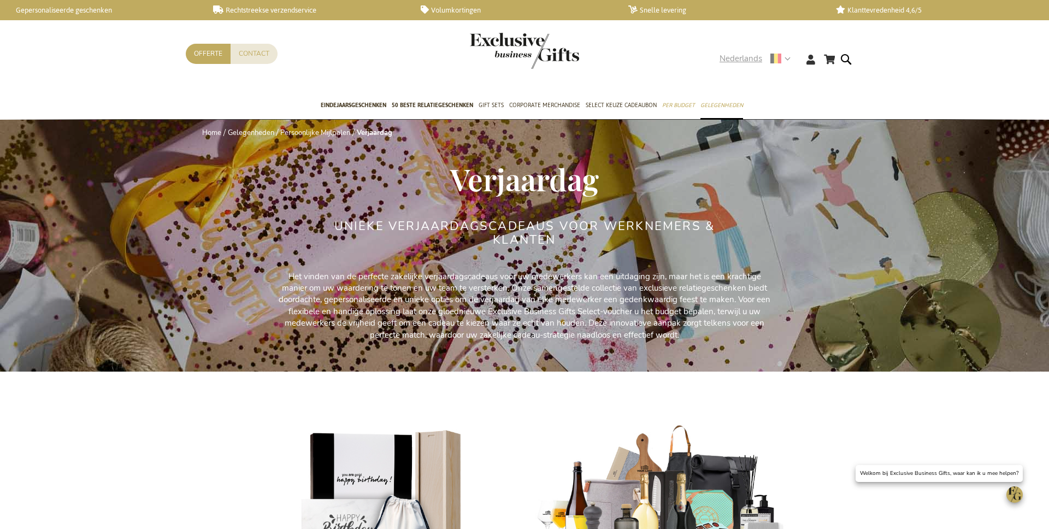
click at [727, 60] on span "Nederlands" at bounding box center [740, 58] width 43 height 13
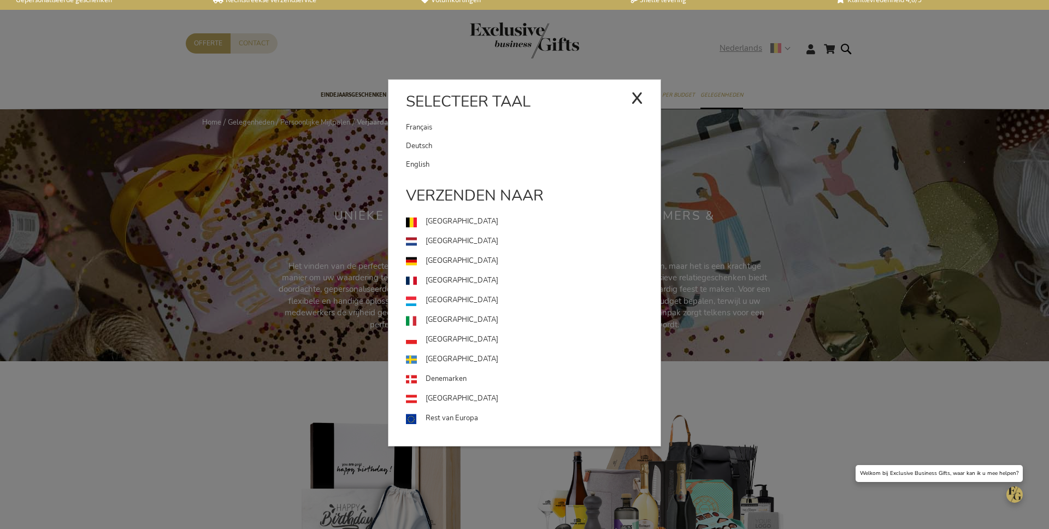
scroll to position [11, 0]
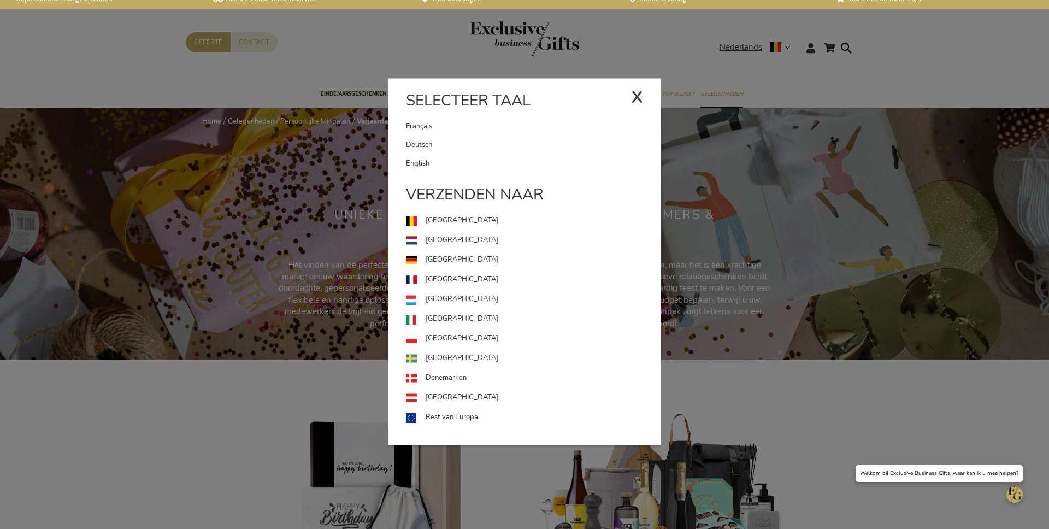
click at [640, 99] on div "x" at bounding box center [637, 95] width 12 height 33
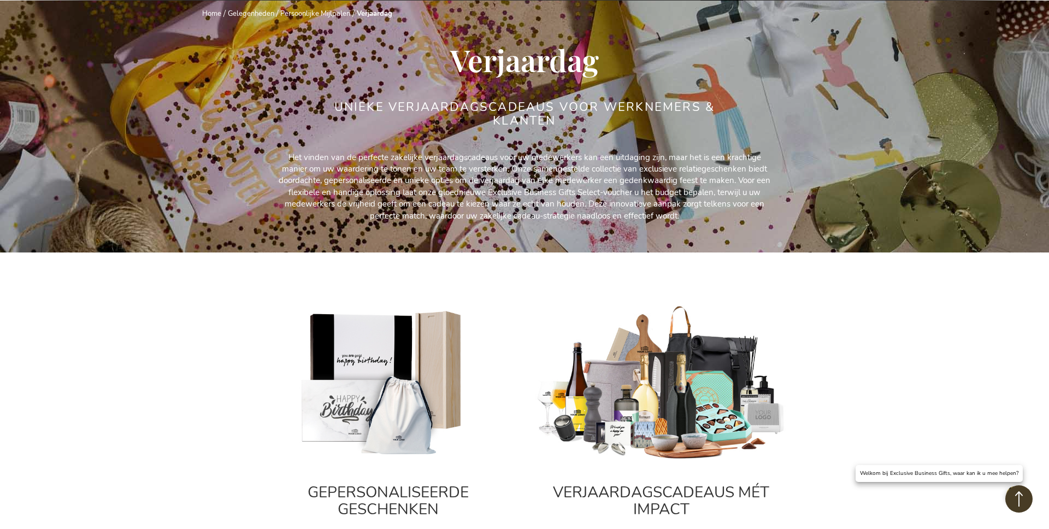
scroll to position [0, 0]
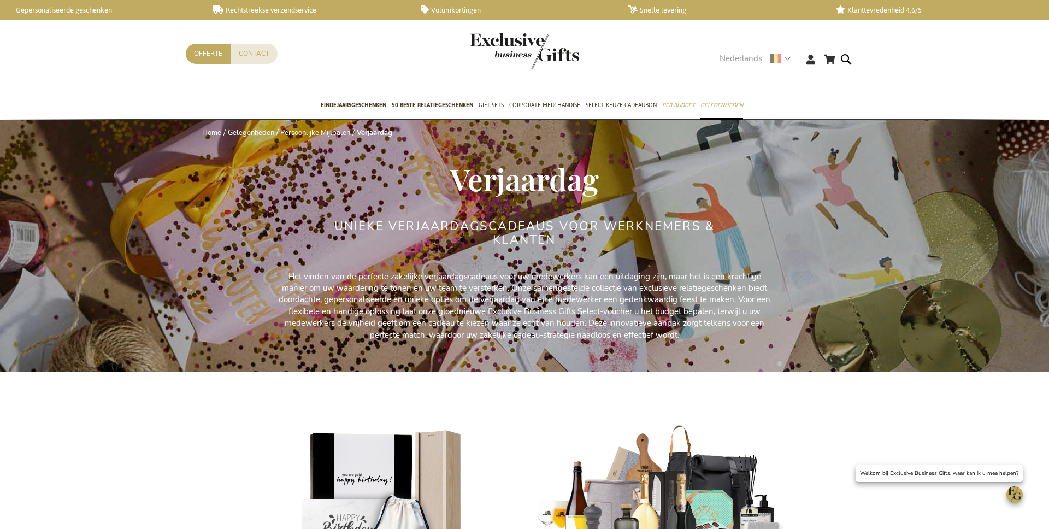
click at [743, 57] on span "Nederlands" at bounding box center [740, 58] width 43 height 13
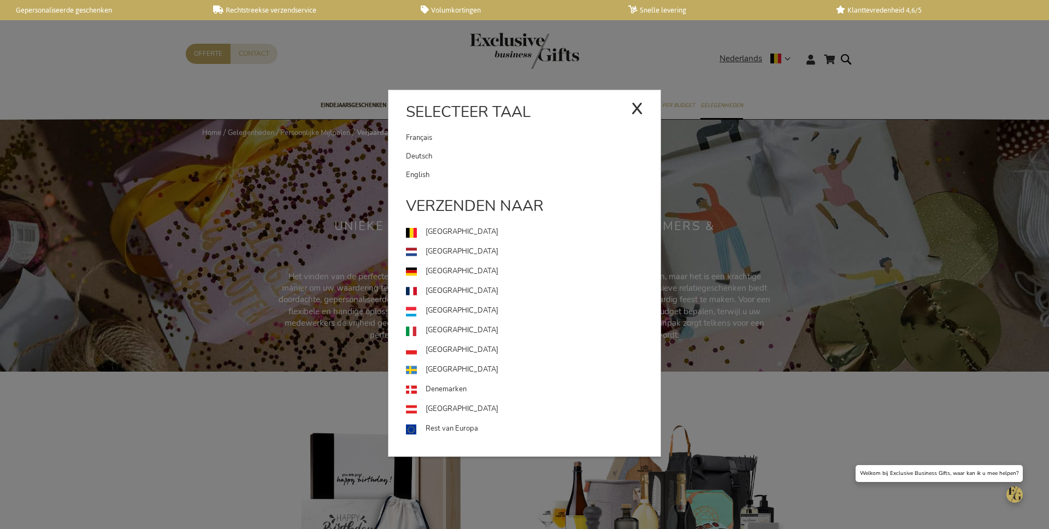
click at [480, 138] on link "Français" at bounding box center [518, 137] width 225 height 19
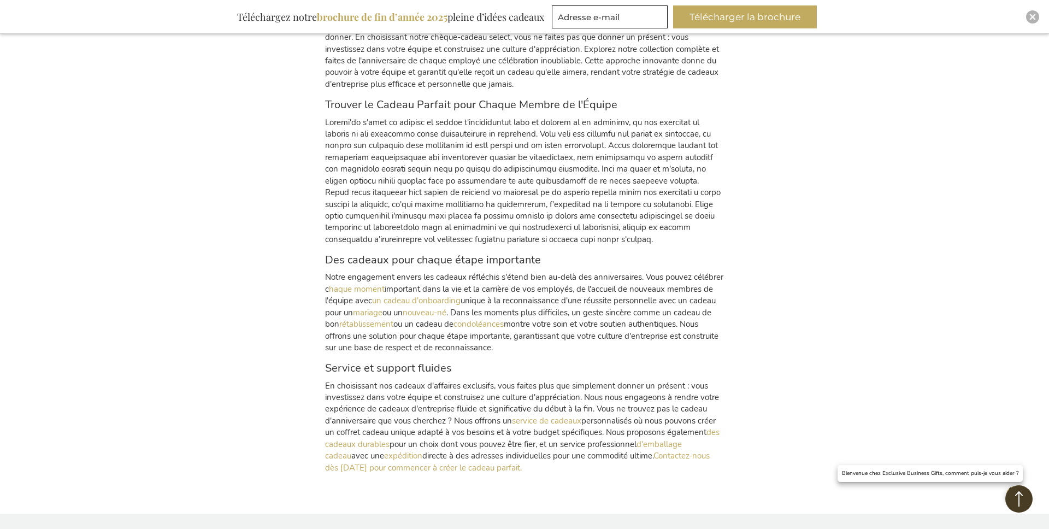
scroll to position [4063, 0]
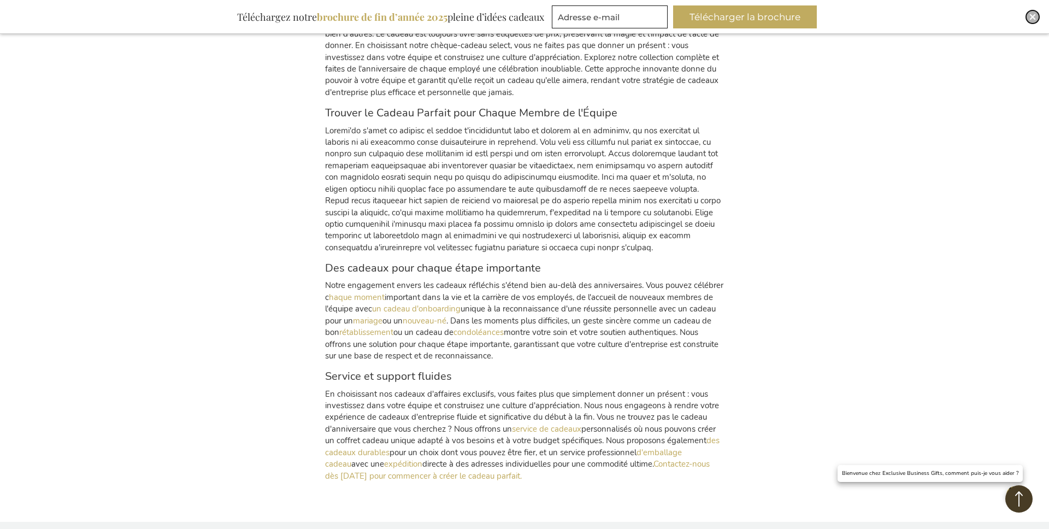
click at [1036, 20] on div "Close" at bounding box center [1032, 16] width 13 height 13
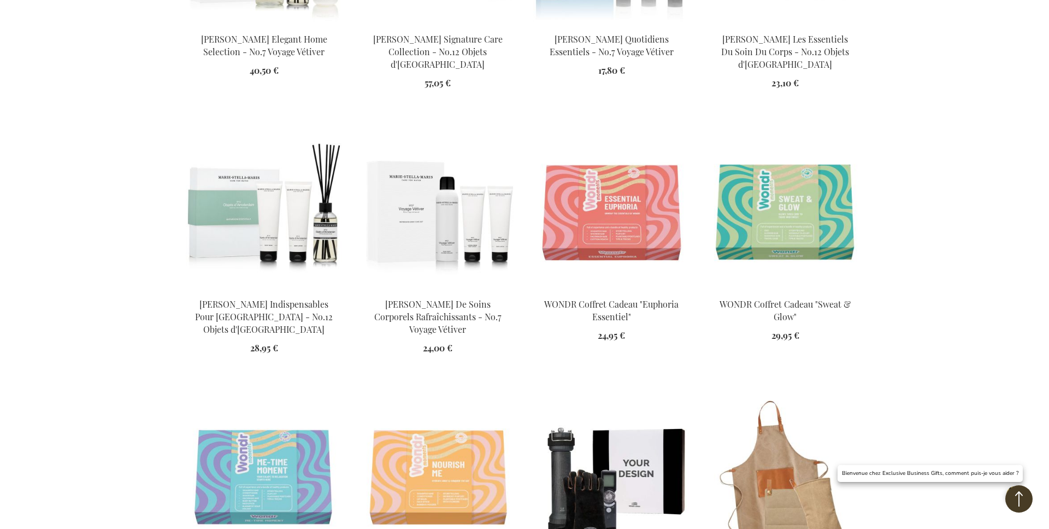
scroll to position [1510, 0]
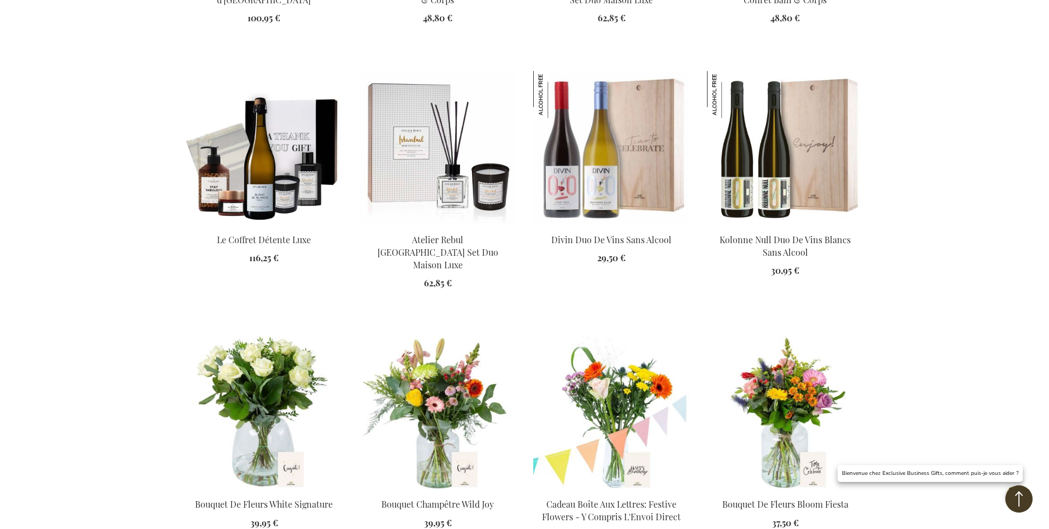
scroll to position [2051, 0]
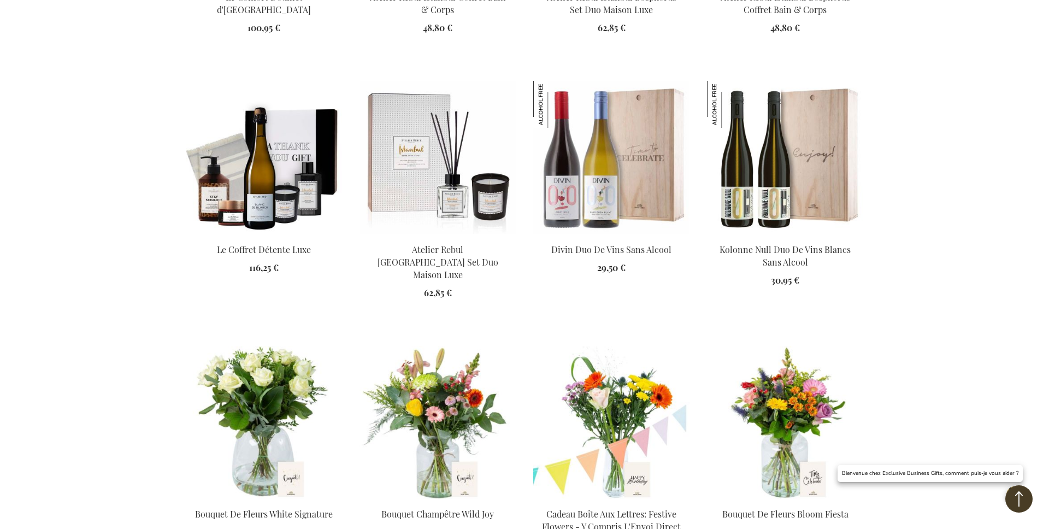
click at [238, 154] on img at bounding box center [264, 157] width 156 height 153
